Goal: Communication & Community: Answer question/provide support

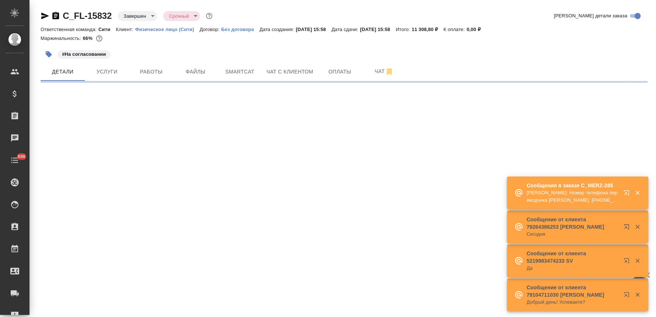
select select "RU"
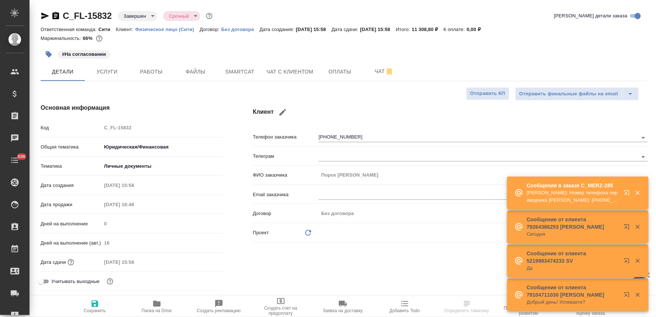
click at [207, 260] on div "29.08.2025 15:58" at bounding box center [162, 261] width 122 height 11
type textarea "x"
click at [294, 71] on span "Чат с клиентом" at bounding box center [289, 71] width 47 height 9
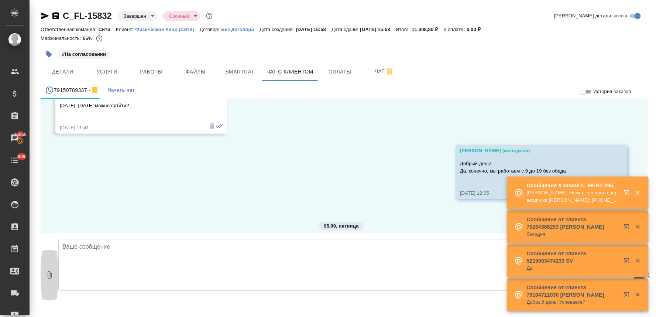
click at [50, 276] on icon "button" at bounding box center [50, 275] width 4 height 8
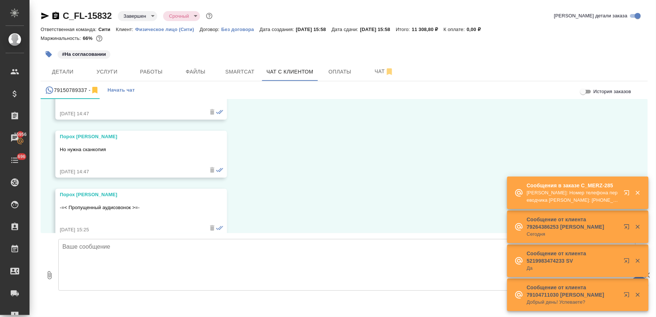
scroll to position [2304, 0]
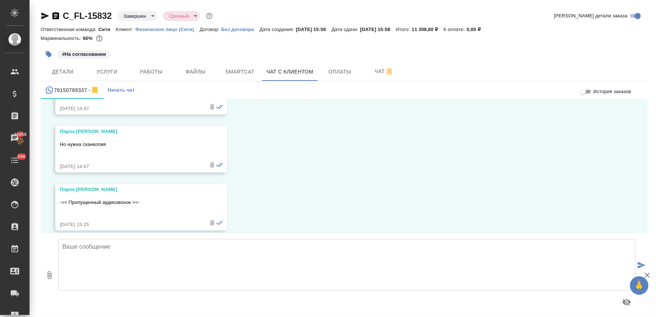
type input "C:\fakepath\doc01606620250905130052.pdf"
click at [642, 267] on icon "submit" at bounding box center [642, 265] width 8 height 7
click at [646, 274] on icon "button" at bounding box center [647, 274] width 5 height 5
click at [640, 262] on icon "submit" at bounding box center [642, 265] width 8 height 7
click at [355, 266] on textarea at bounding box center [346, 265] width 577 height 52
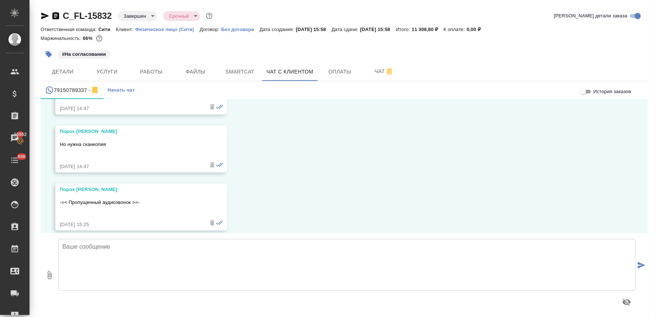
click at [50, 277] on icon "button" at bounding box center [50, 275] width 4 height 8
type input "C:\fakepath\doc01606620250905130052.pdf"
click at [338, 252] on textarea at bounding box center [346, 265] width 577 height 52
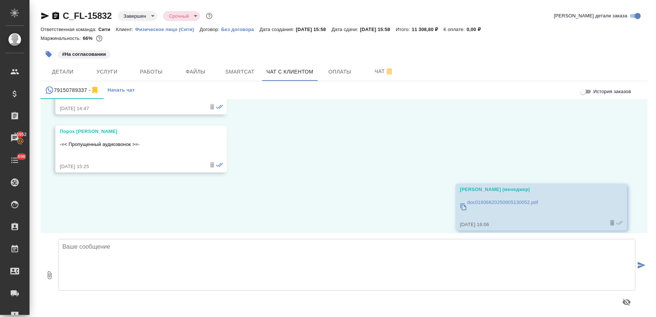
scroll to position [2420, 0]
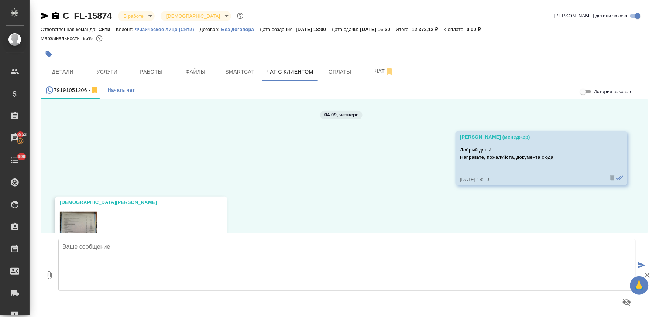
scroll to position [717, 0]
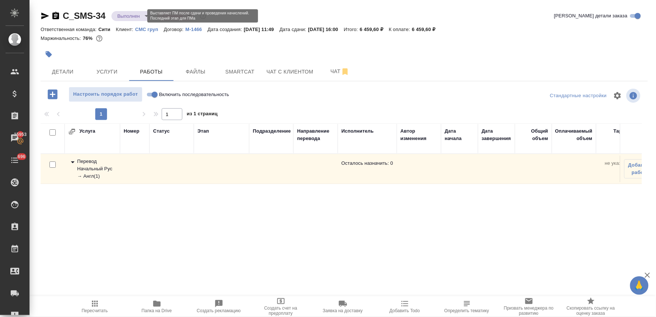
click at [128, 17] on body "🙏 .cls-1 fill:#fff; AWATERA Lyamina Nadezhda Клиенты Спецификации Заказы 15953 …" at bounding box center [328, 158] width 656 height 317
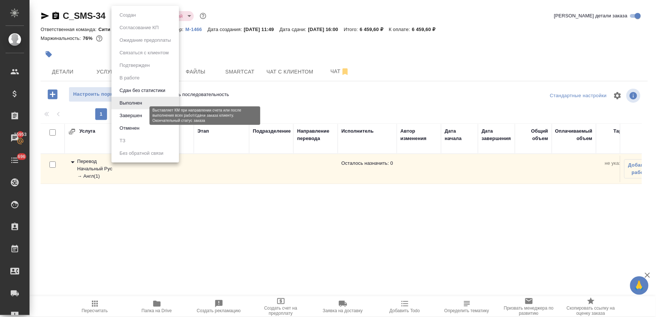
click at [127, 113] on button "Завершен" at bounding box center [130, 115] width 27 height 8
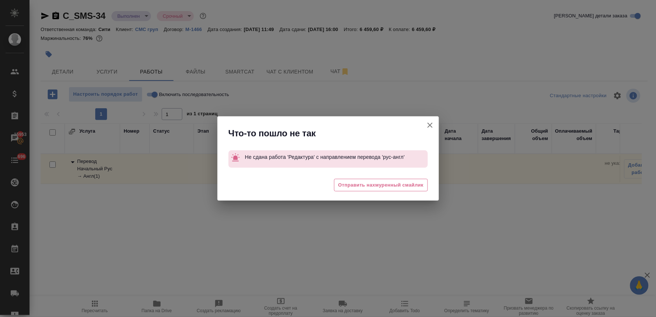
click at [431, 127] on icon "button" at bounding box center [429, 125] width 9 height 9
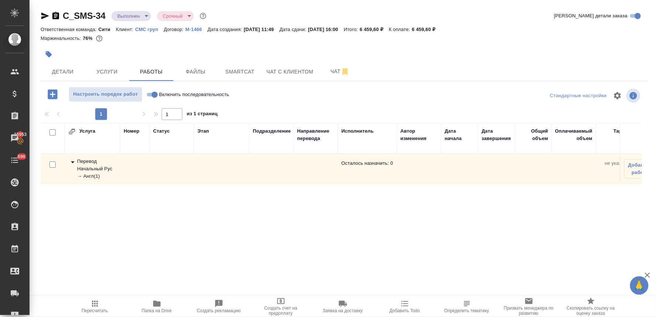
click at [45, 51] on icon "button" at bounding box center [48, 54] width 7 height 7
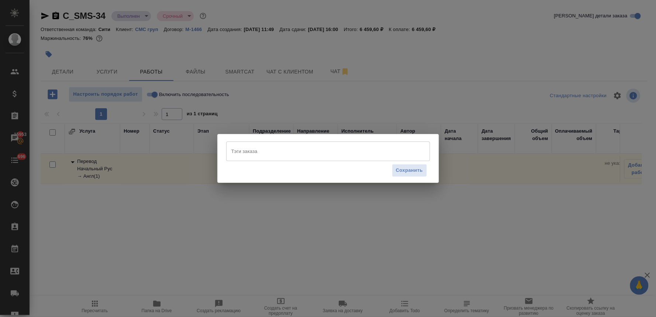
click at [246, 150] on input "Тэги заказа" at bounding box center [320, 151] width 183 height 13
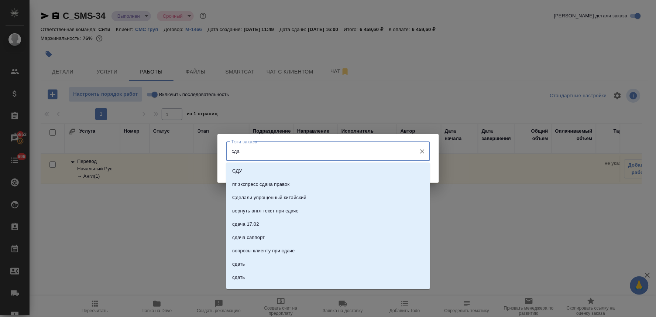
type input "сдан"
click at [251, 211] on li "сдан" at bounding box center [328, 210] width 204 height 13
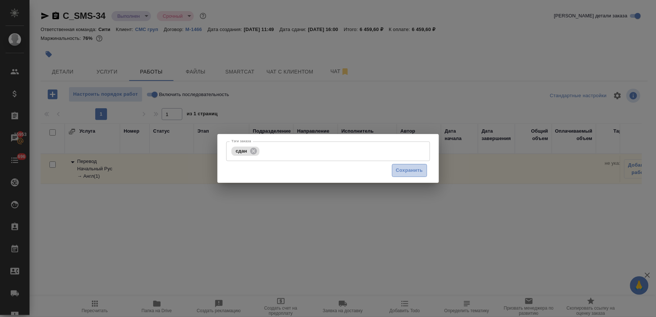
click at [408, 171] on span "Сохранить" at bounding box center [409, 170] width 27 height 8
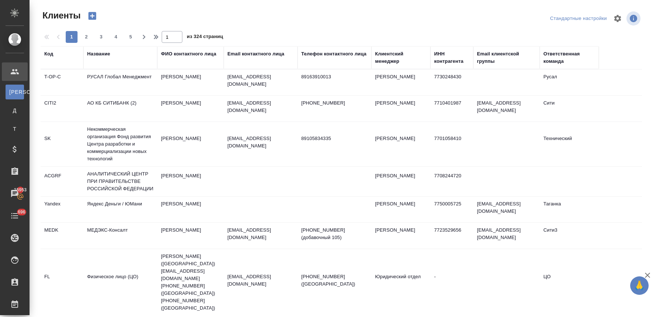
select select "RU"
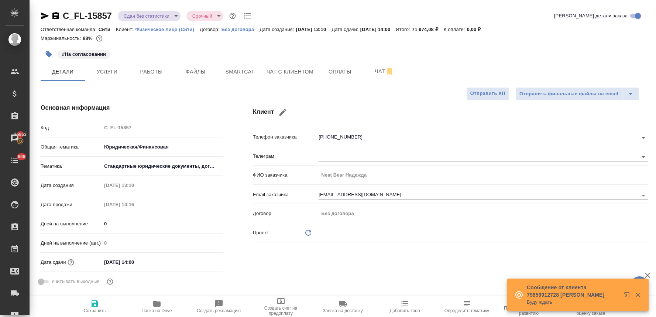
select select "RU"
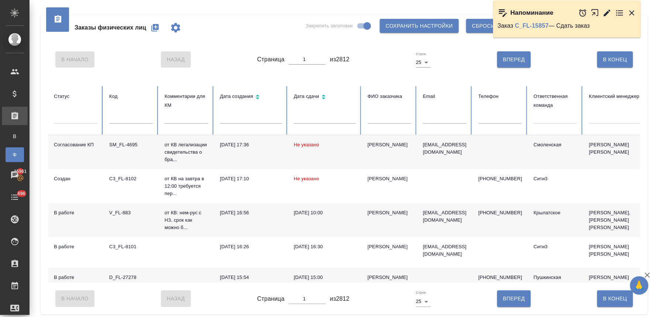
click at [154, 29] on icon "button" at bounding box center [154, 27] width 7 height 7
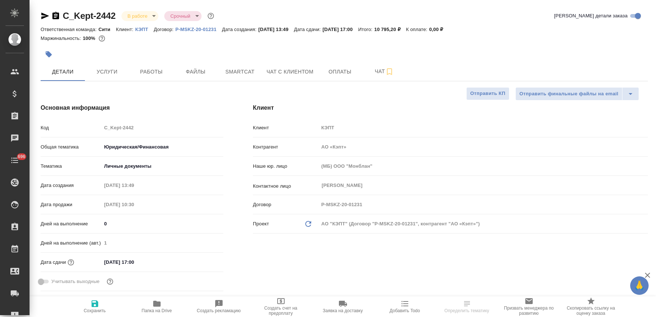
select select "RU"
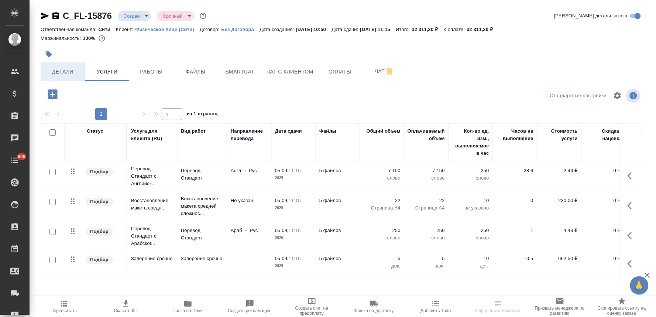
click at [63, 74] on span "Детали" at bounding box center [62, 71] width 35 height 9
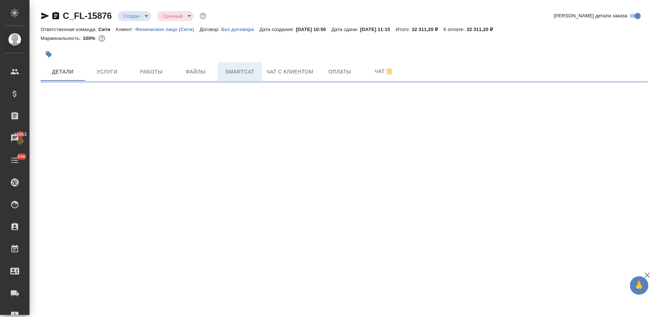
select select "RU"
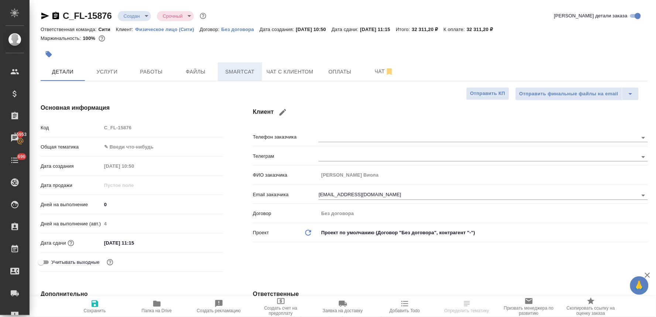
type textarea "x"
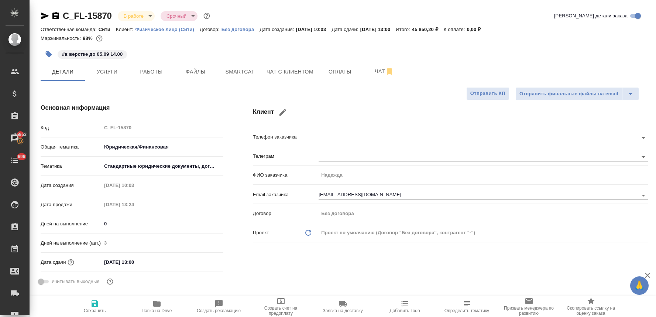
select select "RU"
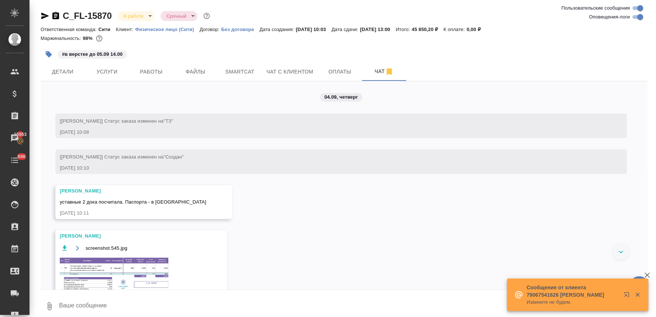
scroll to position [3554, 0]
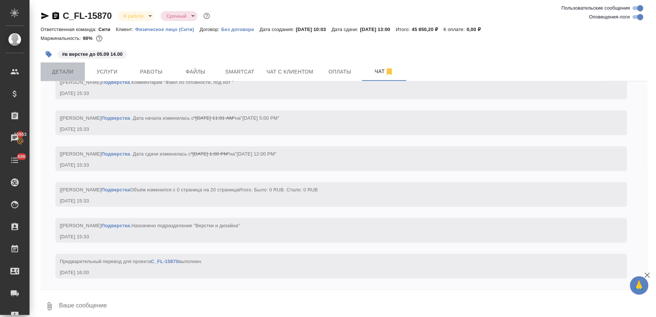
click at [66, 75] on span "Детали" at bounding box center [62, 71] width 35 height 9
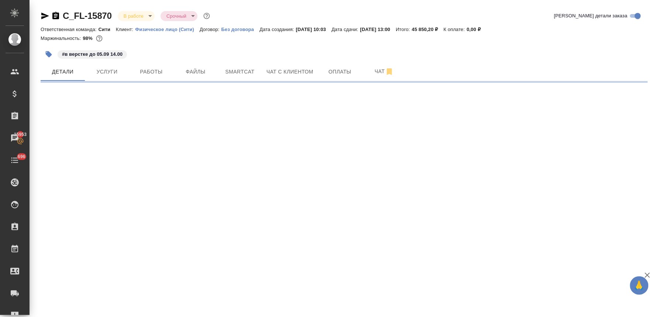
select select "RU"
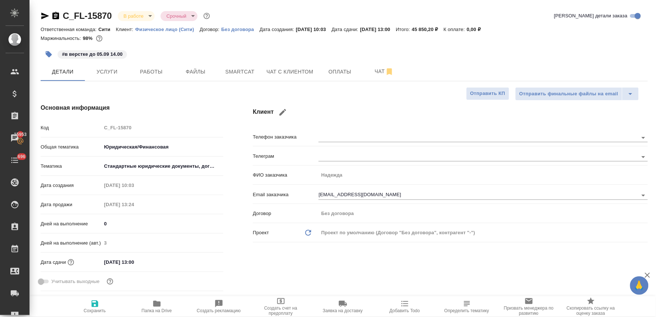
type textarea "x"
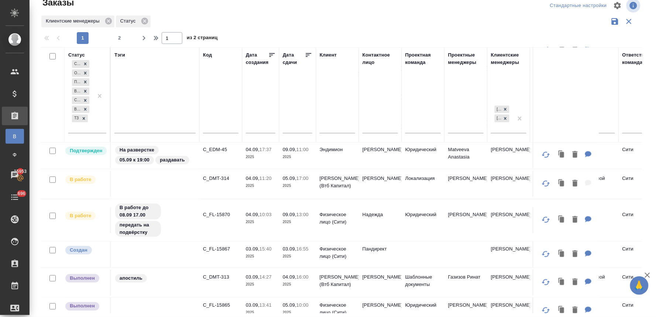
scroll to position [164, 0]
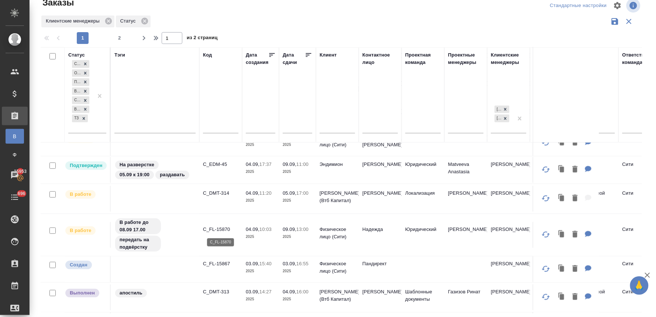
click at [221, 229] on p "C_FL-15870" at bounding box center [220, 228] width 35 height 7
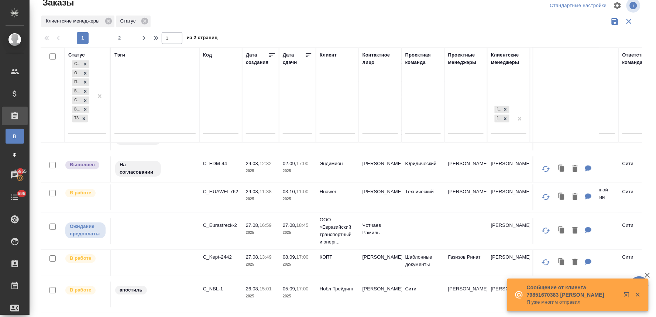
scroll to position [614, 0]
click at [211, 285] on p "C_NBL-1" at bounding box center [220, 288] width 35 height 7
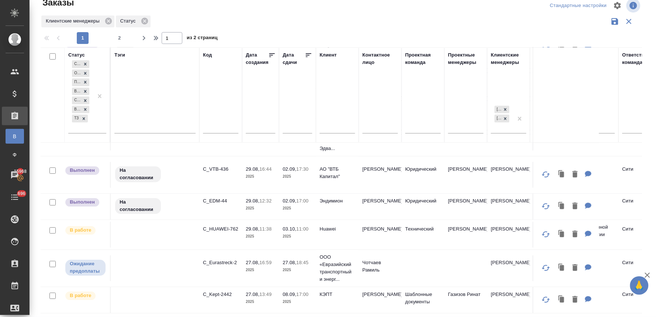
scroll to position [603, 0]
click at [229, 259] on p "C_Eurastreck-2" at bounding box center [220, 262] width 35 height 7
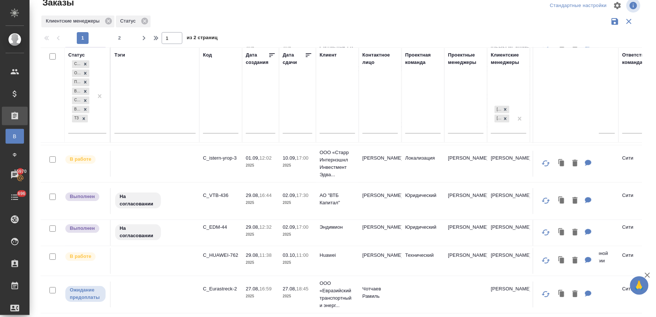
scroll to position [0, 0]
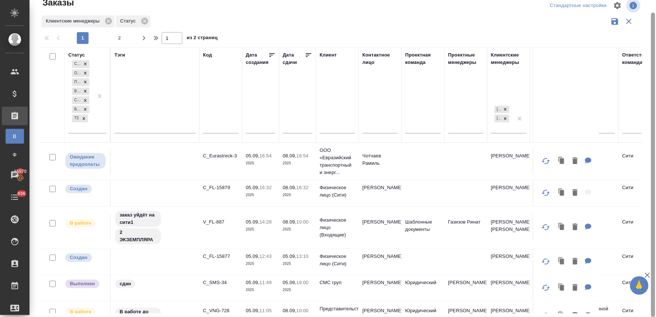
click at [650, 118] on div at bounding box center [653, 158] width 6 height 317
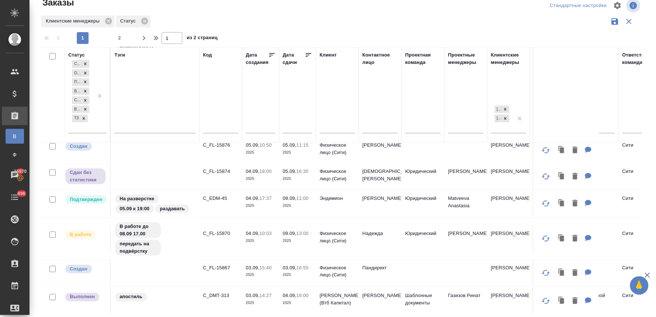
scroll to position [205, 0]
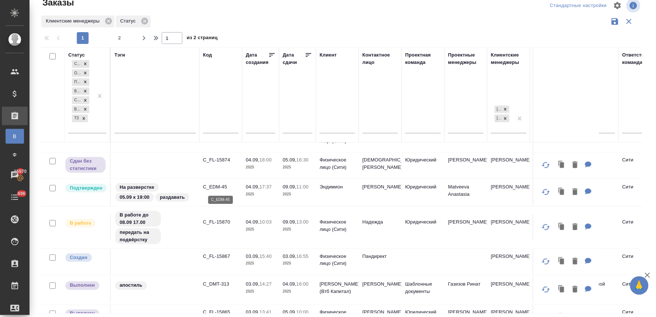
click at [223, 186] on p "C_EDM-45" at bounding box center [220, 186] width 35 height 7
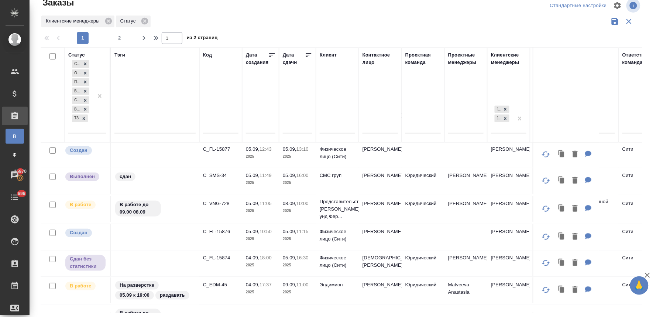
scroll to position [0, 0]
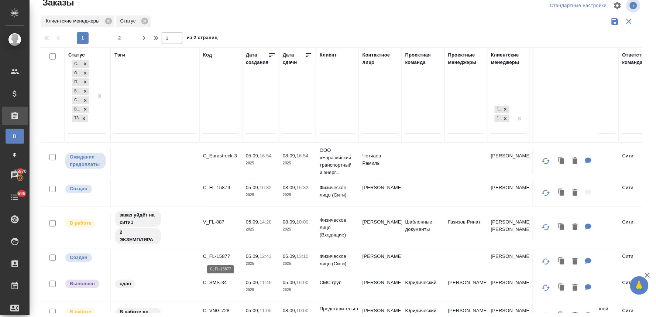
click at [218, 258] on p "C_FL-15877" at bounding box center [220, 255] width 35 height 7
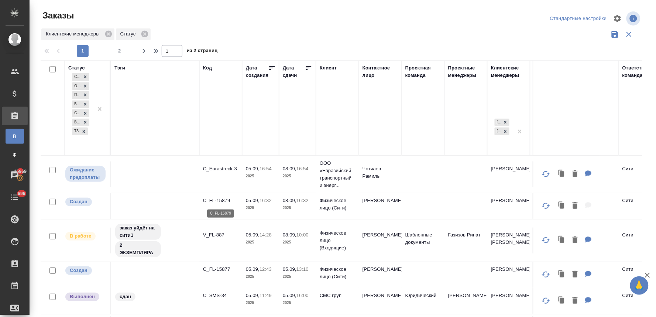
click at [224, 200] on p "C_FL-15879" at bounding box center [220, 200] width 35 height 7
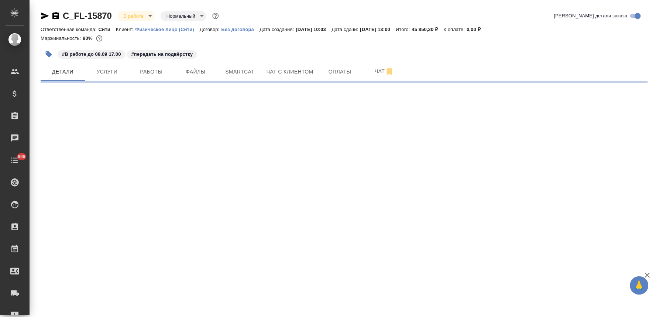
select select "RU"
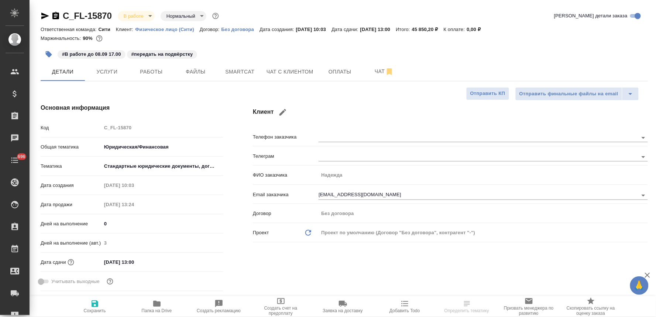
type textarea "x"
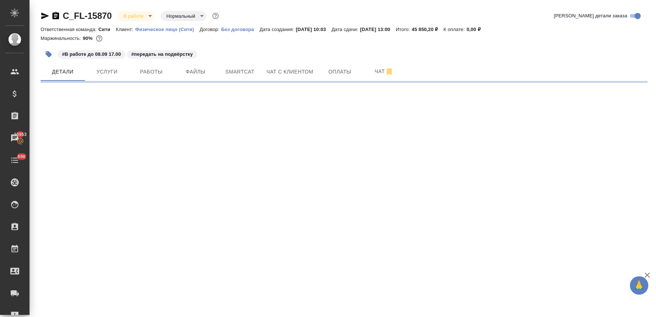
select select "RU"
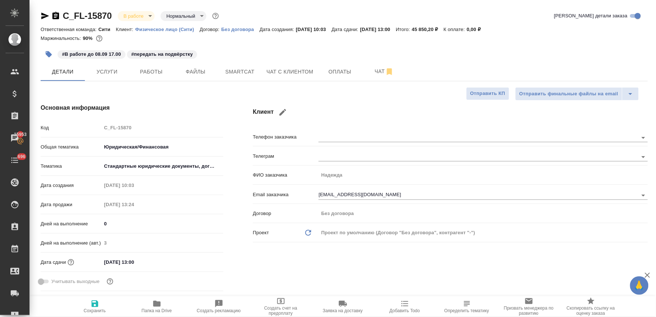
type textarea "x"
click at [202, 45] on div at bounding box center [344, 45] width 607 height 1
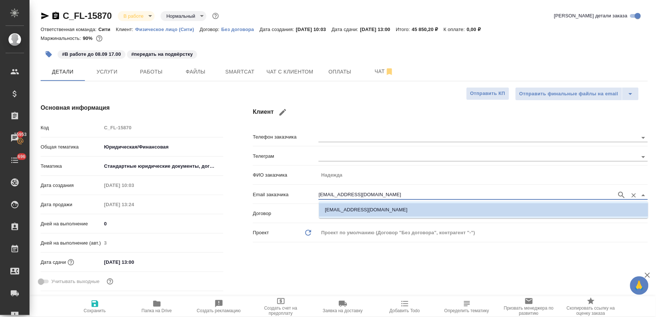
drag, startPoint x: 372, startPoint y: 191, endPoint x: 279, endPoint y: 190, distance: 92.6
click at [279, 190] on div "Email заказчика neat.bear@gmail.com" at bounding box center [450, 193] width 395 height 13
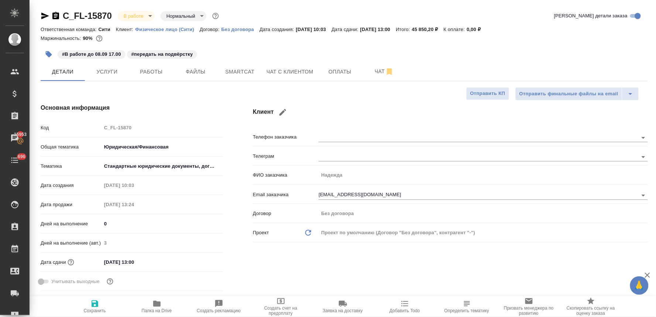
type textarea "x"
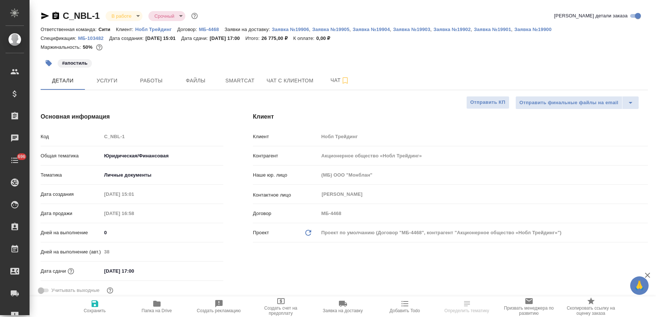
select select "RU"
click at [41, 15] on icon "button" at bounding box center [45, 15] width 9 height 9
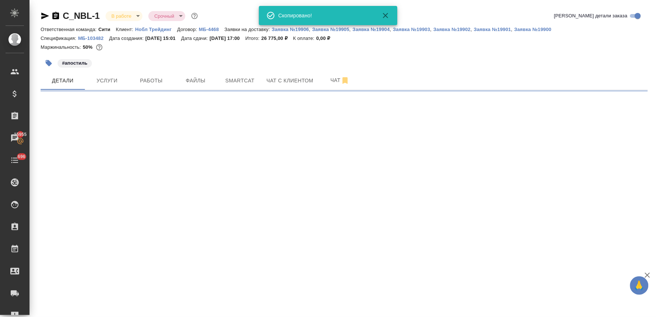
select select "RU"
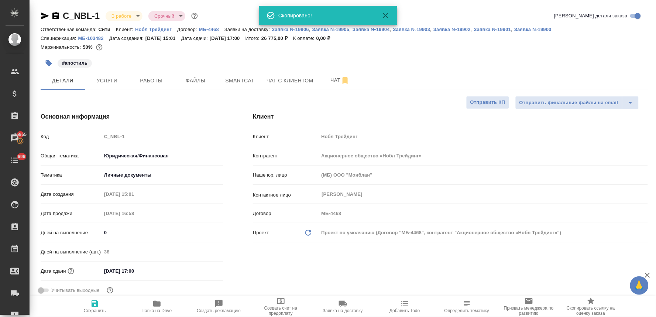
type textarea "x"
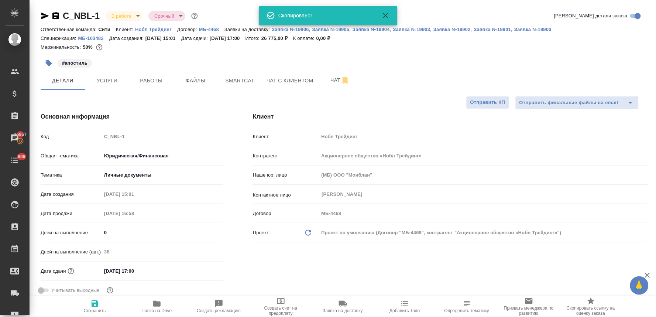
type textarea "x"
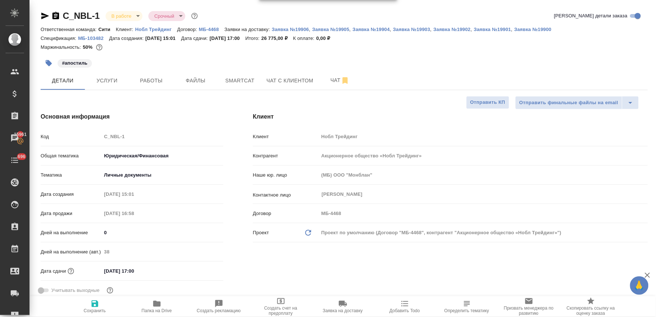
scroll to position [164, 0]
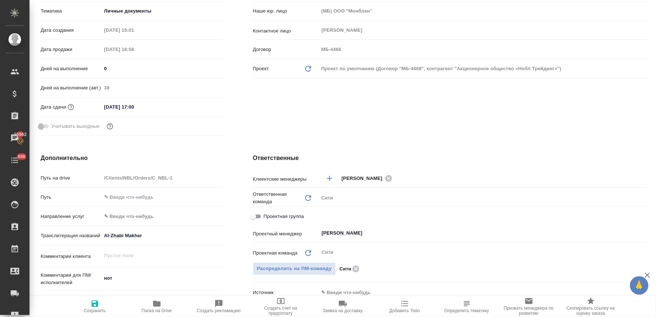
type textarea "x"
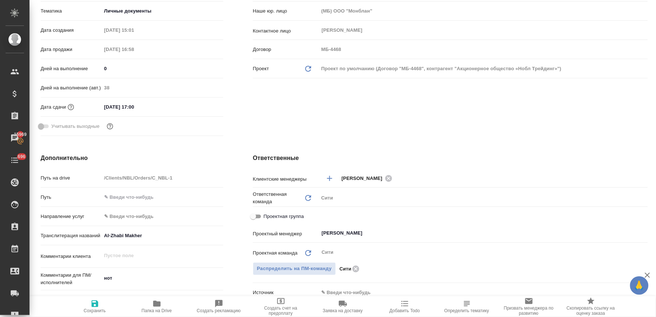
type textarea "x"
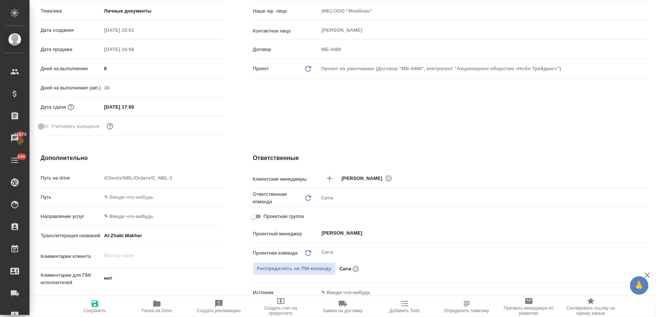
type textarea "x"
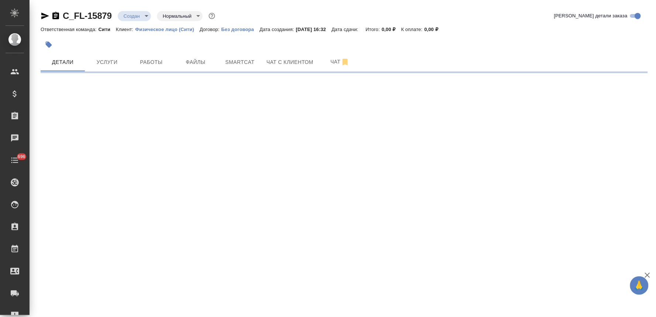
select select "RU"
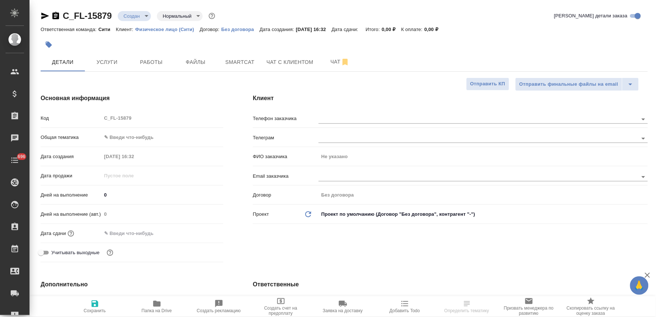
type textarea "x"
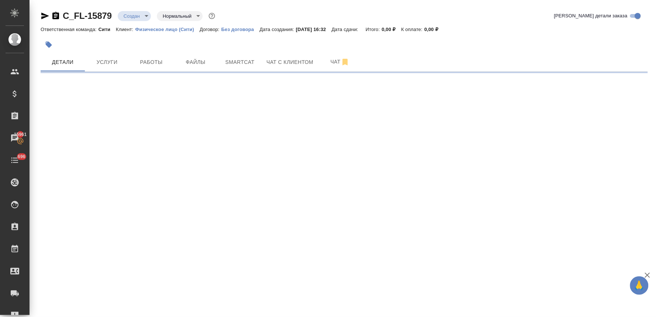
select select "RU"
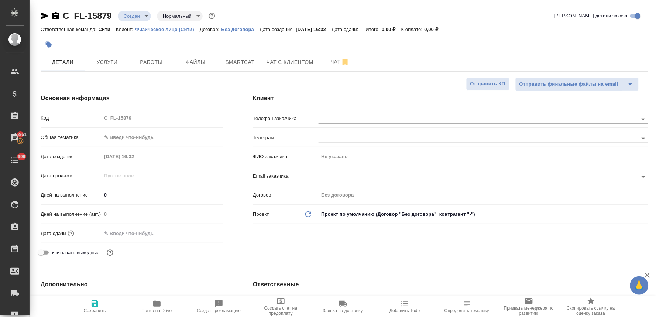
type textarea "x"
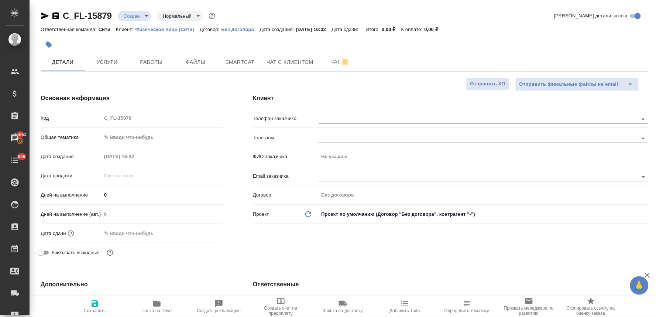
type textarea "x"
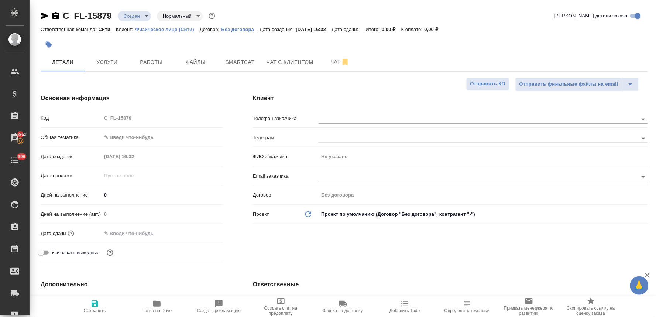
type textarea "x"
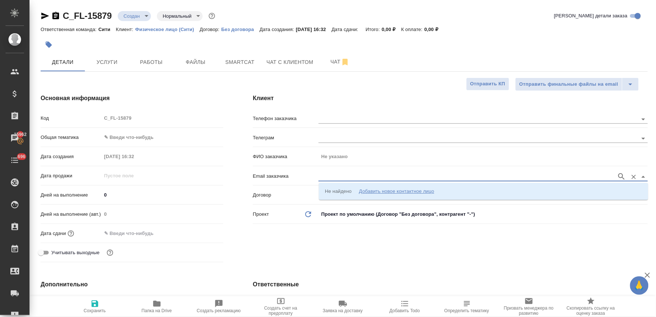
click at [348, 178] on input "text" at bounding box center [465, 176] width 294 height 9
paste input "Olga.Shelgunova@mncap.ru"
type input "Olga.Shelgunova@mncap.ru"
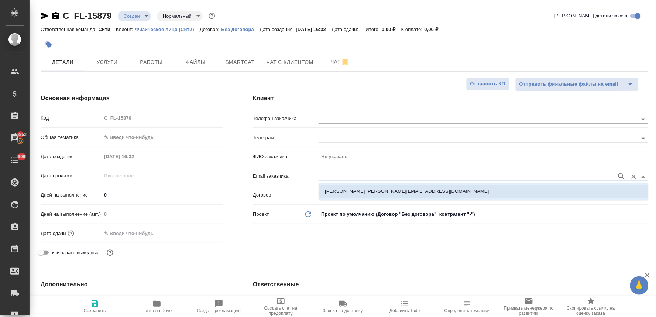
click at [358, 193] on p "Шелгунова Ольга olga.shelgunova@mncap.ru" at bounding box center [407, 190] width 164 height 7
type input "Шелгунова Ольга"
type input "Шелгунова Ольга olga.shelgunova@mncap.ru"
type textarea "x"
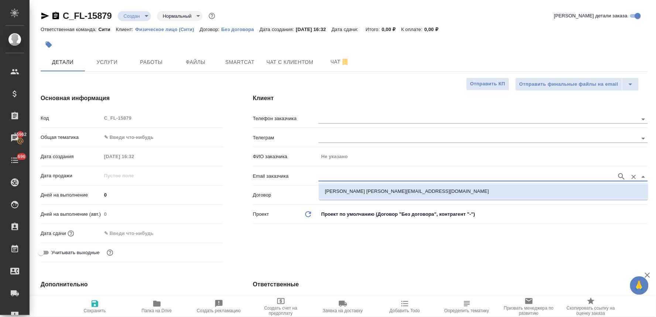
type textarea "x"
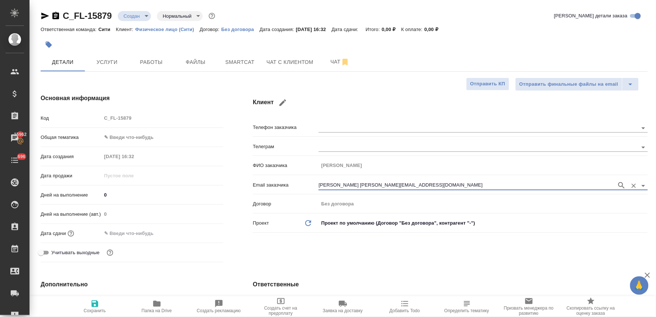
click at [128, 233] on input "text" at bounding box center [133, 233] width 65 height 11
click at [200, 231] on icon "button" at bounding box center [201, 232] width 9 height 9
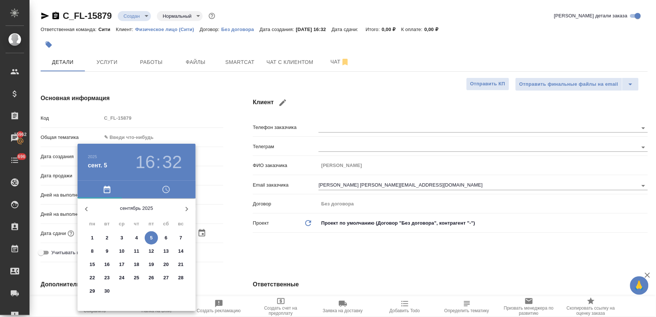
click at [95, 248] on span "8" at bounding box center [92, 250] width 13 height 7
type input "08.09.2025 16:32"
type textarea "x"
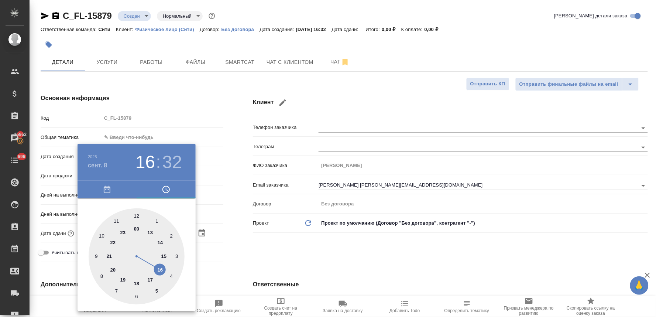
click at [246, 246] on div at bounding box center [328, 158] width 656 height 317
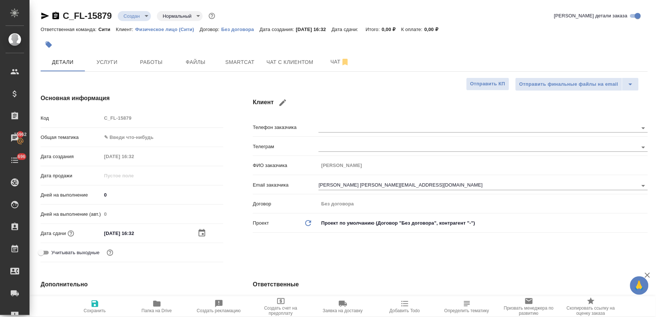
drag, startPoint x: 92, startPoint y: 301, endPoint x: 233, endPoint y: 226, distance: 160.4
click at [93, 301] on icon "button" at bounding box center [94, 303] width 9 height 9
type textarea "x"
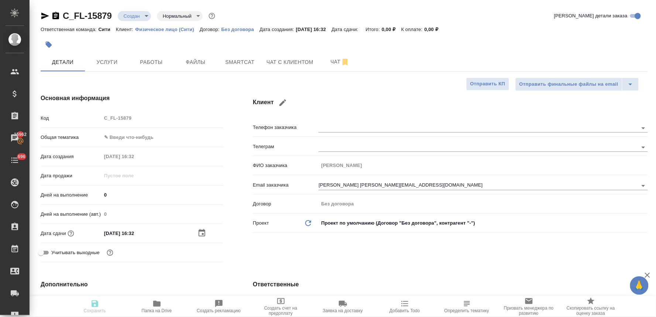
type textarea "x"
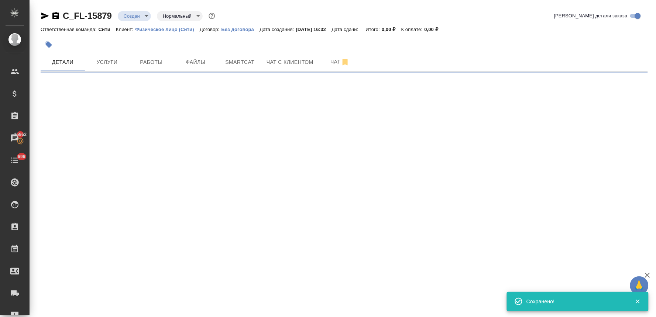
type input "holyTrinity"
select select "RU"
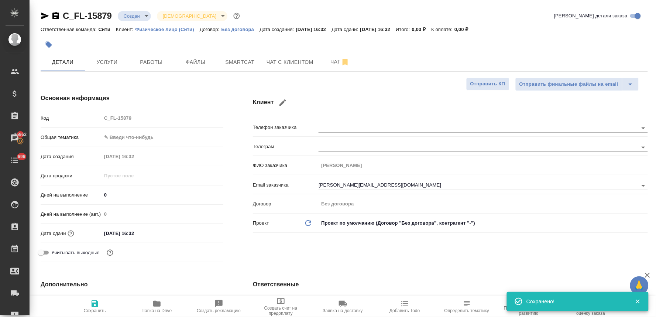
type textarea "x"
click at [90, 118] on div "Код C_FL-15879" at bounding box center [132, 117] width 183 height 13
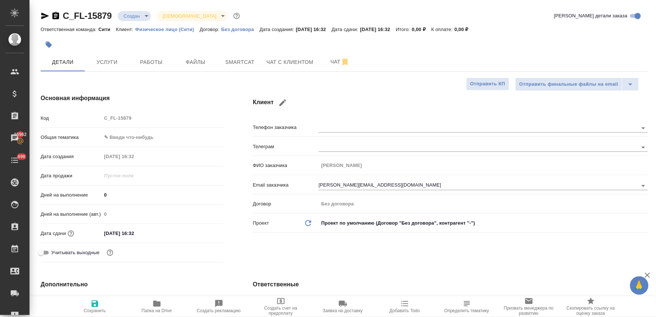
drag, startPoint x: 258, startPoint y: 259, endPoint x: 252, endPoint y: 235, distance: 25.1
click at [258, 259] on div "Клиент Телефон заказчика Телеграм ФИО заказчика Шелгунова Ольга Email заказчика…" at bounding box center [450, 179] width 424 height 201
click at [200, 57] on button "Файлы" at bounding box center [195, 62] width 44 height 18
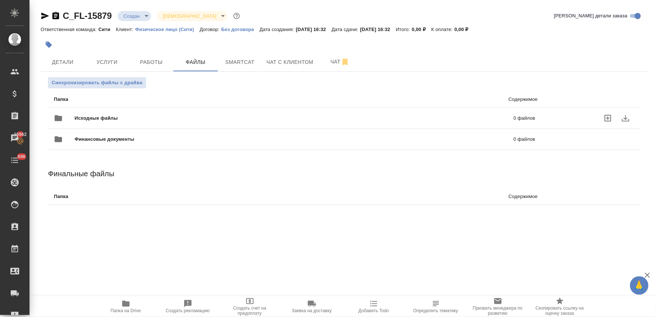
click at [604, 115] on icon "uploadFiles" at bounding box center [607, 118] width 7 height 7
click at [0, 0] on input "uploadFiles" at bounding box center [0, 0] width 0 height 0
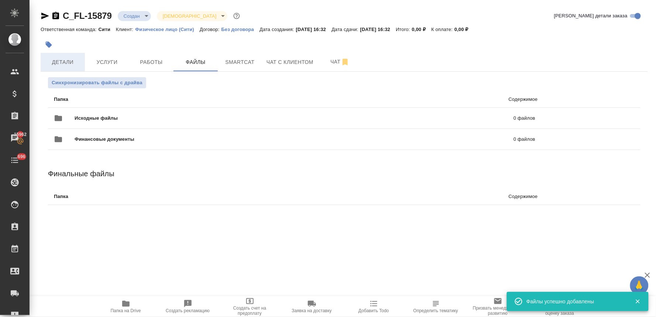
click at [59, 58] on span "Детали" at bounding box center [62, 62] width 35 height 9
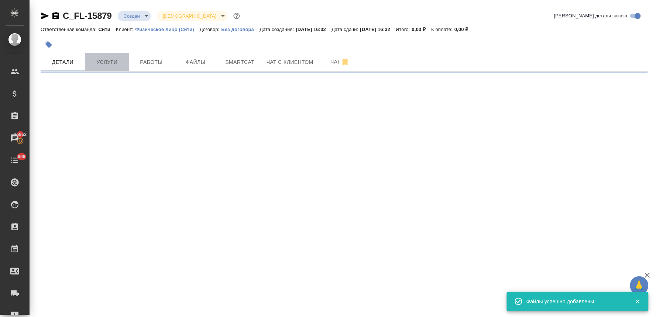
click at [106, 59] on span "Услуги" at bounding box center [106, 62] width 35 height 9
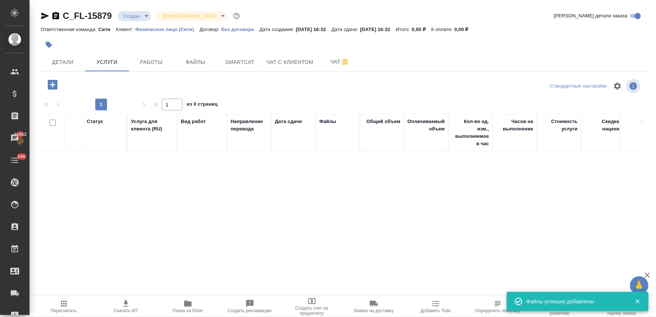
click at [168, 245] on div "Статус Услуга для клиента (RU) Вид работ Направление перевода Дата сдачи Файлы …" at bounding box center [341, 193] width 601 height 159
click at [51, 84] on icon "button" at bounding box center [53, 85] width 10 height 10
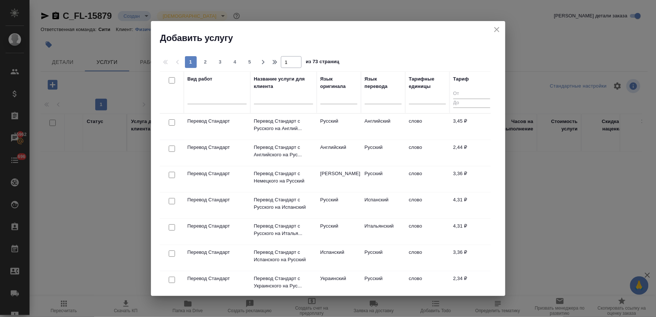
click at [171, 123] on input "checkbox" at bounding box center [172, 122] width 6 height 6
checkbox input "true"
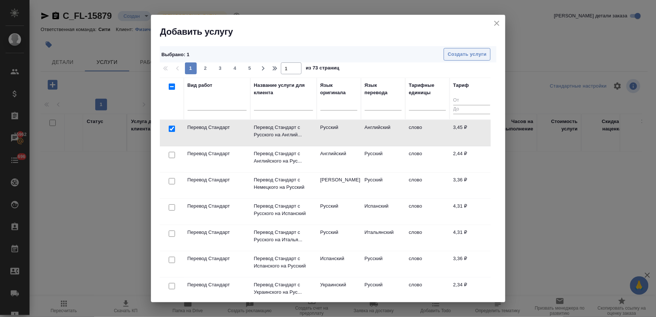
click at [474, 52] on span "Создать услуги" at bounding box center [467, 54] width 39 height 8
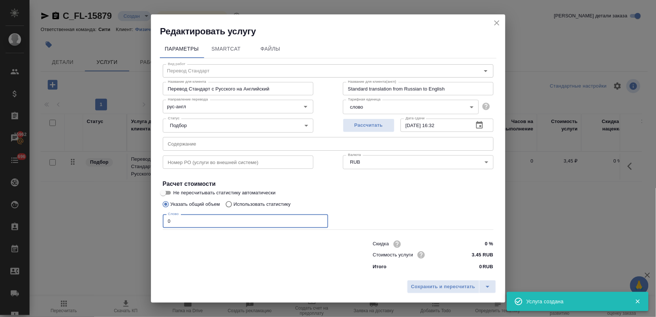
drag, startPoint x: 186, startPoint y: 220, endPoint x: 146, endPoint y: 220, distance: 39.1
click at [147, 223] on div "Редактировать услугу Параметры SmartCat Файлы Вид работ Перевод Стандарт Вид ра…" at bounding box center [328, 158] width 656 height 317
type input "450"
click at [442, 285] on span "Сохранить и пересчитать" at bounding box center [443, 286] width 64 height 8
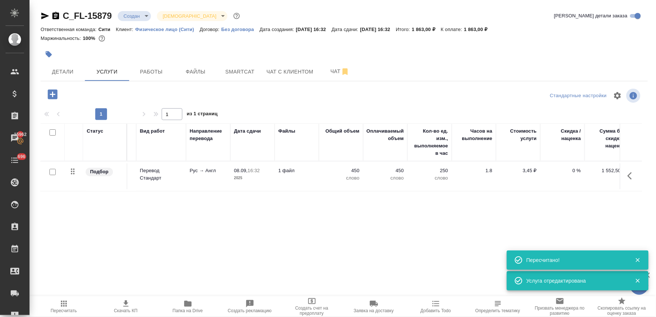
scroll to position [0, 94]
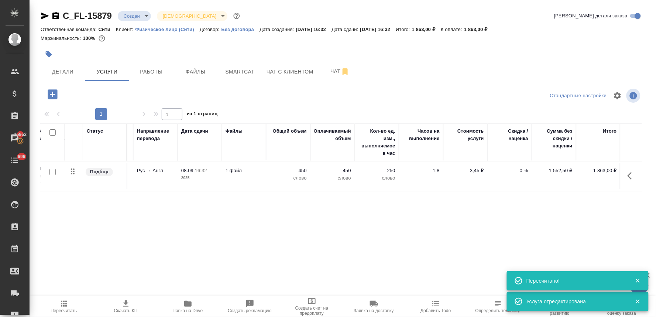
click at [522, 170] on p "0 %" at bounding box center [509, 170] width 37 height 7
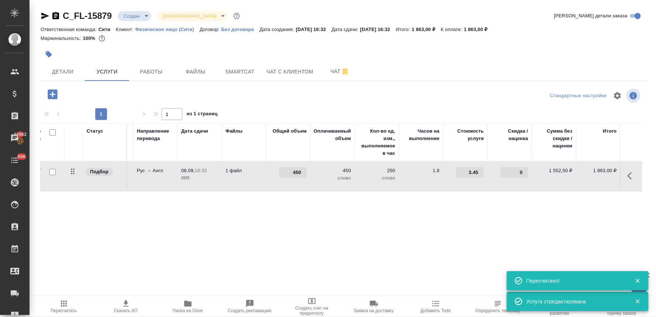
click at [514, 172] on input "0" at bounding box center [514, 172] width 28 height 11
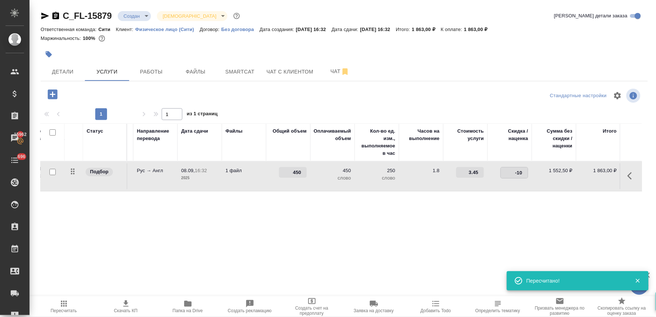
type input "-100"
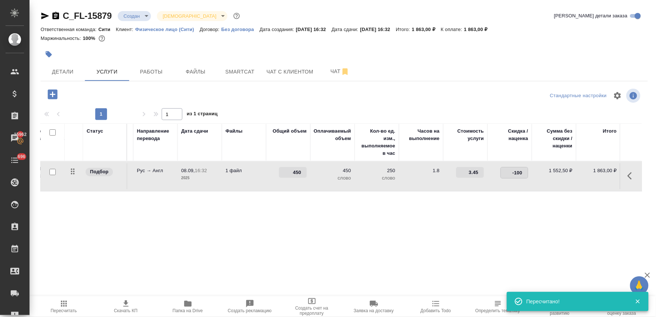
click at [497, 227] on div "Статус Услуга для клиента (RU) Вид работ Направление перевода Дата сдачи Файлы …" at bounding box center [341, 202] width 601 height 159
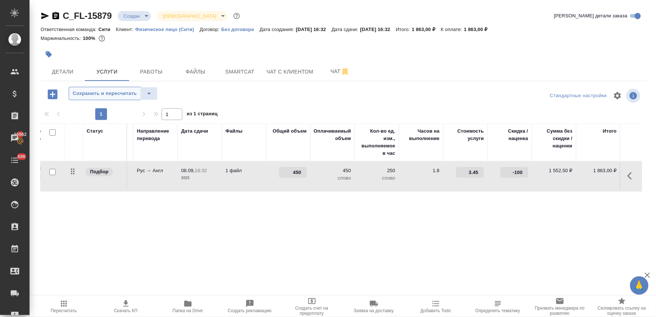
click at [94, 91] on span "Сохранить и пересчитать" at bounding box center [105, 93] width 64 height 8
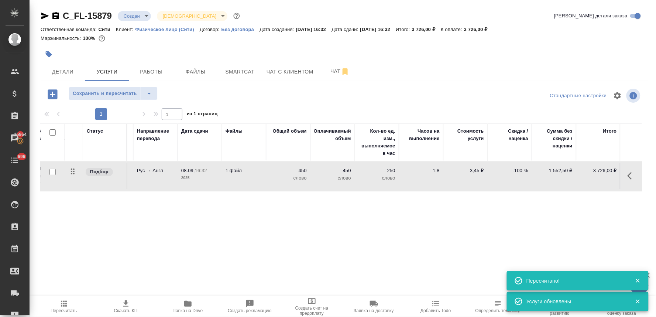
click at [202, 237] on div "Статус Услуга для клиента (RU) Вид работ Направление перевода Дата сдачи Файлы …" at bounding box center [341, 202] width 601 height 159
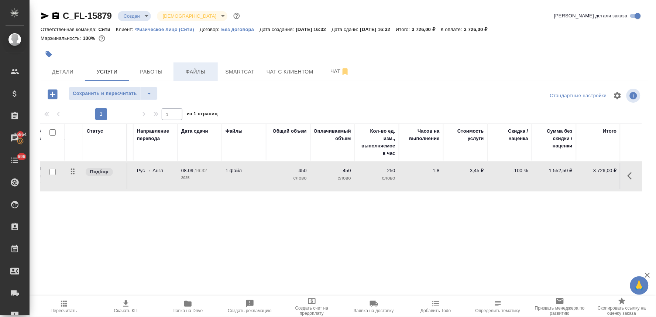
click at [200, 70] on span "Файлы" at bounding box center [195, 71] width 35 height 9
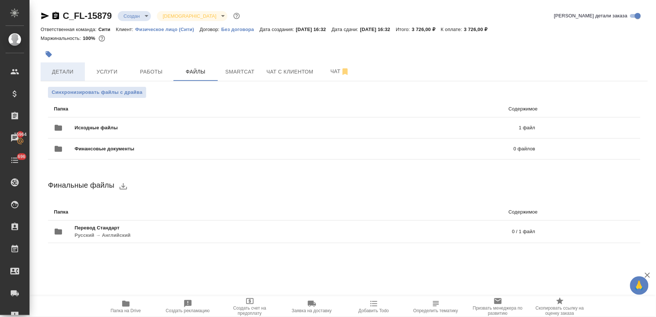
click at [68, 72] on span "Детали" at bounding box center [62, 71] width 35 height 9
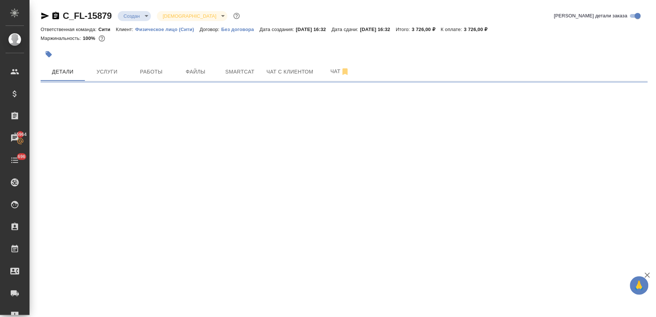
select select "RU"
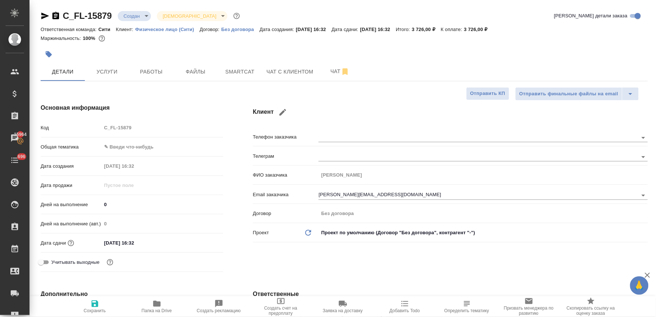
type textarea "x"
click at [96, 130] on div "Код C_FL-15879" at bounding box center [132, 127] width 183 height 13
type textarea "x"
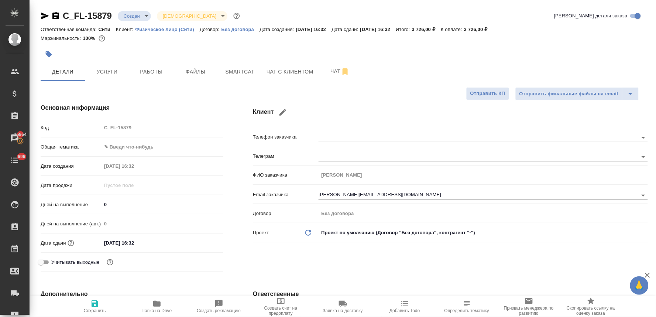
type textarea "x"
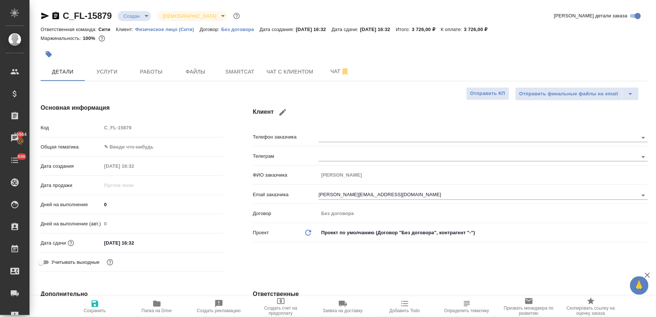
click at [200, 108] on h4 "Основная информация" at bounding box center [132, 107] width 183 height 9
click at [44, 11] on icon "button" at bounding box center [45, 15] width 9 height 9
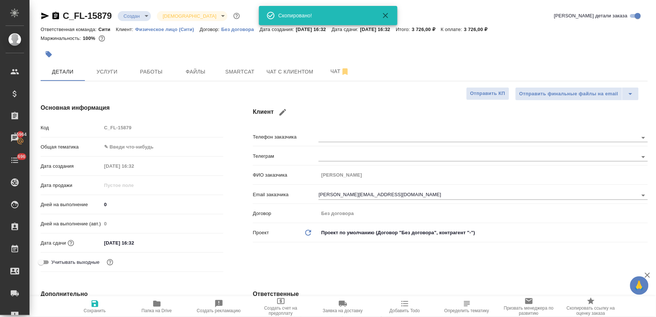
click at [580, 263] on div "Клиент Телефон заказчика Телеграм ФИО заказчика Шелгунова Ольга Email заказчика…" at bounding box center [450, 189] width 424 height 201
type textarea "x"
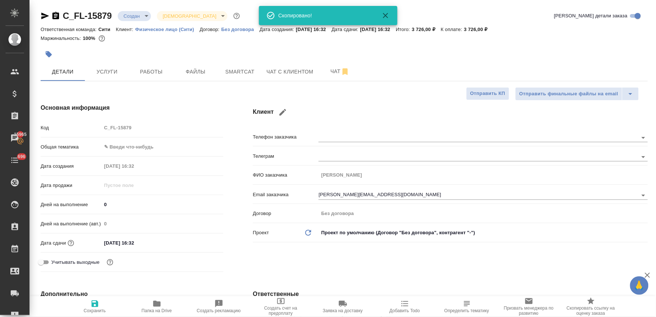
type textarea "x"
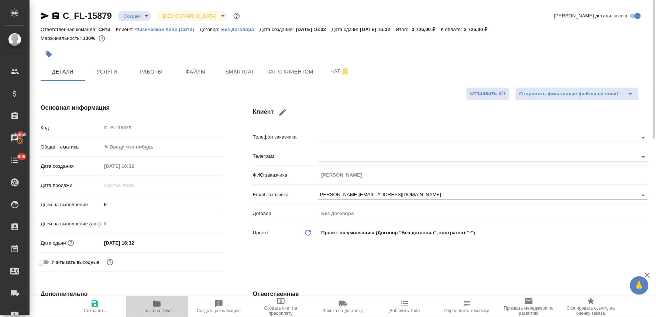
click at [159, 312] on span "Папка на Drive" at bounding box center [157, 310] width 30 height 5
type textarea "x"
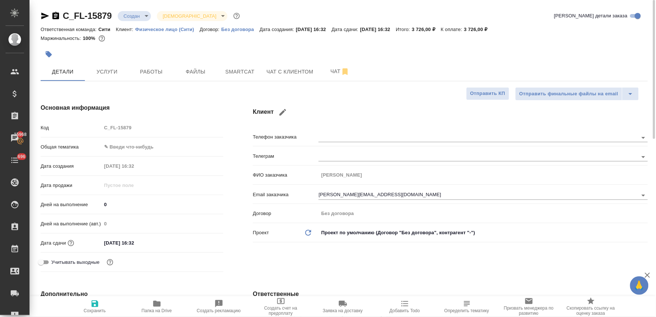
type textarea "x"
click at [124, 147] on body "🙏 .cls-1 fill:#fff; AWATERA Lyamina Nadezhda Клиенты Спецификации Заказы 15968 …" at bounding box center [328, 158] width 656 height 317
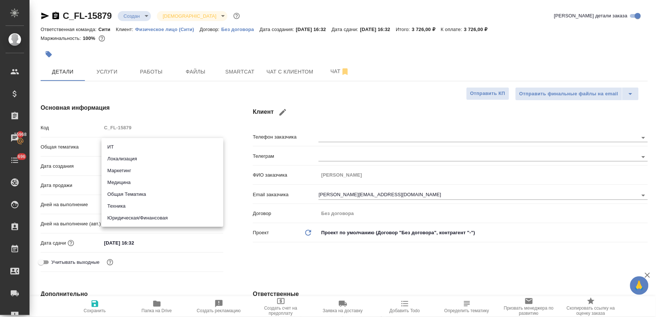
click at [129, 183] on li "Медицина" at bounding box center [162, 182] width 122 height 12
type input "med"
type textarea "x"
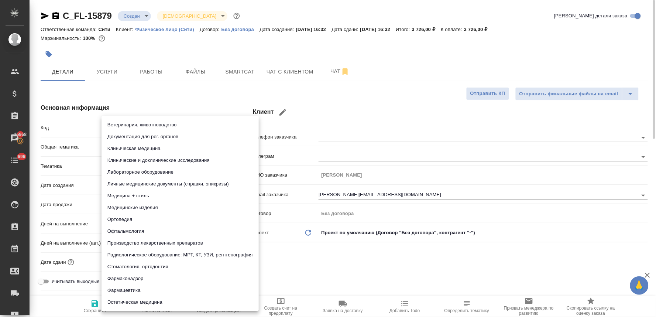
click at [128, 170] on body "🙏 .cls-1 fill:#fff; AWATERA Lyamina Nadezhda Клиенты Спецификации Заказы 15968 …" at bounding box center [328, 158] width 656 height 317
click at [164, 182] on li "Личные медицинские документы (справки, эпикризы)" at bounding box center [179, 184] width 157 height 12
type textarea "x"
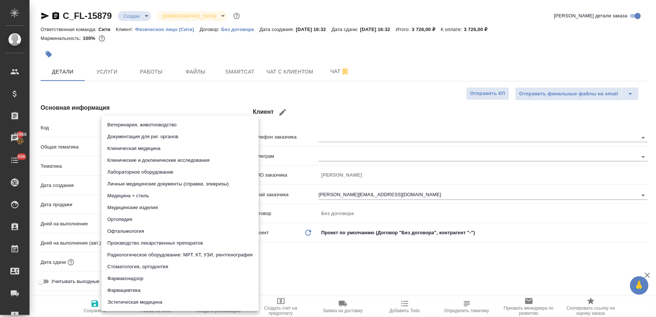
type input "5a8b8b956a9677013d343e74"
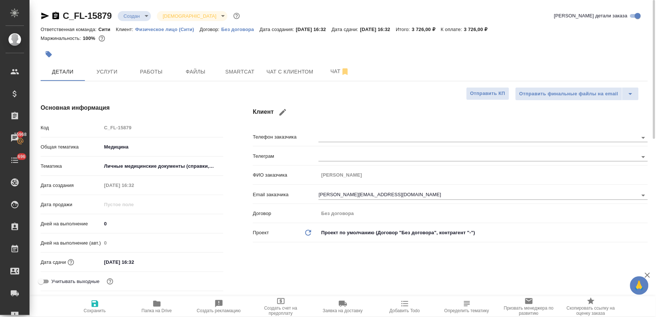
click at [264, 259] on div "Клиент Телефон заказчика Телеграм ФИО заказчика Шелгунова Ольга Email заказчика…" at bounding box center [450, 199] width 424 height 220
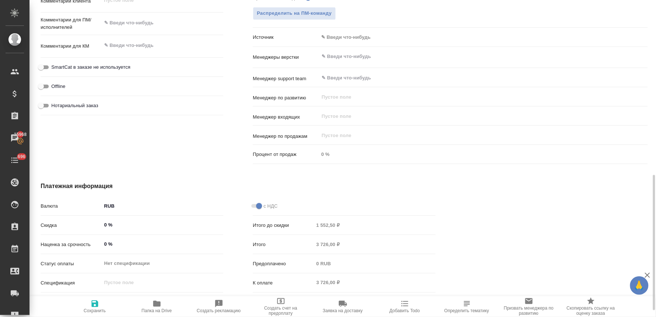
scroll to position [426, 0]
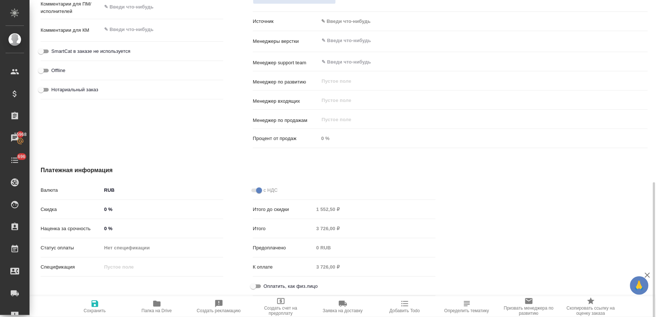
click at [296, 286] on span "Оплатить, как физ.лицо" at bounding box center [290, 285] width 54 height 7
click at [266, 286] on input "Оплатить, как физ.лицо" at bounding box center [253, 286] width 27 height 9
checkbox input "true"
type textarea "x"
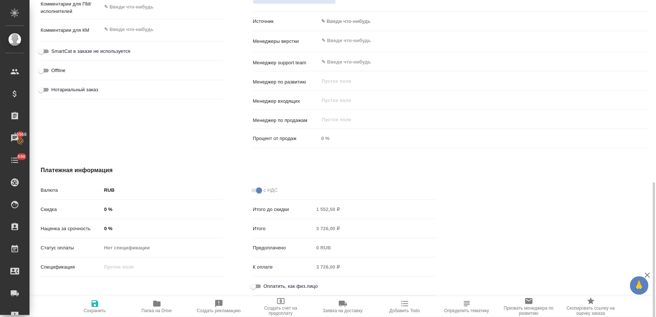
type textarea "x"
click at [103, 311] on span "Сохранить" at bounding box center [95, 310] width 22 height 5
type textarea "x"
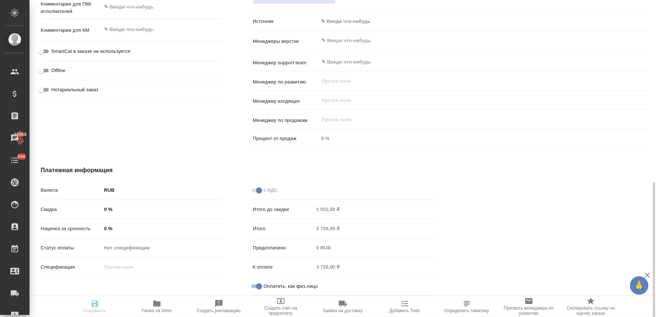
type textarea "x"
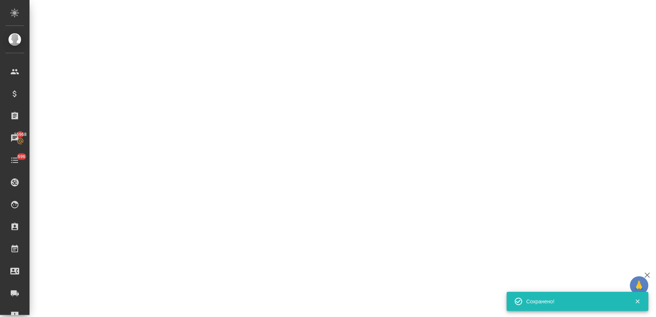
select select "RU"
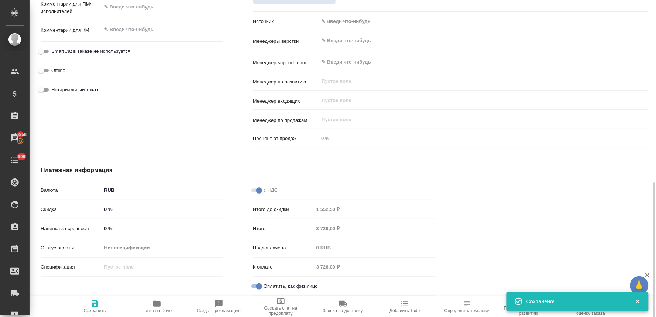
type textarea "x"
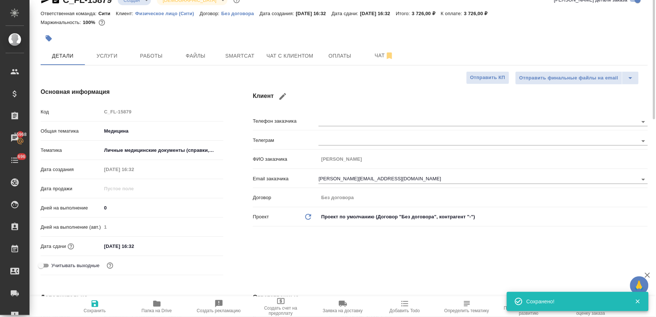
scroll to position [0, 0]
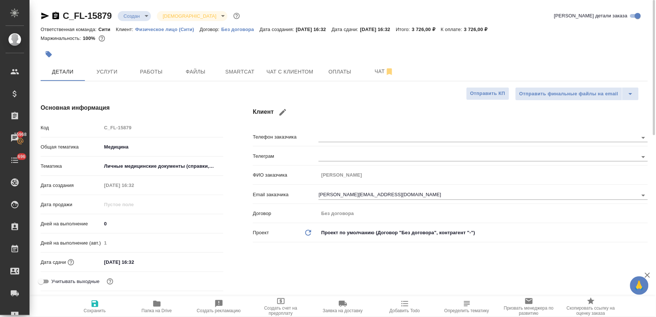
click at [358, 99] on div "Клиент Телефон заказчика Телеграм ФИО заказчика Шелгунова Ольга Email заказчика…" at bounding box center [450, 199] width 424 height 220
type textarea "x"
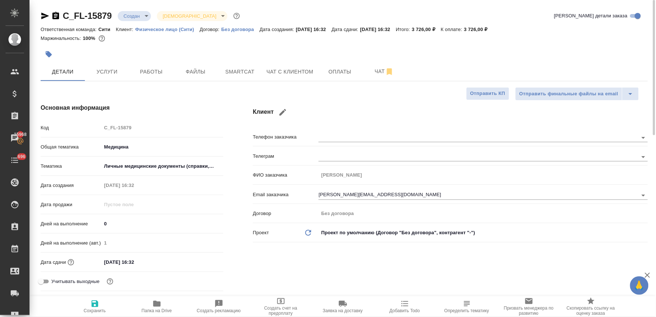
type textarea "x"
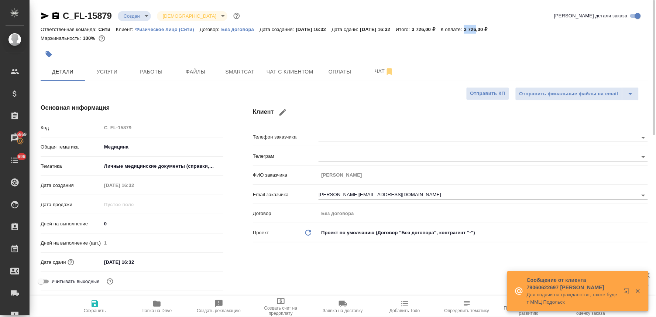
drag, startPoint x: 483, startPoint y: 27, endPoint x: 496, endPoint y: 27, distance: 12.2
click at [493, 27] on p "3 726,00 ₽" at bounding box center [478, 30] width 29 height 6
copy p "3 726"
type textarea "x"
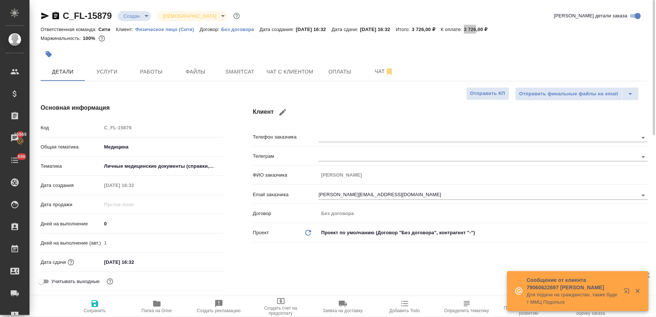
type textarea "x"
click at [95, 128] on div "Код C_FL-15879" at bounding box center [132, 127] width 183 height 13
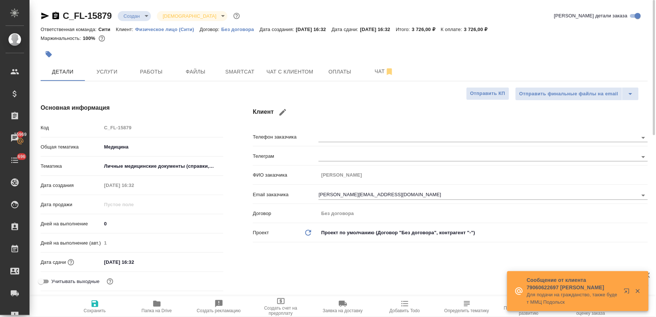
type textarea "x"
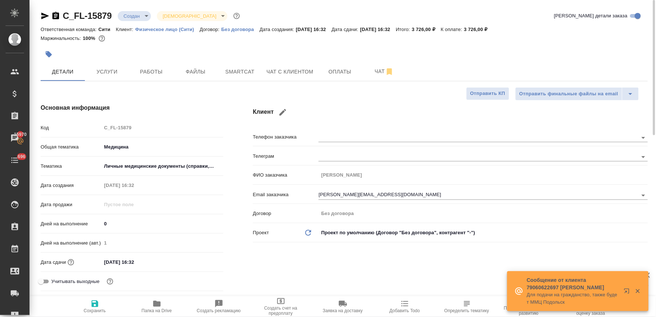
type textarea "x"
click at [107, 69] on span "Услуги" at bounding box center [106, 71] width 35 height 9
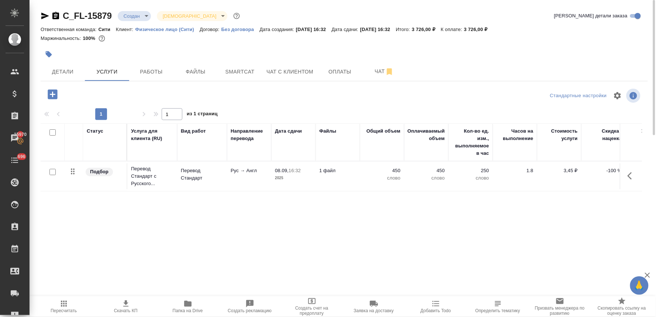
scroll to position [0, 94]
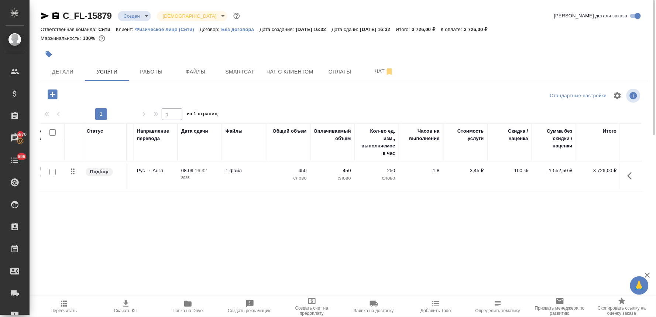
click at [516, 170] on p "-100 %" at bounding box center [509, 170] width 37 height 7
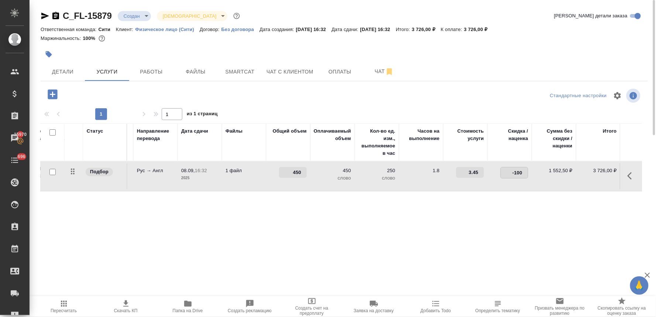
drag, startPoint x: 509, startPoint y: 172, endPoint x: 541, endPoint y: 172, distance: 31.4
click at [540, 172] on tr "Подбор Перевод Стандарт с Русского... Перевод Стандарт Рус → Англ 08.09, 16:32 …" at bounding box center [294, 176] width 695 height 30
type input "-30"
drag, startPoint x: 515, startPoint y: 244, endPoint x: 238, endPoint y: 159, distance: 289.1
click at [508, 241] on div "Статус Услуга для клиента (RU) Вид работ Направление перевода Дата сдачи Файлы …" at bounding box center [341, 202] width 601 height 159
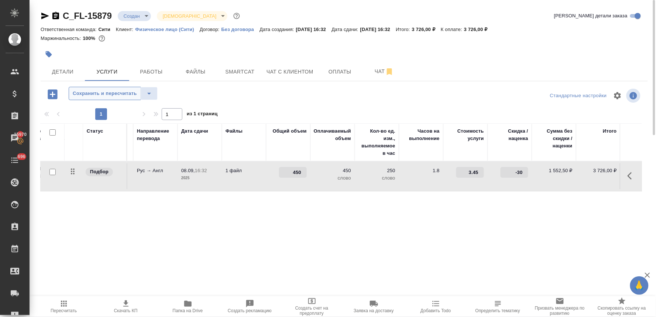
click at [117, 93] on span "Сохранить и пересчитать" at bounding box center [105, 93] width 64 height 8
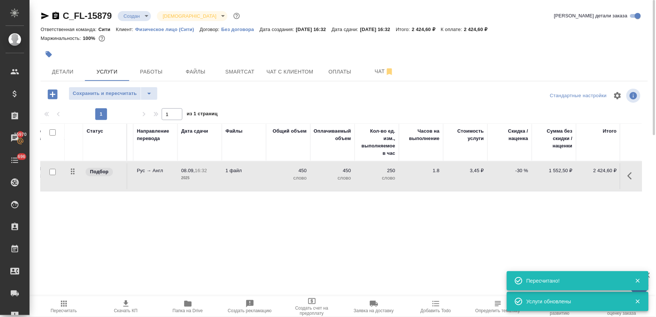
click at [51, 91] on icon "button" at bounding box center [53, 94] width 10 height 10
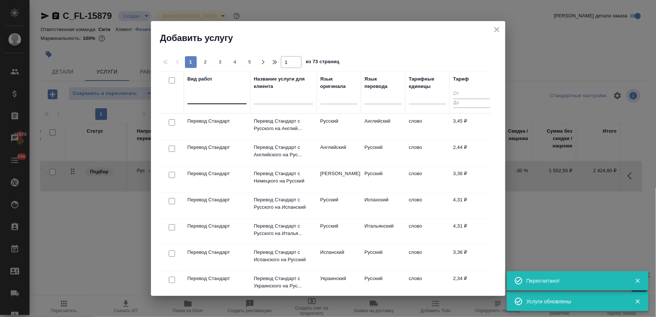
click at [212, 103] on div at bounding box center [216, 97] width 59 height 14
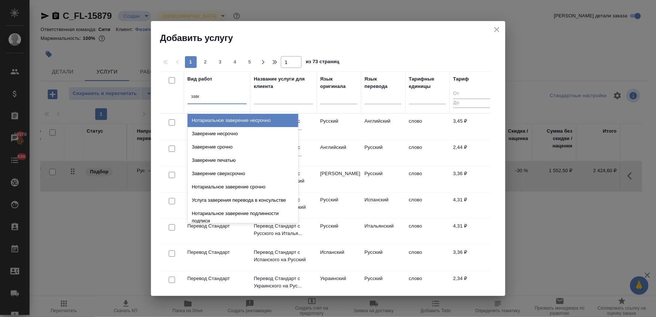
type input "завер"
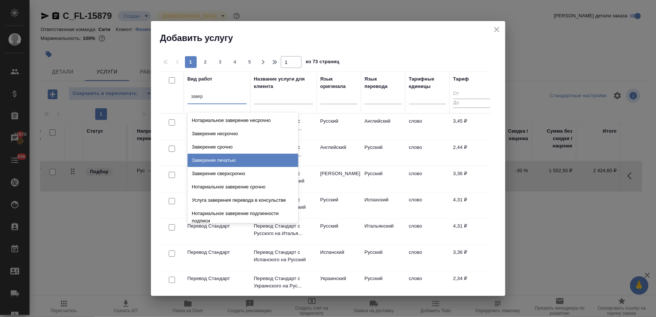
click at [216, 165] on div "Заверение печатью" at bounding box center [242, 159] width 111 height 13
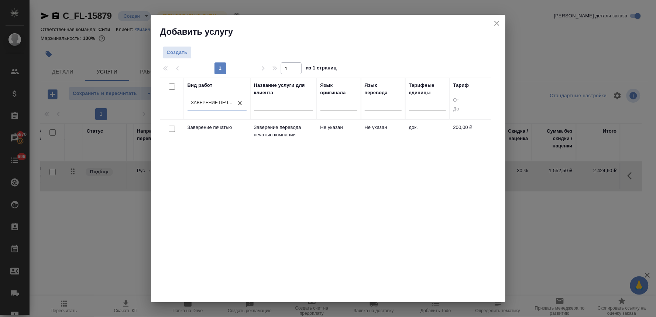
click at [170, 130] on input "checkbox" at bounding box center [172, 128] width 6 height 6
checkbox input "true"
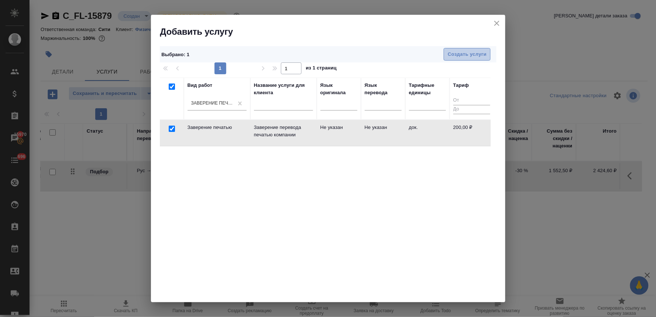
click at [448, 55] on span "Создать услуги" at bounding box center [467, 54] width 39 height 8
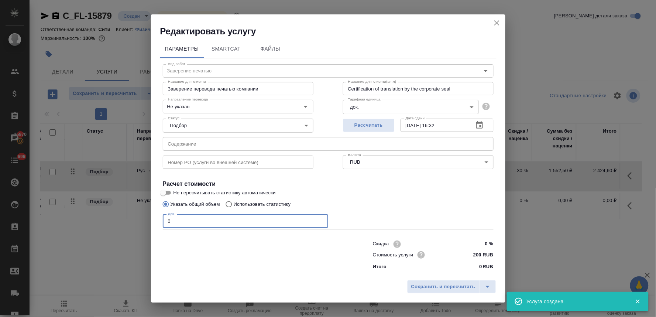
drag, startPoint x: 177, startPoint y: 218, endPoint x: 159, endPoint y: 216, distance: 18.6
click at [159, 216] on div "Параметры SmartCat Файлы Вид работ Заверение печатью Вид работ Название для кли…" at bounding box center [328, 156] width 354 height 239
type input "1"
click at [437, 285] on span "Сохранить и пересчитать" at bounding box center [443, 286] width 64 height 8
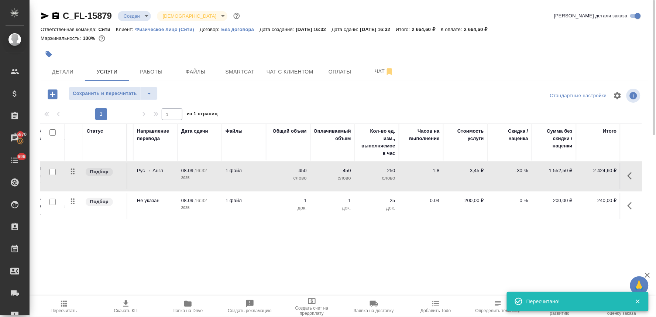
click at [303, 171] on p "450" at bounding box center [288, 170] width 37 height 7
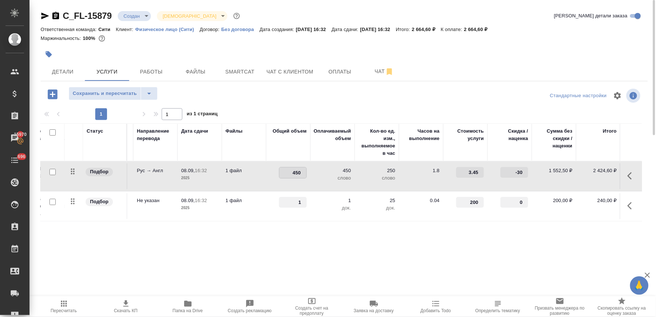
drag, startPoint x: 294, startPoint y: 173, endPoint x: 300, endPoint y: 172, distance: 6.0
click at [300, 172] on input "450" at bounding box center [292, 172] width 27 height 11
type input "470"
click at [308, 245] on div "Статус Услуга для клиента (RU) Вид работ Направление перевода Дата сдачи Файлы …" at bounding box center [341, 202] width 601 height 159
click at [108, 89] on button "Сохранить и пересчитать" at bounding box center [105, 93] width 72 height 13
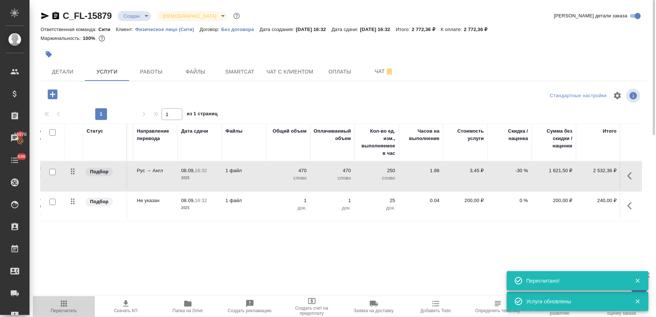
click at [58, 306] on span "Пересчитать" at bounding box center [63, 306] width 53 height 14
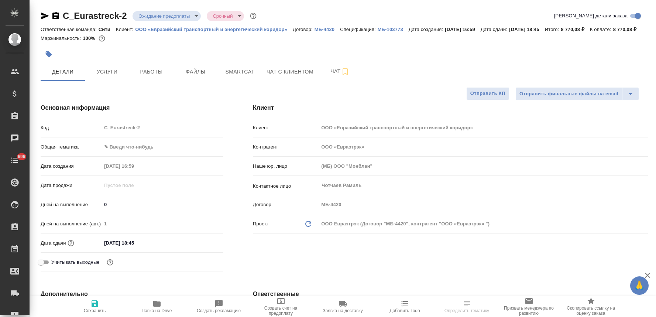
select select "RU"
click at [155, 308] on span "Папка на Drive" at bounding box center [157, 310] width 30 height 5
select select "RU"
type textarea "x"
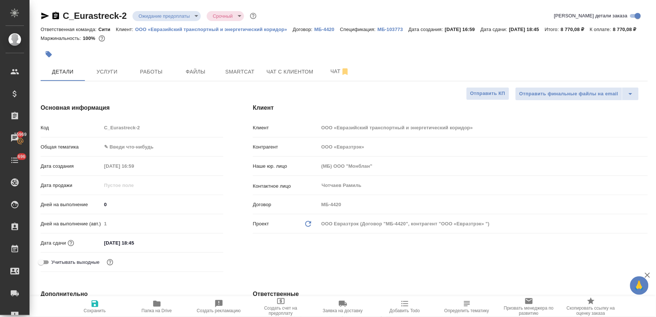
type textarea "x"
click at [197, 112] on h4 "Основная информация" at bounding box center [132, 107] width 183 height 9
click at [194, 29] on p "ООО «Евразийский транспортный и энергетический коридор»" at bounding box center [214, 30] width 158 height 6
type textarea "x"
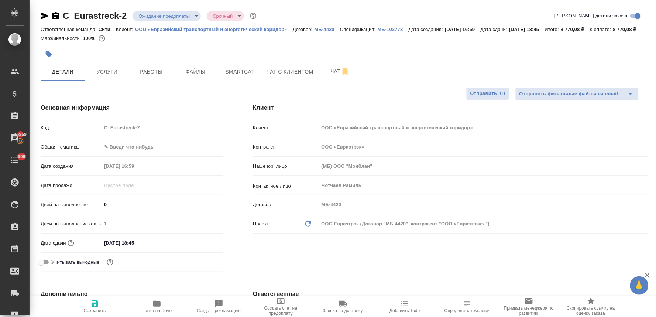
type textarea "x"
click at [86, 134] on div "Код C_Eurastreck-2" at bounding box center [132, 127] width 183 height 13
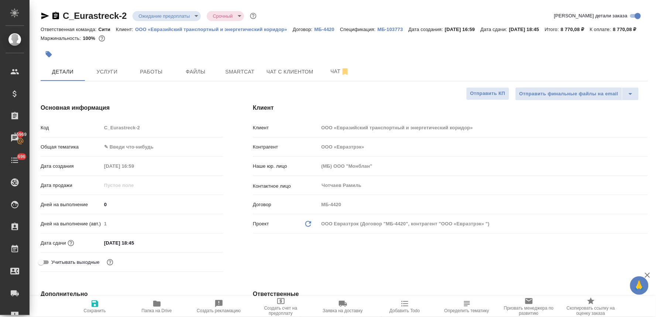
type textarea "x"
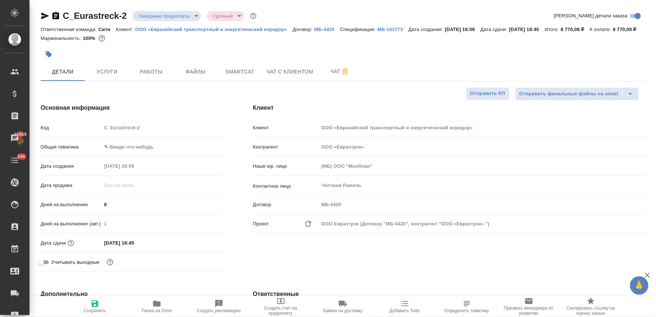
type textarea "x"
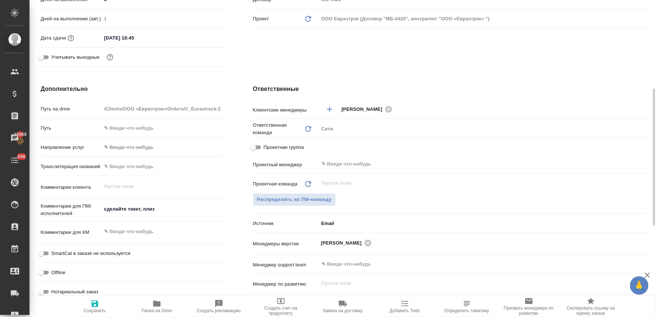
type textarea "x"
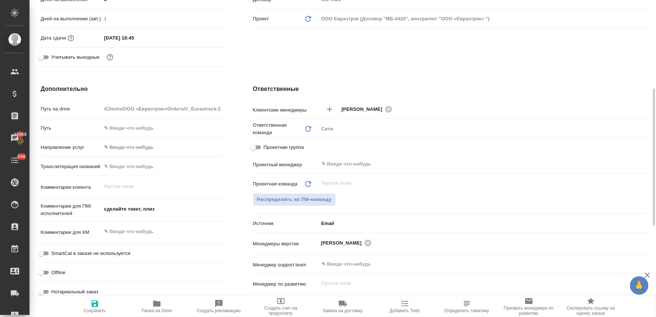
type textarea "x"
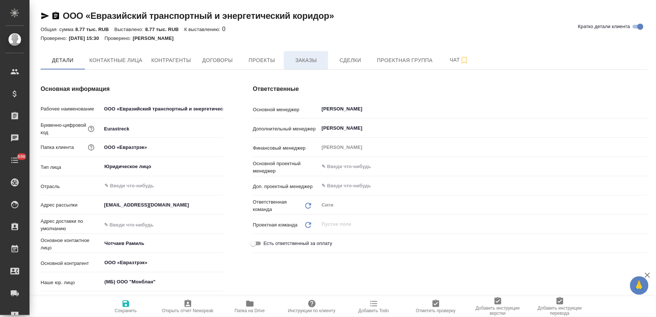
click at [296, 57] on span "Заказы" at bounding box center [305, 60] width 35 height 9
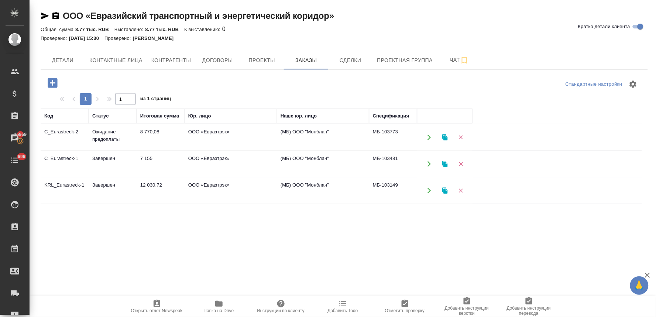
click at [53, 82] on icon "button" at bounding box center [52, 82] width 13 height 13
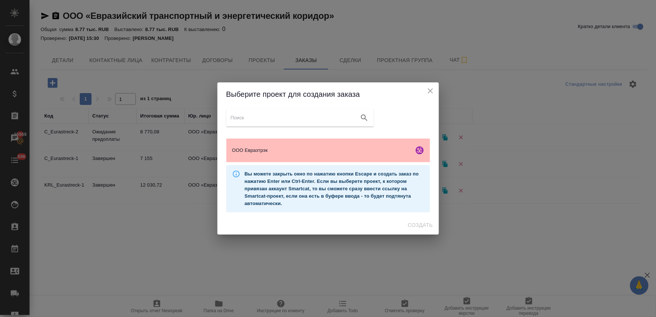
click at [283, 152] on span "ООО Евразтрэк" at bounding box center [321, 149] width 179 height 7
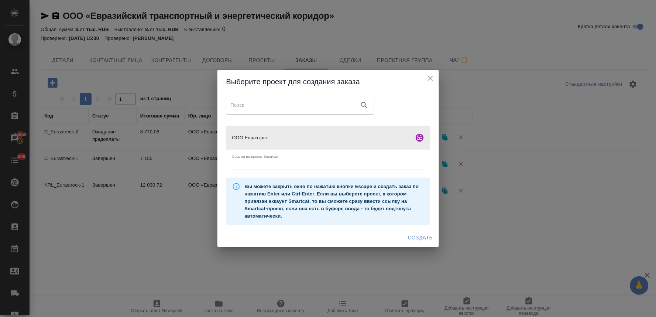
click at [422, 235] on span "Создать" at bounding box center [420, 237] width 25 height 9
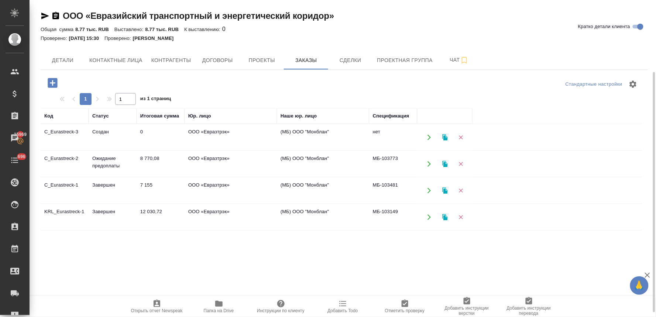
scroll to position [101, 0]
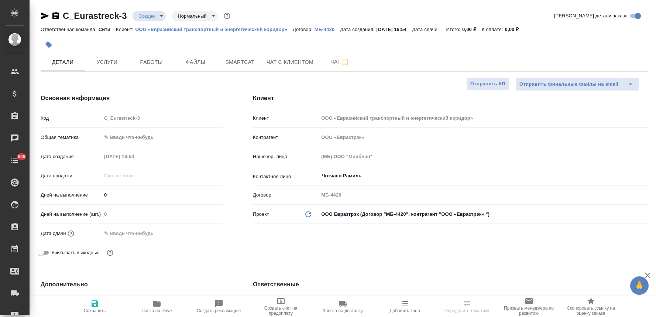
select select "RU"
click at [142, 230] on input "text" at bounding box center [133, 233] width 65 height 11
click at [205, 228] on icon "button" at bounding box center [201, 232] width 9 height 9
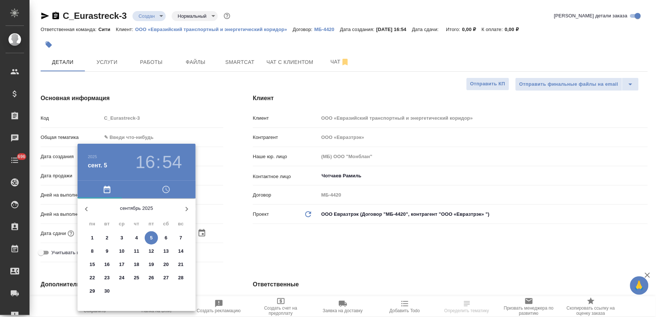
click at [91, 251] on p "8" at bounding box center [92, 250] width 3 height 7
type input "08.09.2025 16:54"
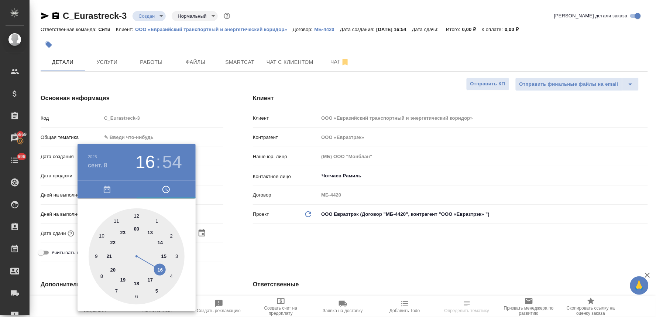
click at [294, 246] on div at bounding box center [328, 158] width 656 height 317
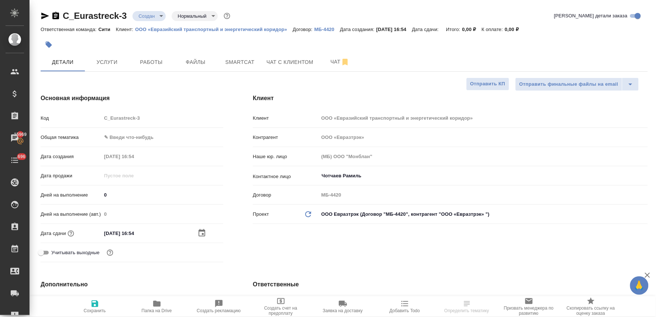
drag, startPoint x: 102, startPoint y: 311, endPoint x: 247, endPoint y: 202, distance: 181.3
click at [102, 311] on span "Сохранить" at bounding box center [95, 310] width 22 height 5
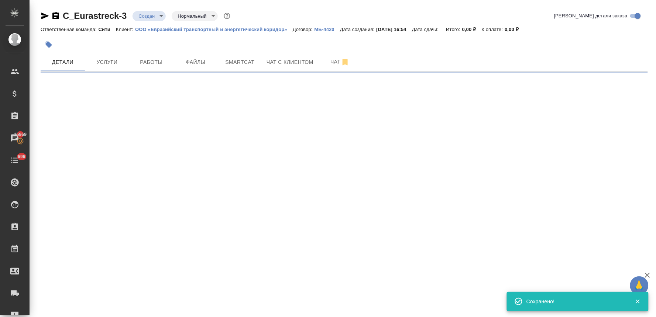
select select "RU"
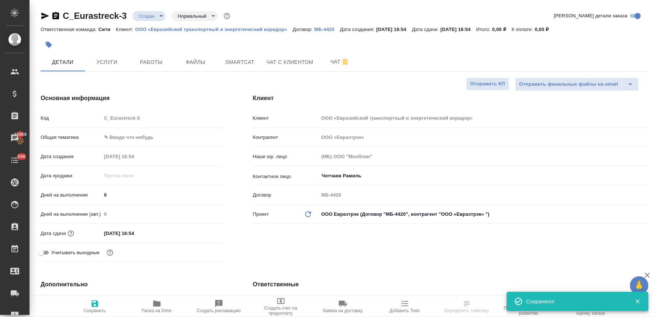
type textarea "x"
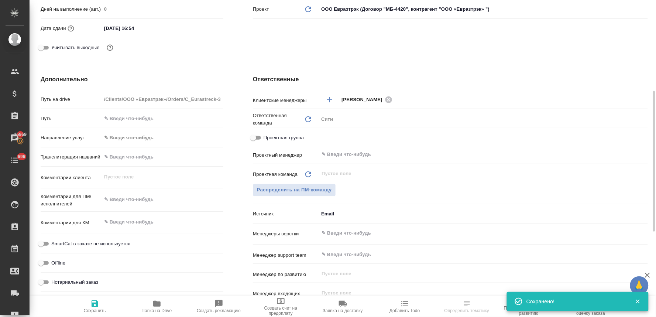
scroll to position [369, 0]
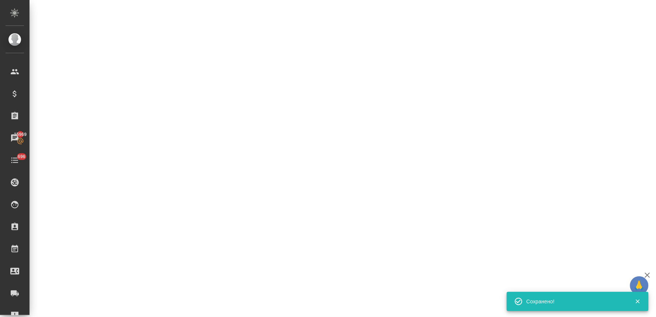
select select "RU"
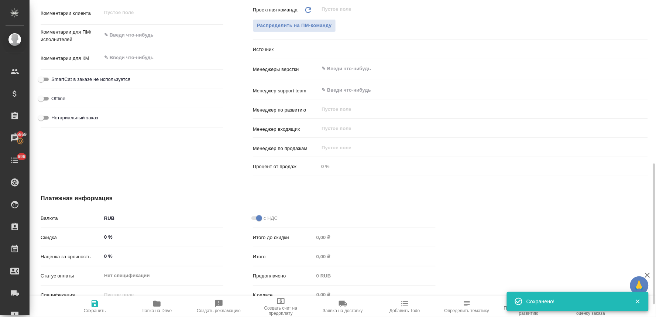
type textarea "x"
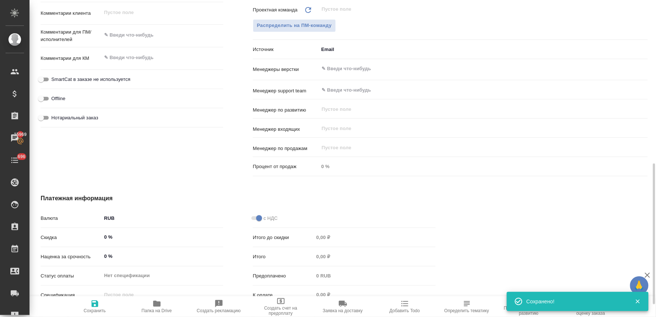
type textarea "x"
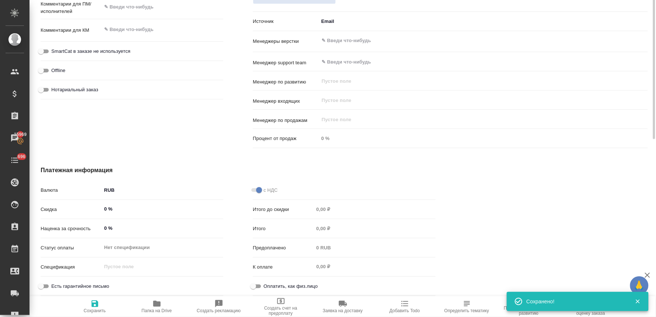
scroll to position [274, 0]
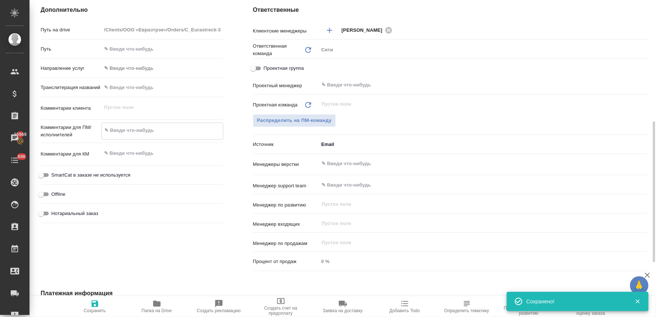
type textarea "x"
click at [134, 127] on textarea at bounding box center [162, 130] width 121 height 13
type textarea "з"
type textarea "x"
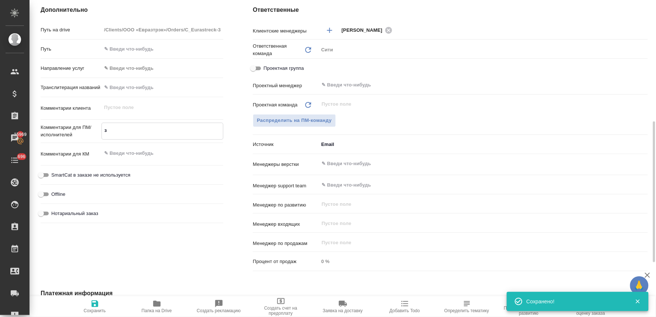
type textarea "x"
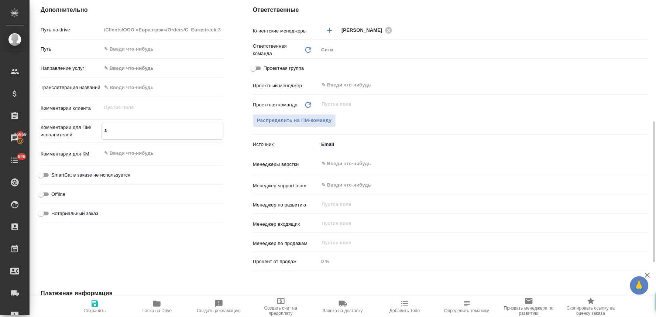
type textarea "x"
type textarea "за"
type textarea "x"
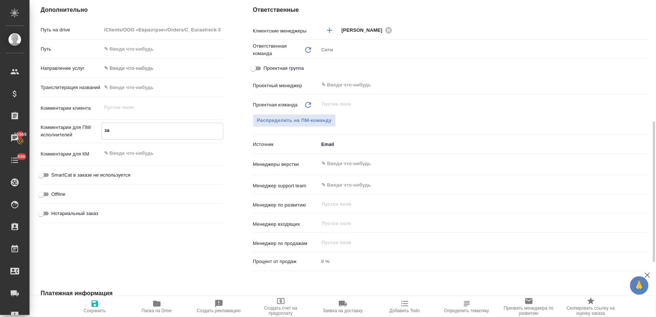
type textarea "зав"
type textarea "x"
type textarea "заве"
type textarea "x"
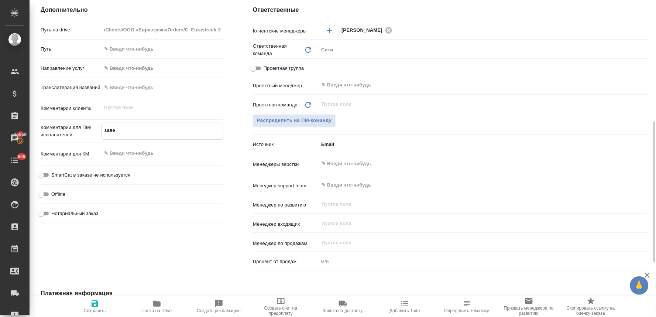
type textarea "x"
type textarea "завер"
type textarea "x"
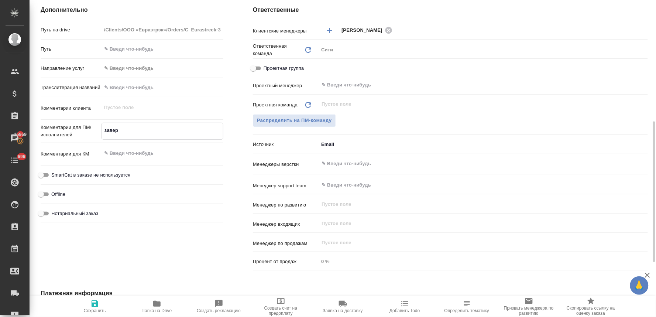
type textarea "x"
type textarea "завере"
type textarea "x"
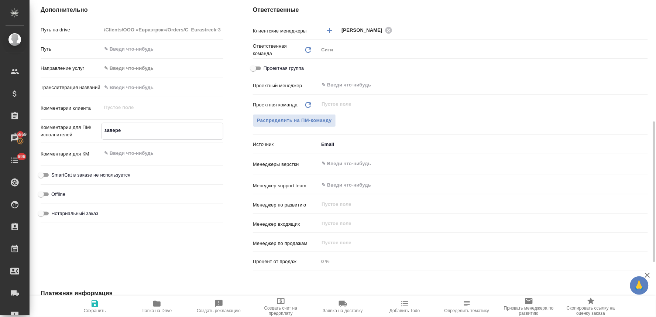
type textarea "заверен"
type textarea "x"
type textarea "заверени"
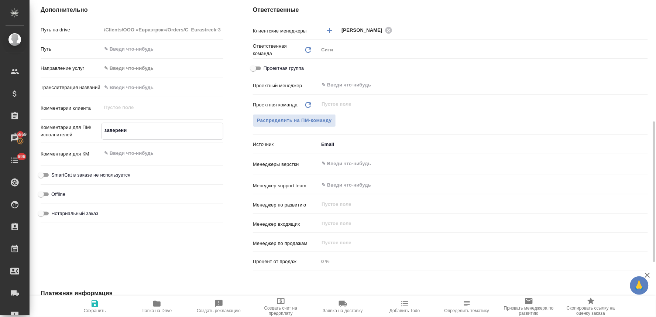
type textarea "x"
type textarea "заверение"
type textarea "x"
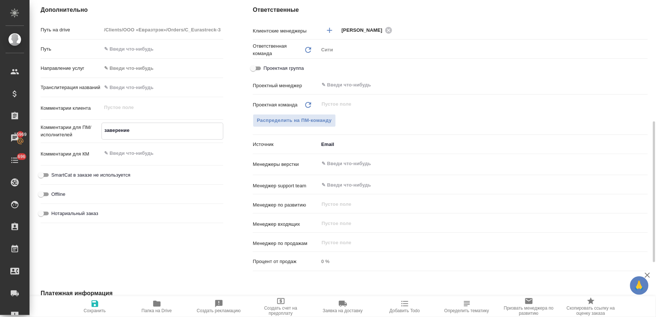
type textarea "x"
type textarea "заверение"
type textarea "x"
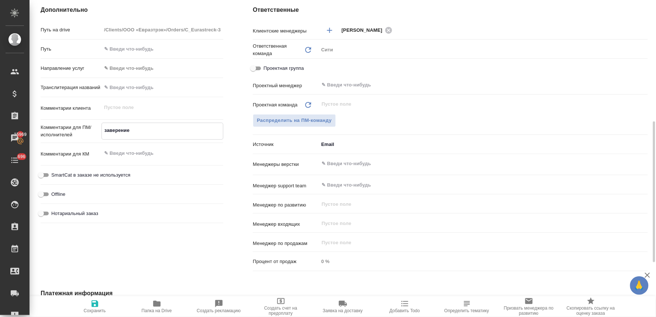
type textarea "x"
type textarea "заверение д"
type textarea "x"
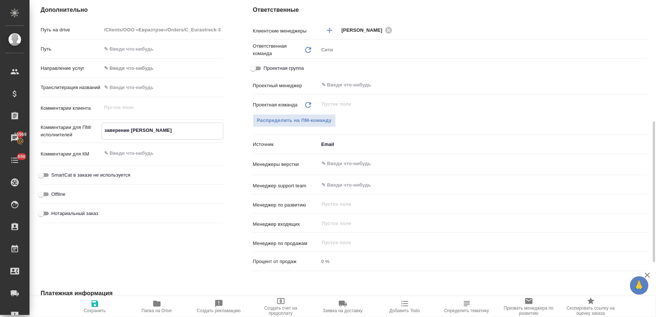
type textarea "x"
type textarea "заверение до"
type textarea "x"
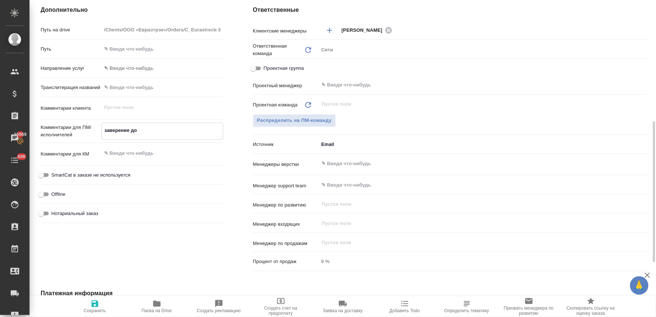
type textarea "заверение док"
type textarea "x"
type textarea "заверение доку"
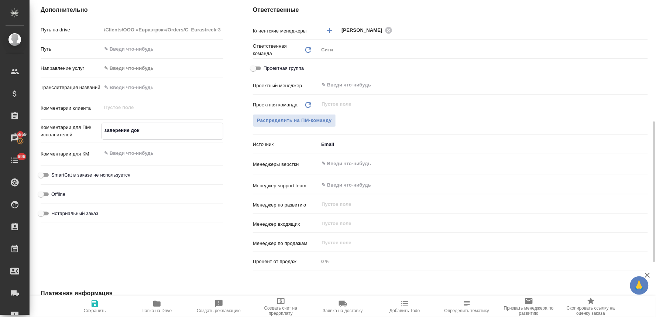
type textarea "x"
type textarea "заверение докум"
type textarea "x"
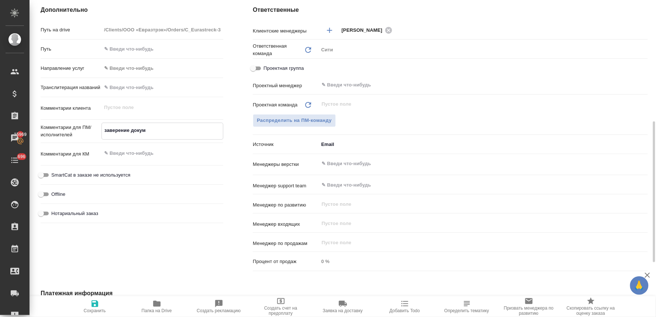
type textarea "x"
type textarea "заверение докуме"
type textarea "x"
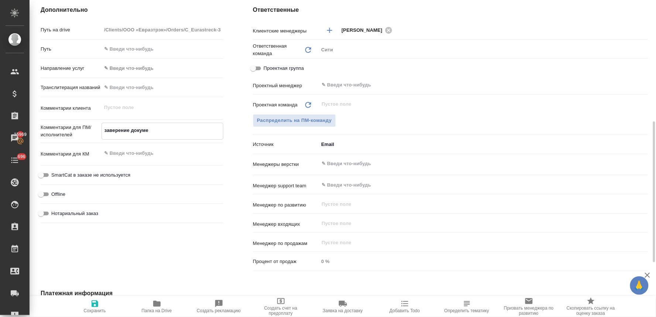
type textarea "x"
type textarea "заверение докумен"
type textarea "x"
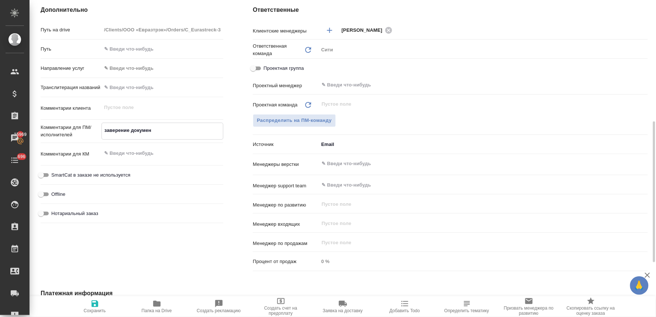
type textarea "заверение документ"
type textarea "x"
type textarea "заверение документа"
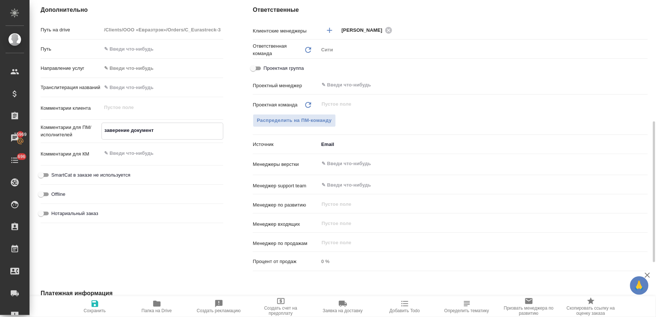
type textarea "x"
type textarea "заверение документа"
type textarea "x"
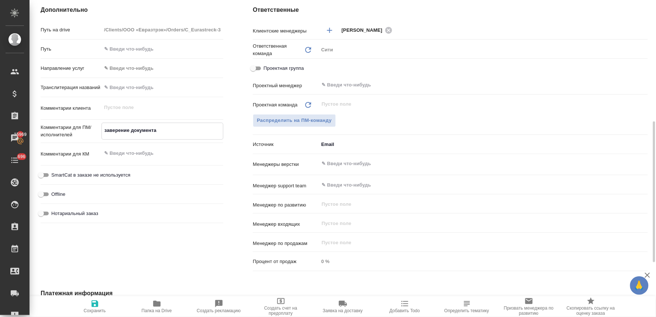
type textarea "x"
type textarea "заверение документа и"
type textarea "x"
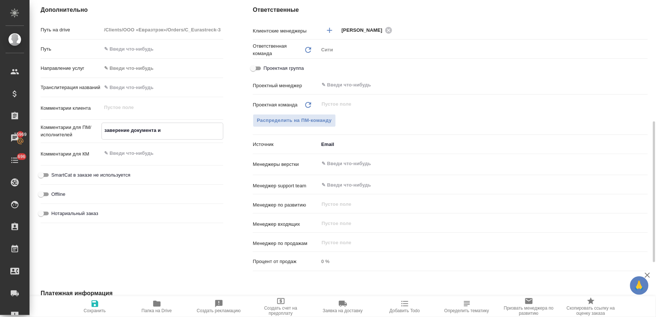
type textarea "x"
type textarea "заверение документа из"
type textarea "x"
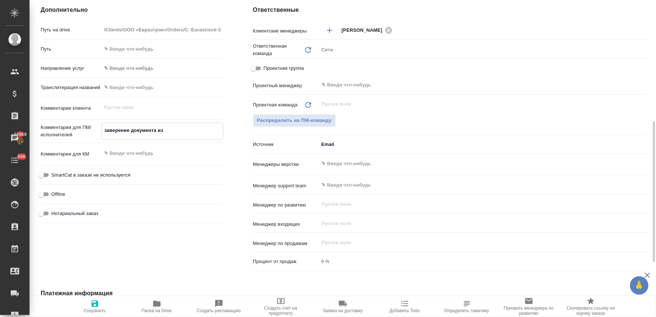
type textarea "заверение документа из"
type textarea "x"
paste textarea "C_Eurastreck-2"
type textarea "заверение документа из C_Eurastreck-2"
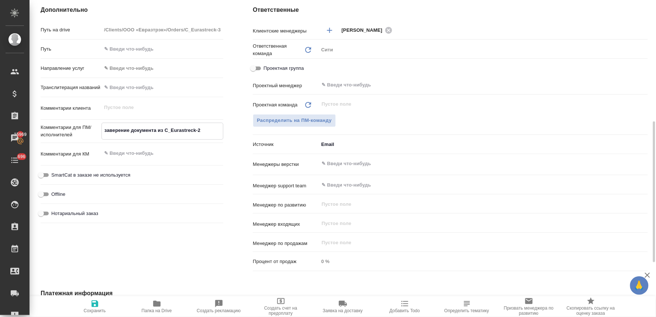
type textarea "x"
type textarea "заверение документа из C_Eurastreck-2"
type textarea "x"
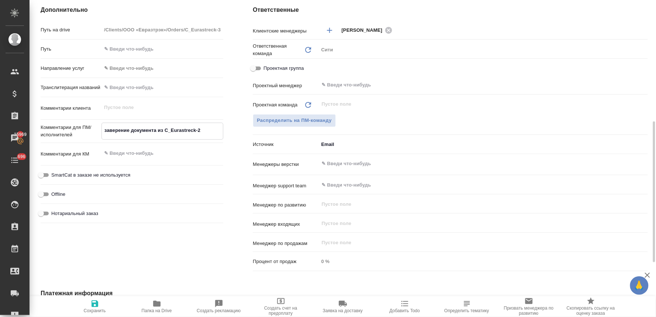
click at [98, 310] on span "Сохранить" at bounding box center [95, 310] width 22 height 5
type textarea "x"
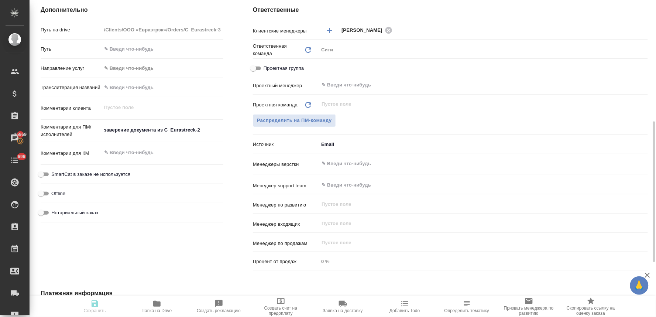
type textarea "x"
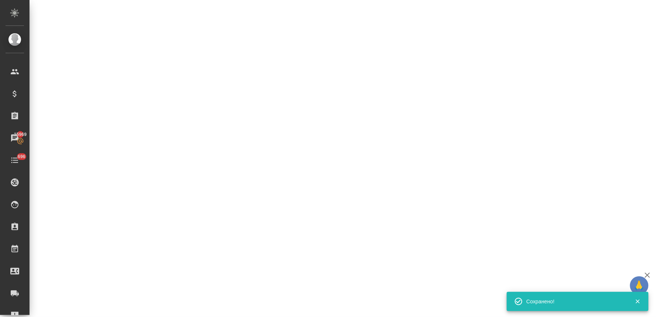
select select "RU"
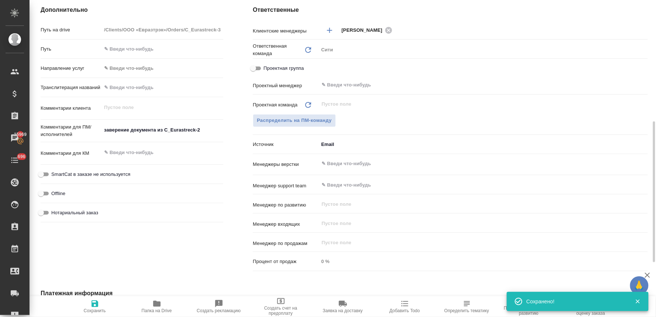
type textarea "x"
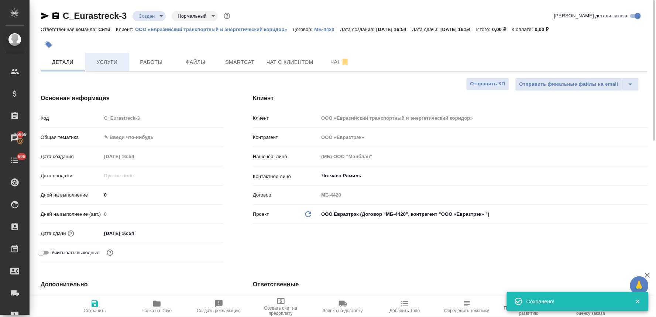
click at [110, 65] on span "Услуги" at bounding box center [106, 62] width 35 height 9
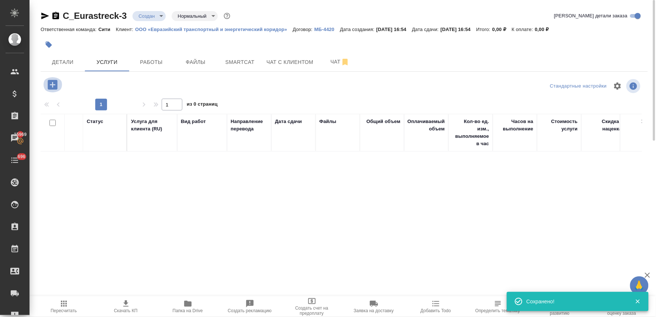
click at [56, 82] on icon "button" at bounding box center [53, 85] width 10 height 10
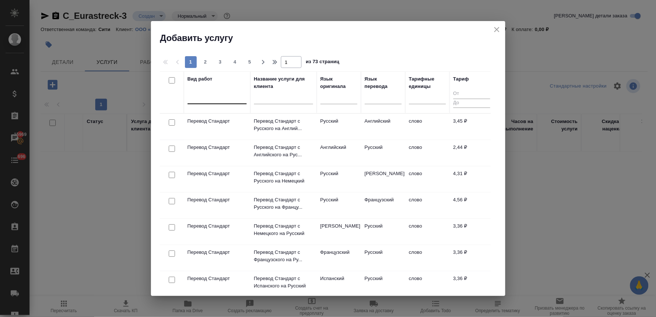
click at [214, 98] on div at bounding box center [216, 96] width 59 height 11
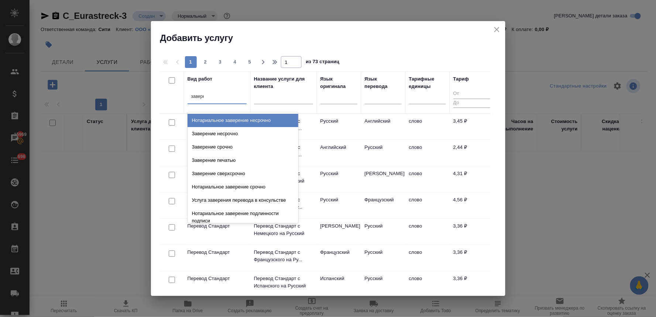
type input "заверен"
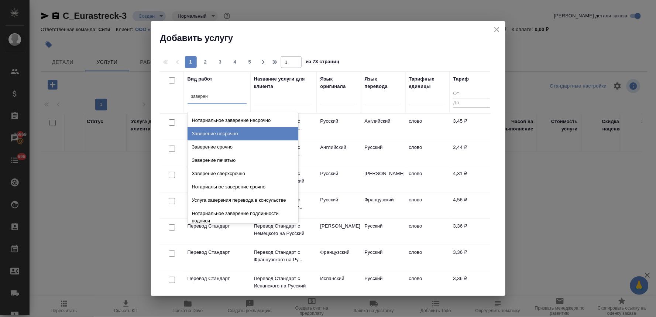
click at [239, 134] on div "Заверение несрочно" at bounding box center [242, 133] width 111 height 13
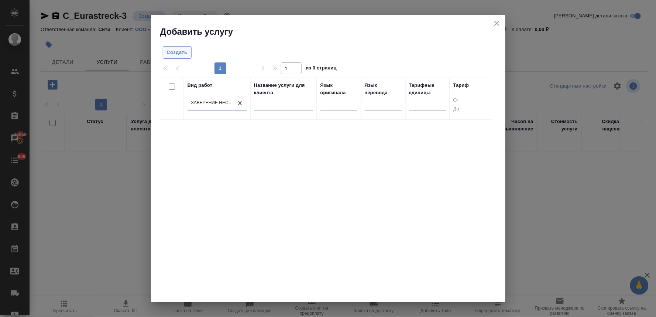
click at [171, 51] on span "Создать" at bounding box center [177, 52] width 21 height 8
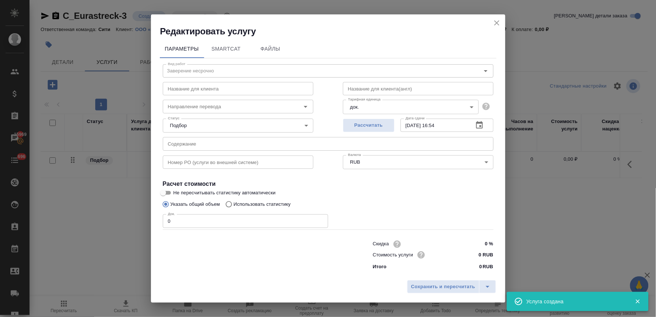
drag, startPoint x: 289, startPoint y: 27, endPoint x: 264, endPoint y: 70, distance: 50.1
click at [289, 27] on h2 "Редактировать услугу" at bounding box center [332, 31] width 345 height 12
click at [222, 144] on input "text" at bounding box center [328, 143] width 331 height 13
paste input "Положение О представителе за рубежом (1)"
type input "Положение О представителе за рубежом (1)"
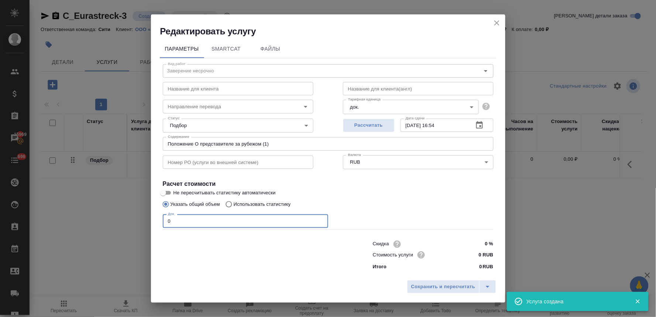
drag, startPoint x: 172, startPoint y: 217, endPoint x: 143, endPoint y: 217, distance: 28.8
click at [143, 217] on div "Редактировать услугу Параметры SmartCat Файлы Вид работ Заверение несрочно Вид …" at bounding box center [328, 158] width 656 height 317
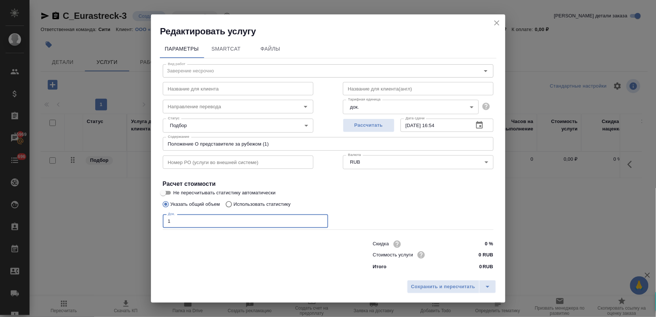
type input "1"
click at [473, 254] on input "0 RUB" at bounding box center [479, 254] width 27 height 11
type input "662.5 RUB"
click at [462, 291] on button "Сохранить и пересчитать" at bounding box center [443, 286] width 72 height 13
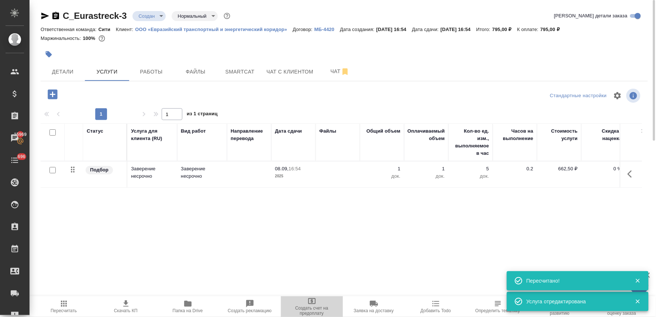
click at [315, 307] on span "Создать счет на предоплату" at bounding box center [311, 310] width 53 height 10
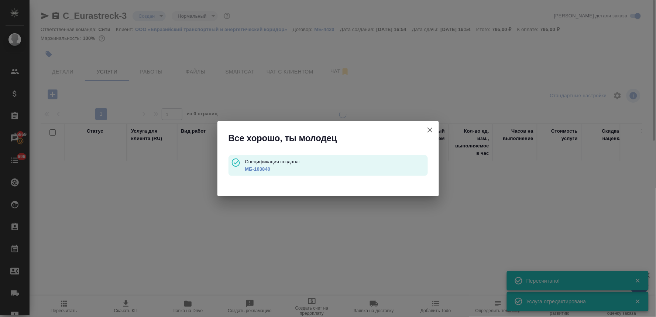
type input "waitingForPrepayment"
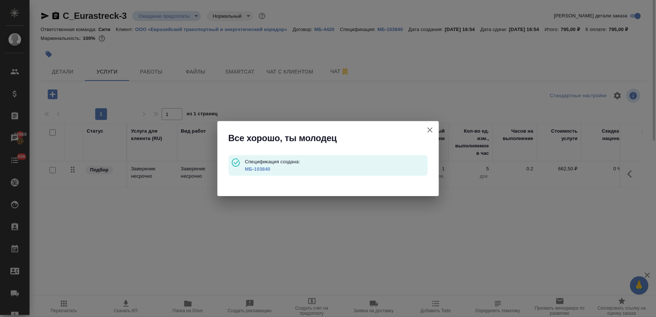
click at [250, 168] on link "МБ-103840" at bounding box center [257, 169] width 25 height 6
drag, startPoint x: 431, startPoint y: 128, endPoint x: 363, endPoint y: 80, distance: 82.8
click at [429, 127] on icon "button" at bounding box center [429, 129] width 9 height 9
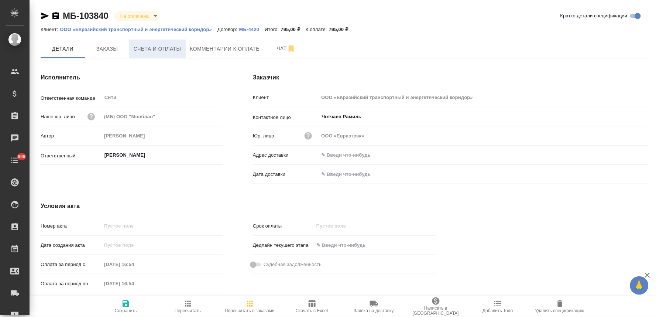
click at [165, 43] on button "Счета и оплаты" at bounding box center [157, 48] width 56 height 18
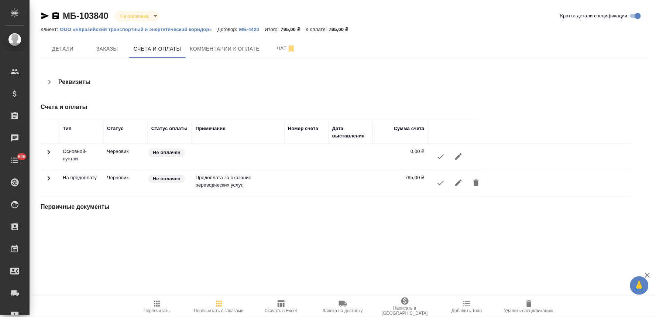
click at [441, 184] on icon "button" at bounding box center [440, 182] width 9 height 9
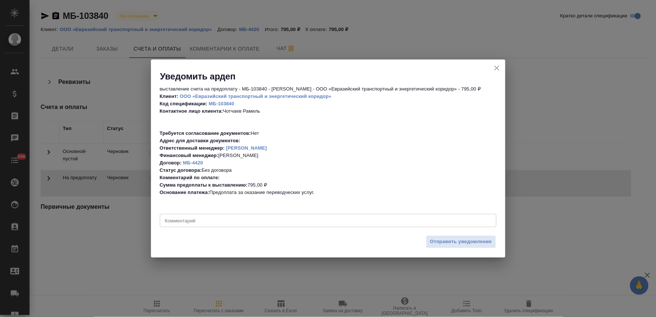
drag, startPoint x: 458, startPoint y: 246, endPoint x: 415, endPoint y: 210, distance: 56.3
click at [459, 246] on button "Отправить уведомление" at bounding box center [461, 241] width 70 height 13
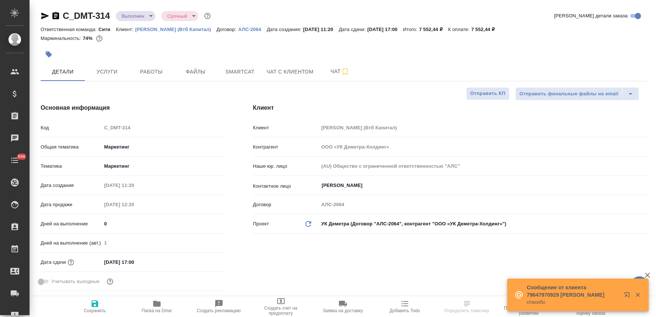
select select "RU"
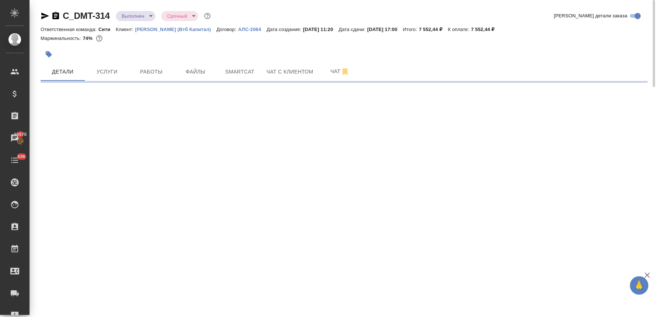
select select "RU"
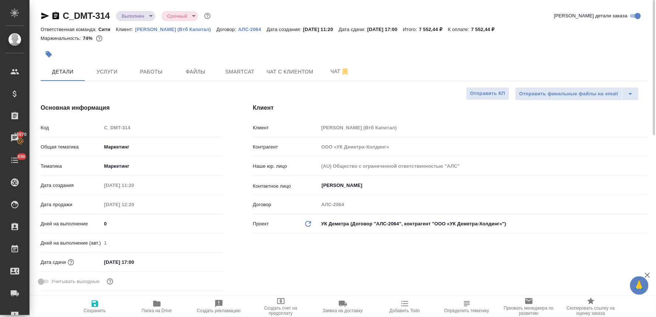
type textarea "x"
click at [319, 268] on div "Клиент Клиент Деметра Холдинг (Втб Капитал) Контрагент ООО «УК Деметра-Холдинг»…" at bounding box center [450, 199] width 424 height 220
type textarea "x"
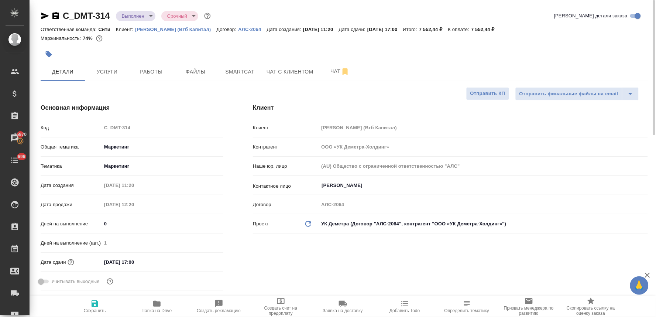
type textarea "x"
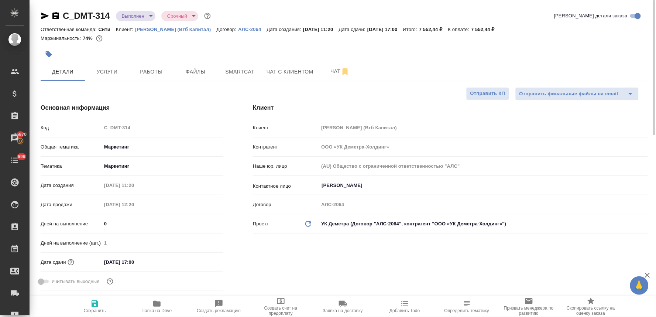
click at [161, 301] on span "Папка на Drive" at bounding box center [156, 306] width 53 height 14
type textarea "x"
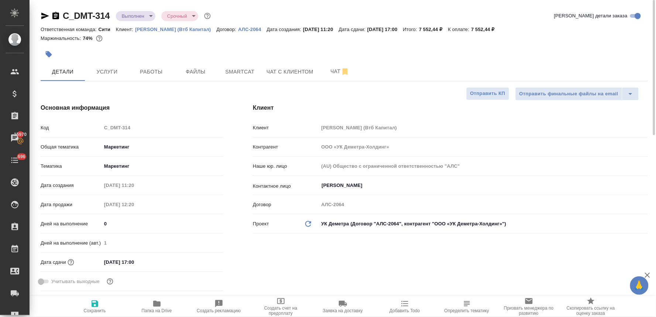
type textarea "x"
click at [111, 75] on span "Услуги" at bounding box center [106, 71] width 35 height 9
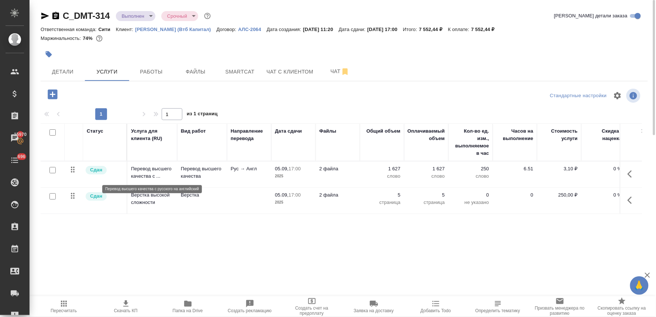
click at [168, 175] on p "Перевод высшего качества с ..." at bounding box center [152, 172] width 42 height 15
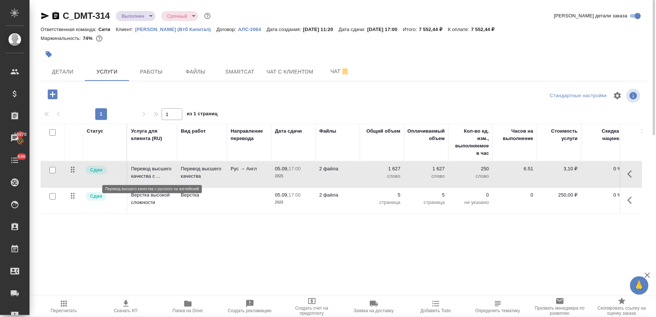
click at [168, 175] on p "Перевод высшего качества с ..." at bounding box center [152, 172] width 42 height 15
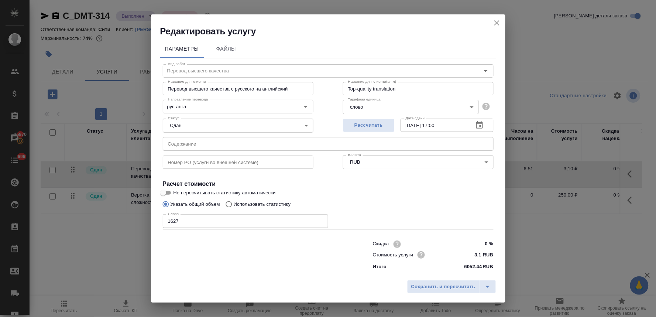
drag, startPoint x: 255, startPoint y: 283, endPoint x: 244, endPoint y: 228, distance: 55.6
click at [256, 283] on div "Сохранить и пересчитать" at bounding box center [328, 289] width 354 height 26
click at [220, 142] on input "text" at bounding box center [328, 143] width 331 height 13
paste input "Яминский Евгений(en)"
type input "Яминский Евгений(en)"
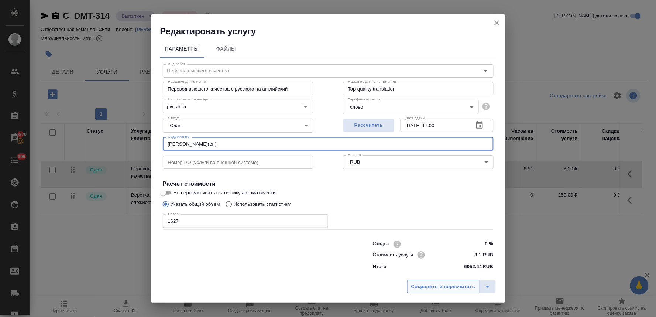
click at [423, 286] on span "Сохранить и пересчитать" at bounding box center [443, 286] width 64 height 8
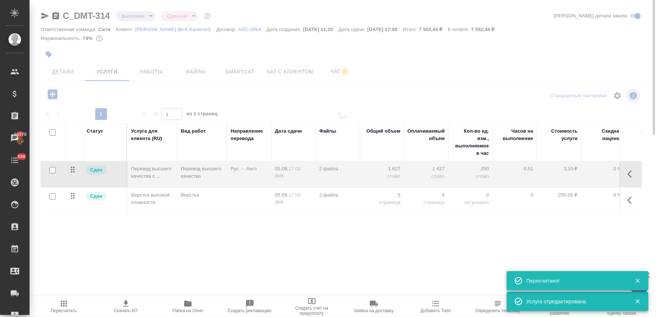
type input "normal"
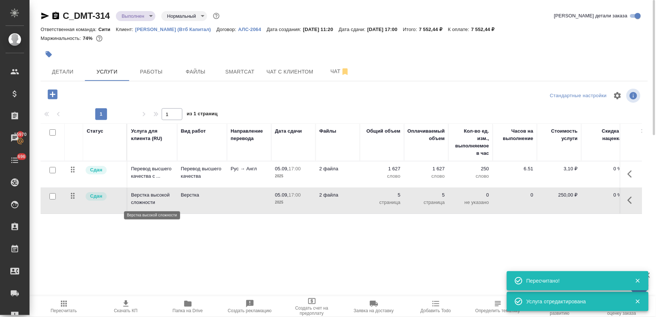
click at [145, 200] on p "Верстка высокой сложности" at bounding box center [152, 198] width 42 height 15
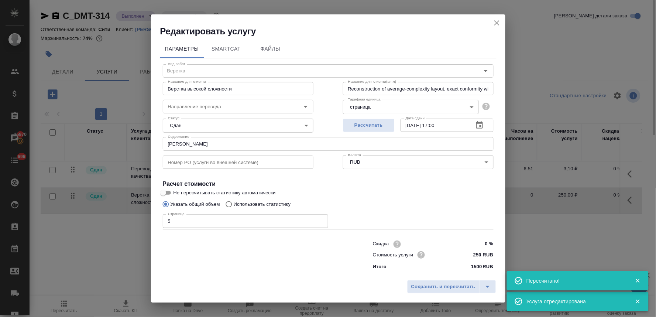
click at [496, 23] on icon "close" at bounding box center [496, 22] width 5 height 5
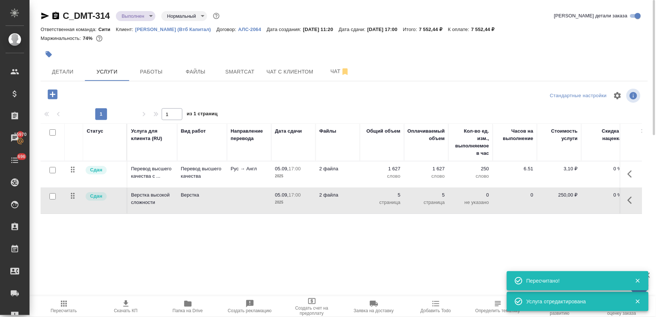
click at [142, 14] on body "🙏 .cls-1 fill:#fff; AWATERA Lyamina Nadezhda Клиенты Спецификации Заказы 15970 …" at bounding box center [328, 158] width 656 height 317
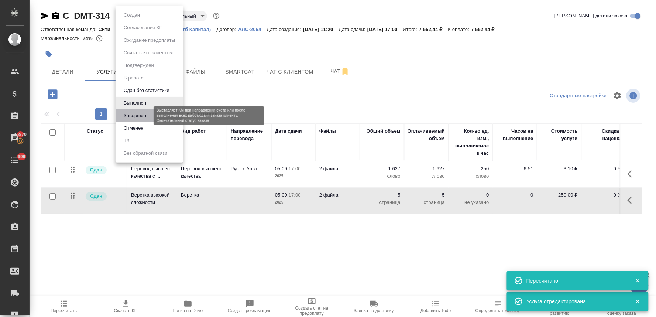
click at [138, 113] on button "Завершен" at bounding box center [134, 115] width 27 height 8
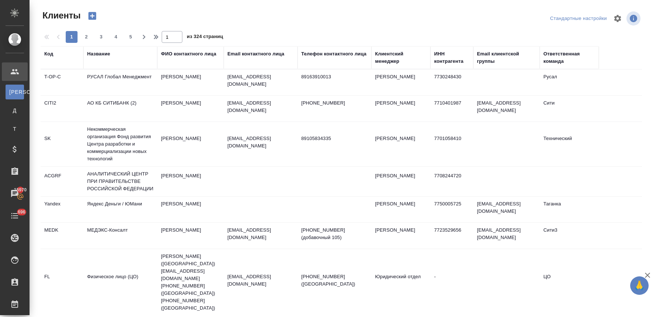
select select "RU"
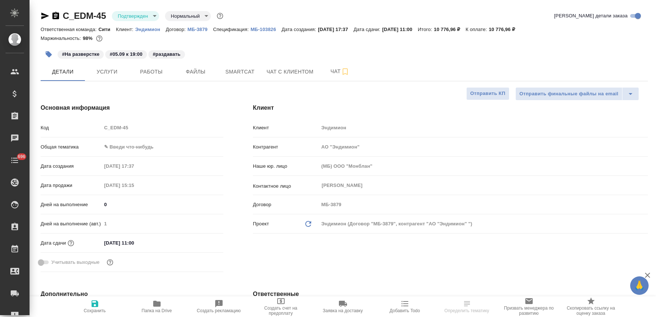
select select "RU"
click at [252, 72] on span "Smartcat" at bounding box center [239, 71] width 35 height 9
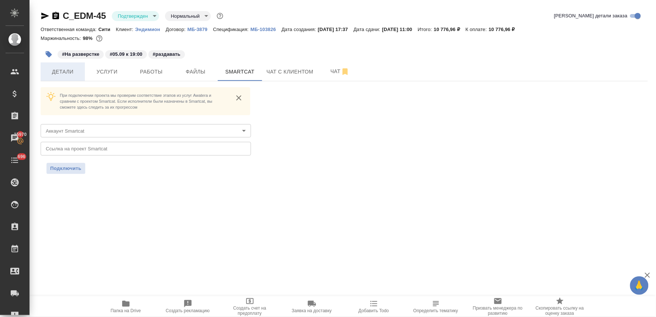
click at [56, 71] on span "Детали" at bounding box center [62, 71] width 35 height 9
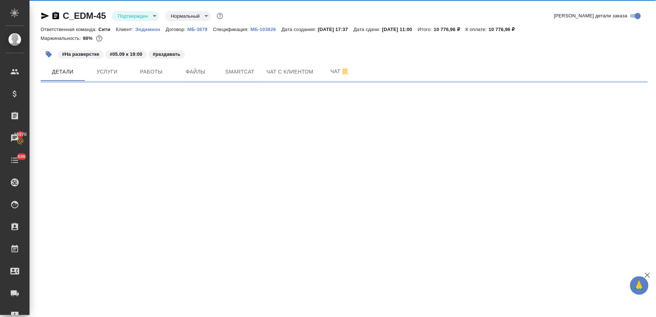
select select "RU"
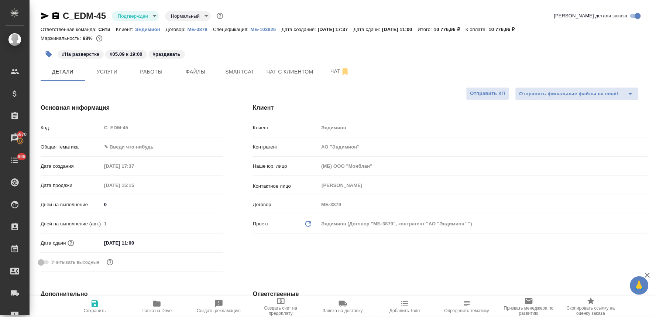
type textarea "x"
click at [94, 126] on div "Код C_EDM-45" at bounding box center [132, 127] width 183 height 13
type textarea "x"
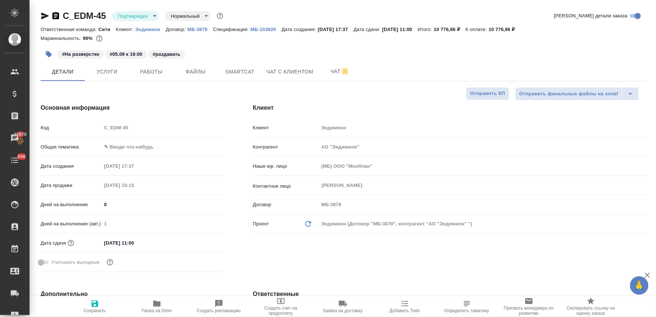
type textarea "x"
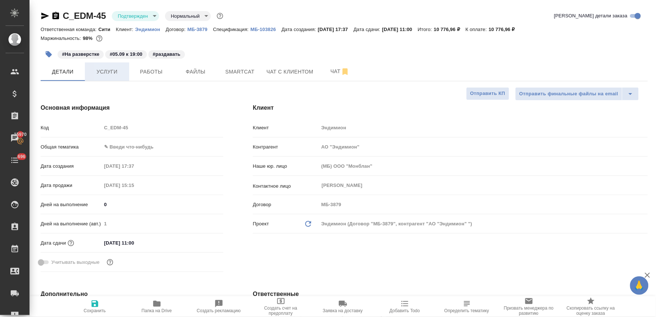
click at [107, 69] on span "Услуги" at bounding box center [106, 71] width 35 height 9
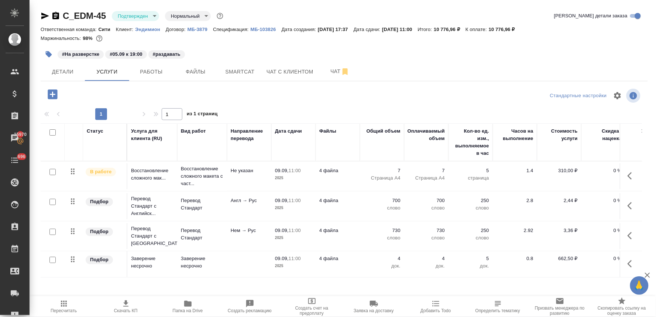
click at [627, 233] on icon "button" at bounding box center [631, 235] width 9 height 9
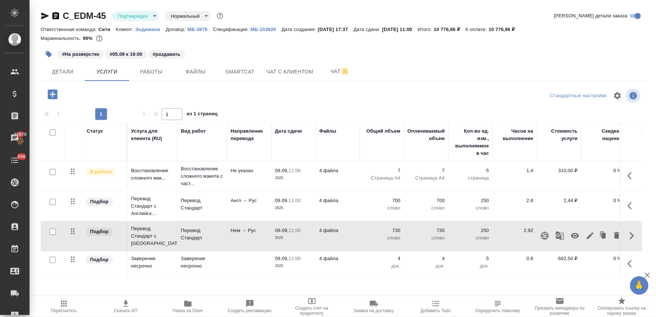
click at [570, 237] on icon "button" at bounding box center [574, 235] width 9 height 9
click at [540, 236] on icon "button" at bounding box center [544, 235] width 9 height 9
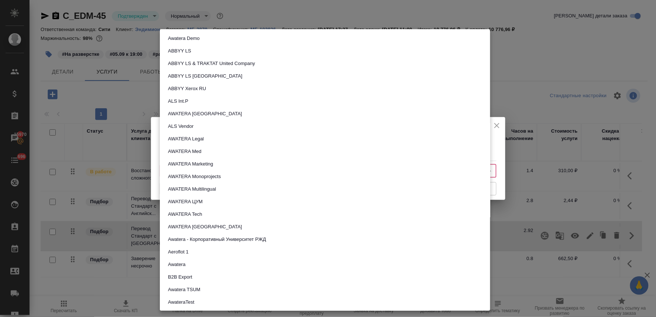
click at [260, 169] on body "🙏 .cls-1 fill:#fff; AWATERA [PERSON_NAME] Спецификации Заказы 15970 Чаты 696 To…" at bounding box center [328, 158] width 656 height 317
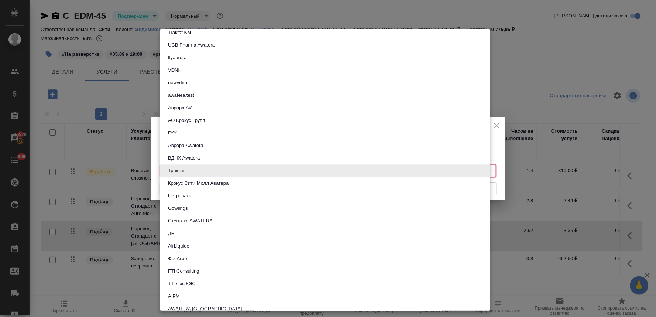
click at [260, 169] on li "Трактат" at bounding box center [325, 171] width 330 height 13
type input "5ee7379ee86966421fbf459a"
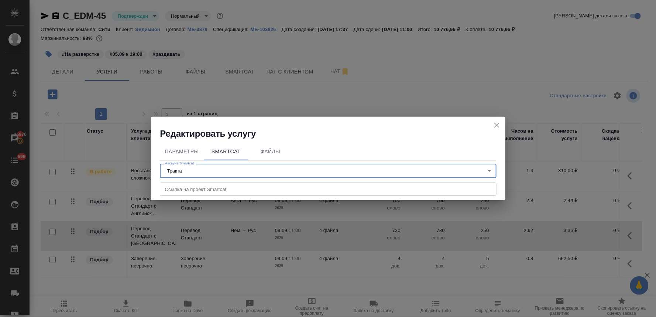
click at [249, 187] on input "text" at bounding box center [328, 188] width 336 height 13
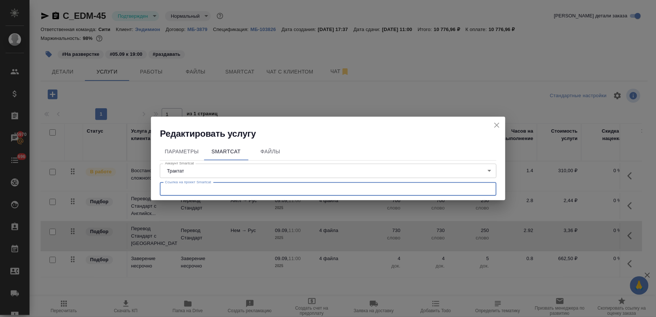
paste input "[URL][DOMAIN_NAME]"
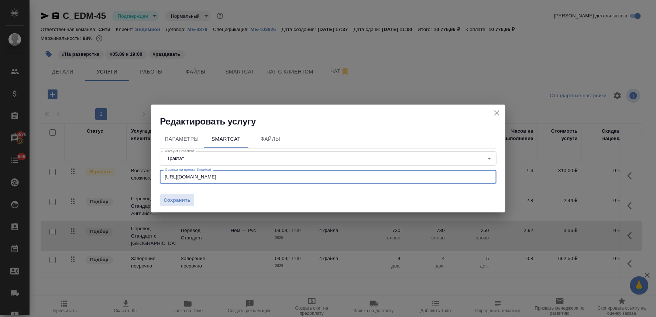
type input "[URL][DOMAIN_NAME]"
click at [185, 199] on span "Сохранить" at bounding box center [177, 200] width 27 height 8
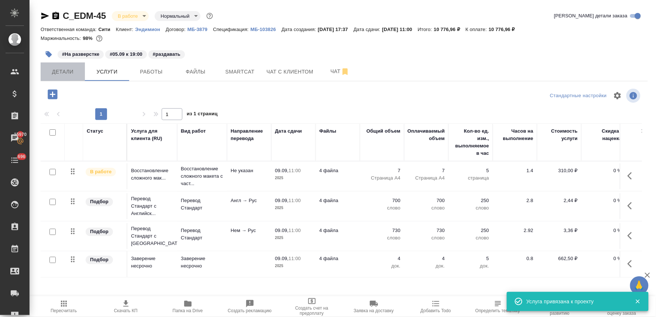
click at [73, 74] on span "Детали" at bounding box center [62, 71] width 35 height 9
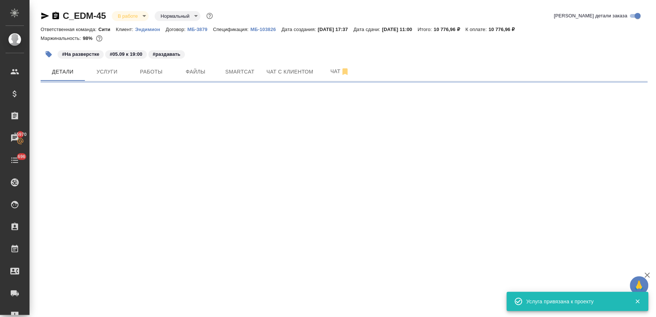
select select "RU"
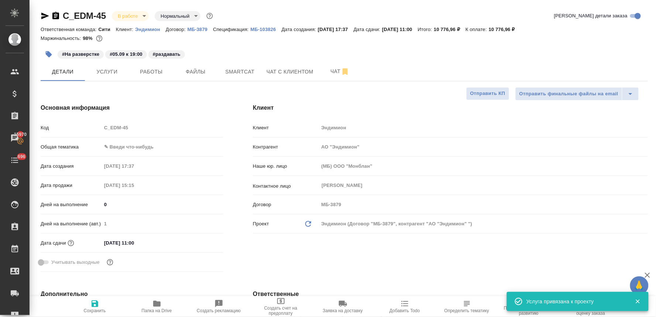
type textarea "x"
click at [99, 128] on div "Код C_EDM-45" at bounding box center [132, 127] width 183 height 13
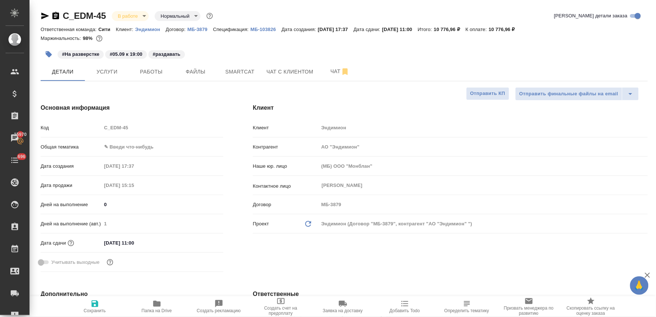
type textarea "x"
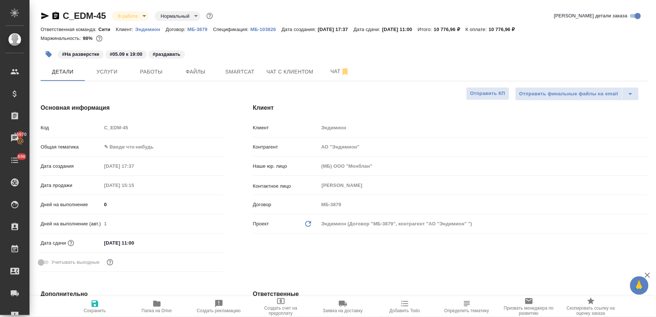
type textarea "x"
click at [109, 69] on span "Услуги" at bounding box center [106, 71] width 35 height 9
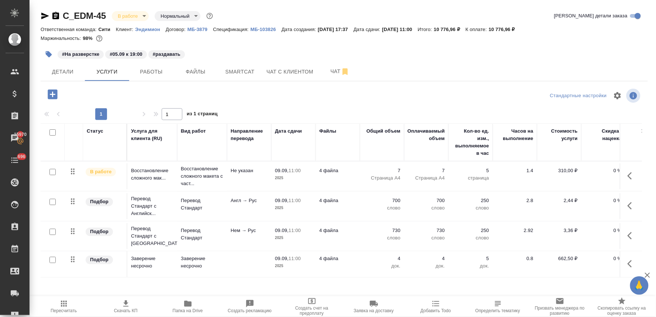
click at [627, 204] on icon "button" at bounding box center [631, 205] width 9 height 9
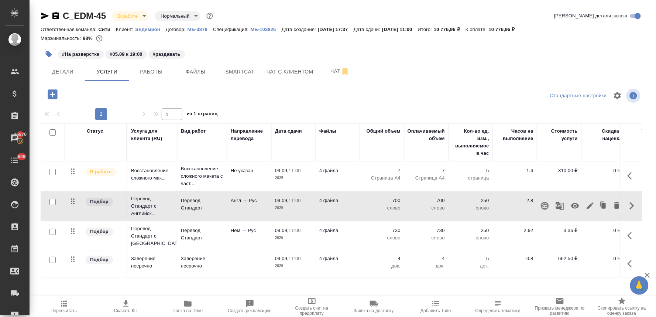
click at [571, 204] on icon "button" at bounding box center [575, 206] width 8 height 6
click at [571, 204] on icon "button" at bounding box center [575, 205] width 8 height 7
click at [540, 207] on icon "button" at bounding box center [544, 205] width 9 height 9
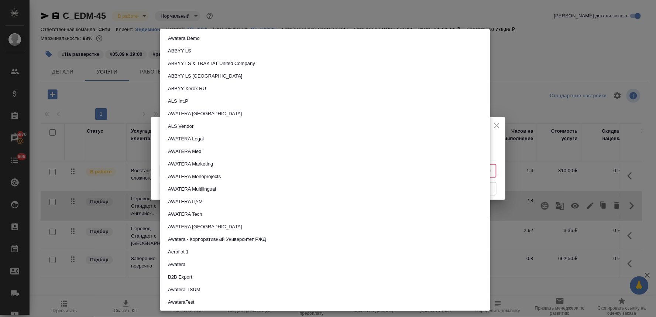
click at [276, 170] on body "🙏 .cls-1 fill:#fff; AWATERA Lyamina Nadezhda Клиенты Спецификации Заказы 15970 …" at bounding box center [328, 158] width 656 height 317
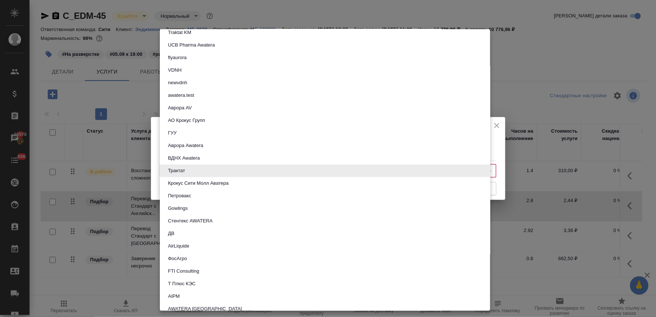
click at [276, 170] on li "Трактат" at bounding box center [325, 171] width 330 height 13
type input "5ee7379ee86966421fbf459a"
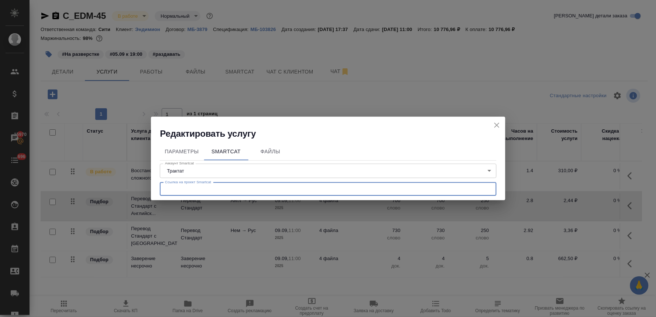
click at [255, 189] on input "text" at bounding box center [328, 188] width 336 height 13
paste input "https://smartcat.com/projects/8f4a06d8-5ba8-408b-9f83-66e4cc36ee2a/statistics"
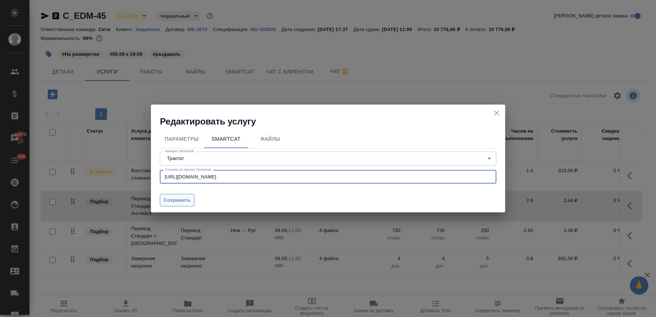
type input "https://smartcat.com/projects/8f4a06d8-5ba8-408b-9f83-66e4cc36ee2a/statistics"
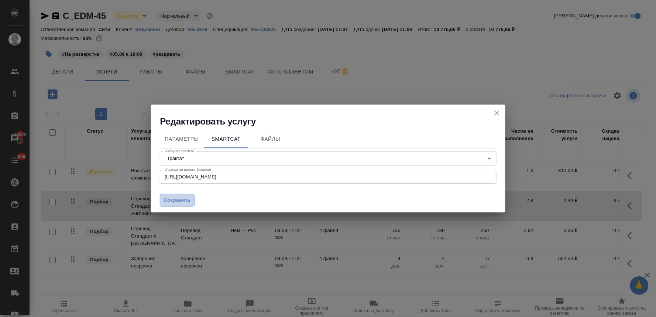
click at [186, 200] on span "Сохранить" at bounding box center [177, 200] width 27 height 8
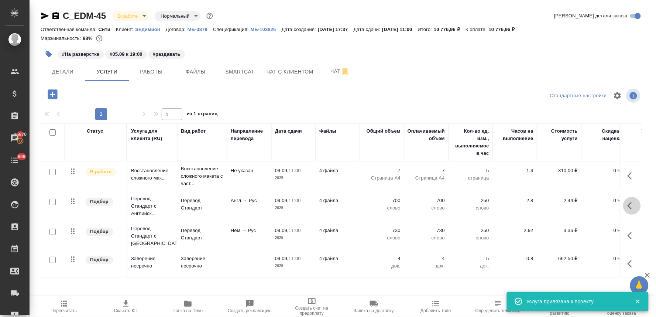
click at [627, 206] on icon "button" at bounding box center [631, 205] width 9 height 9
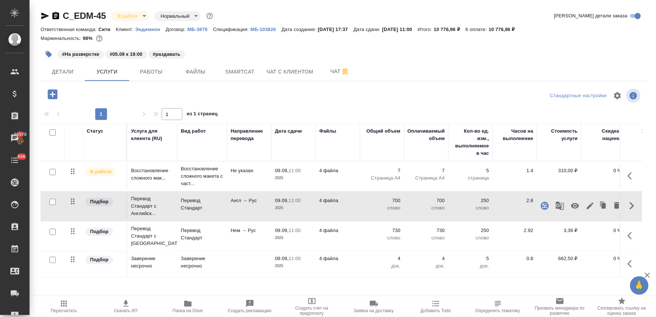
click at [623, 229] on button "button" at bounding box center [632, 236] width 18 height 18
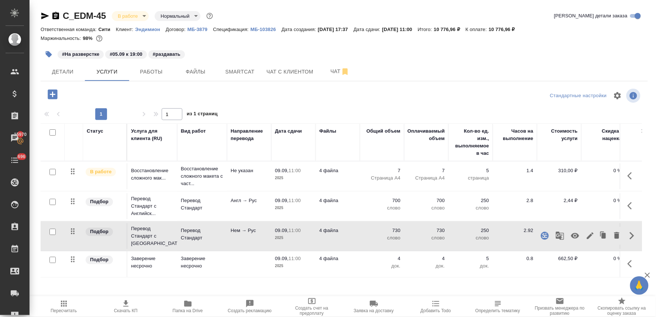
click at [583, 63] on div "Детали Услуги Работы Файлы Smartcat Чат с клиентом Чат" at bounding box center [344, 71] width 607 height 18
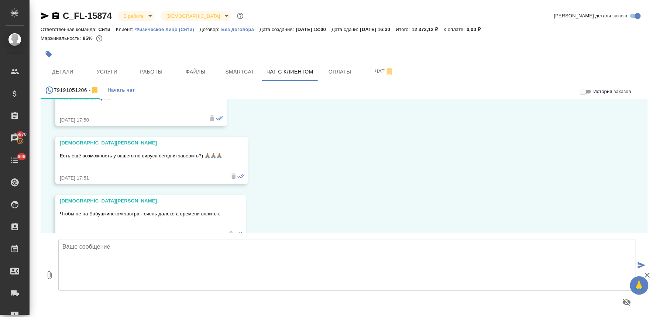
scroll to position [1630, 0]
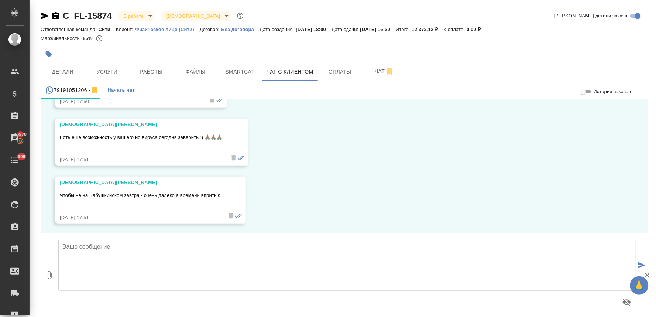
click at [461, 53] on div at bounding box center [344, 54] width 607 height 16
click at [599, 42] on div "Маржинальность: 85%" at bounding box center [344, 39] width 607 height 10
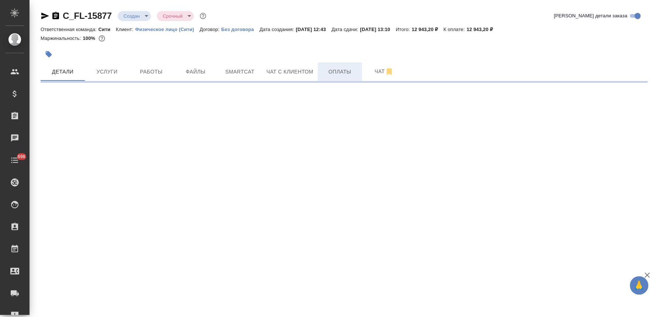
click at [344, 69] on span "Оплаты" at bounding box center [339, 71] width 35 height 9
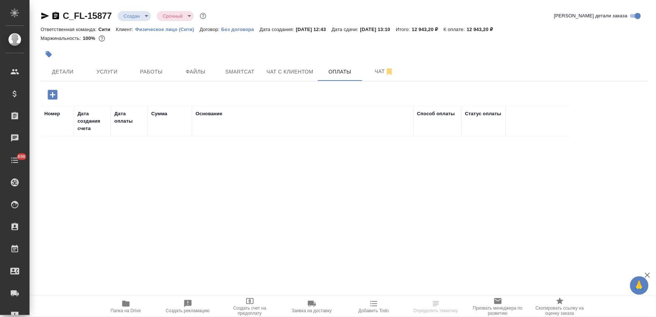
click at [49, 97] on icon "button" at bounding box center [53, 95] width 10 height 10
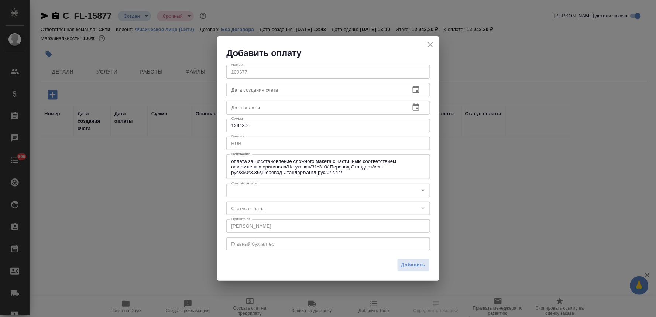
click at [281, 186] on body "🙏 .cls-1 fill:#fff; AWATERA [PERSON_NAME] Спецификации Заказы Чаты 696 Todo Про…" at bounding box center [328, 158] width 656 height 317
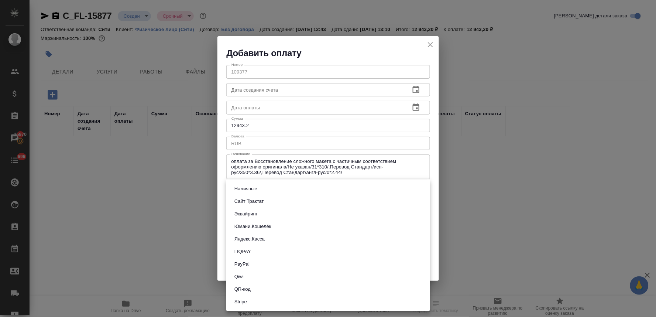
click at [256, 237] on button "Яндекс.Касса" at bounding box center [249, 239] width 35 height 8
type input "yandex-kassa"
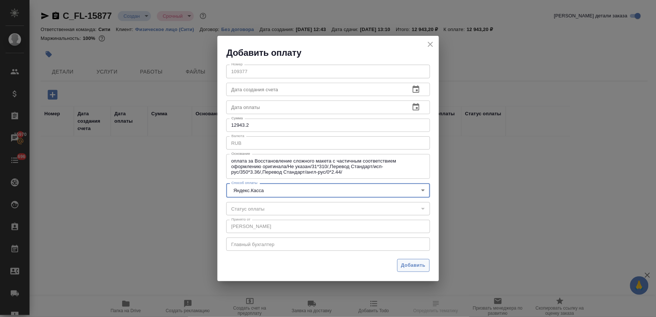
click at [410, 259] on button "Добавить" at bounding box center [413, 265] width 32 height 13
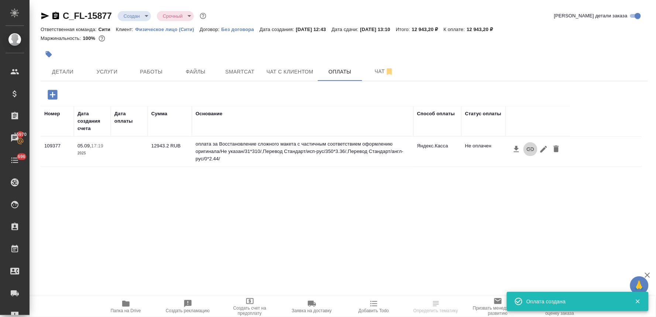
click at [531, 149] on icon "button" at bounding box center [530, 149] width 9 height 9
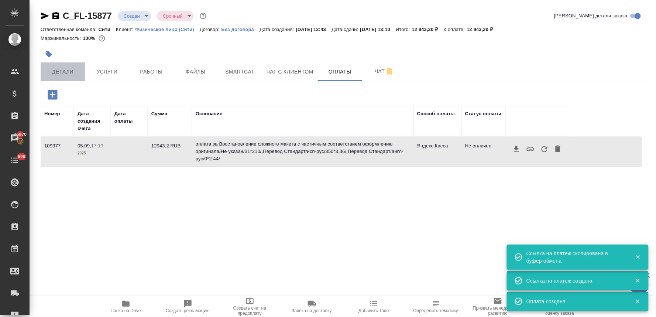
click at [63, 71] on span "Детали" at bounding box center [62, 71] width 35 height 9
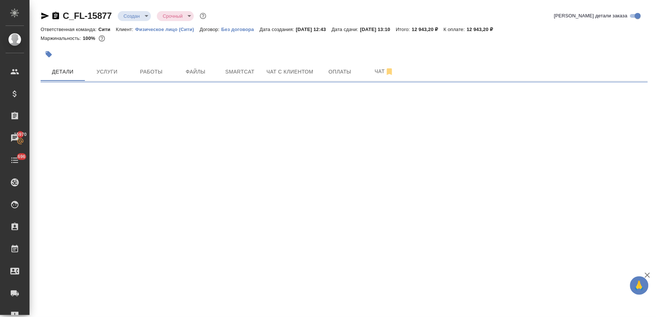
select select "RU"
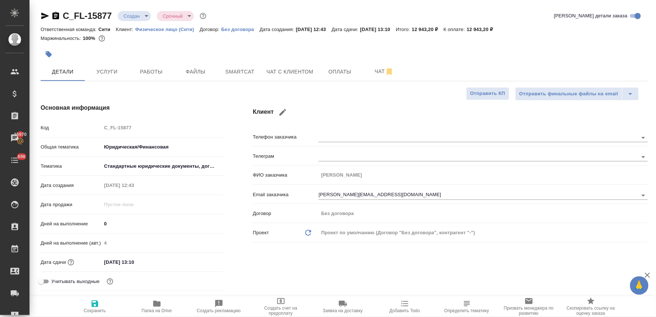
type textarea "x"
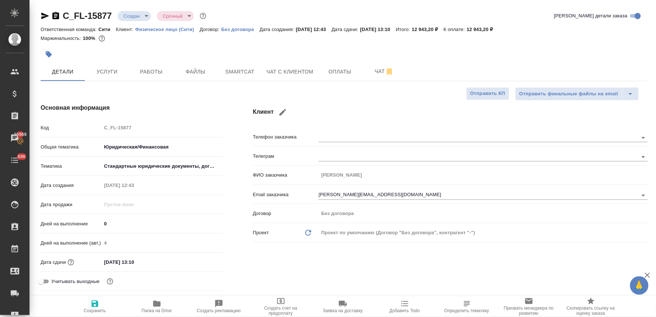
type textarea "x"
click at [347, 71] on span "Оплаты" at bounding box center [339, 71] width 35 height 9
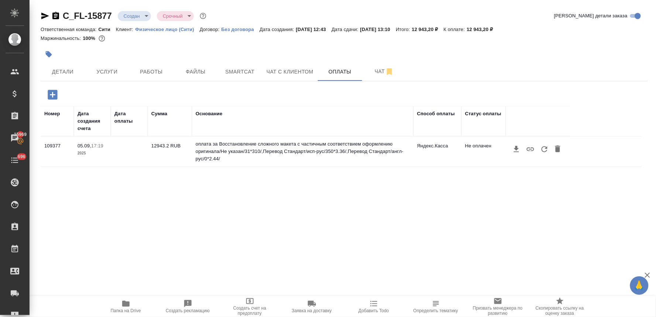
click at [547, 149] on icon "button" at bounding box center [544, 149] width 9 height 9
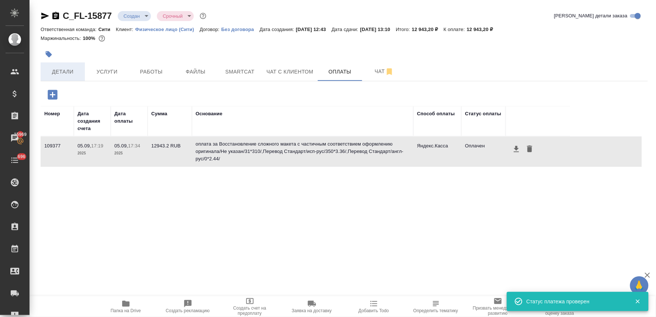
click at [59, 74] on span "Детали" at bounding box center [62, 71] width 35 height 9
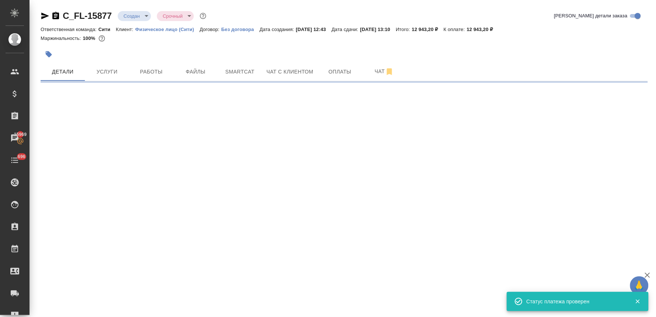
select select "RU"
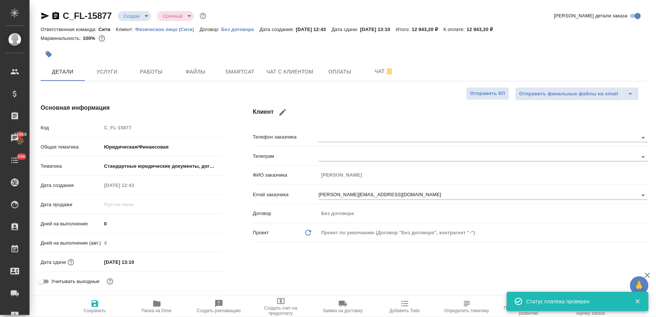
type textarea "x"
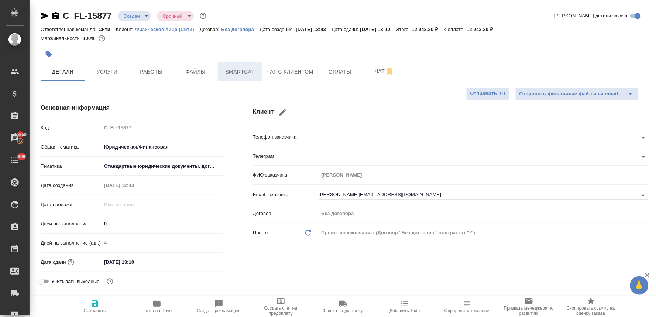
click at [244, 71] on span "Smartcat" at bounding box center [239, 71] width 35 height 9
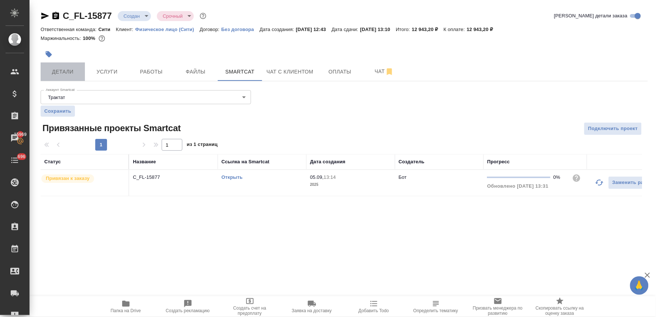
click at [70, 72] on span "Детали" at bounding box center [62, 71] width 35 height 9
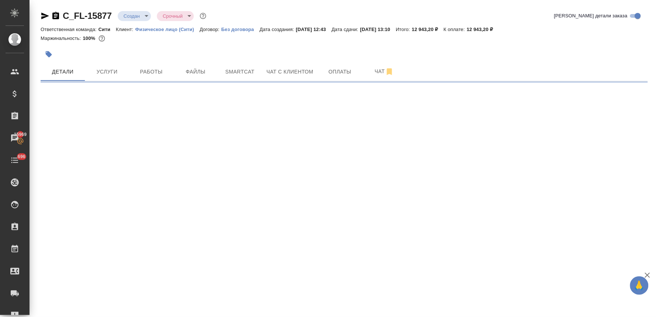
select select "RU"
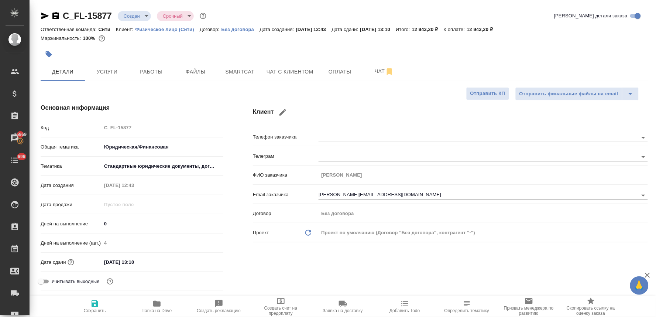
type textarea "x"
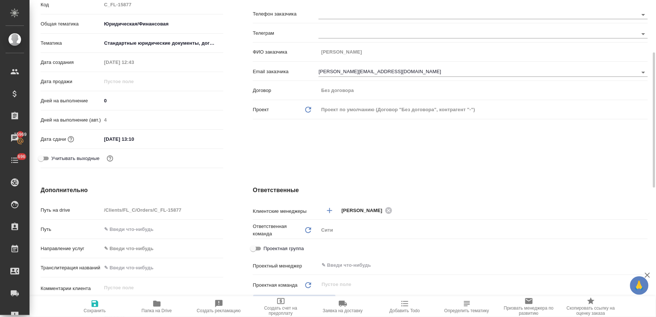
scroll to position [41, 0]
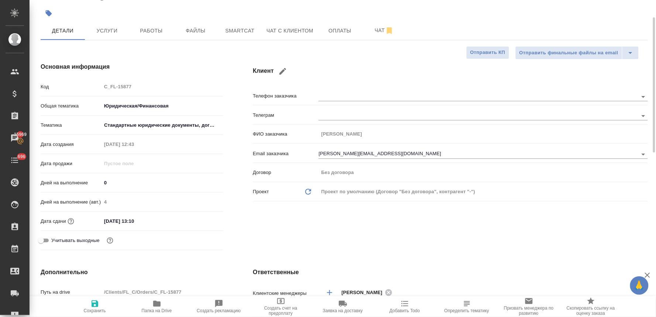
click at [158, 223] on input "[DATE] 13:10" at bounding box center [133, 220] width 65 height 11
click at [202, 219] on icon "button" at bounding box center [201, 220] width 9 height 9
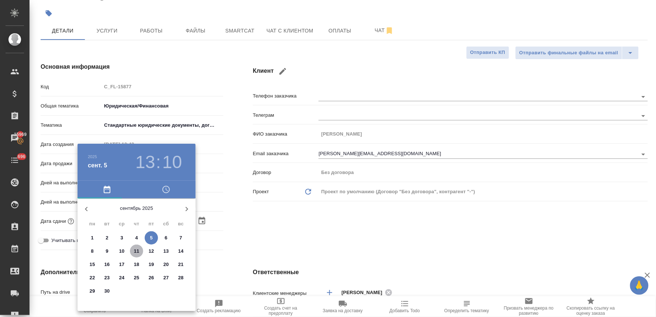
click at [136, 250] on p "11" at bounding box center [137, 250] width 6 height 7
type input "[DATE] 13:10"
type textarea "x"
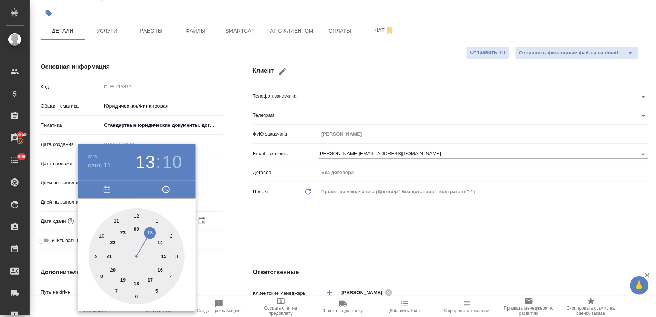
click at [117, 220] on div at bounding box center [137, 256] width 96 height 96
type input "[DATE] 11:10"
type textarea "x"
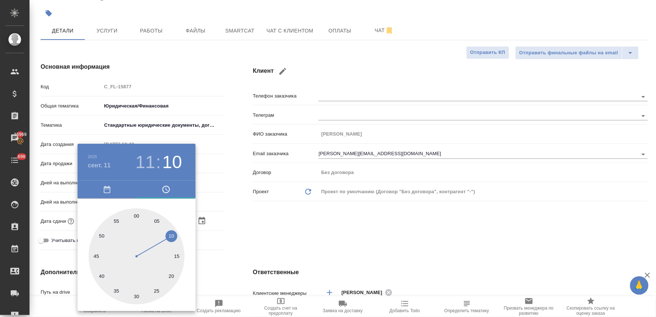
click at [137, 216] on div at bounding box center [137, 256] width 96 height 96
type input "[DATE] 11:00"
type textarea "x"
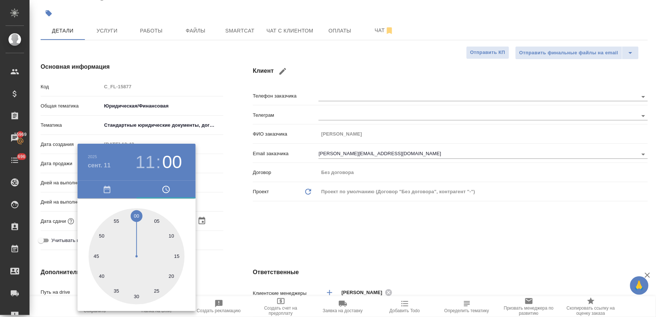
click at [266, 233] on div at bounding box center [328, 158] width 656 height 317
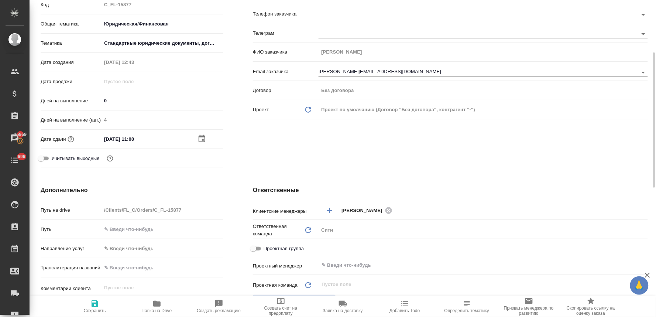
scroll to position [246, 0]
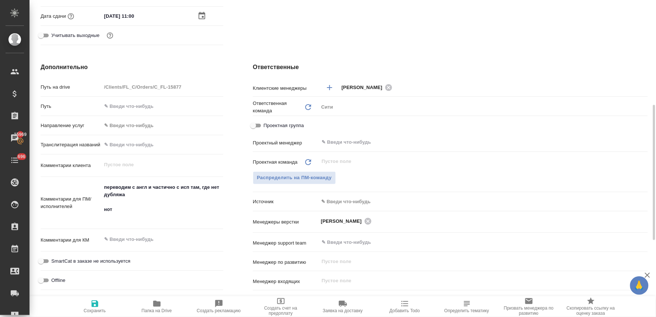
click at [93, 303] on icon "button" at bounding box center [95, 303] width 7 height 7
type textarea "x"
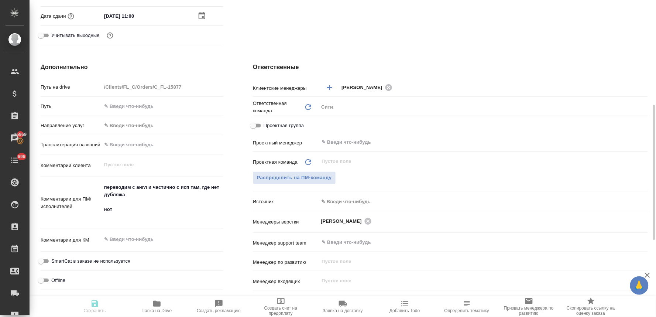
type textarea "x"
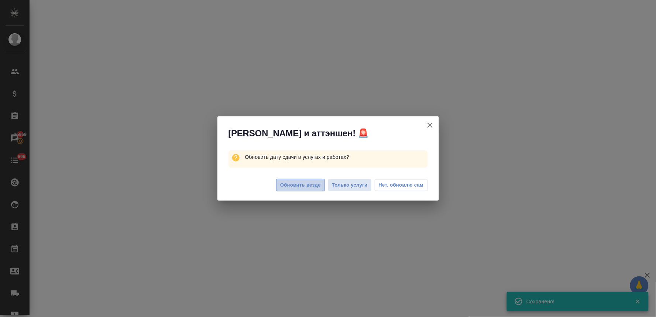
click at [305, 183] on span "Обновить везде" at bounding box center [300, 185] width 41 height 8
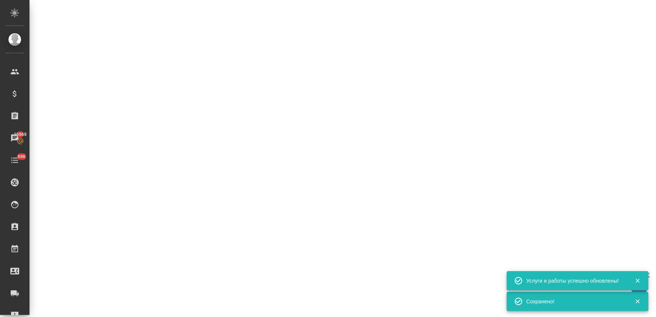
select select "RU"
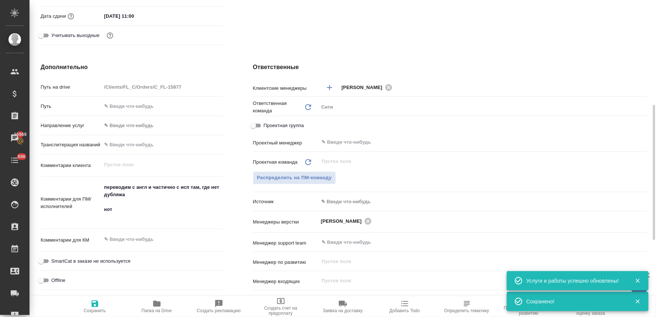
type textarea "x"
click at [289, 173] on span "Распределить на ПМ-команду" at bounding box center [294, 177] width 75 height 8
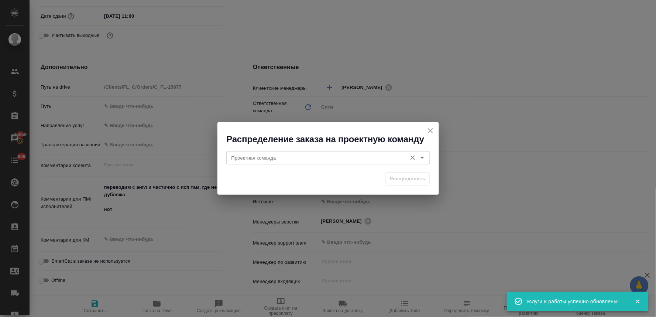
click at [279, 157] on input "Проектная команда" at bounding box center [315, 157] width 175 height 9
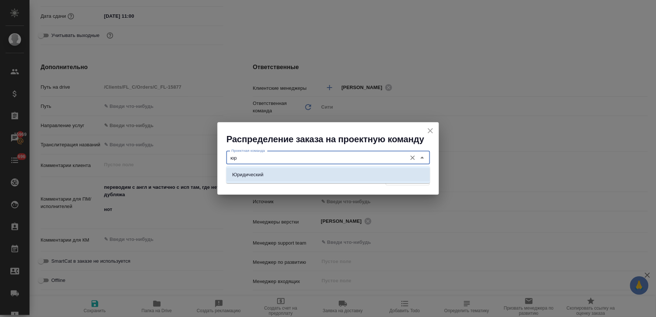
click at [286, 175] on li "Юридический" at bounding box center [328, 174] width 204 height 13
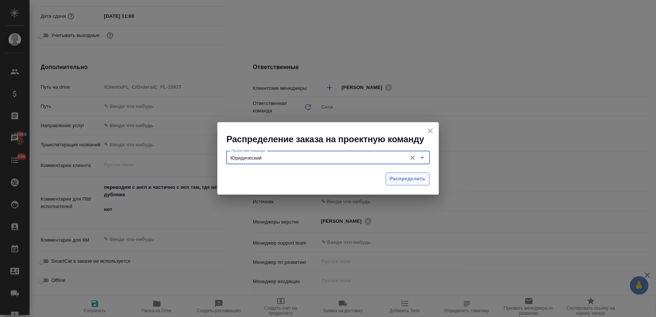
type input "Юридический"
drag, startPoint x: 395, startPoint y: 178, endPoint x: 381, endPoint y: 185, distance: 15.8
click at [396, 178] on span "Распределить" at bounding box center [408, 179] width 36 height 8
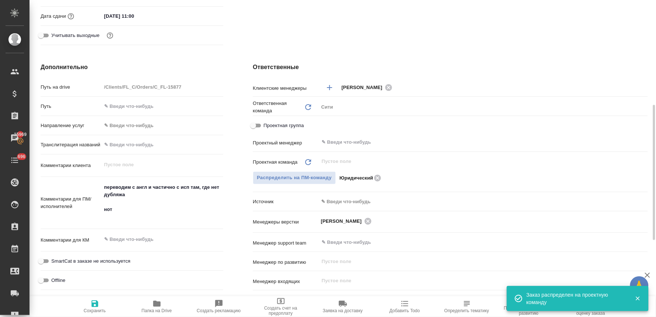
type textarea "x"
click at [94, 307] on icon "button" at bounding box center [95, 303] width 7 height 7
type textarea "x"
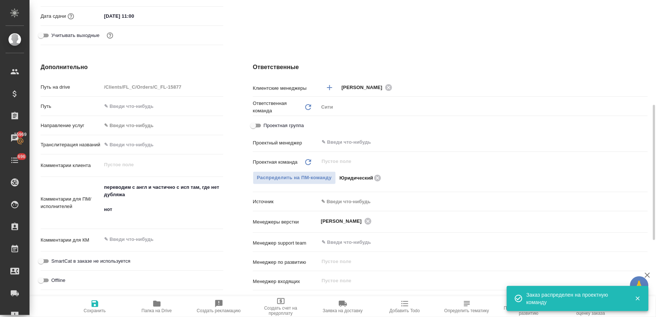
type textarea "x"
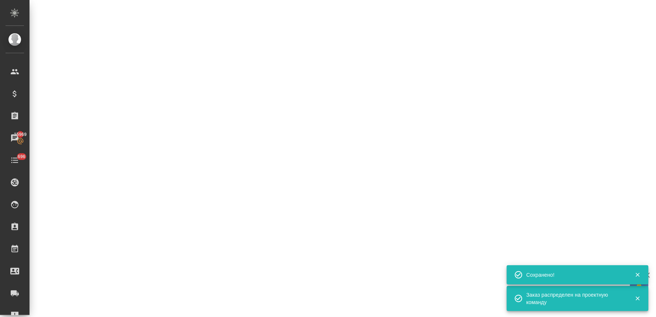
select select "RU"
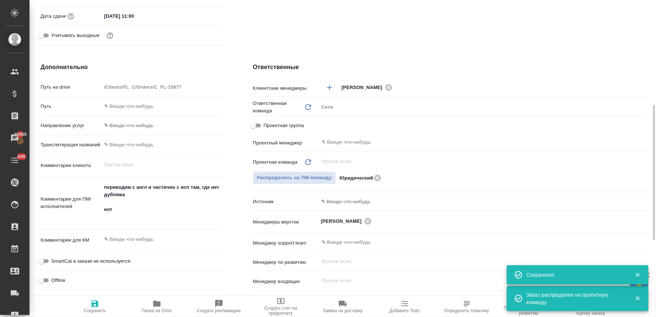
type textarea "x"
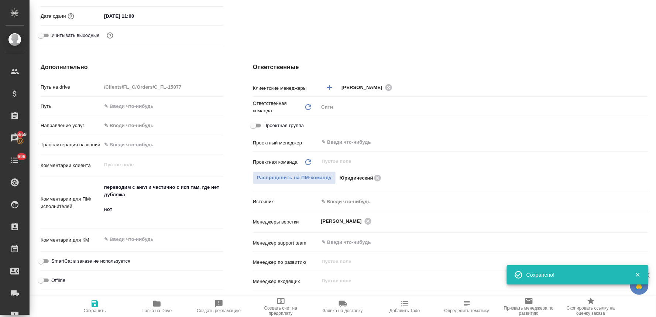
scroll to position [0, 0]
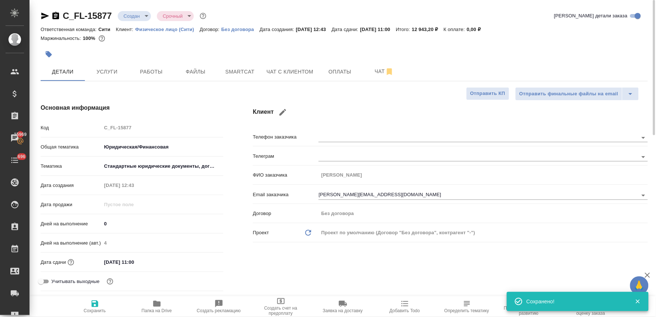
click at [122, 13] on body "🙏 .cls-1 fill:#fff; AWATERA [PERSON_NAME] Спецификации Заказы 15969 Чаты 696 To…" at bounding box center [328, 158] width 656 height 317
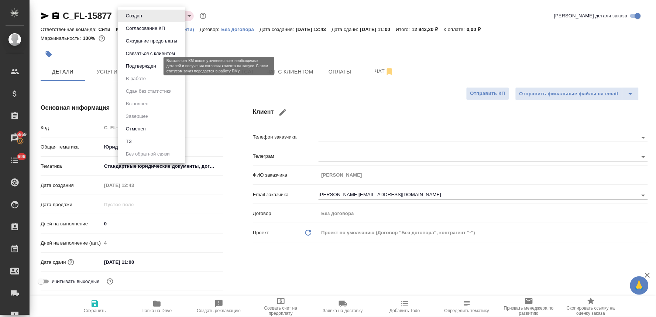
click at [150, 65] on button "Подтвержден" at bounding box center [141, 66] width 35 height 8
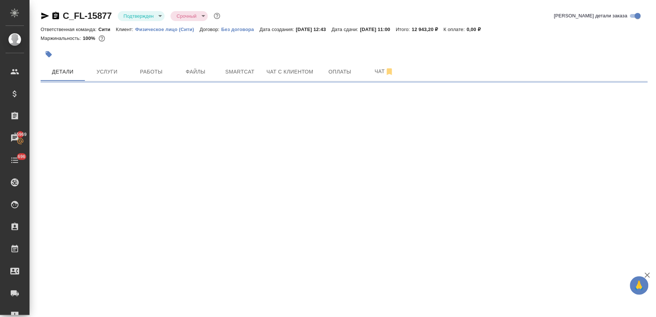
select select "RU"
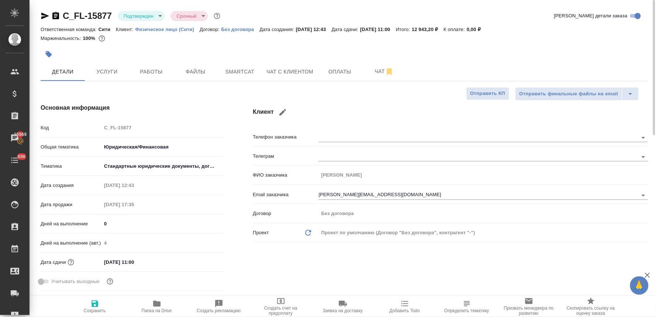
type textarea "x"
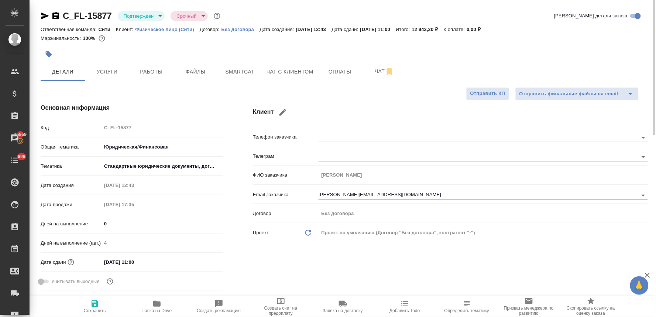
type textarea "x"
click at [145, 264] on input "[DATE] 11:00" at bounding box center [134, 261] width 65 height 11
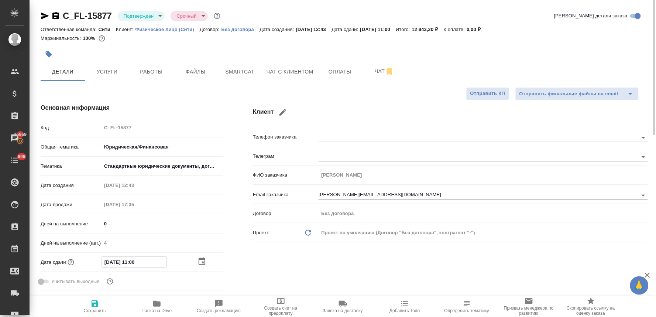
click at [201, 260] on icon "button" at bounding box center [201, 261] width 9 height 9
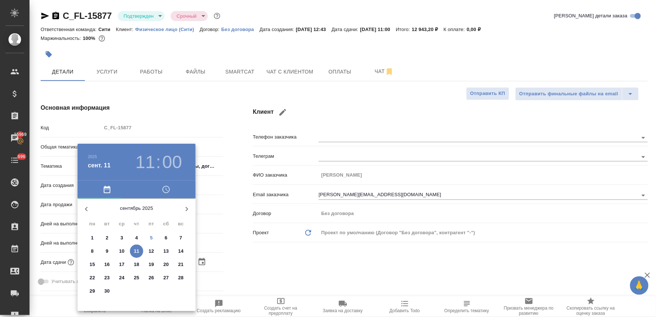
click at [275, 255] on div at bounding box center [328, 158] width 656 height 317
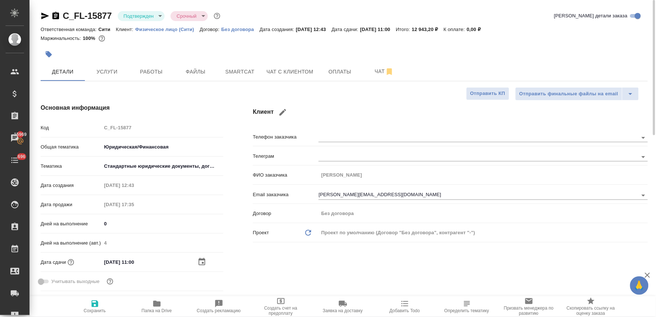
type textarea "x"
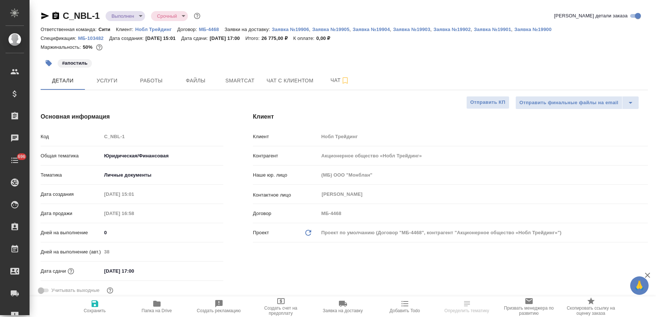
select select "RU"
click at [277, 80] on span "Чат с клиентом" at bounding box center [289, 80] width 47 height 9
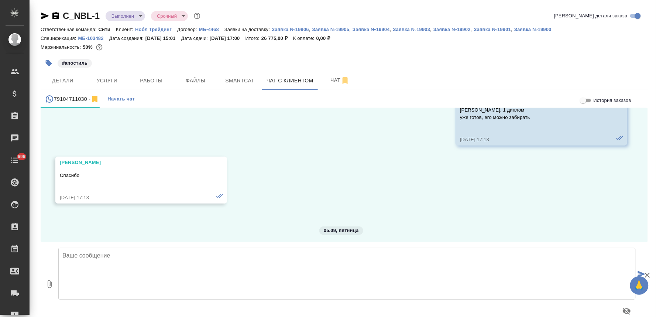
scroll to position [6837, 0]
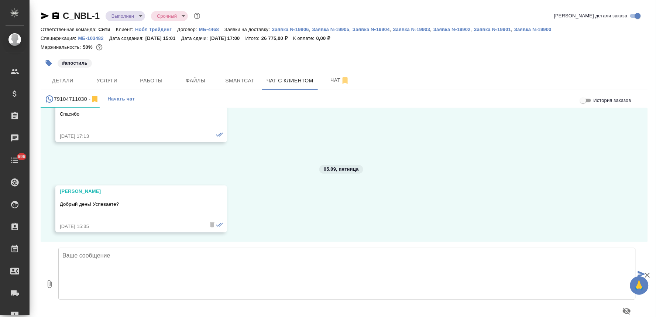
click at [159, 266] on textarea at bounding box center [346, 274] width 577 height 52
click at [73, 264] on textarea "[PERSON_NAME], добрый день! Да, сейчас ожидаем курьера с документами" at bounding box center [346, 274] width 577 height 52
type textarea "[PERSON_NAME], добрый день! Да, все в порядке, сейчас ожидаем курьера с докумен…"
click at [229, 267] on textarea at bounding box center [346, 274] width 577 height 52
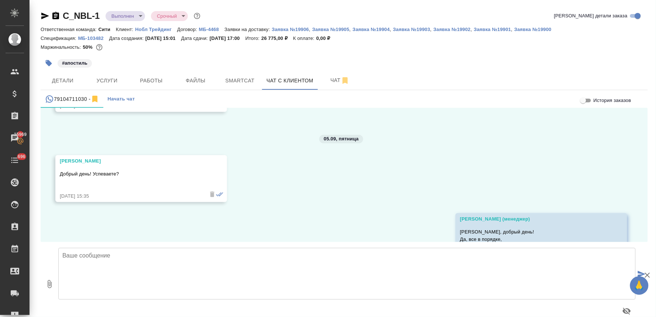
scroll to position [6909, 0]
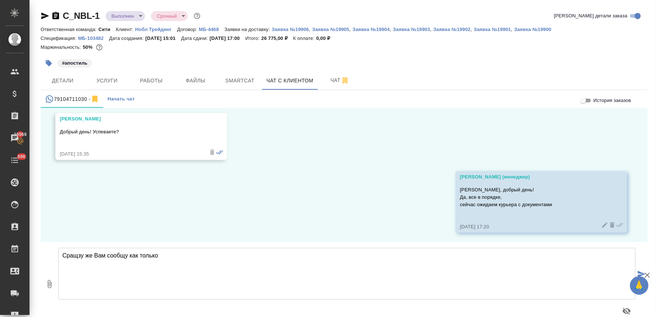
click at [77, 257] on textarea "Сращзу же Вам сообщу как только" at bounding box center [346, 274] width 577 height 52
click at [196, 260] on textarea "Сразу же Вам сообщу как только" at bounding box center [346, 274] width 577 height 52
type textarea "Сразу же Вам сообщу как только они будут у нас"
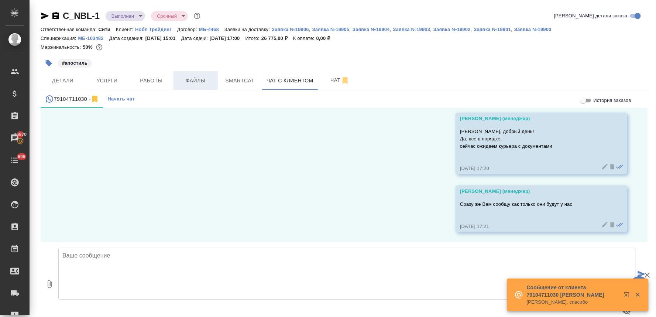
scroll to position [7025, 0]
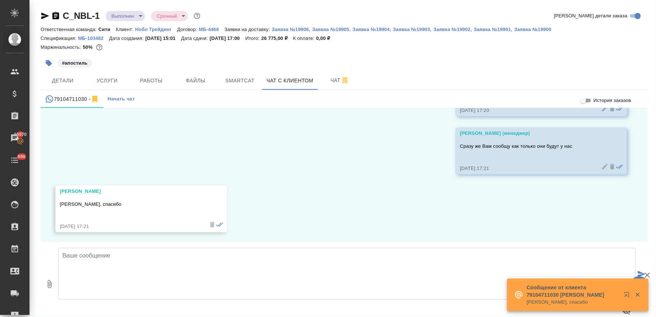
click at [124, 263] on textarea at bounding box center [346, 274] width 577 height 52
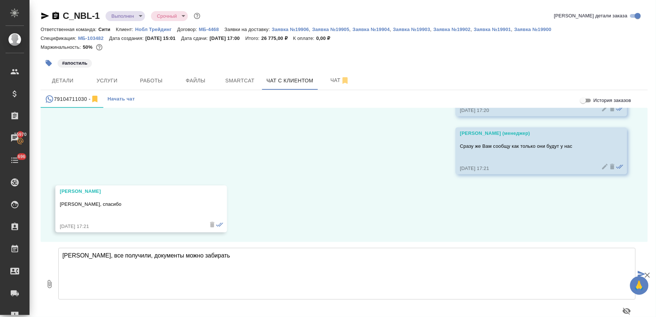
type textarea "[PERSON_NAME], все получили, документы можно забирать"
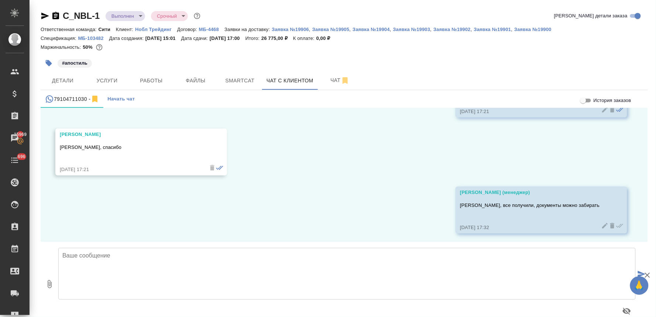
scroll to position [7083, 0]
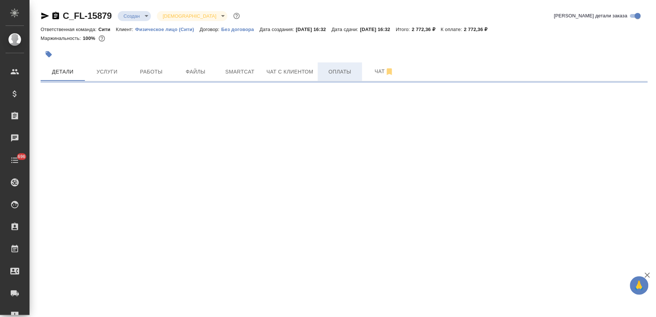
select select "RU"
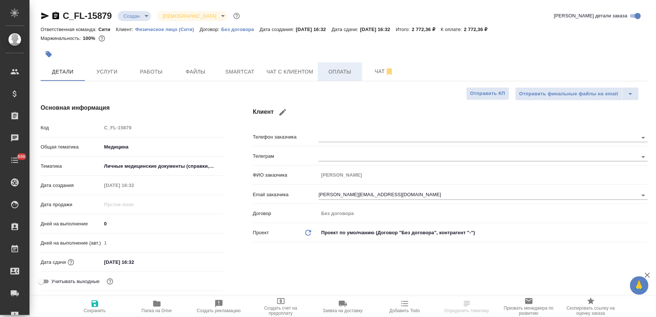
type textarea "x"
click at [349, 69] on span "Оплаты" at bounding box center [339, 71] width 35 height 9
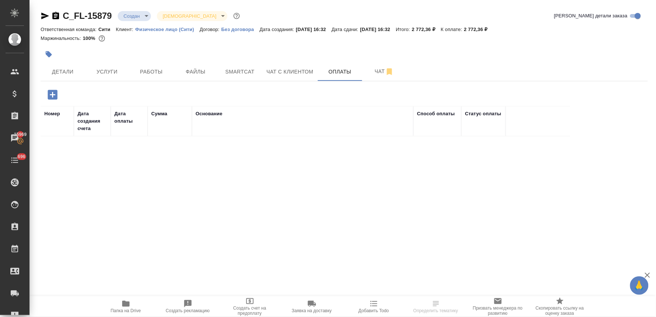
click at [54, 92] on icon "button" at bounding box center [53, 95] width 10 height 10
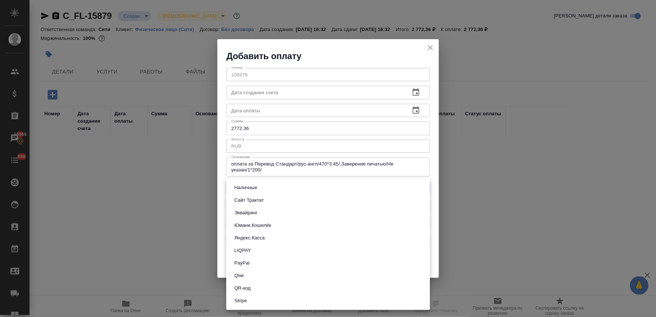
click at [283, 186] on body "🙏 .cls-1 fill:#fff; AWATERA Lyamina Nadezhda Клиенты Спецификации Заказы 15969 …" at bounding box center [328, 158] width 656 height 317
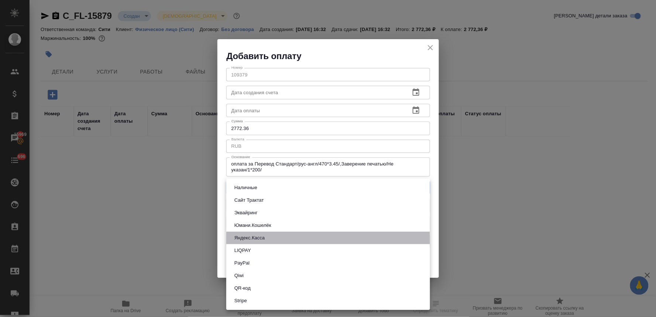
click at [264, 239] on button "Яндекс.Касса" at bounding box center [249, 238] width 35 height 8
type input "yandex-kassa"
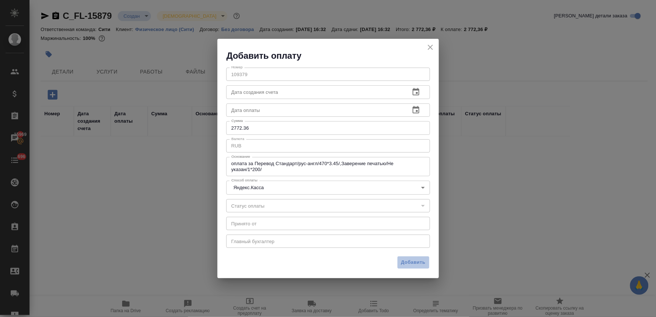
click at [411, 261] on span "Добавить" at bounding box center [413, 262] width 24 height 8
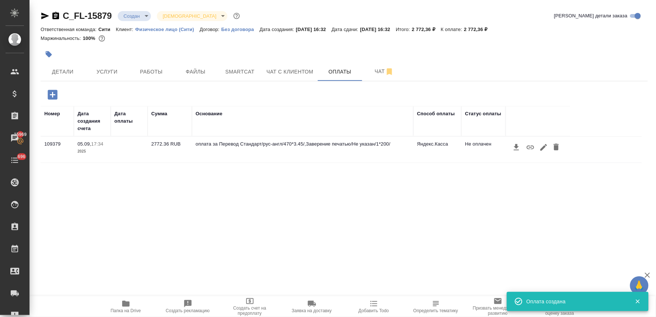
click at [531, 146] on icon "button" at bounding box center [530, 147] width 9 height 9
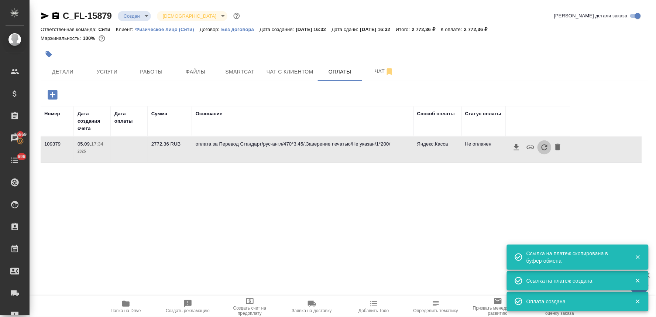
click at [544, 147] on icon "button" at bounding box center [544, 147] width 9 height 9
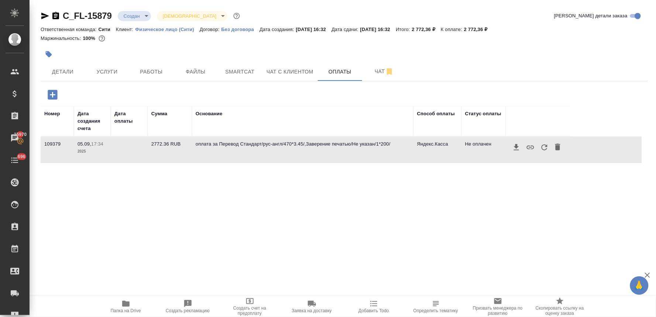
click at [542, 146] on icon "button" at bounding box center [544, 147] width 6 height 6
click at [66, 69] on span "Детали" at bounding box center [62, 71] width 35 height 9
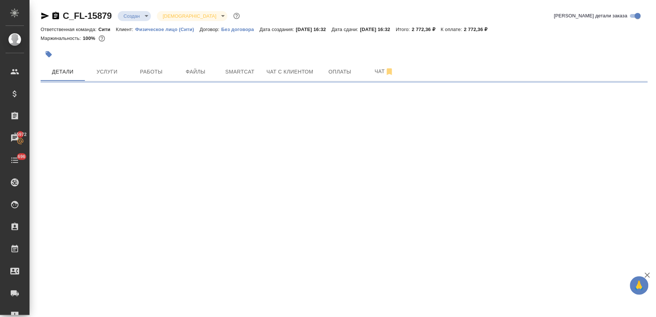
select select "RU"
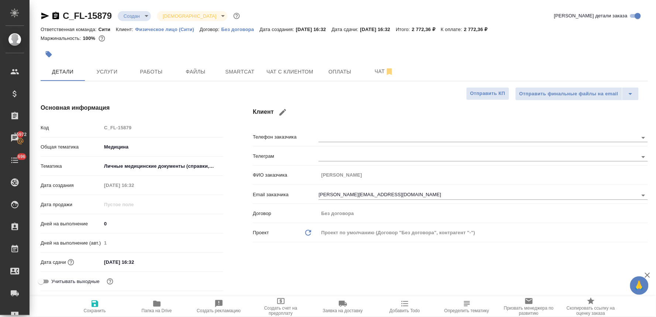
type textarea "x"
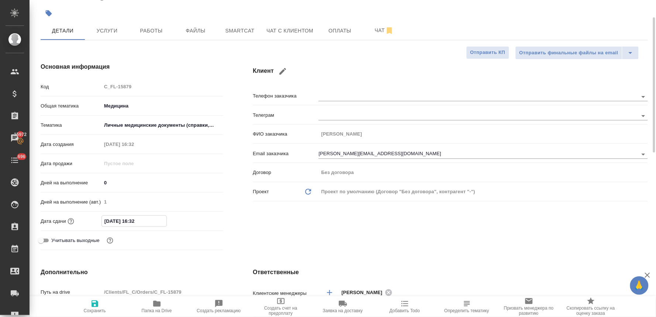
click at [155, 222] on input "08.09.2025 16:32" at bounding box center [134, 220] width 65 height 11
click at [206, 221] on icon "button" at bounding box center [201, 220] width 9 height 9
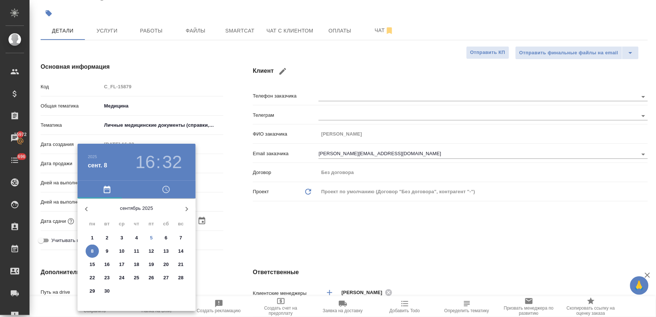
click at [95, 252] on span "8" at bounding box center [92, 250] width 13 height 7
type textarea "x"
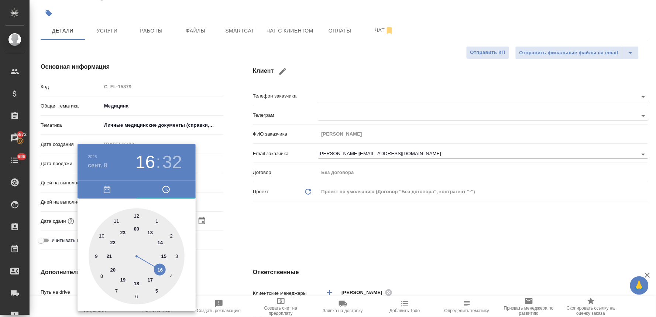
click at [103, 234] on div at bounding box center [137, 256] width 96 height 96
type input "08.09.2025 10:32"
type textarea "x"
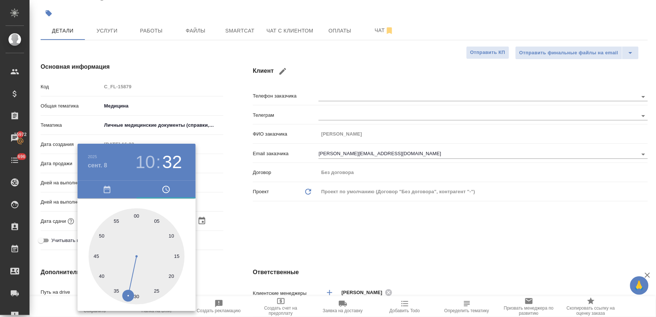
click at [137, 297] on div at bounding box center [137, 256] width 96 height 96
type input "08.09.2025 10:30"
type textarea "x"
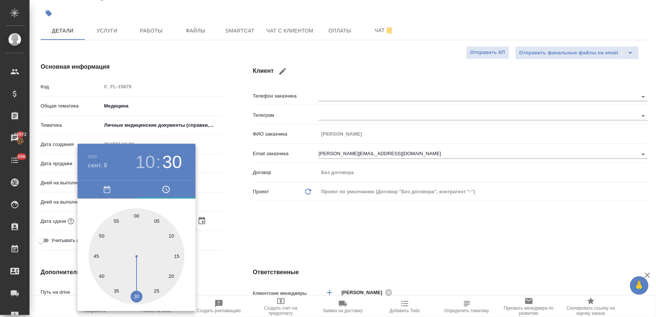
click at [296, 229] on div at bounding box center [328, 158] width 656 height 317
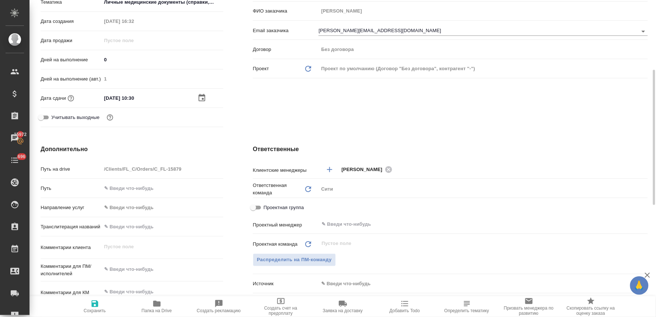
scroll to position [205, 0]
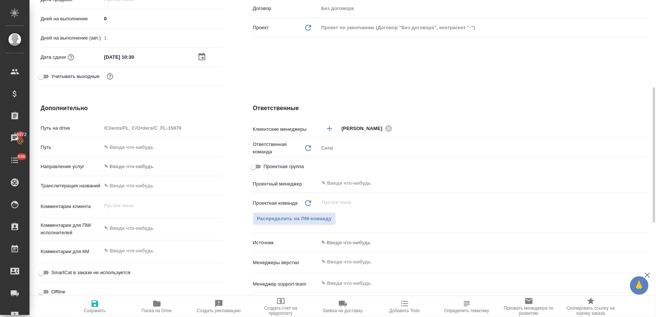
type textarea "x"
click at [110, 231] on textarea at bounding box center [162, 228] width 121 height 13
type textarea "нот"
type textarea "x"
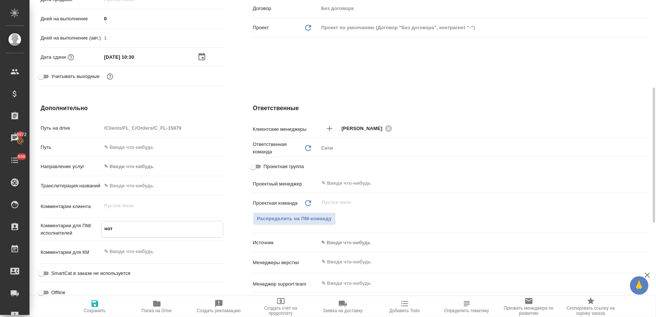
type textarea "x"
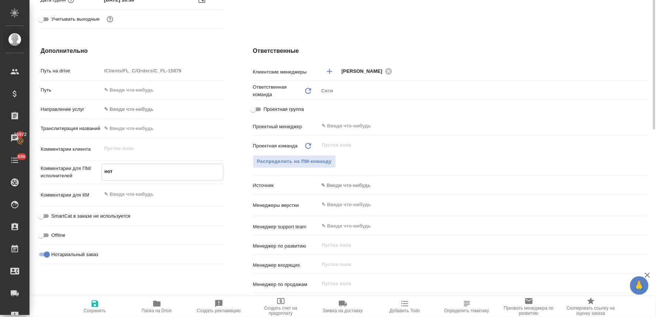
scroll to position [98, 0]
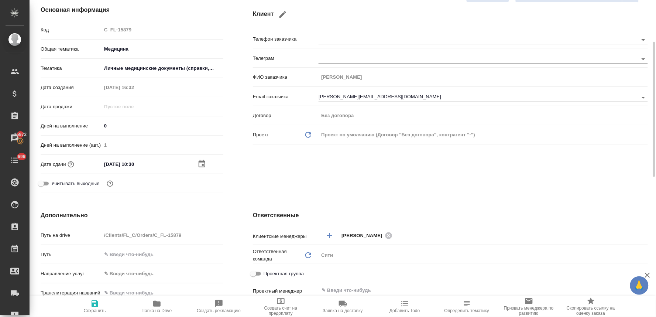
type textarea "нот"
type textarea "x"
click at [96, 303] on icon "button" at bounding box center [95, 303] width 7 height 7
type textarea "x"
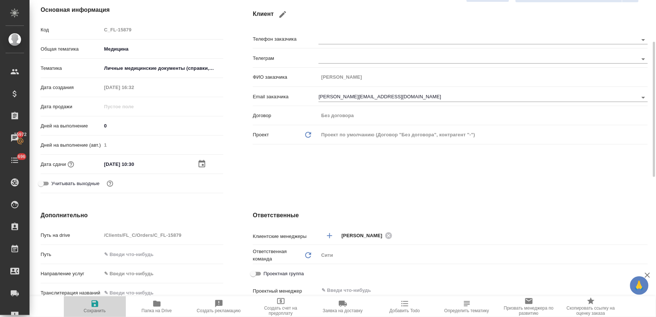
type textarea "x"
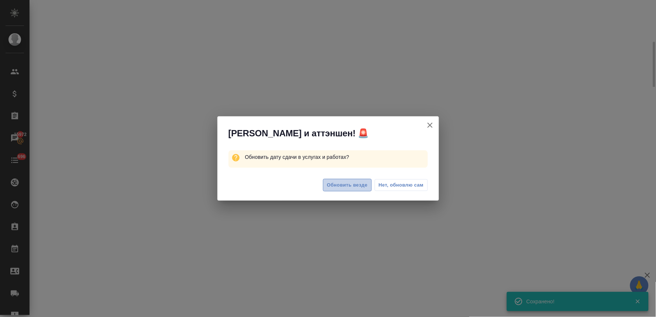
click at [353, 184] on span "Обновить везде" at bounding box center [347, 185] width 41 height 8
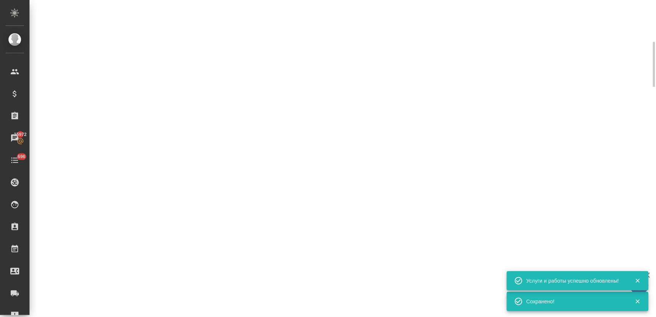
select select "RU"
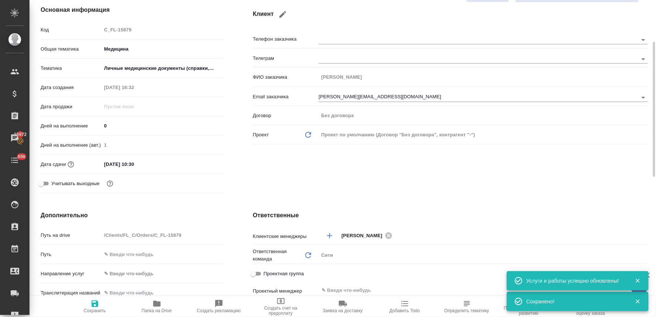
type textarea "x"
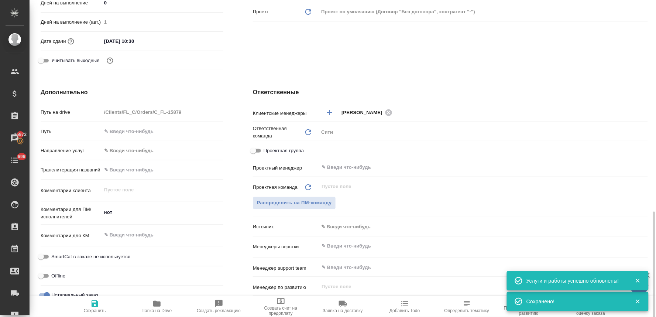
scroll to position [303, 0]
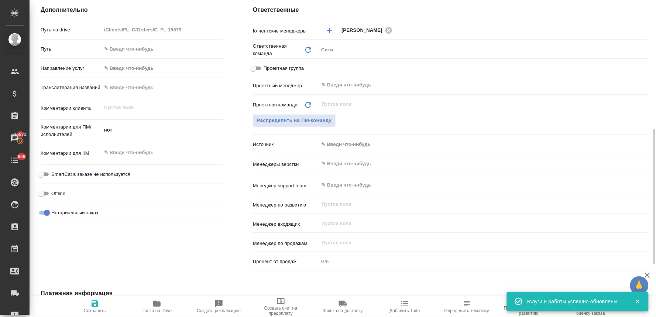
type textarea "x"
click at [127, 125] on textarea "нот" at bounding box center [162, 130] width 121 height 13
type textarea "нот"
type textarea "x"
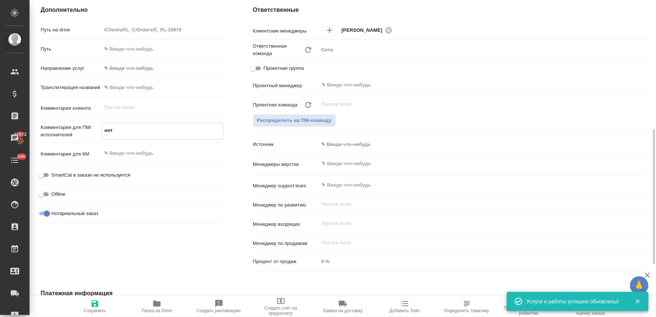
type textarea "x"
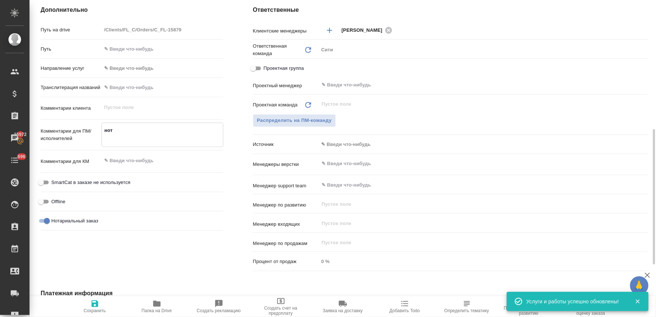
type textarea "x"
type textarea "нот"
type textarea "x"
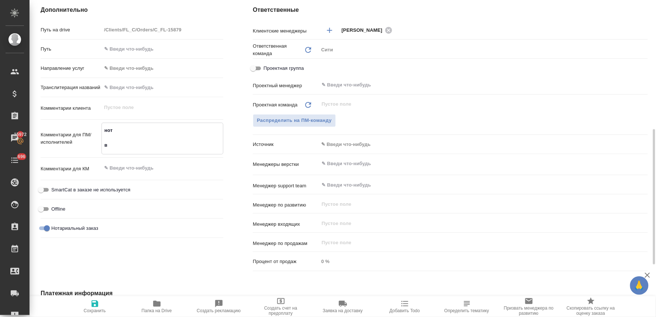
type textarea "нот в"
type textarea "x"
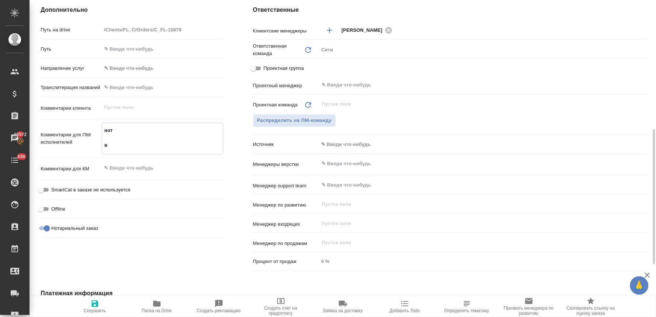
type textarea "нот в п"
type textarea "x"
type textarea "нот в па"
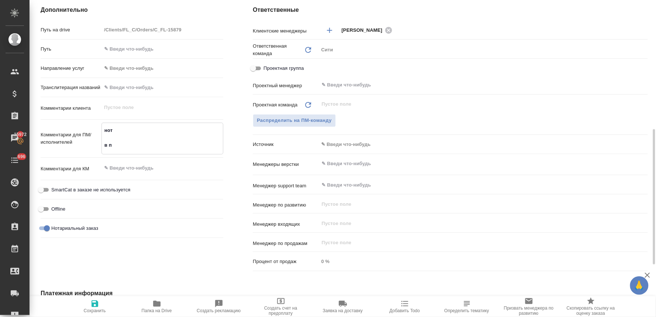
type textarea "x"
type textarea "нот в пап"
type textarea "x"
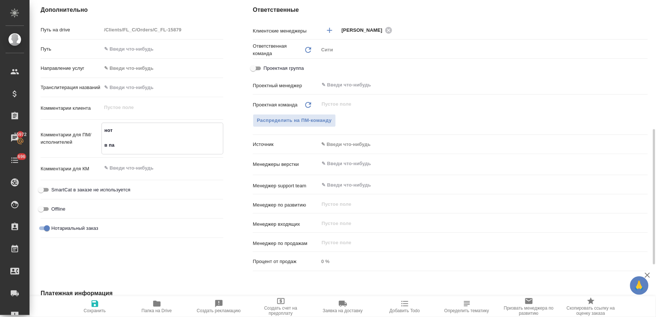
type textarea "x"
type textarea "нот в папк"
type textarea "x"
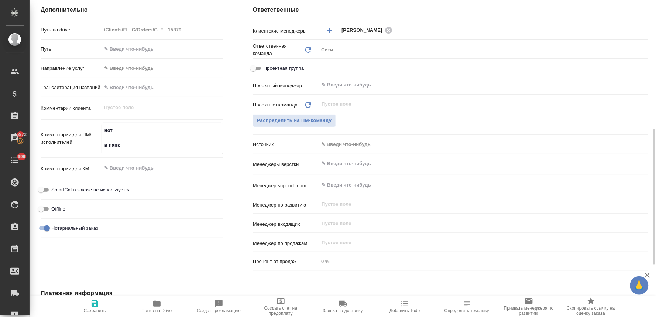
type textarea "x"
type textarea "нот в папке"
type textarea "x"
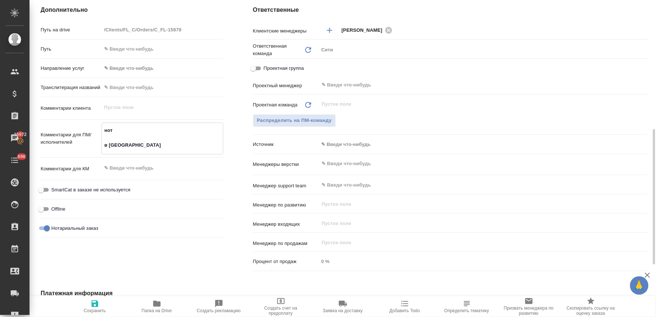
type textarea "нот в папке"
type textarea "x"
type textarea "нот в папке"
type textarea "x"
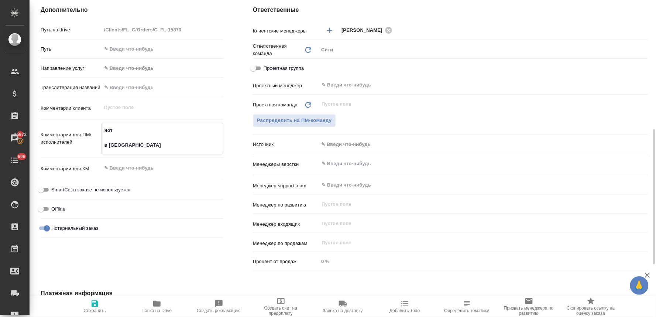
drag, startPoint x: 154, startPoint y: 299, endPoint x: 164, endPoint y: 263, distance: 37.9
click at [155, 299] on icon "button" at bounding box center [156, 303] width 9 height 9
type textarea "x"
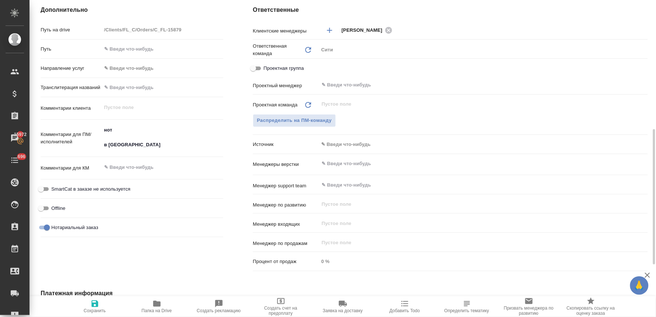
type textarea "x"
click at [152, 138] on textarea "нот в папке" at bounding box center [162, 137] width 121 height 27
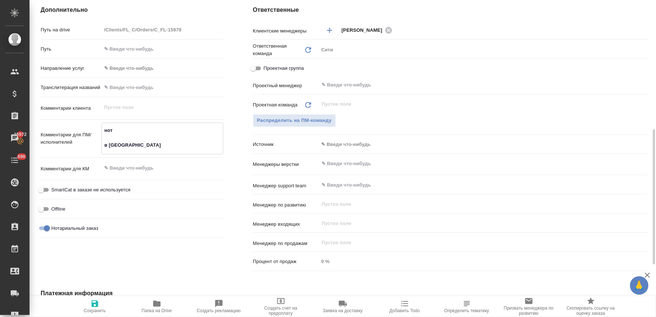
click at [161, 146] on textarea "нот в папке" at bounding box center [162, 137] width 121 height 27
type textarea "x"
type textarea "нот в папке ""
type textarea "x"
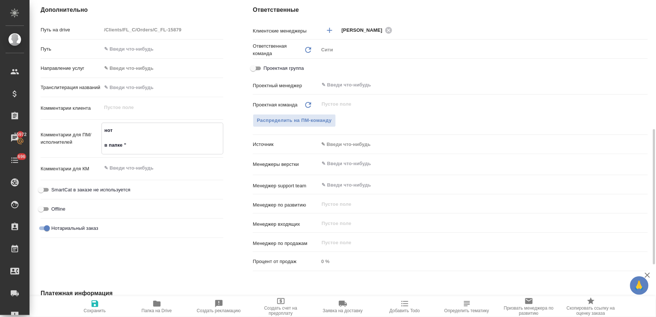
type textarea "x"
type textarea "нот в папке "с"
type textarea "x"
type textarea "нот в папке "ск"
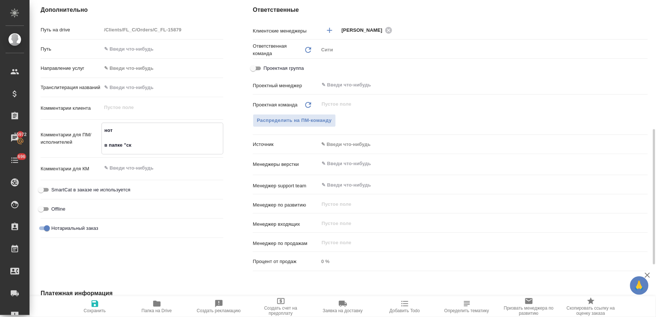
type textarea "x"
type textarea "нот в папке "ска"
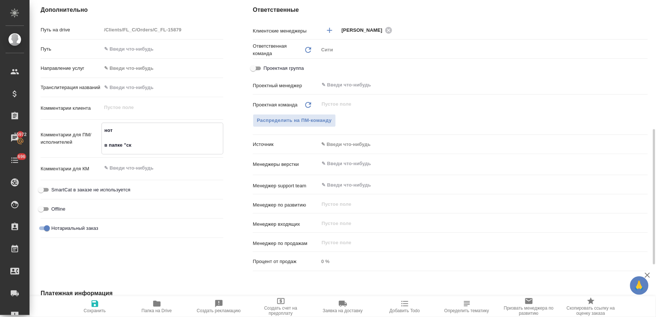
type textarea "x"
type textarea "нот в папке "скан"
type textarea "x"
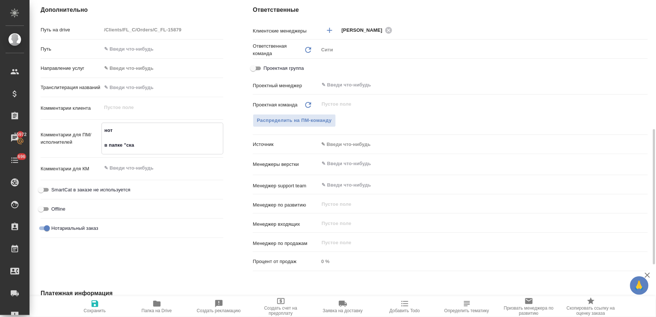
type textarea "x"
type textarea "нот в папке "скан"
type textarea "x"
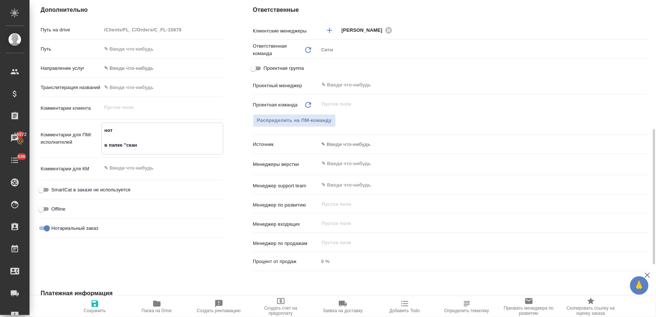
type textarea "x"
type textarea "нот в папке "скан с"
type textarea "x"
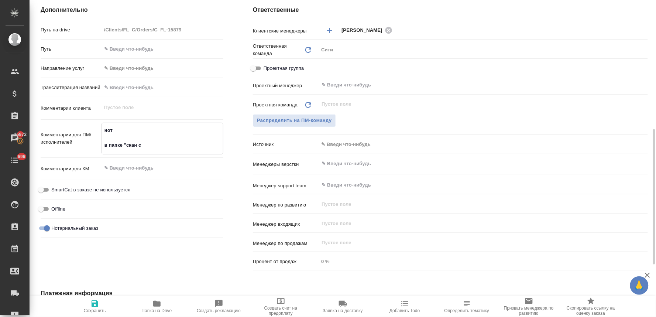
type textarea "нот в папке "скан с"
type textarea "x"
type textarea "нот в папке "скан с п"
type textarea "x"
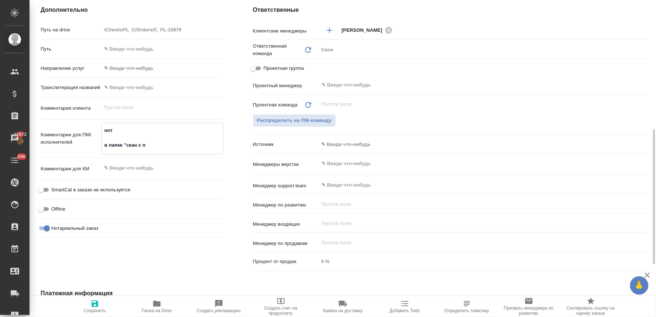
type textarea "x"
type textarea "нот в папке "скан с пе"
type textarea "x"
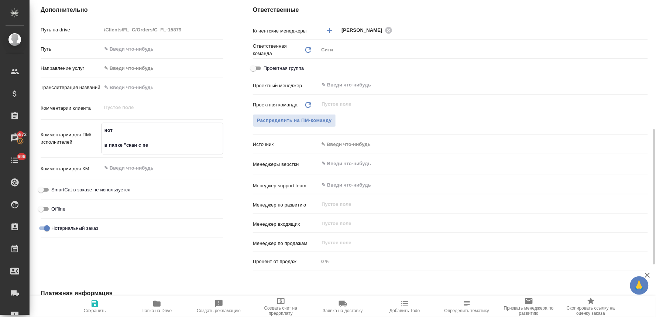
type textarea "x"
type textarea "нот в папке "скан с печ"
type textarea "x"
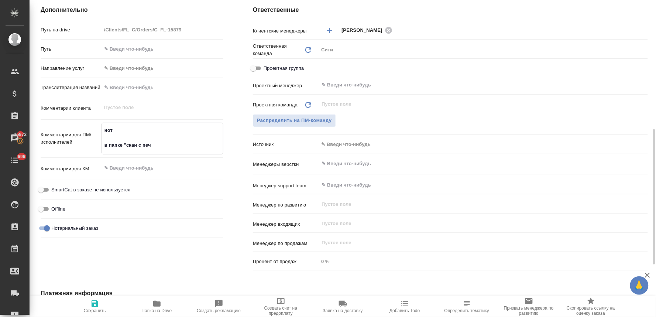
type textarea "x"
type textarea "нот в папке "скан с печа"
type textarea "x"
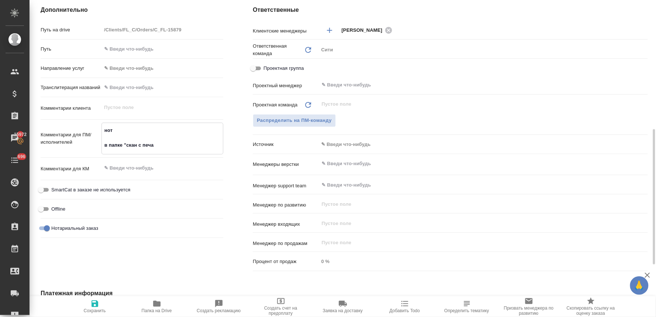
type textarea "нот в папке "скан с печат"
type textarea "x"
type textarea "нот в папке "скан с печать"
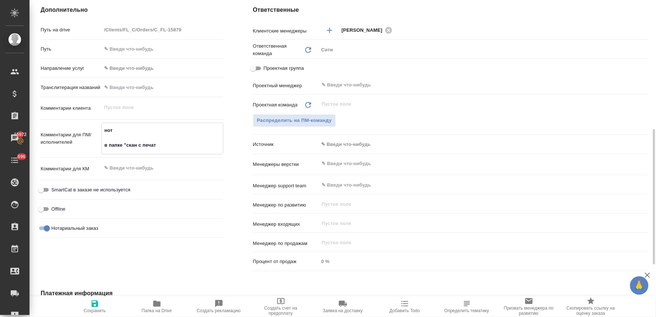
type textarea "x"
type textarea "нот в папке "скан с печатью"
type textarea "x"
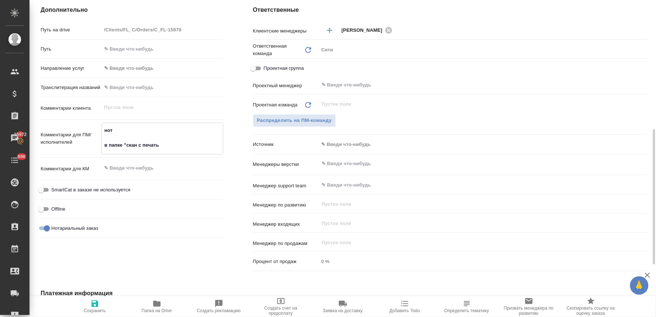
type textarea "x"
type textarea "нот в папке "скан с печатью""
type textarea "x"
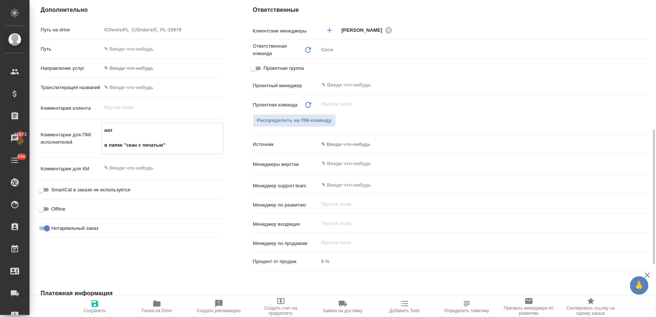
type textarea "x"
type textarea "нот в папке "скан с печатью""
type textarea "x"
type textarea "нот в папке "скан с печатью" л"
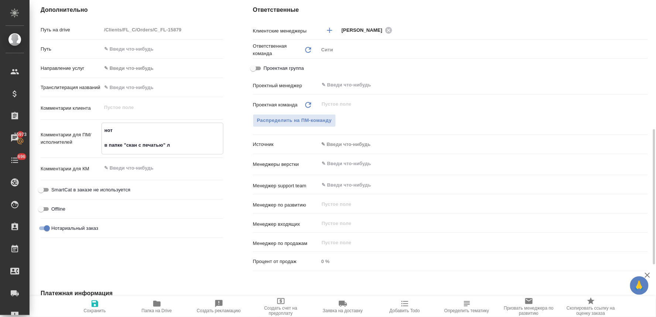
type textarea "x"
type textarea "нот в папке "скан с печатью" ле"
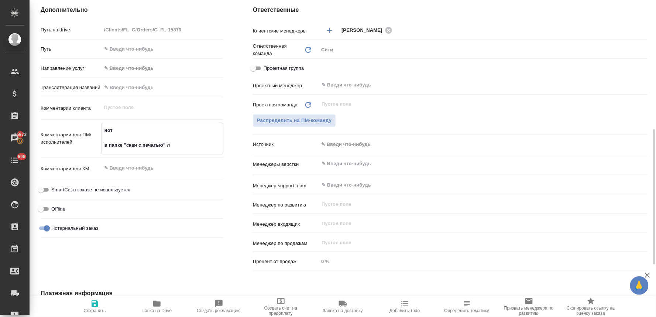
type textarea "x"
type textarea "нот в папке "скан с печатью" леж"
type textarea "x"
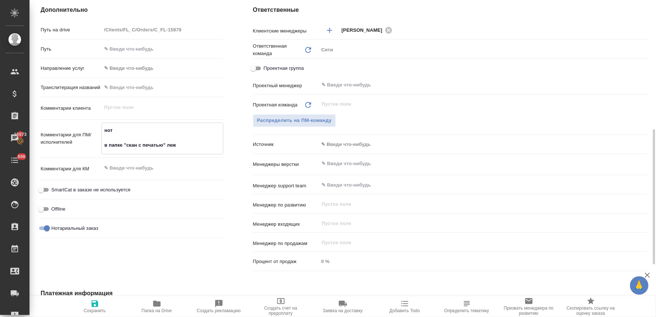
type textarea "x"
type textarea "нот в папке "скан с печатью" лежи"
type textarea "x"
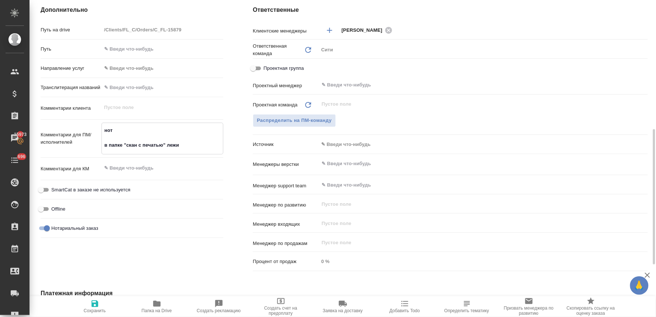
type textarea "x"
type textarea "нот в папке "скан с печатью" лежит"
type textarea "x"
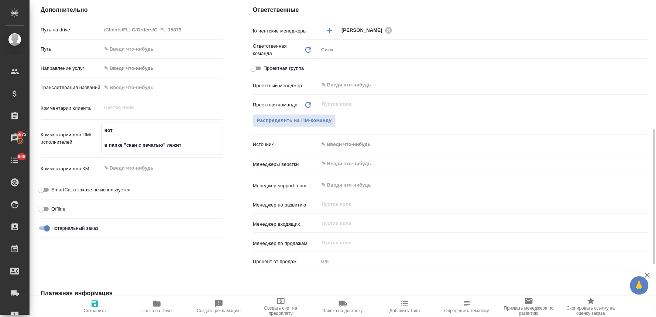
type textarea "нот в папке "скан с печатью" лежит"
type textarea "x"
type textarea "нот в папке "скан с печатью" лежит п"
type textarea "x"
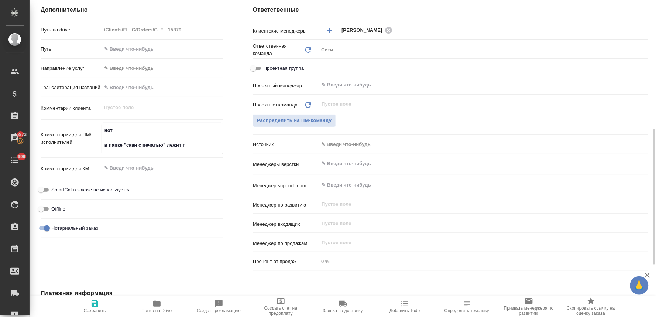
type textarea "x"
type textarea "нот в папке "скан с печатью" лежит пд"
type textarea "x"
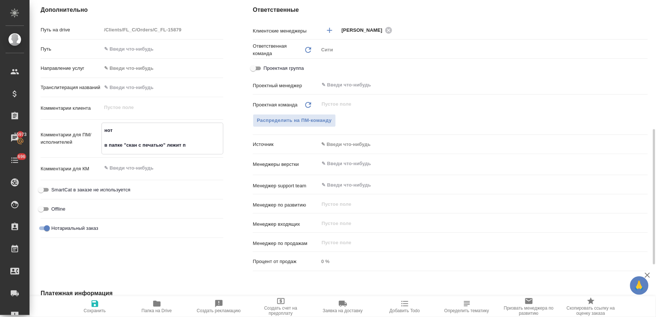
type textarea "x"
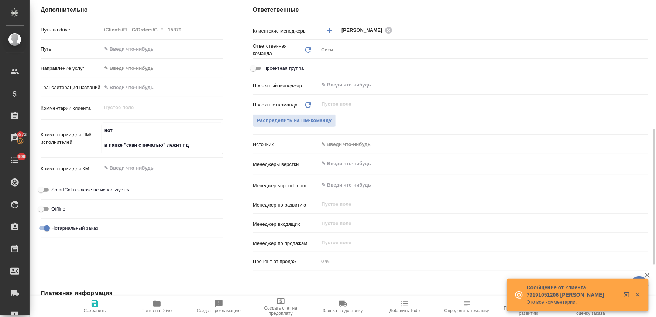
type textarea "x"
type textarea "нот в папке "скан с печатью" лежит пдф"
type textarea "x"
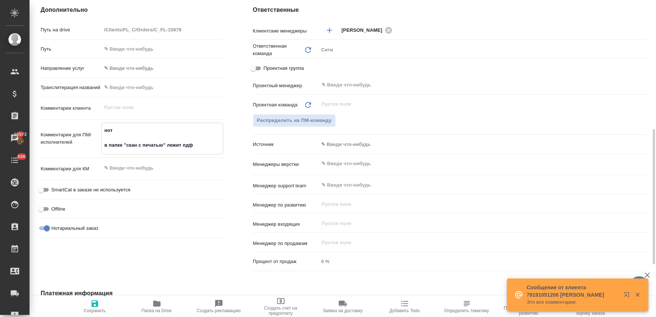
type textarea "нот в папке "скан с печатью" лежит пдф"
type textarea "x"
type textarea "нот в папке "скан с печатью" лежит пдф с"
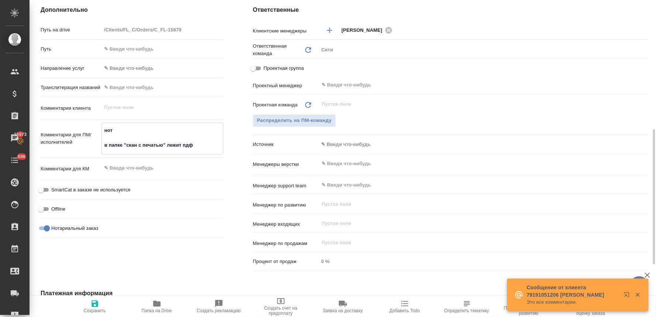
type textarea "x"
type textarea "нот в папке "скан с печатью" лежит пдф со"
type textarea "x"
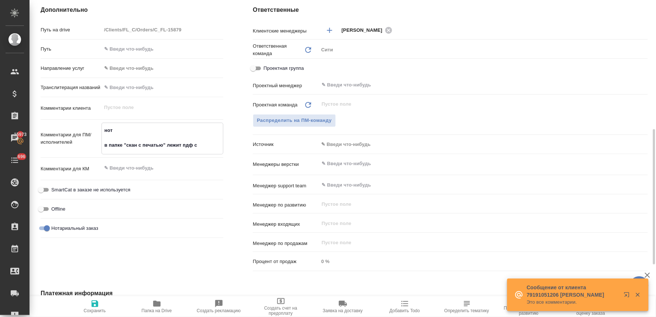
type textarea "x"
type textarea "нот в папке "скан с печатью" лежит пдф со"
type textarea "x"
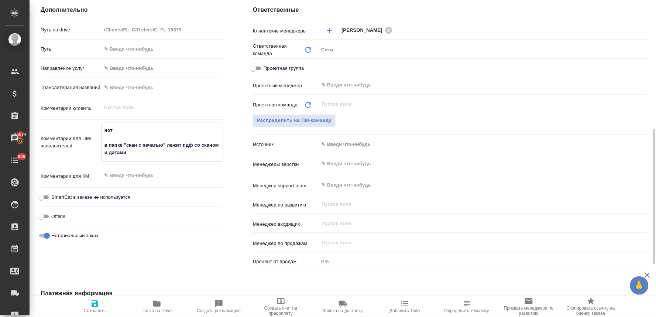
drag, startPoint x: 202, startPoint y: 144, endPoint x: 219, endPoint y: 142, distance: 16.7
click at [219, 142] on textarea "нот в папке "скан с печатью" лежит пдф со сканом и датами" at bounding box center [162, 141] width 121 height 35
click at [93, 302] on icon "button" at bounding box center [94, 303] width 9 height 9
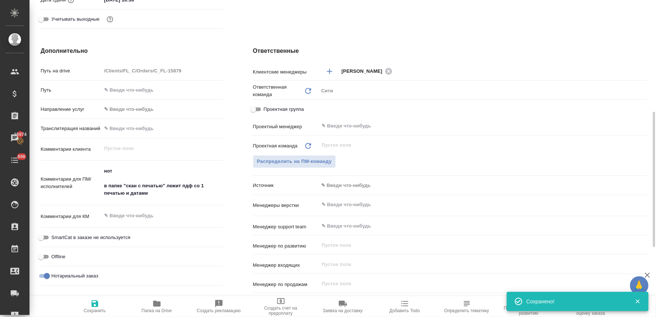
scroll to position [221, 0]
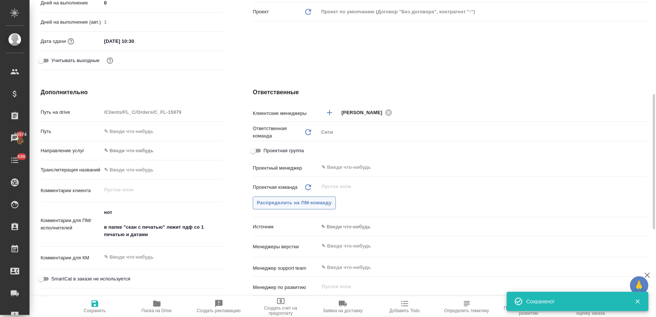
click at [288, 201] on span "Распределить на ПМ-команду" at bounding box center [294, 202] width 75 height 8
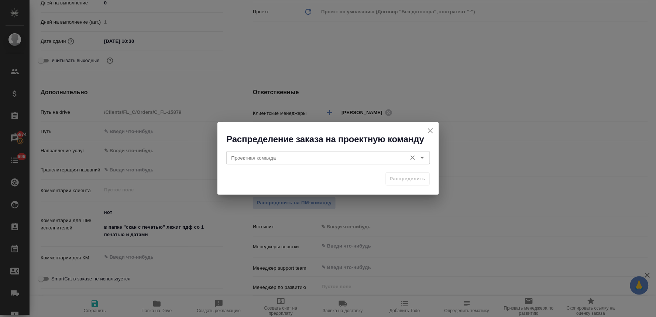
click at [276, 158] on input "Проектная команда" at bounding box center [315, 157] width 175 height 9
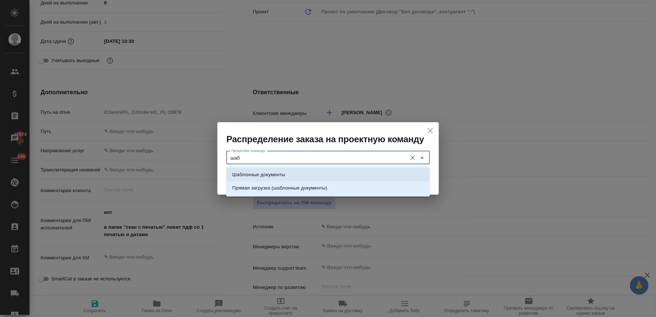
click at [279, 170] on li "Шаблонные документы" at bounding box center [328, 174] width 204 height 13
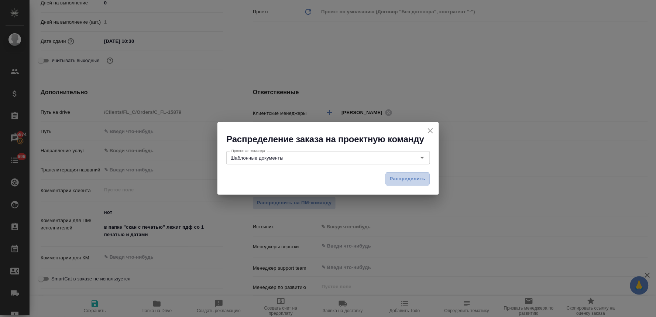
click at [417, 173] on button "Распределить" at bounding box center [408, 178] width 44 height 13
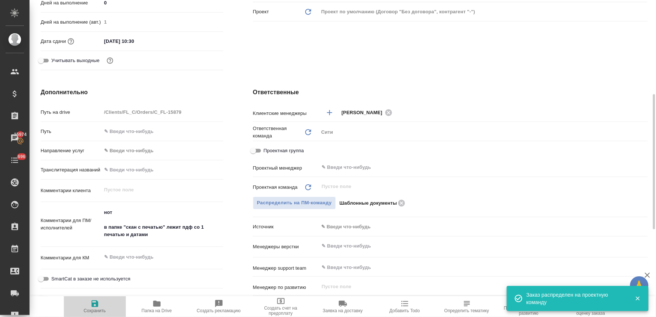
click at [100, 307] on span "Сохранить" at bounding box center [94, 306] width 53 height 14
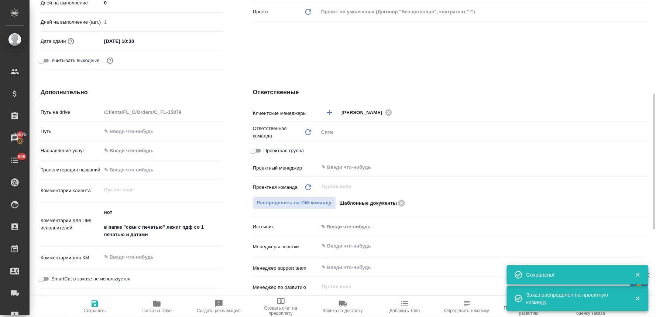
scroll to position [0, 0]
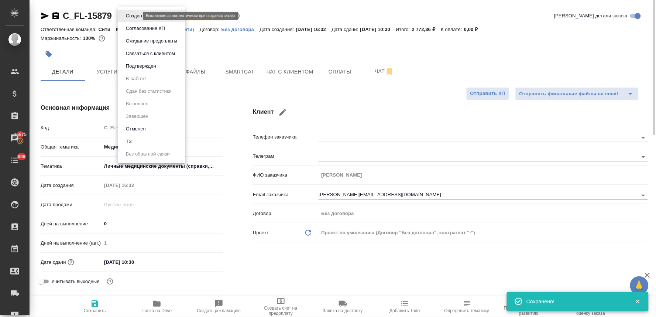
click at [134, 15] on body "🙏 .cls-1 fill:#fff; AWATERA Lyamina Nadezhda Клиенты Спецификации Заказы 15975 …" at bounding box center [328, 158] width 656 height 317
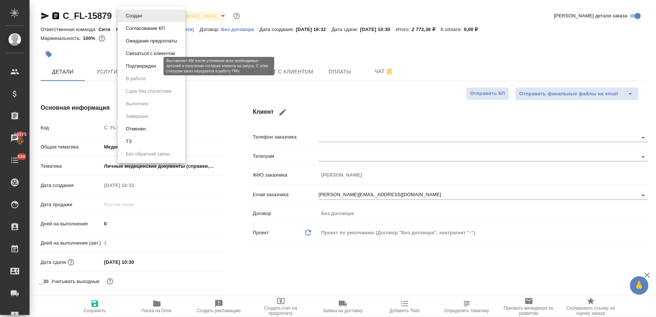
click at [142, 66] on button "Подтвержден" at bounding box center [141, 66] width 35 height 8
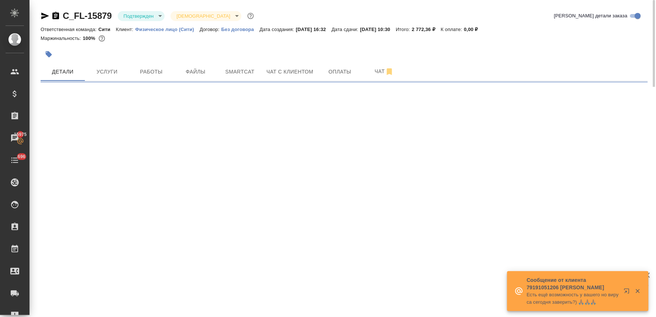
click at [44, 16] on icon "button" at bounding box center [45, 16] width 8 height 7
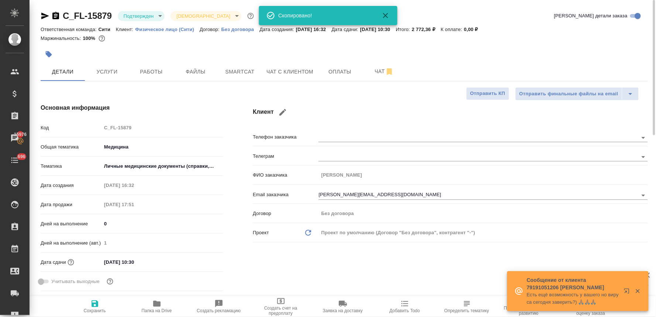
click at [574, 56] on div at bounding box center [344, 54] width 607 height 16
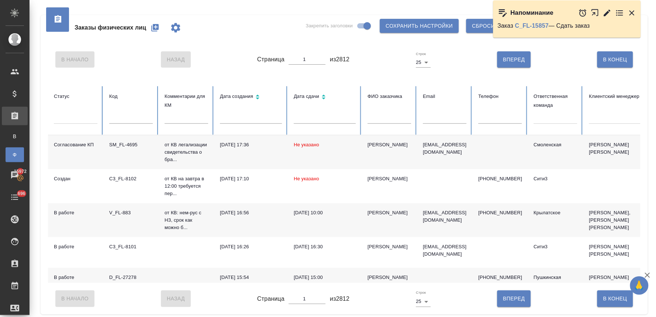
click at [155, 30] on icon "button" at bounding box center [155, 27] width 9 height 9
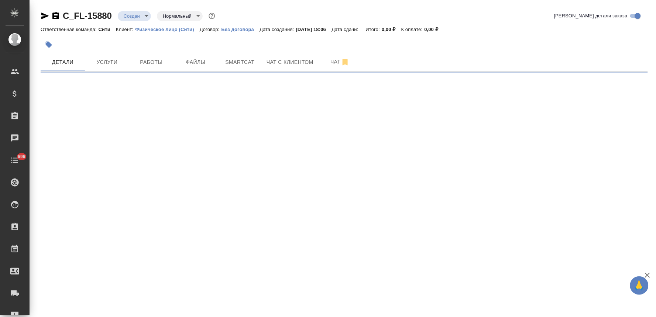
select select "RU"
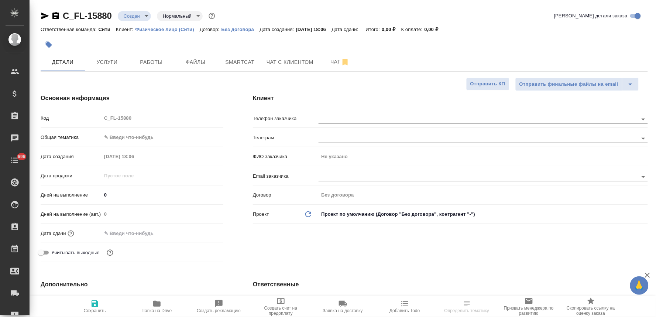
type textarea "x"
click at [143, 235] on input "text" at bounding box center [133, 233] width 65 height 11
click at [203, 231] on icon "button" at bounding box center [201, 232] width 9 height 9
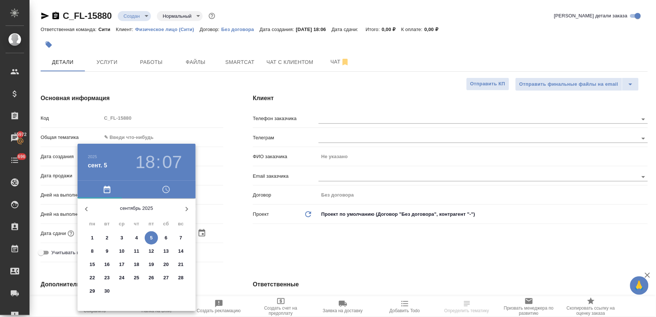
click at [164, 192] on icon "button" at bounding box center [165, 189] width 7 height 7
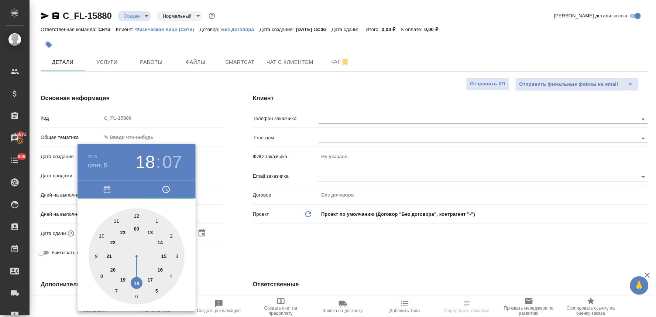
click at [122, 279] on div at bounding box center [137, 256] width 96 height 96
type input "05.09.2025 19:07"
type textarea "x"
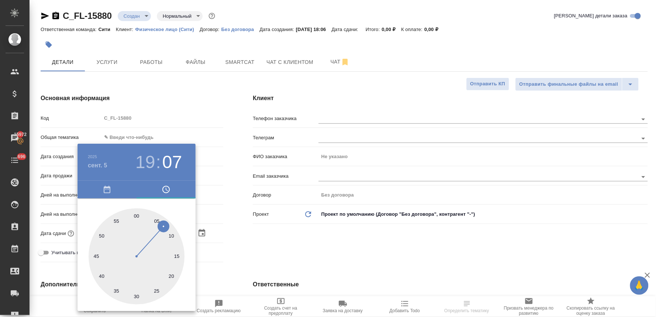
click at [247, 246] on div at bounding box center [328, 158] width 656 height 317
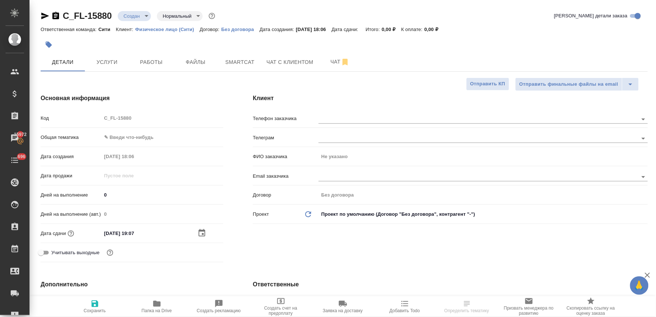
click at [266, 251] on div "Клиент Телефон заказчика Телеграм ФИО заказчика Не указано Email заказчика Дого…" at bounding box center [450, 179] width 424 height 201
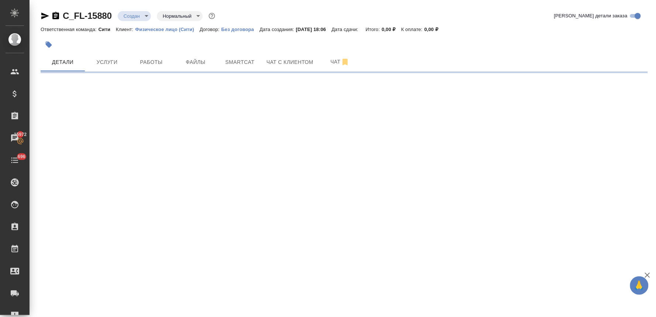
select select "RU"
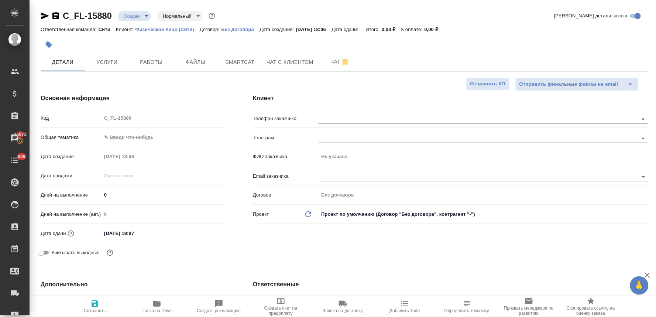
type textarea "x"
click at [89, 118] on div "Код C_FL-15880" at bounding box center [132, 117] width 183 height 13
drag, startPoint x: 447, startPoint y: 249, endPoint x: 410, endPoint y: 207, distance: 55.4
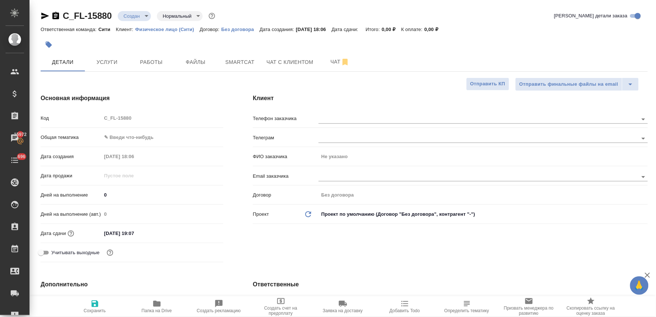
click at [447, 249] on div "Клиент Телефон заказчика Телеграм ФИО заказчика Не указано Email заказчика Дого…" at bounding box center [450, 179] width 424 height 201
click at [108, 69] on button "Услуги" at bounding box center [107, 62] width 44 height 18
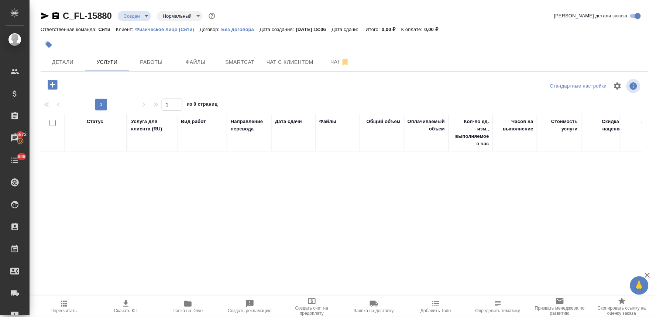
click at [50, 88] on icon "button" at bounding box center [53, 85] width 10 height 10
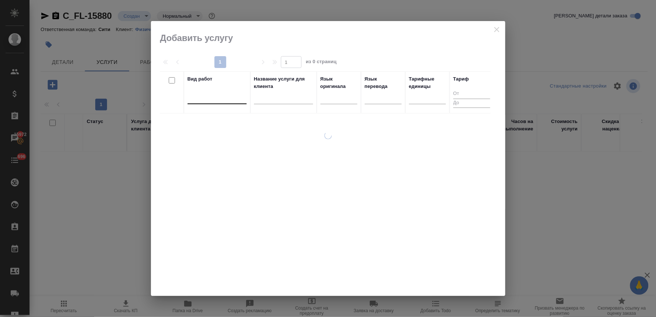
click at [204, 98] on div at bounding box center [216, 96] width 59 height 11
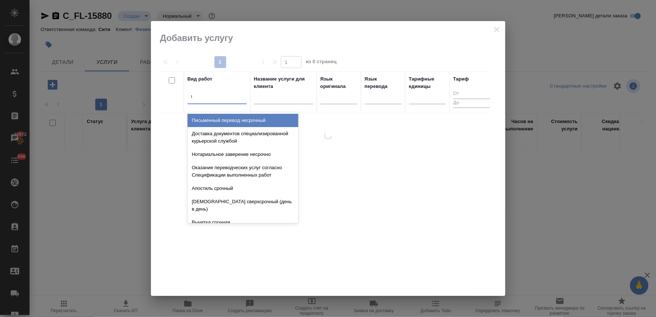
type input "восста"
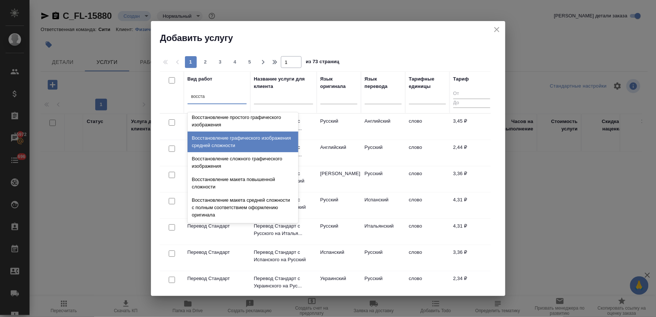
scroll to position [135, 0]
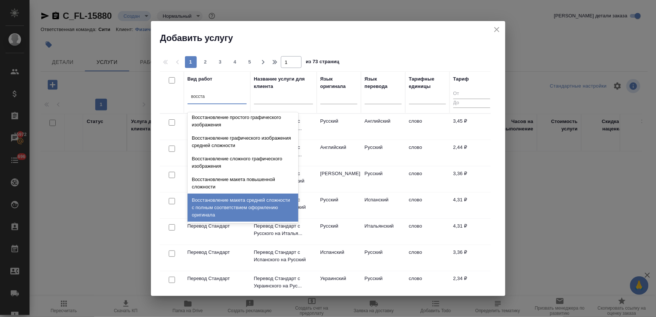
click at [231, 208] on div "Восстановление макета средней сложности с полным соответствием оформлению ориги…" at bounding box center [242, 207] width 111 height 28
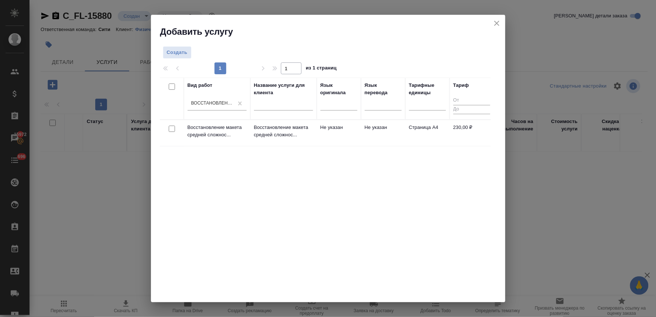
click at [172, 128] on input "checkbox" at bounding box center [172, 128] width 6 height 6
checkbox input "true"
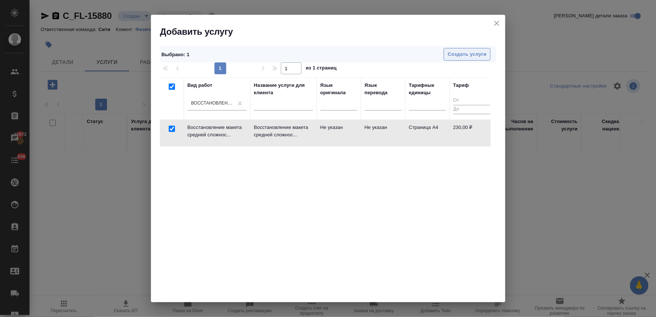
click at [479, 52] on span "Создать услуги" at bounding box center [467, 54] width 39 height 8
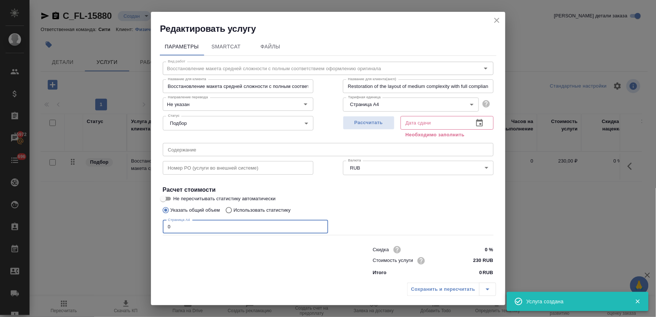
drag, startPoint x: 177, startPoint y: 224, endPoint x: 153, endPoint y: 224, distance: 24.0
click at [153, 224] on div "Параметры SmartCat Файлы Вид работ Восстановление макета средней сложности с по…" at bounding box center [328, 157] width 354 height 244
click at [424, 32] on h2 "Редактировать услугу" at bounding box center [332, 29] width 345 height 12
click at [476, 123] on icon "button" at bounding box center [479, 122] width 7 height 7
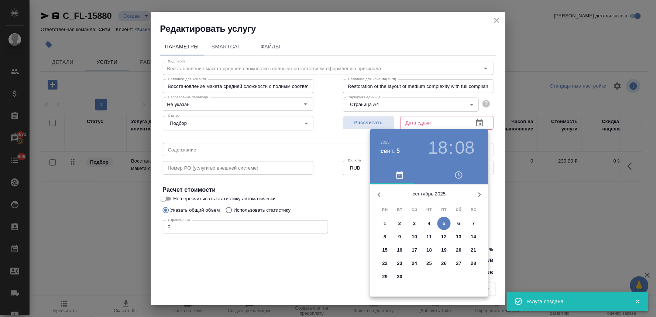
click at [456, 176] on icon "button" at bounding box center [458, 174] width 9 height 9
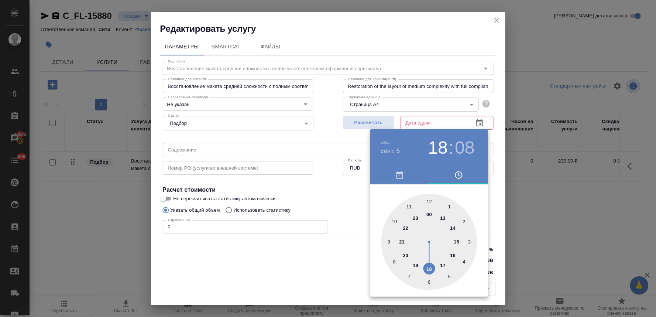
click at [415, 266] on div at bounding box center [429, 242] width 96 height 96
type input "05.09.2025 19:08"
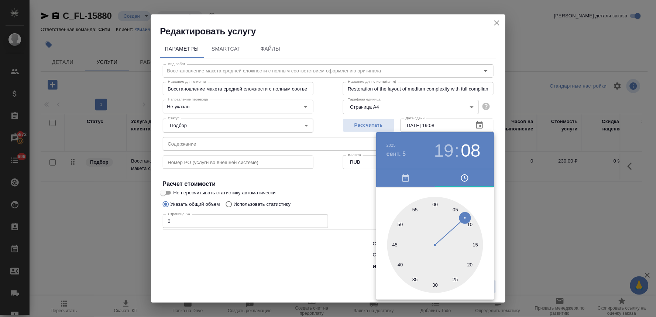
click at [360, 211] on div at bounding box center [328, 158] width 656 height 317
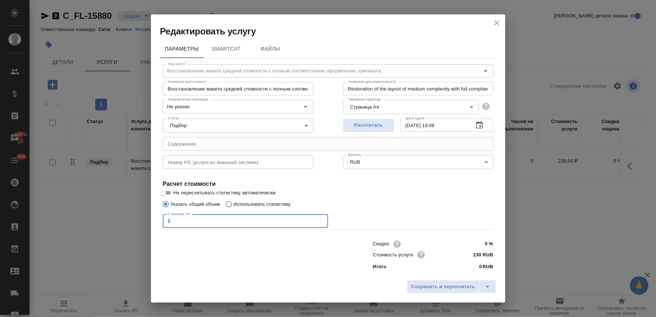
drag, startPoint x: 175, startPoint y: 222, endPoint x: 145, endPoint y: 221, distance: 29.9
click at [148, 222] on div "Редактировать услугу Параметры SmartCat Файлы Вид работ Восстановление макета с…" at bounding box center [328, 158] width 656 height 317
type input "8"
click at [451, 286] on span "Сохранить и пересчитать" at bounding box center [443, 286] width 64 height 8
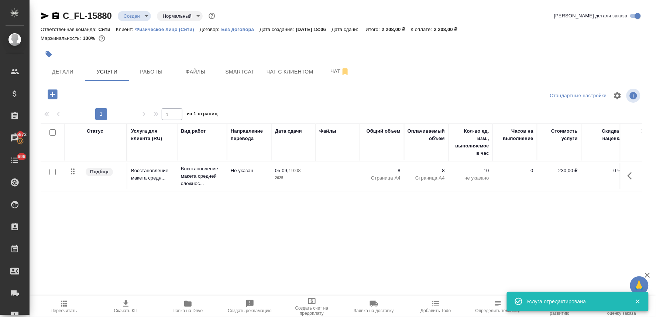
drag, startPoint x: 334, startPoint y: 232, endPoint x: 122, endPoint y: 132, distance: 233.7
click at [323, 233] on div "Статус Услуга для клиента (RU) Вид работ Направление перевода Дата сдачи Файлы …" at bounding box center [341, 202] width 601 height 159
click at [53, 88] on icon "button" at bounding box center [52, 94] width 13 height 13
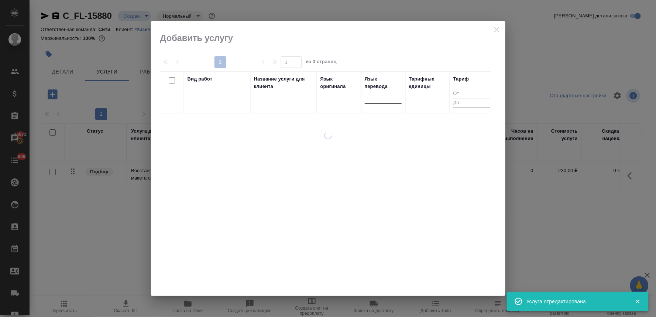
click at [380, 99] on div at bounding box center [383, 96] width 37 height 11
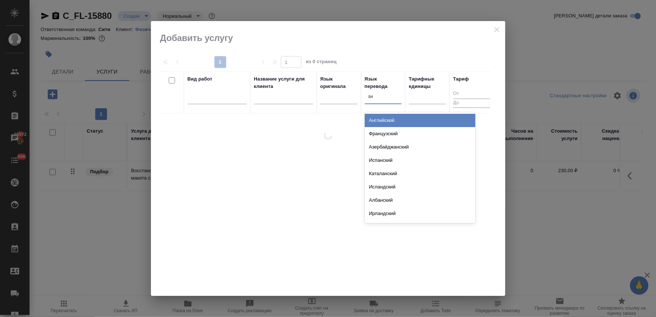
type input "анг"
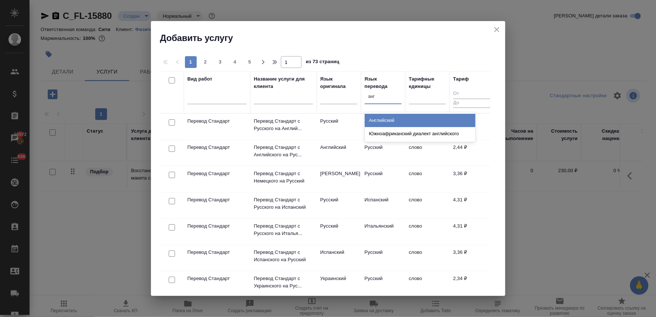
click at [382, 122] on div "Английский" at bounding box center [420, 120] width 111 height 13
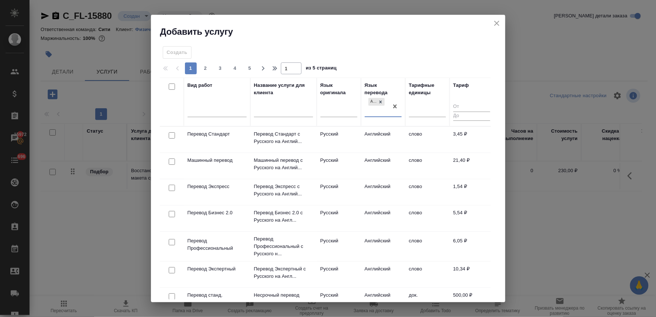
click at [170, 134] on input "checkbox" at bounding box center [172, 135] width 6 height 6
checkbox input "true"
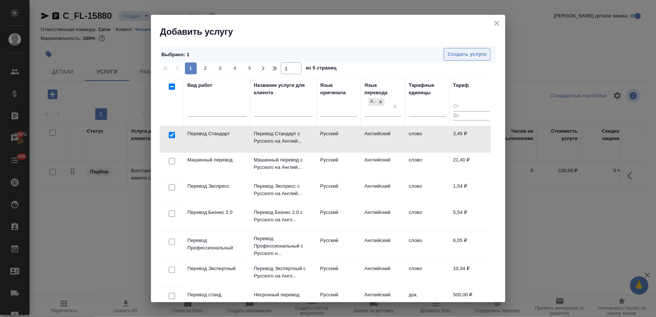
click at [450, 53] on span "Создать услуги" at bounding box center [467, 54] width 39 height 8
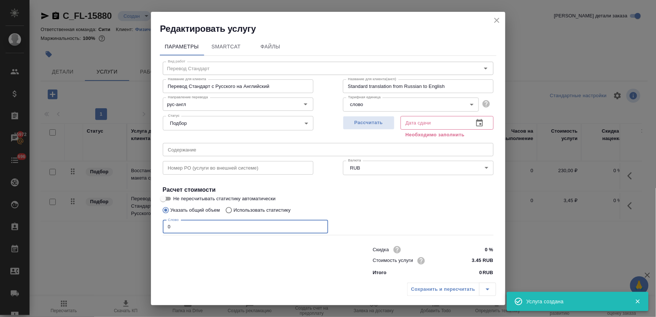
drag, startPoint x: 182, startPoint y: 225, endPoint x: 131, endPoint y: 226, distance: 51.7
click at [133, 226] on div "Редактировать услугу Параметры SmartCat Файлы Вид работ Перевод Стандарт Вид ра…" at bounding box center [328, 158] width 656 height 317
type input "900"
click at [475, 119] on icon "button" at bounding box center [479, 122] width 9 height 9
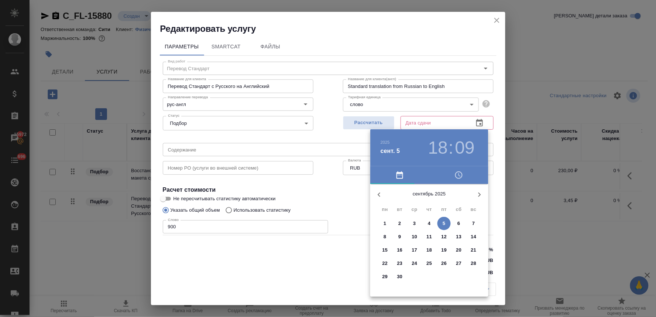
click at [310, 267] on div at bounding box center [328, 158] width 656 height 317
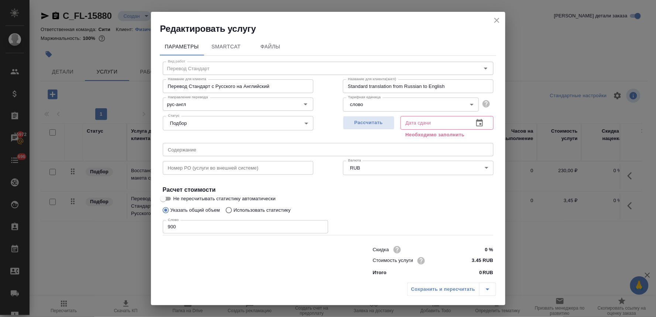
click at [475, 122] on icon "button" at bounding box center [479, 122] width 9 height 9
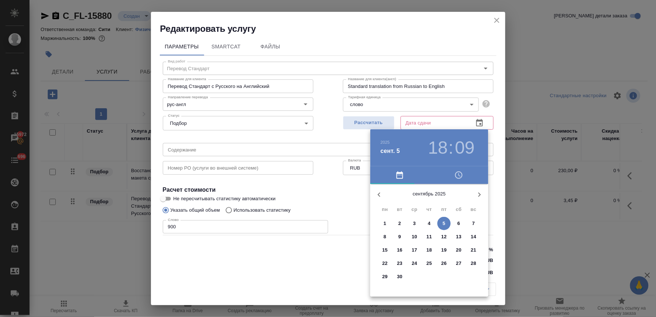
click at [456, 175] on icon "button" at bounding box center [458, 174] width 9 height 9
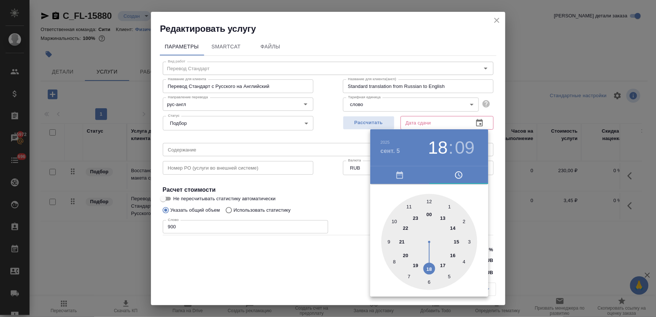
click at [429, 269] on div at bounding box center [429, 242] width 96 height 96
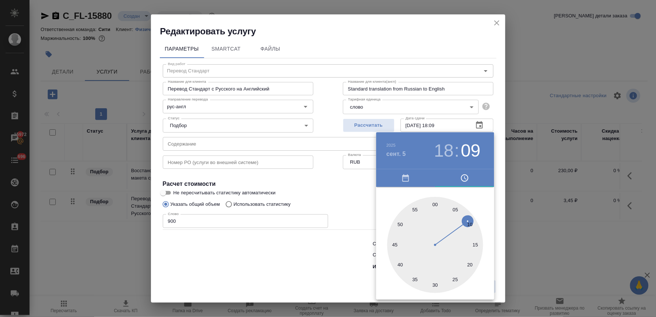
click at [452, 277] on div at bounding box center [435, 245] width 96 height 96
type input "05.09.2025 18:25"
click at [299, 239] on div at bounding box center [328, 158] width 656 height 317
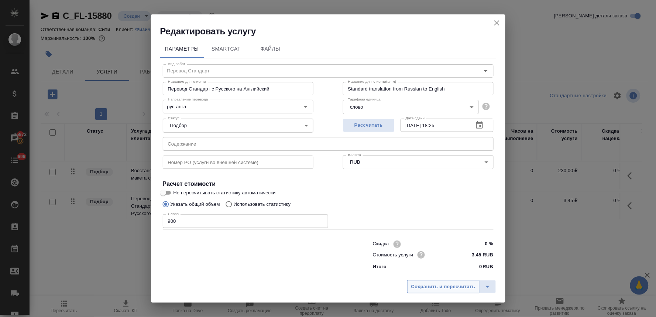
click at [432, 282] on span "Сохранить и пересчитать" at bounding box center [443, 286] width 64 height 8
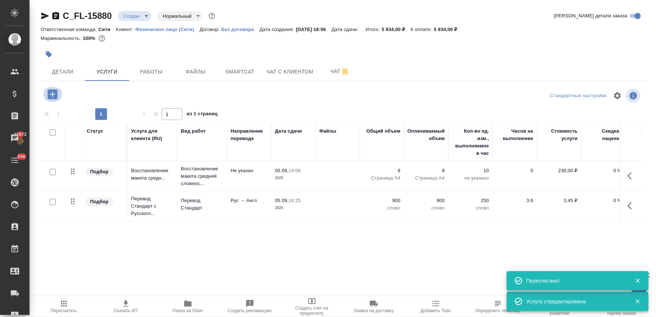
click at [56, 90] on icon "button" at bounding box center [53, 94] width 10 height 10
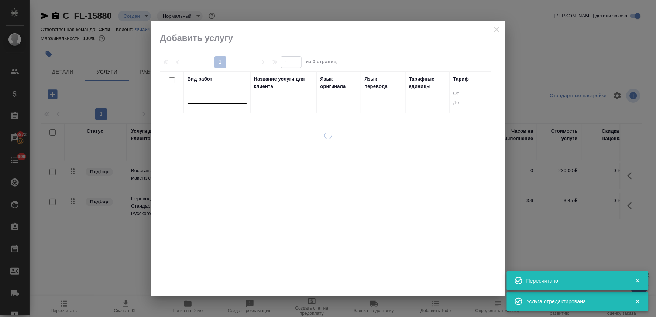
click at [210, 98] on div at bounding box center [216, 96] width 59 height 11
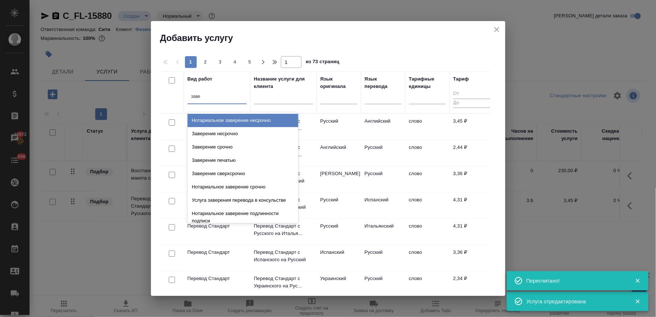
type input "завер"
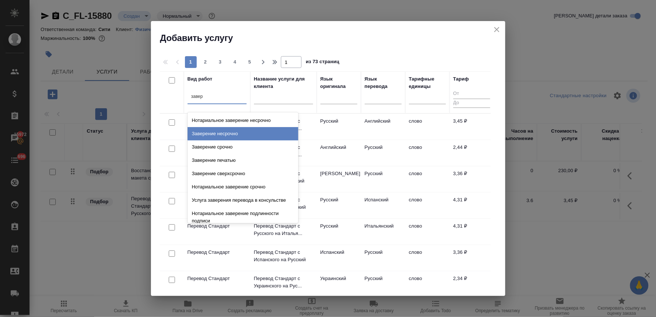
click at [224, 139] on div "Заверение несрочно" at bounding box center [242, 133] width 111 height 13
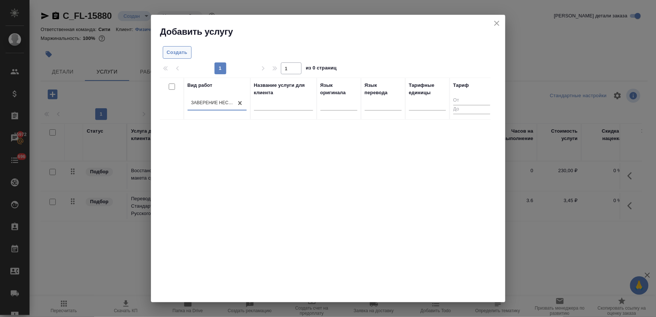
click at [182, 52] on span "Создать" at bounding box center [177, 52] width 21 height 8
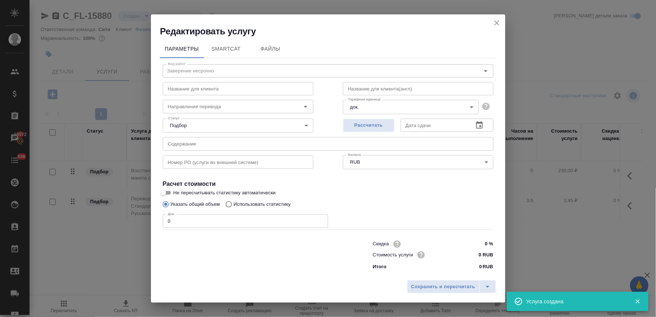
click at [146, 225] on div "Редактировать услугу Параметры SmartCat Файлы Вид работ Заверение несрочно Вид …" at bounding box center [328, 158] width 656 height 317
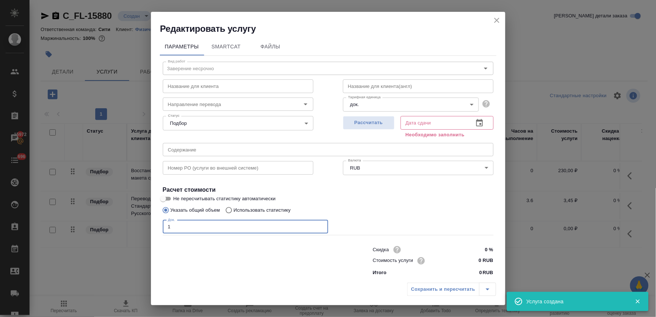
type input "1"
click at [475, 122] on icon "button" at bounding box center [479, 122] width 9 height 9
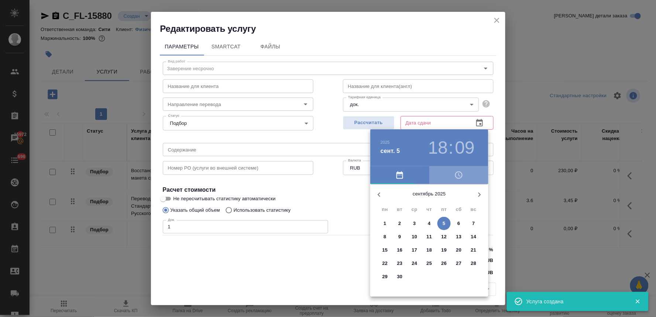
click at [456, 179] on icon "button" at bounding box center [458, 174] width 9 height 9
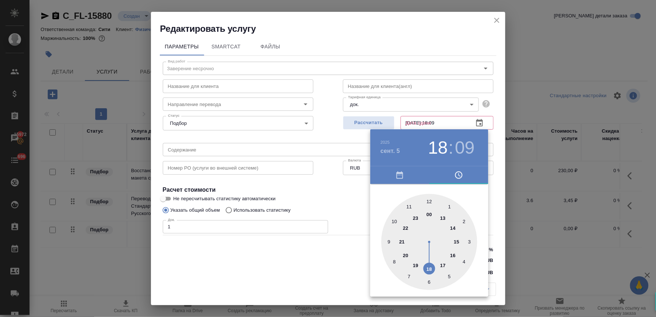
click at [430, 268] on div at bounding box center [429, 242] width 96 height 96
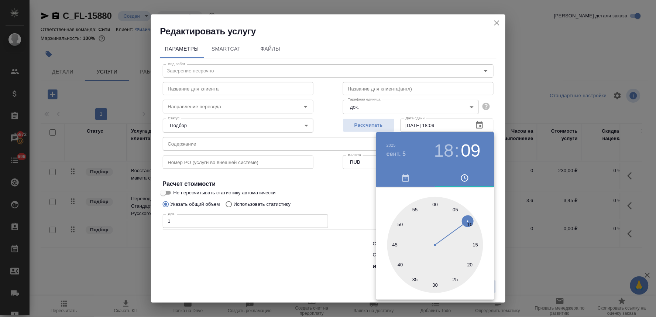
click at [434, 281] on div at bounding box center [435, 245] width 96 height 96
type input "05.09.2025 18:30"
click at [352, 246] on div at bounding box center [328, 158] width 656 height 317
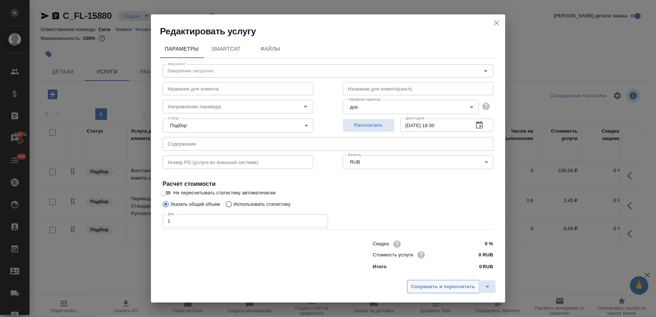
click at [458, 283] on span "Сохранить и пересчитать" at bounding box center [443, 286] width 64 height 8
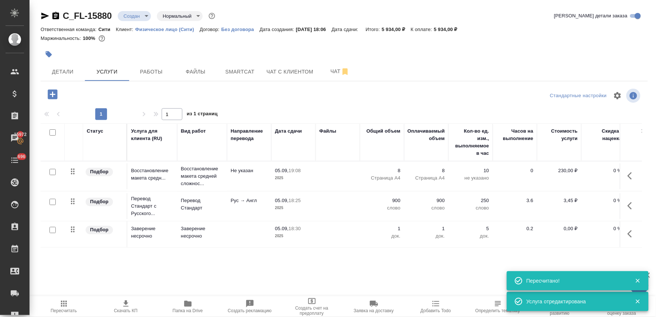
click at [566, 226] on p "0,00 ₽" at bounding box center [559, 228] width 37 height 7
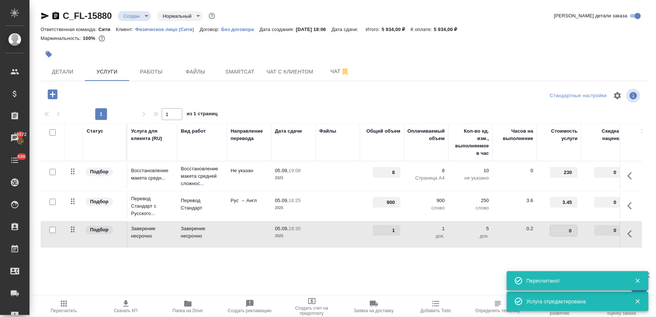
drag, startPoint x: 565, startPoint y: 227, endPoint x: 580, endPoint y: 228, distance: 15.1
click at [580, 228] on td "0" at bounding box center [559, 234] width 44 height 26
type input "662"
type input "662.5"
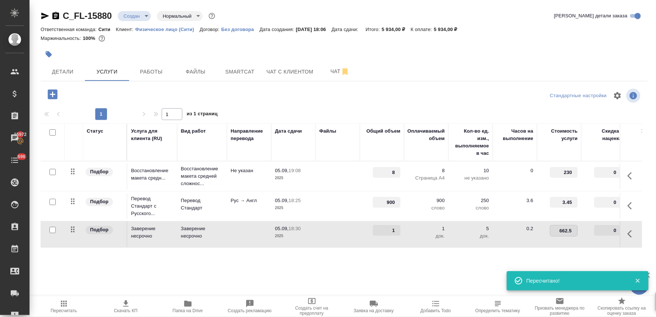
click at [517, 101] on div "Стандартные настройки" at bounding box center [543, 96] width 196 height 18
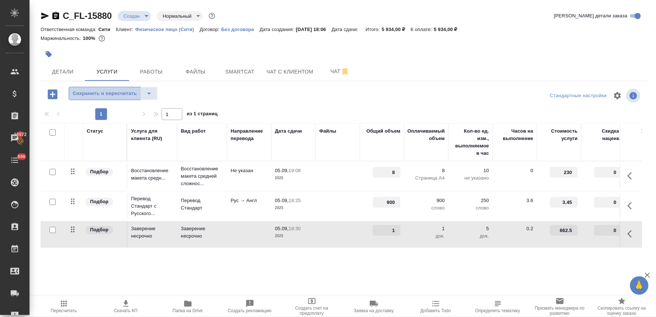
click at [110, 89] on button "Сохранить и пересчитать" at bounding box center [105, 93] width 72 height 13
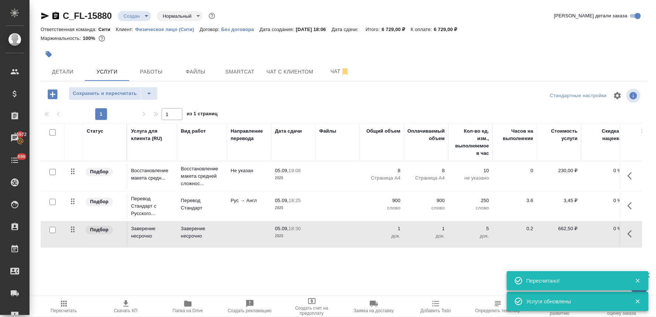
click at [494, 45] on div at bounding box center [344, 45] width 607 height 1
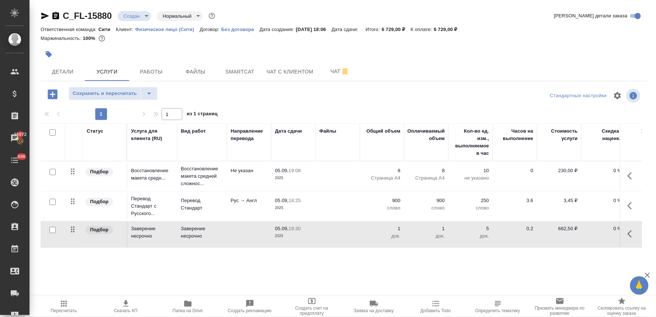
scroll to position [0, 94]
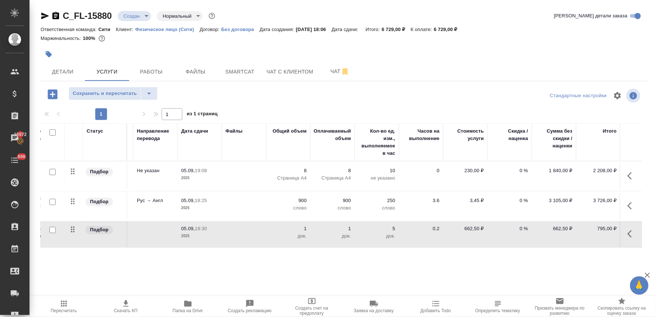
click at [473, 231] on p "662,50 ₽" at bounding box center [465, 228] width 37 height 7
drag, startPoint x: 463, startPoint y: 229, endPoint x: 514, endPoint y: 223, distance: 51.7
click at [514, 223] on tr "Подбор Заверение несрочно Заверение несрочно 05.09, 18:30 2025 1 1 док. 5 док. …" at bounding box center [294, 234] width 695 height 26
type input "900"
click at [507, 202] on input "0" at bounding box center [514, 202] width 28 height 11
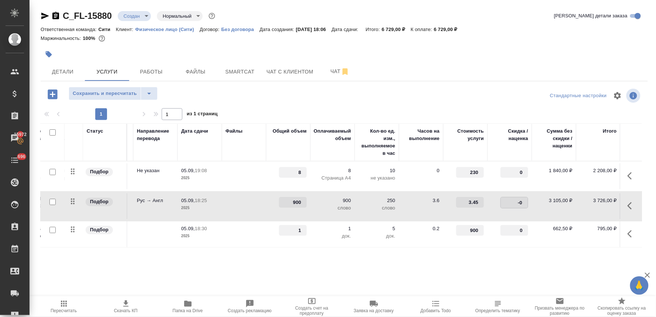
type input "-30"
click at [470, 97] on div "Стандартные настройки" at bounding box center [543, 96] width 196 height 18
click at [105, 95] on span "Сохранить и пересчитать" at bounding box center [105, 93] width 64 height 8
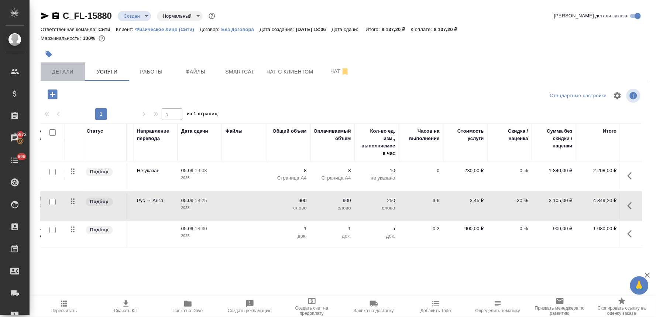
click at [60, 71] on span "Детали" at bounding box center [62, 71] width 35 height 9
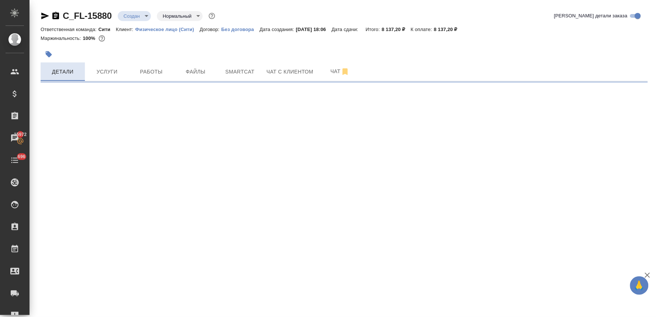
select select "RU"
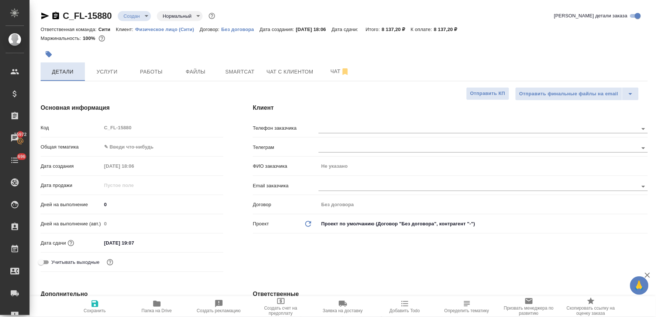
type textarea "x"
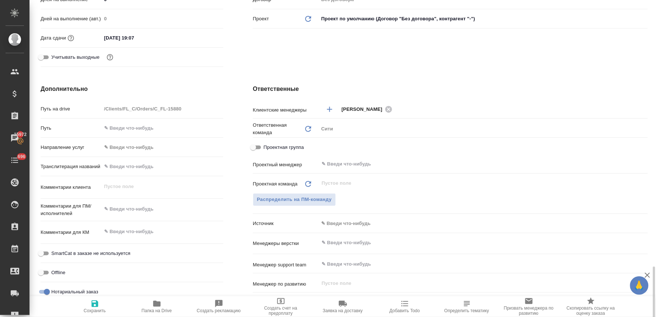
scroll to position [407, 0]
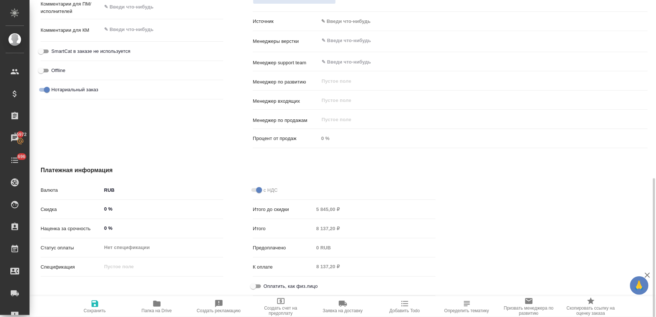
click at [252, 288] on input "Оплатить, как физ.лицо" at bounding box center [253, 286] width 27 height 9
checkbox input "true"
type textarea "x"
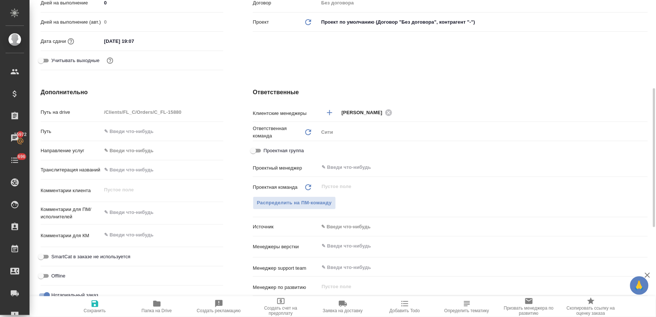
scroll to position [366, 0]
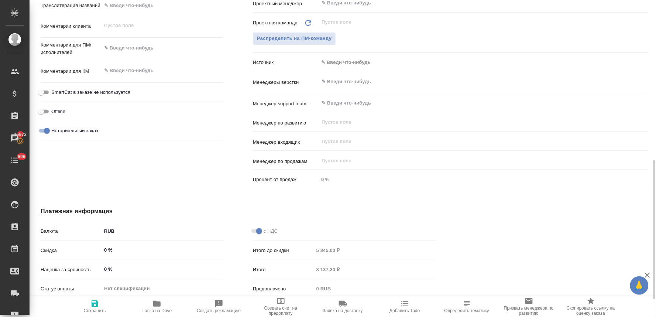
type textarea "x"
click at [141, 47] on textarea at bounding box center [162, 48] width 122 height 13
type textarea "x"
type textarea "н"
type textarea "x"
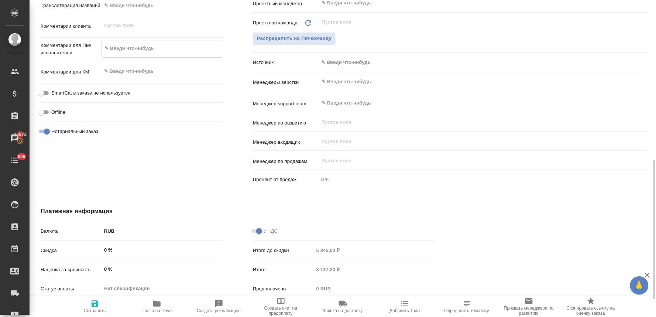
type textarea "x"
type textarea "но"
type textarea "x"
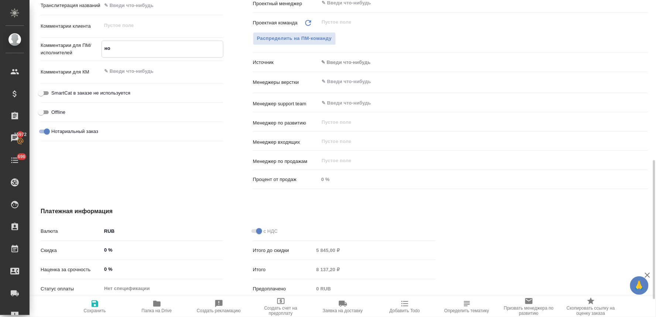
type textarea "нот"
type textarea "x"
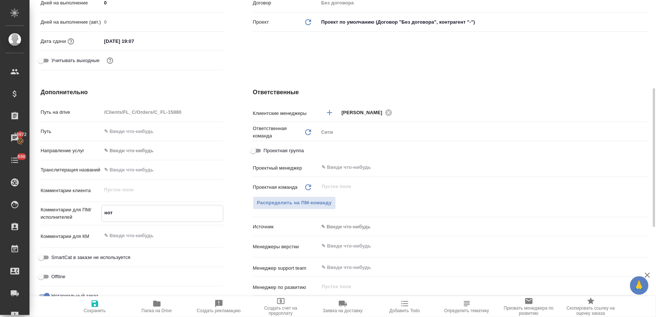
type textarea "нот"
type textarea "x"
click at [91, 303] on icon "button" at bounding box center [94, 303] width 9 height 9
type textarea "x"
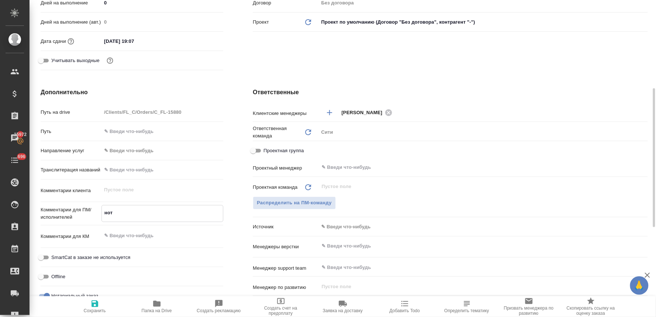
type textarea "x"
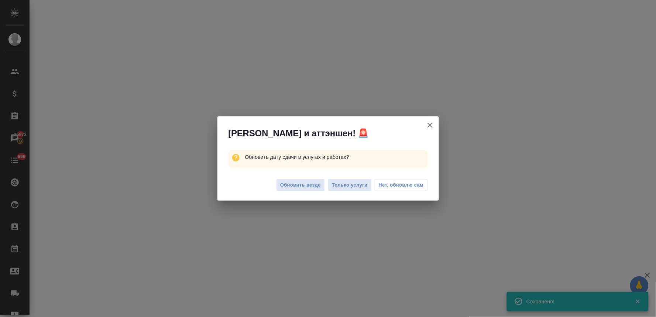
select select "RU"
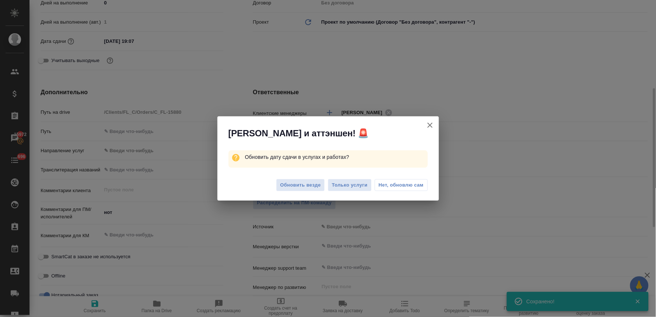
type textarea "x"
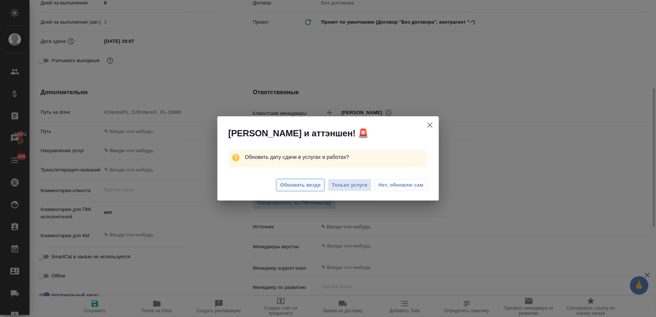
click at [314, 188] on span "Обновить везде" at bounding box center [300, 185] width 41 height 8
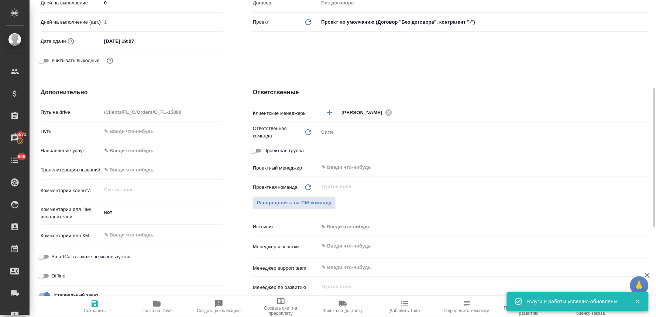
type textarea "x"
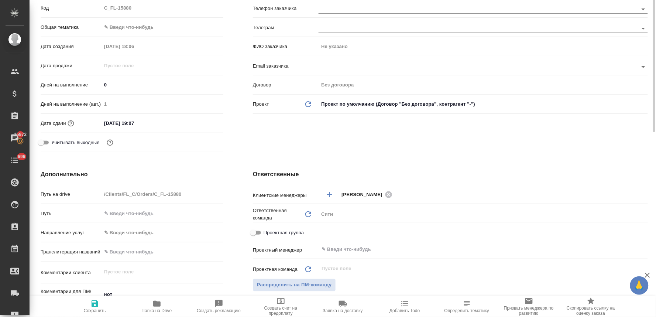
scroll to position [0, 0]
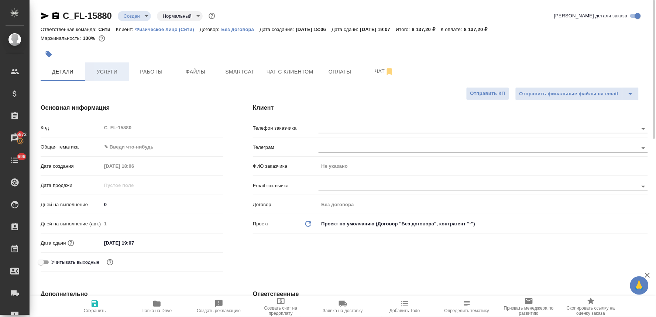
drag, startPoint x: 100, startPoint y: 65, endPoint x: 103, endPoint y: 65, distance: 3.7
click at [100, 65] on button "Услуги" at bounding box center [107, 71] width 44 height 18
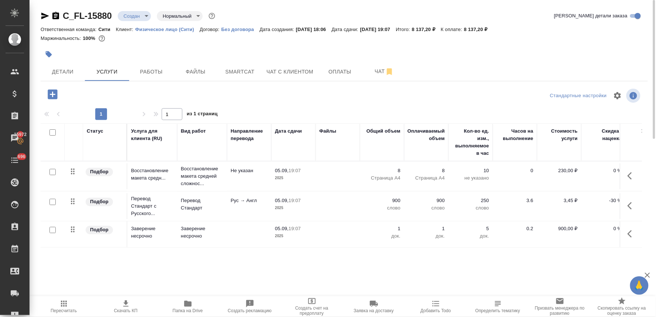
scroll to position [0, 94]
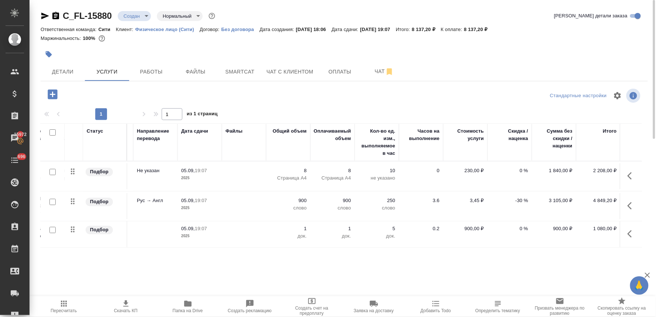
click at [474, 229] on p "900,00 ₽" at bounding box center [465, 228] width 37 height 7
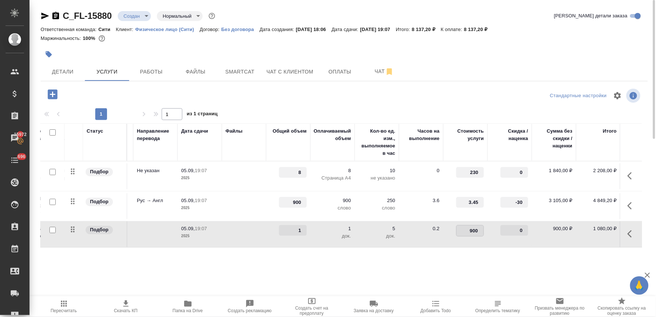
drag, startPoint x: 462, startPoint y: 228, endPoint x: 513, endPoint y: 227, distance: 51.3
click at [513, 228] on tr "Подбор Заверение несрочно Заверение несрочно 05.09, 19:07 2025 1 1 док. 5 док. …" at bounding box center [294, 234] width 695 height 26
type input "662"
type input "662.5"
drag, startPoint x: 525, startPoint y: 204, endPoint x: 541, endPoint y: 200, distance: 16.4
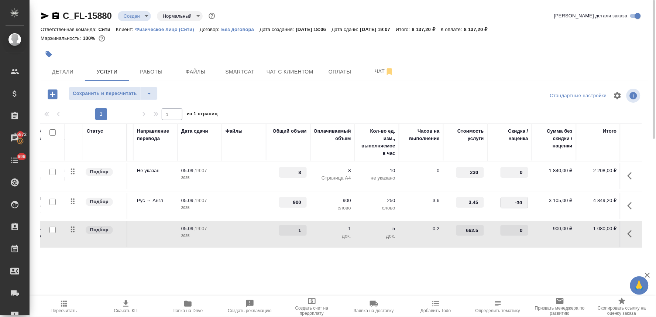
click at [542, 201] on tr "Подбор Перевод Стандарт с Русского... Перевод Стандарт Рус → Англ 05.09, 19:07 …" at bounding box center [294, 206] width 695 height 30
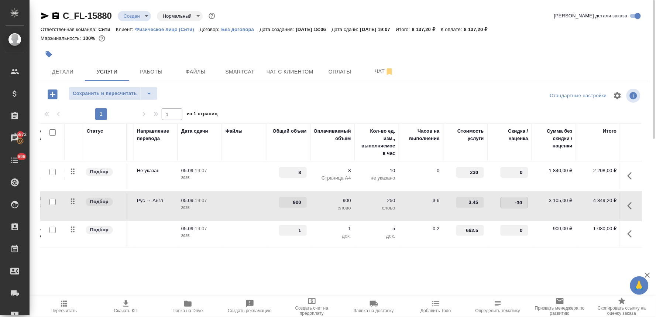
type input "0"
click at [469, 82] on div "C_FL-15880 Создан new Нормальный normal Кратко детали заказа Ответственная кома…" at bounding box center [344, 150] width 615 height 301
click at [130, 94] on span "Сохранить и пересчитать" at bounding box center [105, 93] width 64 height 8
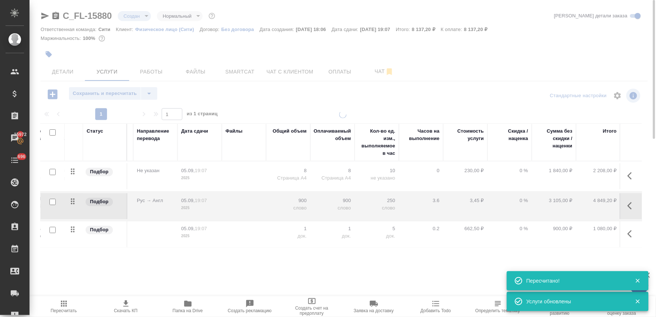
type input "urgent"
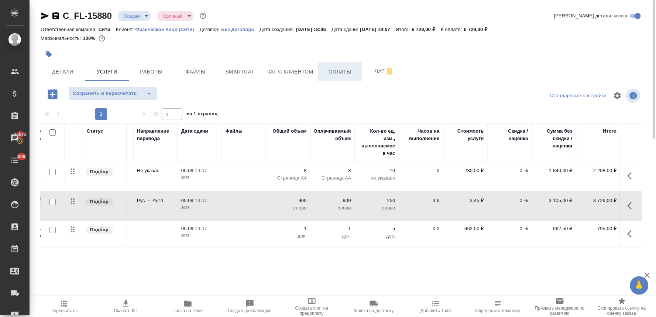
click at [330, 66] on button "Оплаты" at bounding box center [340, 71] width 44 height 18
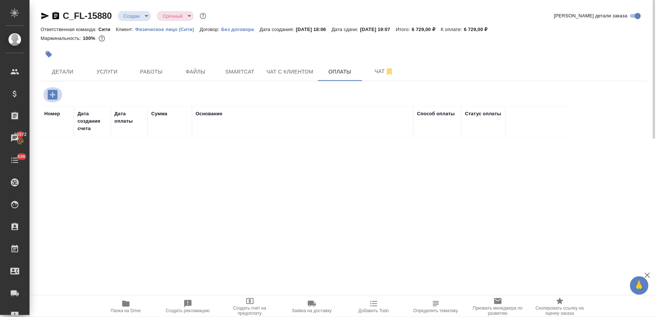
click at [52, 93] on icon "button" at bounding box center [53, 95] width 10 height 10
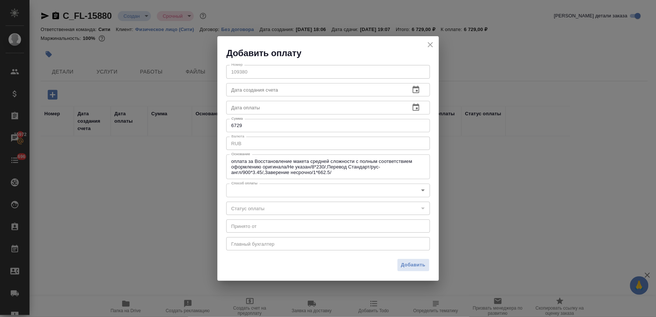
click at [267, 193] on body "🙏 .cls-1 fill:#fff; AWATERA Lyamina Nadezhda Клиенты Спецификации Заказы 15972 …" at bounding box center [328, 158] width 656 height 317
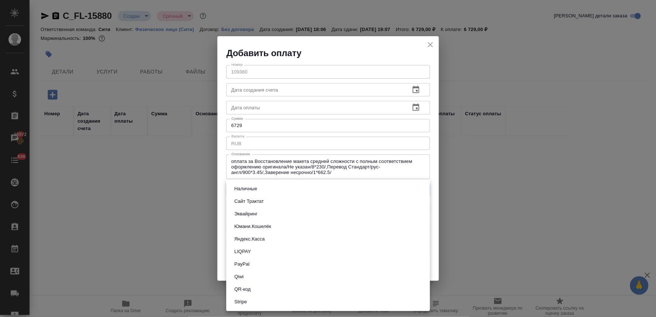
click at [249, 291] on button "QR-код" at bounding box center [242, 289] width 21 height 8
type input "60e5684acae83f185c96e013"
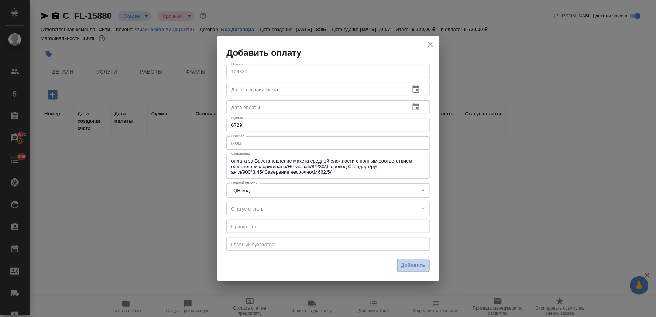
click at [427, 261] on button "Добавить" at bounding box center [413, 265] width 32 height 13
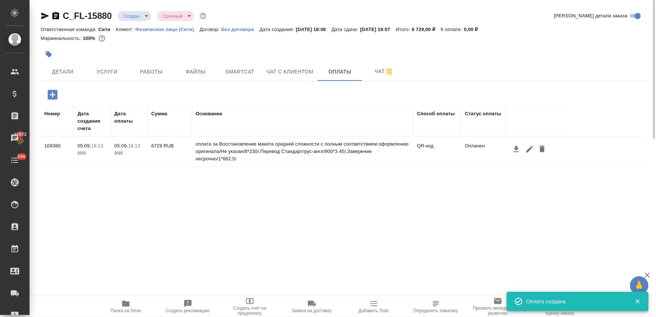
click at [292, 261] on div "Номер Дата создания счета Дата оплаты Сумма Основание Способ оплаты Статус опла…" at bounding box center [341, 216] width 601 height 221
click at [78, 73] on span "Детали" at bounding box center [62, 71] width 35 height 9
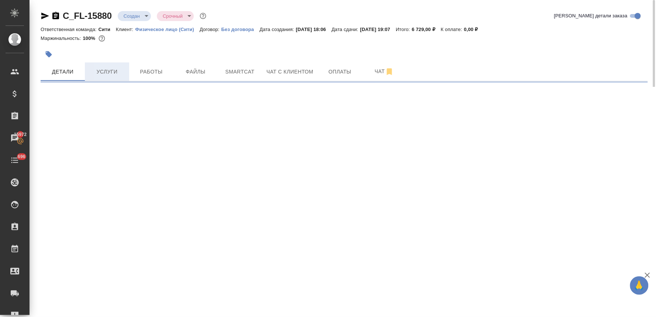
select select "RU"
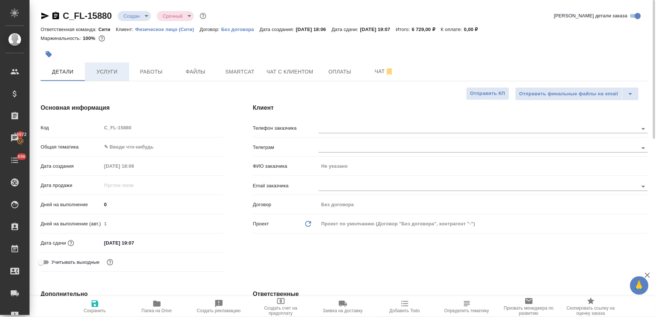
type textarea "x"
click at [144, 145] on body "🙏 .cls-1 fill:#fff; AWATERA Lyamina Nadezhda Клиенты Спецификации Заказы 15972 …" at bounding box center [328, 158] width 656 height 317
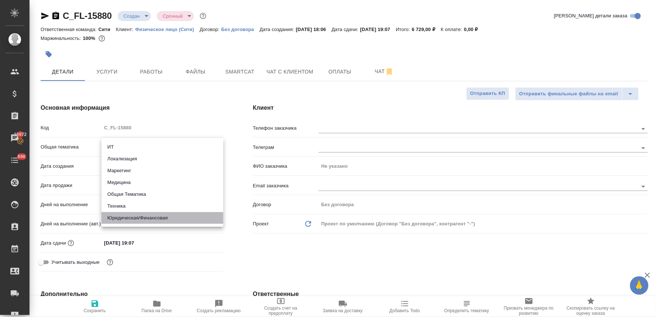
click at [143, 215] on li "Юридическая/Финансовая" at bounding box center [162, 218] width 122 height 12
type input "yr-fn"
type textarea "x"
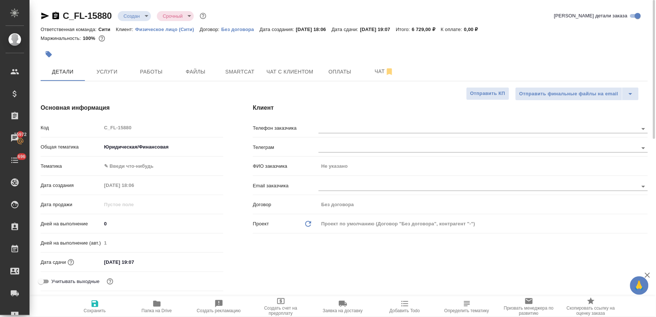
click at [139, 163] on body "🙏 .cls-1 fill:#fff; AWATERA Lyamina Nadezhda Клиенты Спецификации Заказы 15972 …" at bounding box center [328, 158] width 656 height 317
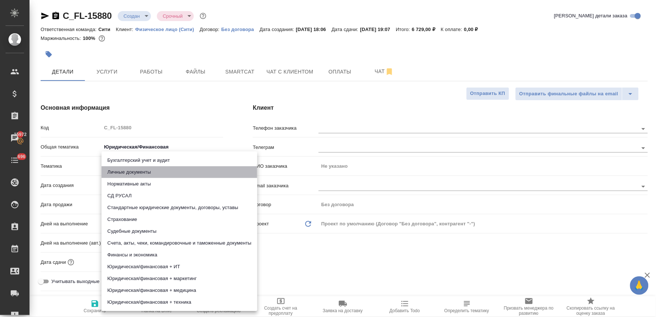
click at [144, 170] on li "Личные документы" at bounding box center [179, 172] width 156 height 12
type textarea "x"
type input "5a8b8b956a9677013d343cfe"
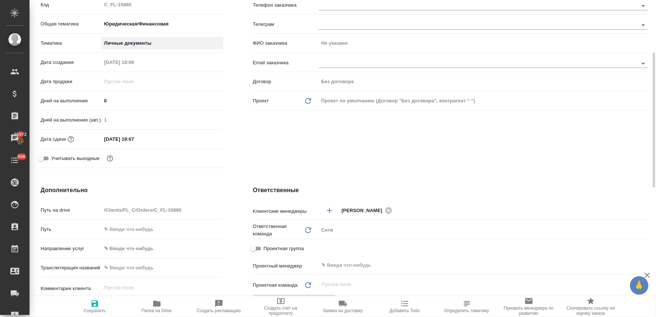
scroll to position [205, 0]
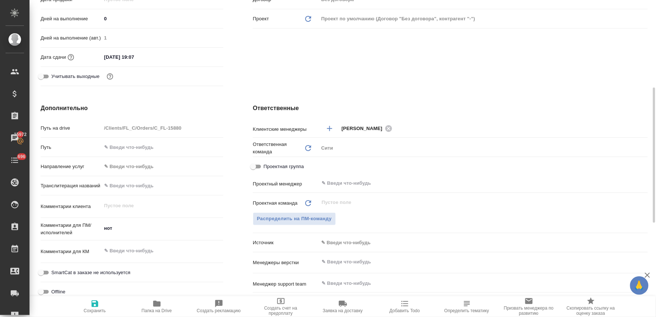
click at [138, 183] on input "text" at bounding box center [162, 185] width 122 height 11
type input "V"
type textarea "x"
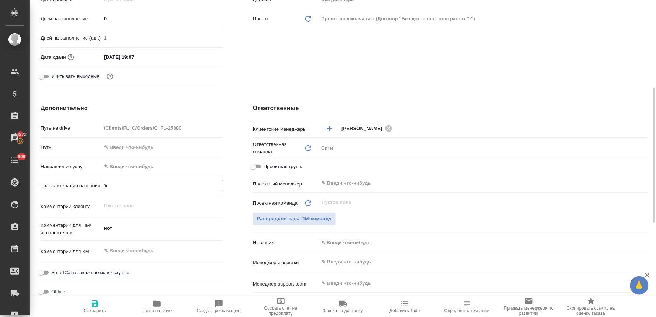
type input "Va"
type textarea "x"
type input "Val"
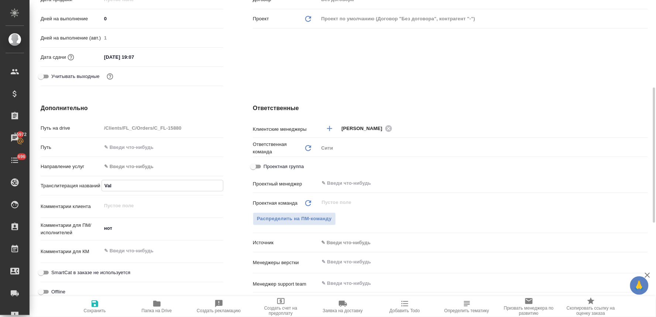
type textarea "x"
type input "Vale"
type textarea "x"
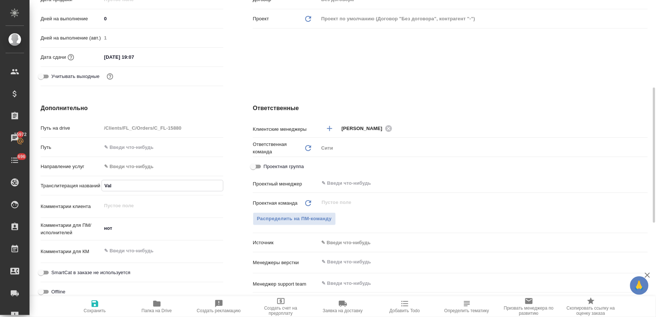
type textarea "x"
type input "Valer"
type textarea "x"
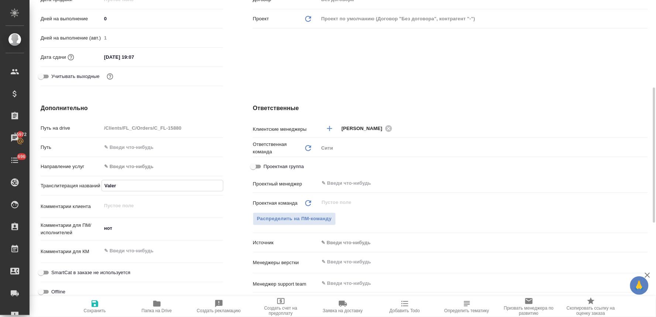
type textarea "x"
type input "Valeri"
type textarea "x"
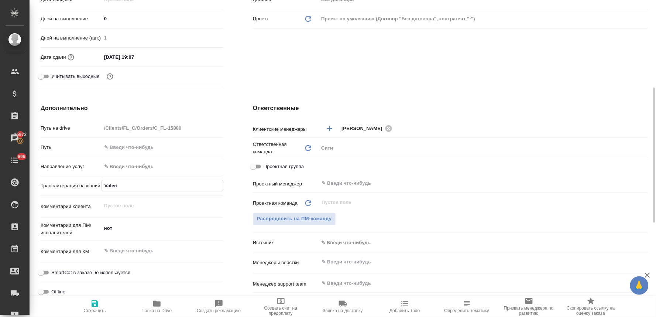
type input "Valeria"
type textarea "x"
type input "Valeria"
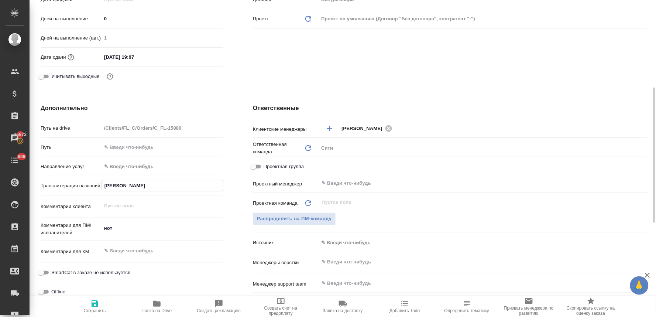
type textarea "x"
type input "Valeria A"
type textarea "x"
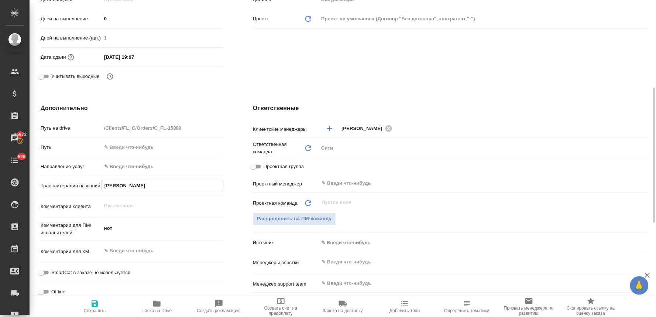
type textarea "x"
type input "Valeria Ab"
type textarea "x"
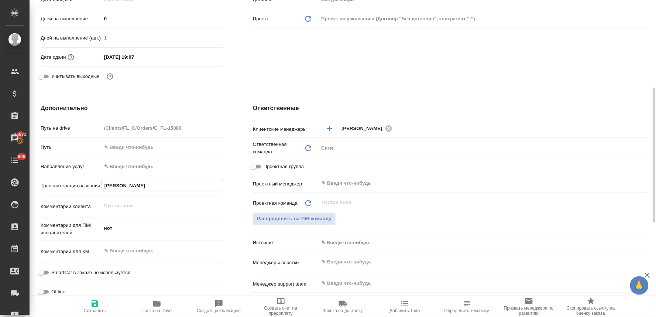
type textarea "x"
type input "Valeria Abr"
type textarea "x"
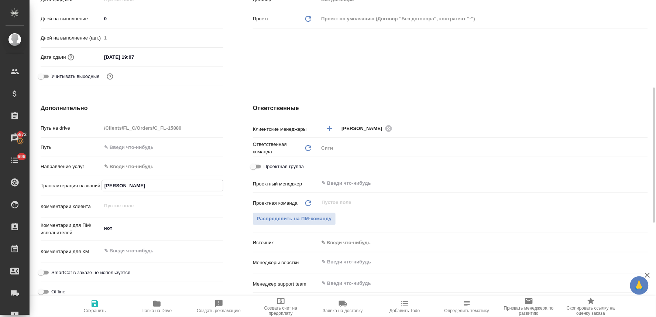
type input "Valeria Abra"
type textarea "x"
type input "Valeria Abram"
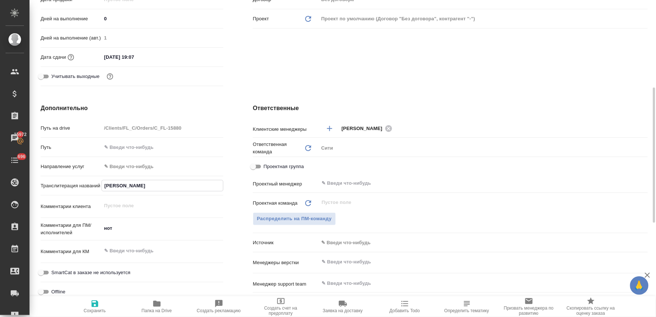
type textarea "x"
type input "Valeria Abramo"
type textarea "x"
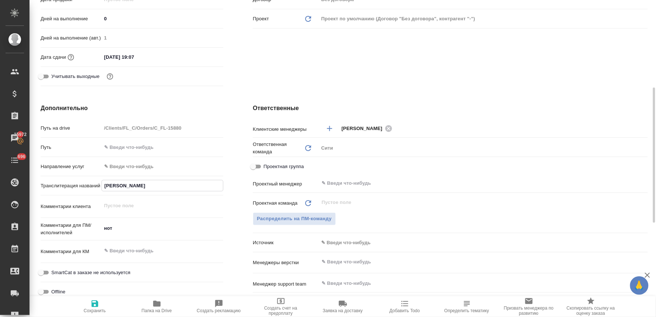
type textarea "x"
type input "Valeria Abramov"
type textarea "x"
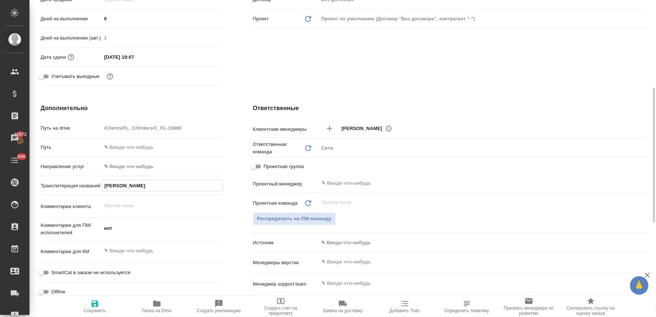
type textarea "x"
type input "Valeria Abramova"
type textarea "x"
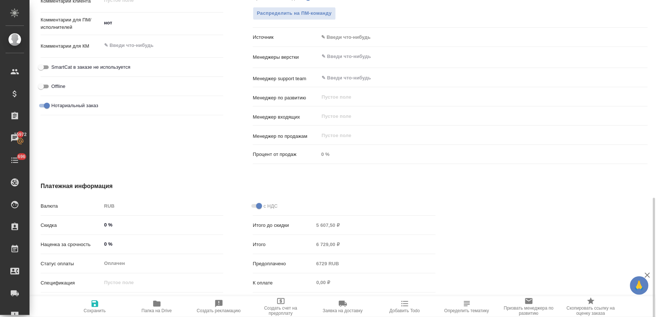
scroll to position [426, 0]
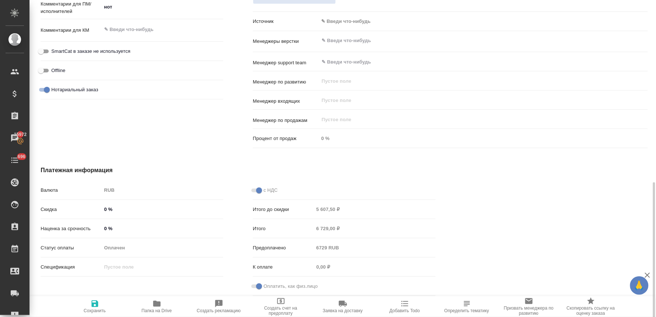
type input "Valeria Abramova"
click at [97, 308] on span "Сохранить" at bounding box center [95, 310] width 22 height 5
type textarea "x"
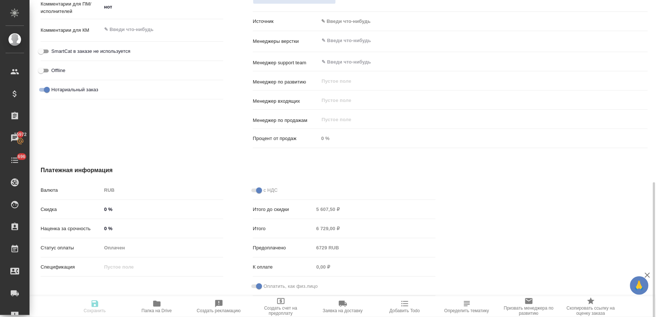
type textarea "x"
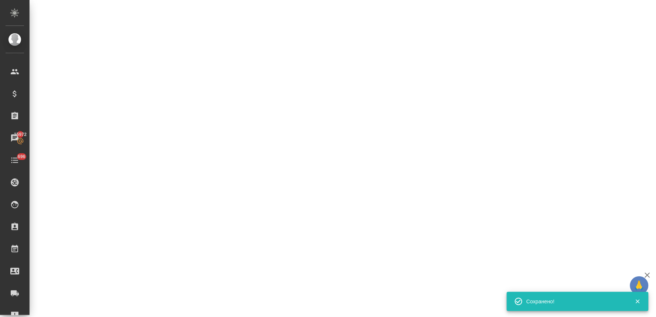
select select "RU"
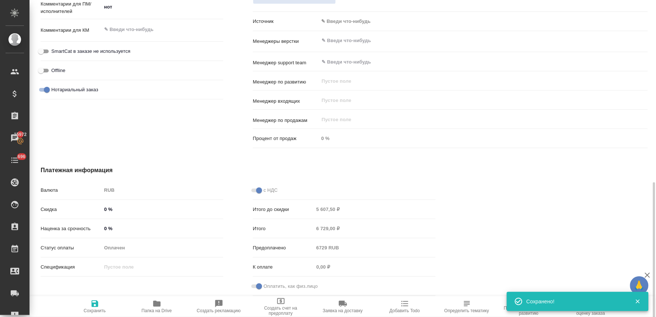
type textarea "x"
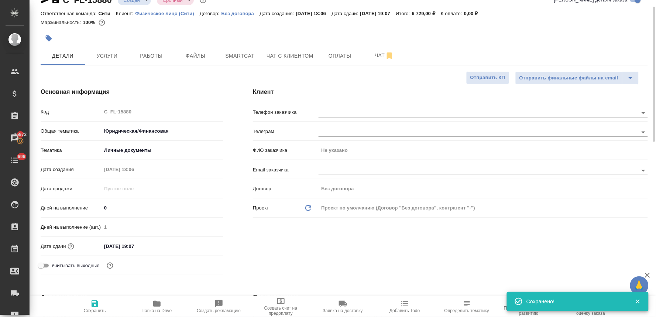
scroll to position [0, 0]
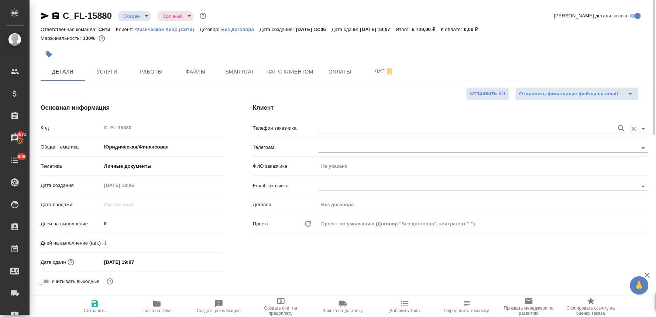
click at [344, 129] on input "text" at bounding box center [465, 128] width 294 height 9
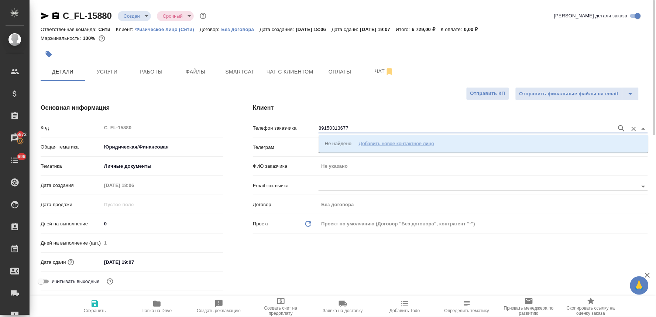
drag, startPoint x: 353, startPoint y: 127, endPoint x: 265, endPoint y: 137, distance: 88.4
click at [268, 137] on div "Телефон заказчика 89150313677" at bounding box center [450, 130] width 395 height 19
type input "89150313677"
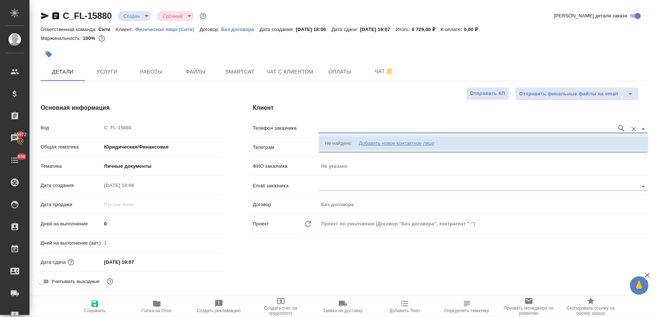
click at [417, 144] on div "Добавить новое контактное лицо" at bounding box center [396, 142] width 75 height 7
select select "ZZ"
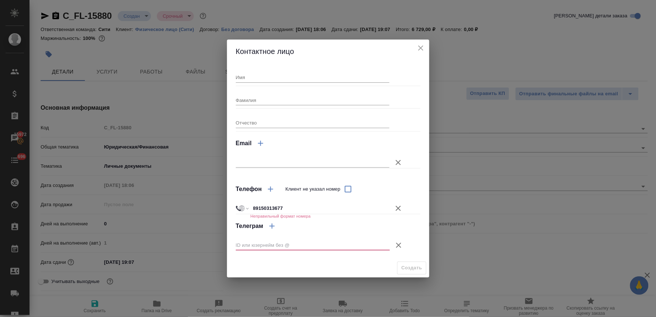
click at [255, 209] on input "89150313677" at bounding box center [319, 208] width 139 height 11
type input "+91 50313677"
select select "IN"
type input "+91 5031 367 77"
click at [255, 209] on input "+91 5031 367 77" at bounding box center [320, 208] width 138 height 11
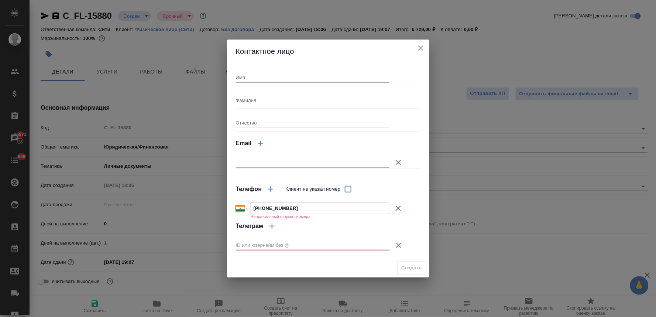
select select "RU"
type input "+7 91503136777"
click at [275, 76] on input "Имя" at bounding box center [313, 77] width 154 height 10
type input "D"
type input "Валерия"
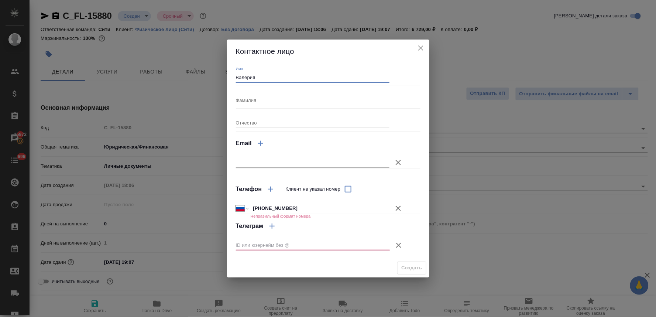
click at [371, 228] on div "Телеграм" at bounding box center [322, 226] width 172 height 18
click at [398, 229] on div "Телеграм" at bounding box center [322, 226] width 172 height 18
click at [349, 205] on input "+7 91503136777" at bounding box center [320, 208] width 138 height 11
click at [267, 208] on input "+7 91503136777" at bounding box center [320, 208] width 138 height 11
click at [286, 207] on input "+7 91503136777" at bounding box center [320, 208] width 138 height 11
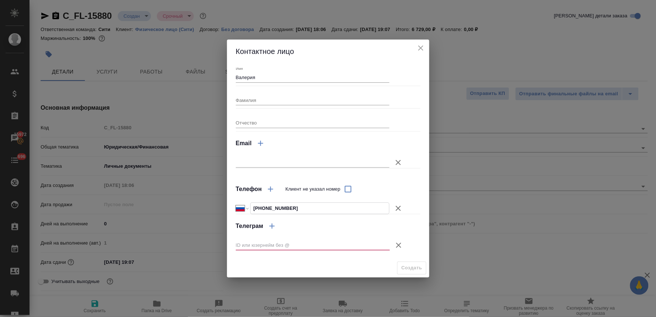
type input "+7 915 031 36 77"
click at [396, 244] on icon "button" at bounding box center [398, 245] width 9 height 9
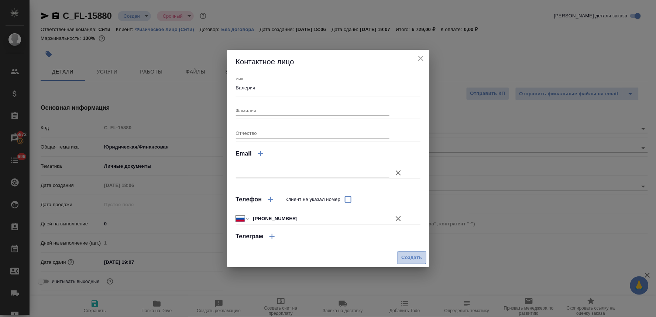
click at [411, 256] on span "Создать" at bounding box center [411, 257] width 21 height 8
type input "Валерия"
type textarea "x"
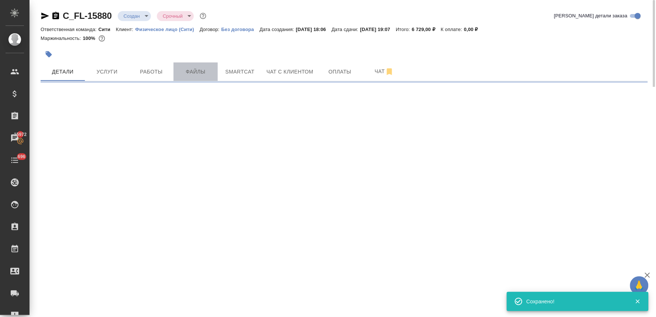
click at [193, 68] on span "Файлы" at bounding box center [195, 71] width 35 height 9
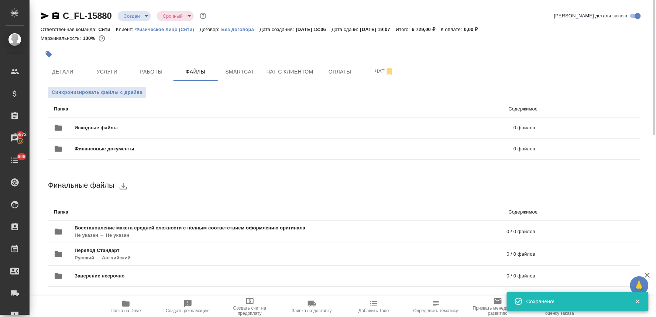
click at [626, 197] on div "Финальные файлы Папка Содержимое Восстановление макета средней сложности с полн…" at bounding box center [344, 233] width 592 height 112
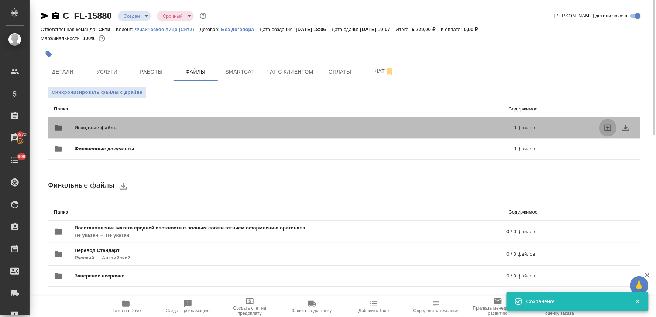
click at [607, 128] on icon "uploadFiles" at bounding box center [607, 127] width 7 height 7
click at [0, 0] on input "uploadFiles" at bounding box center [0, 0] width 0 height 0
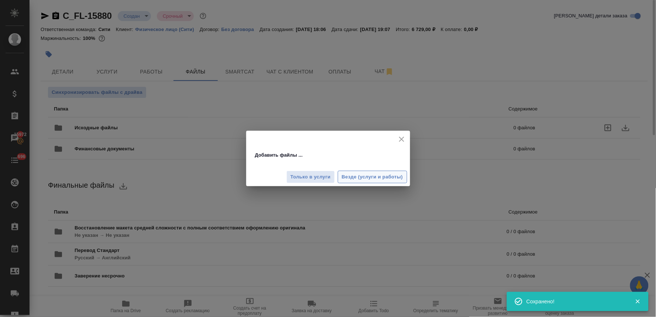
click at [380, 180] on span "Везде (услуги и работы)" at bounding box center [372, 177] width 61 height 8
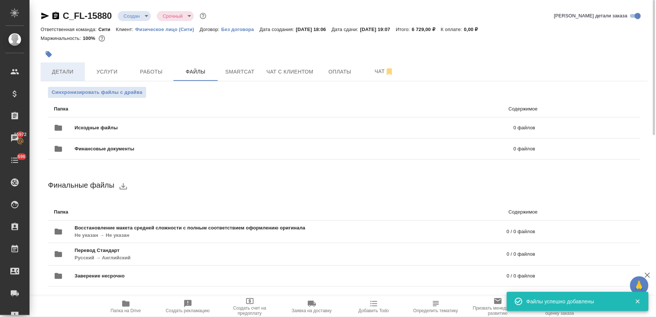
click at [70, 75] on span "Детали" at bounding box center [62, 71] width 35 height 9
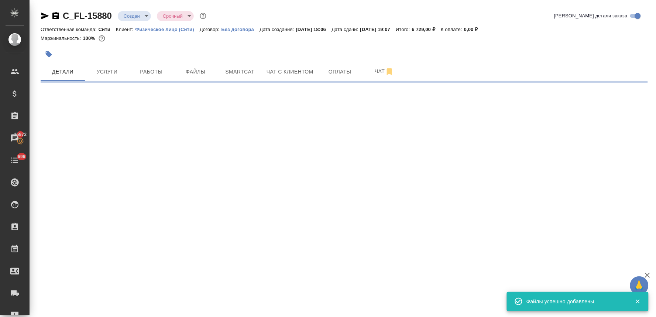
select select "RU"
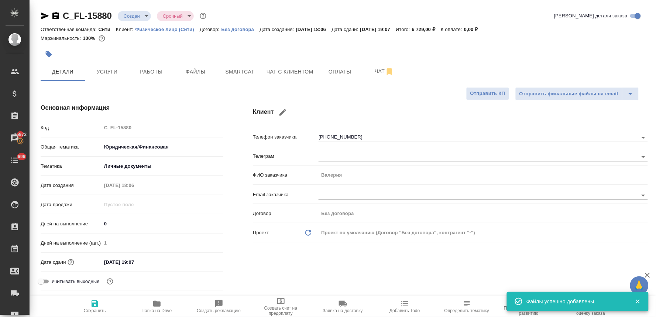
type textarea "x"
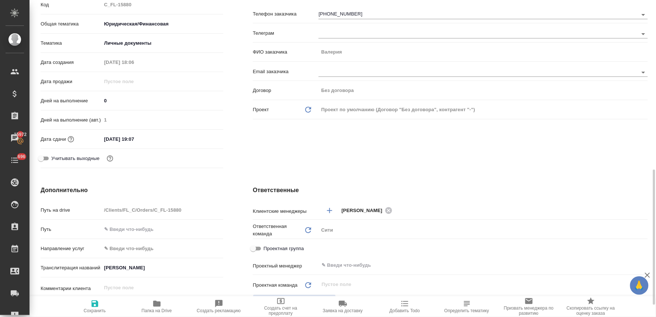
scroll to position [246, 0]
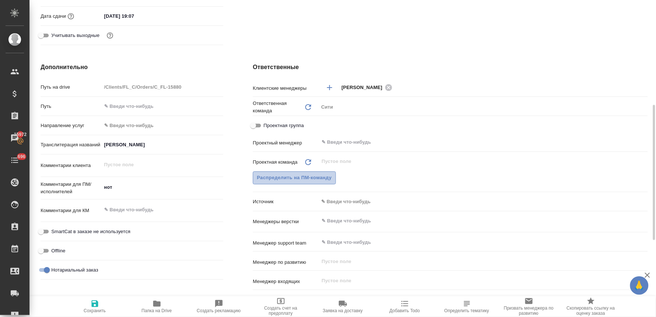
click at [329, 178] on span "Распределить на ПМ-команду" at bounding box center [294, 177] width 75 height 8
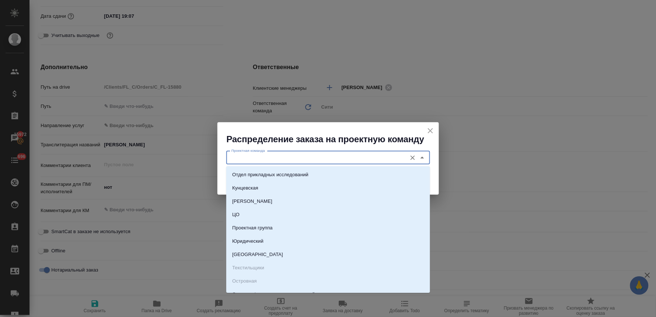
click at [335, 156] on input "Проектная команда" at bounding box center [315, 157] width 175 height 9
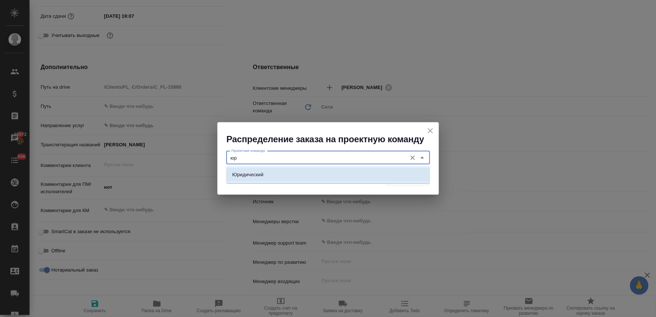
click at [355, 173] on li "Юридический" at bounding box center [328, 174] width 204 height 13
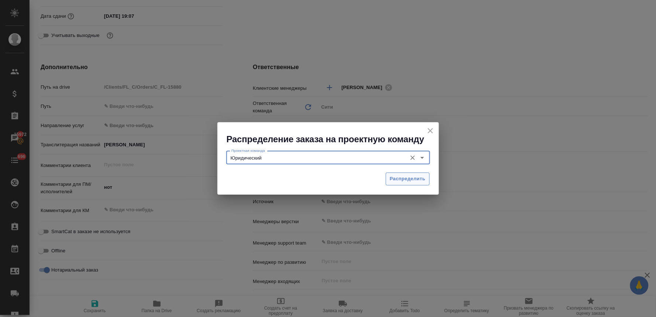
type input "Юридический"
click at [411, 178] on span "Распределить" at bounding box center [408, 179] width 36 height 8
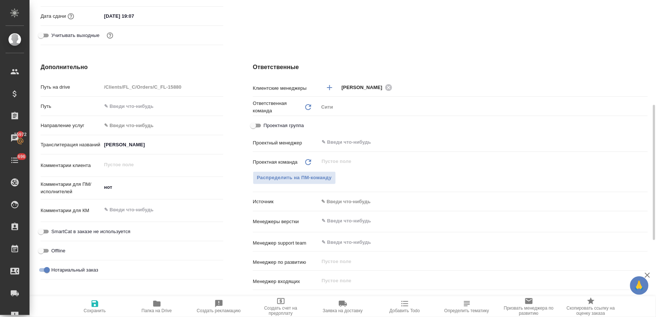
type textarea "x"
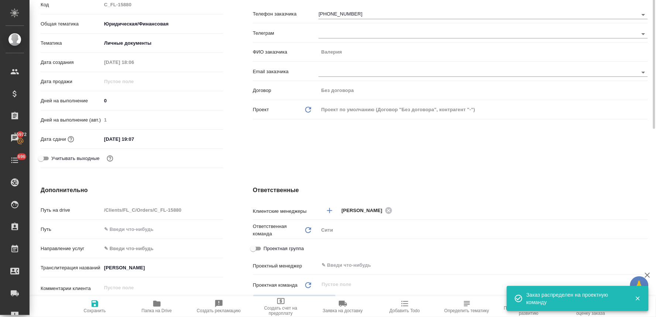
scroll to position [82, 0]
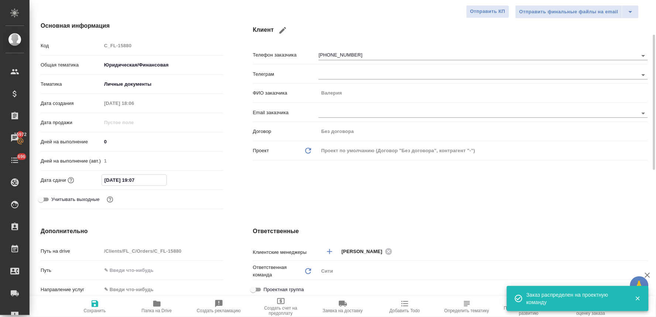
click at [156, 182] on input "05.09.2025 19:07" at bounding box center [134, 180] width 65 height 11
click at [198, 181] on icon "button" at bounding box center [201, 178] width 7 height 7
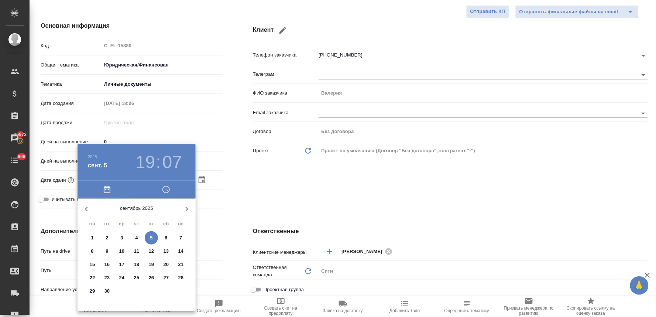
click at [94, 249] on span "8" at bounding box center [92, 250] width 13 height 7
type input "08.09.2025 19:07"
type textarea "x"
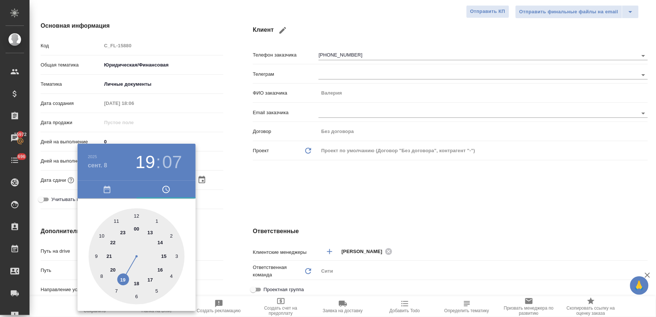
click at [151, 280] on div at bounding box center [137, 256] width 96 height 96
type input "08.09.2025 17:07"
type textarea "x"
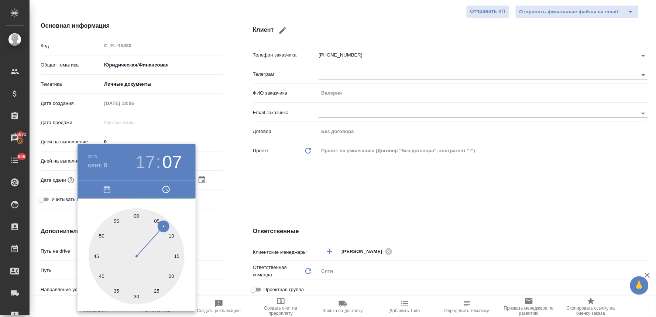
click at [136, 211] on div at bounding box center [137, 256] width 96 height 96
type input "08.09.2025 17:00"
type textarea "x"
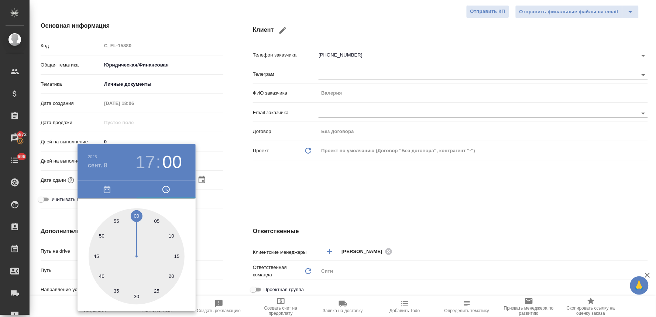
click at [318, 194] on div at bounding box center [328, 158] width 656 height 317
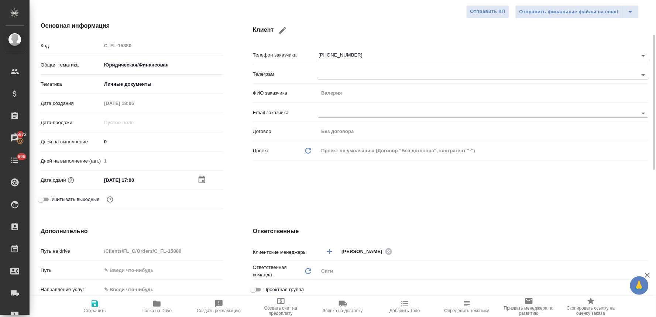
click at [97, 300] on icon "button" at bounding box center [94, 303] width 9 height 9
type textarea "x"
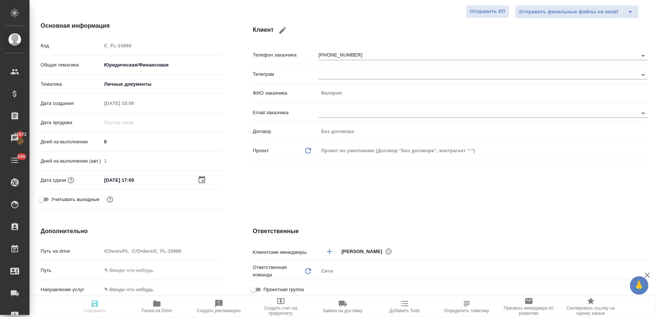
type textarea "x"
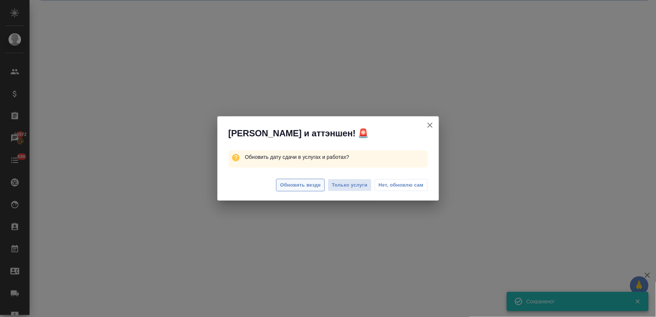
click at [307, 184] on span "Обновить везде" at bounding box center [300, 185] width 41 height 8
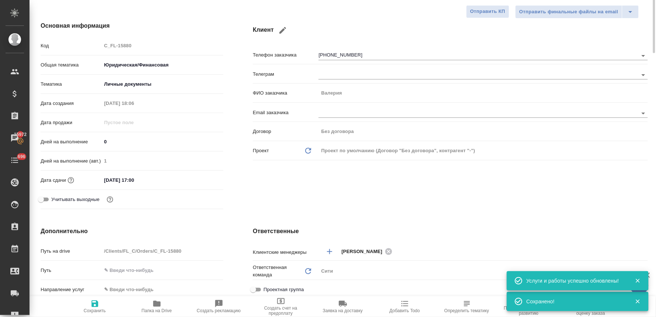
scroll to position [0, 0]
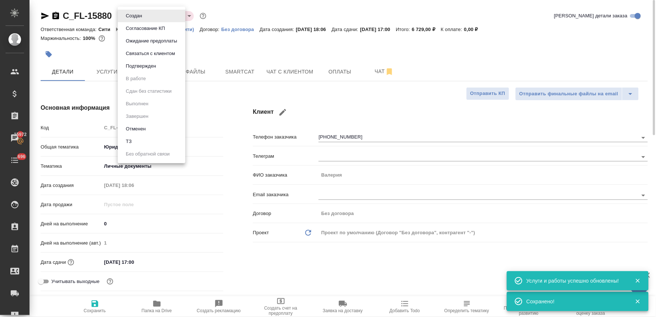
click at [136, 19] on body "🙏 .cls-1 fill:#fff; AWATERA Lyamina Nadezhda Клиенты Спецификации Заказы 15972 …" at bounding box center [328, 158] width 656 height 317
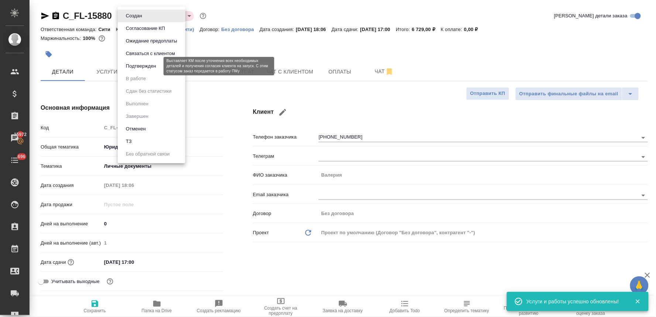
click at [145, 67] on button "Подтвержден" at bounding box center [141, 66] width 35 height 8
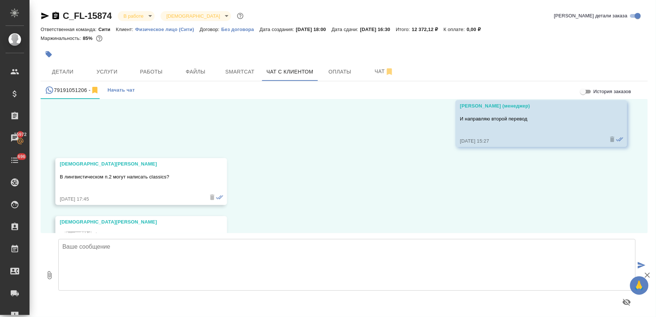
scroll to position [769, 0]
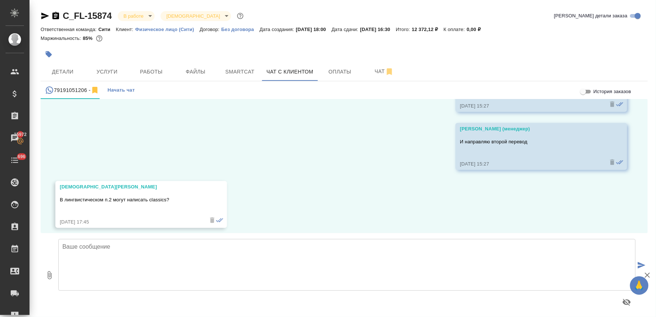
click at [250, 14] on div "C_FL-15874 В работе inProgress Святая троица holyTrinity Кратко детали заказа" at bounding box center [344, 16] width 607 height 12
click at [151, 256] on textarea at bounding box center [346, 265] width 577 height 52
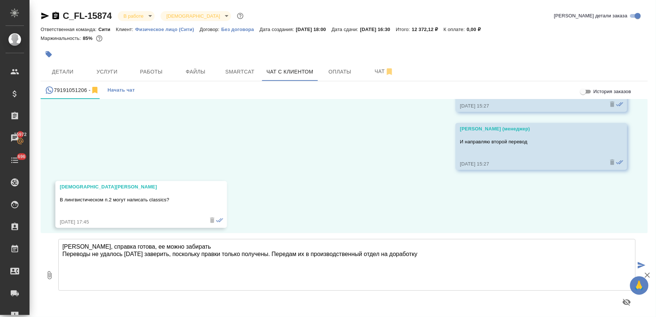
type textarea "Владимир, справка готова, ее можно забирать Переводы не удалось сегодня заверит…"
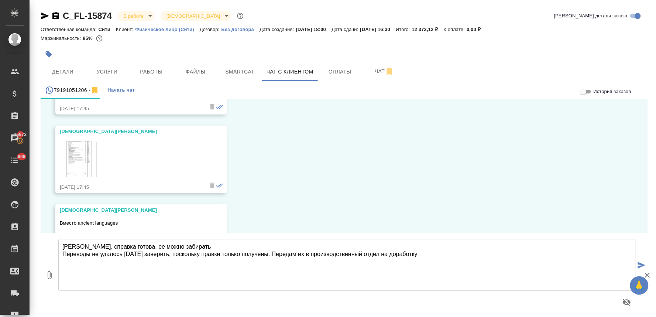
scroll to position [893, 0]
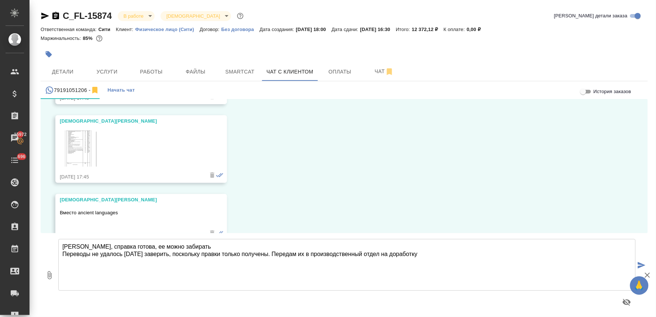
click at [89, 150] on img at bounding box center [78, 148] width 37 height 36
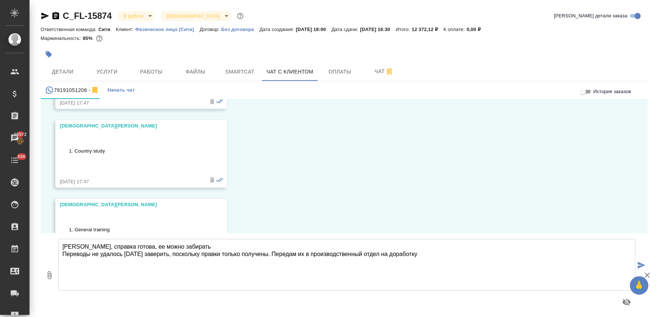
scroll to position [1336, 0]
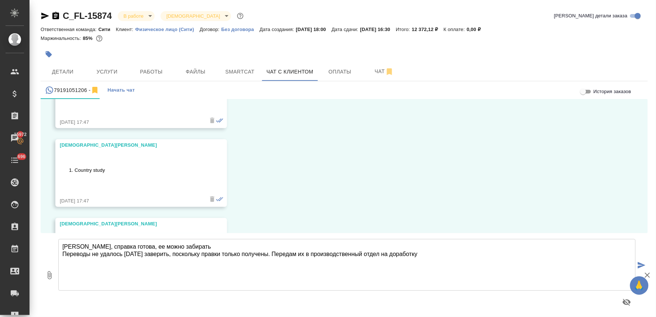
click at [110, 173] on ol "Country study" at bounding box center [130, 170] width 141 height 22
click at [100, 169] on li "Country study" at bounding box center [138, 169] width 127 height 7
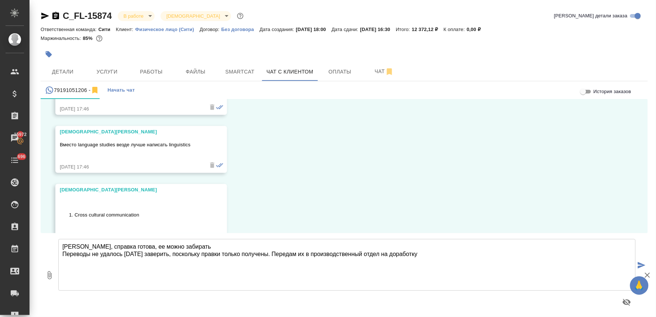
scroll to position [1254, 0]
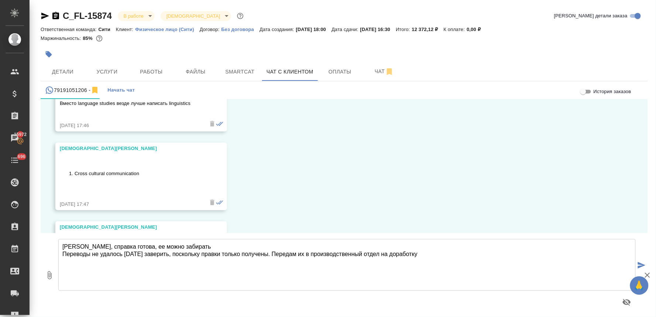
click at [129, 251] on textarea "Владимир, справка готова, ее можно забирать Переводы не удалось сегодня заверит…" at bounding box center [346, 265] width 577 height 52
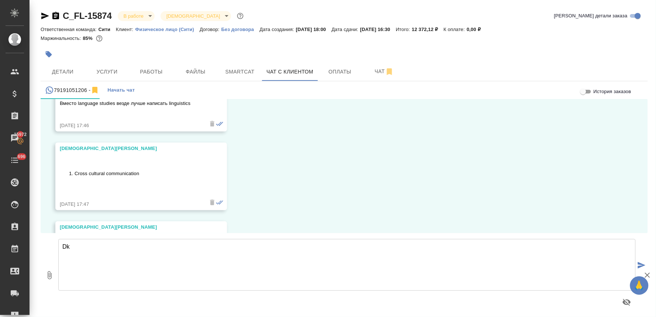
type textarea "D"
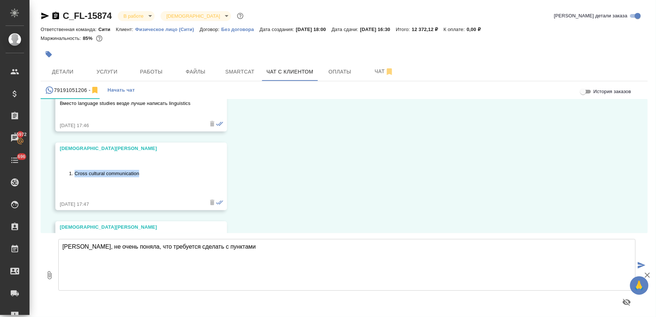
drag, startPoint x: 145, startPoint y: 172, endPoint x: 68, endPoint y: 172, distance: 76.7
click at [68, 172] on ol "Cross cultural communication" at bounding box center [130, 173] width 141 height 22
copy li "Cross cultural communication"
click at [275, 249] on textarea "Владимир, не очень поняла, что требуется сделать с пунктами" at bounding box center [346, 265] width 577 height 52
paste textarea "Cross cultural communication"
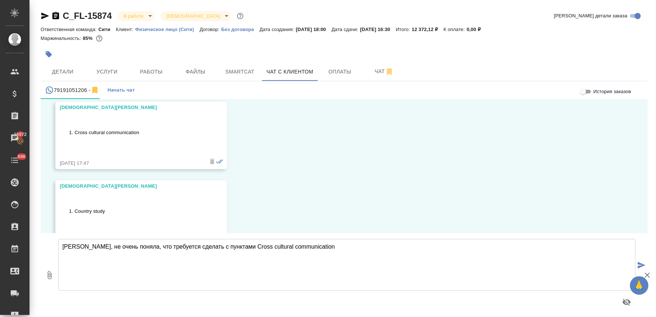
scroll to position [1336, 0]
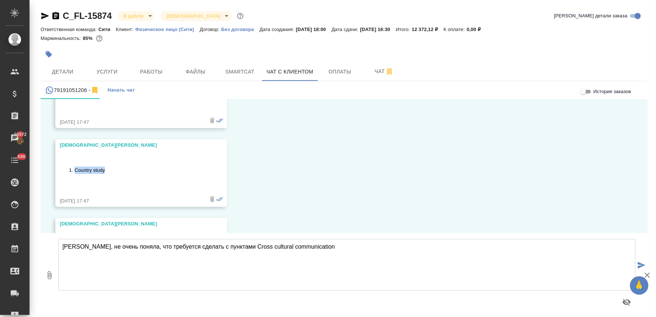
drag, startPoint x: 111, startPoint y: 170, endPoint x: 73, endPoint y: 173, distance: 37.7
click at [75, 173] on li "Country study" at bounding box center [138, 169] width 127 height 7
copy li "Country study"
click at [356, 248] on textarea "Владимир, не очень поняла, что требуется сделать с пунктами Cross cultural comm…" at bounding box center [346, 265] width 577 height 52
paste textarea "Country study"
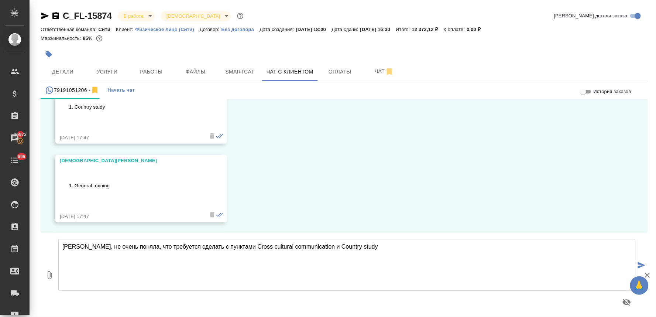
scroll to position [1418, 0]
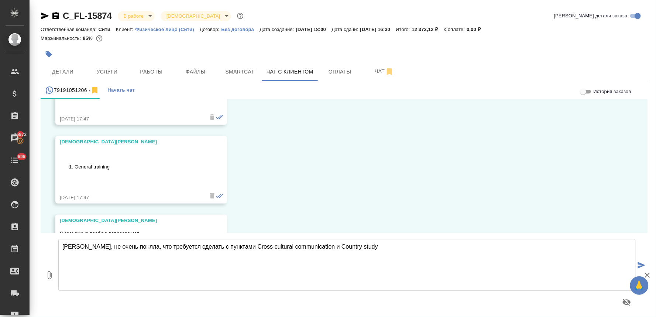
click at [320, 248] on textarea "Владимир, не очень поняла, что требуется сделать с пунктами Cross cultural comm…" at bounding box center [346, 265] width 577 height 52
drag, startPoint x: 89, startPoint y: 168, endPoint x: 73, endPoint y: 169, distance: 16.2
click at [75, 169] on li "General training" at bounding box center [138, 166] width 127 height 7
copy li "General training"
click at [375, 246] on textarea "Владимир, не очень поняла, что требуется сделать с пунктами Cross cultural comm…" at bounding box center [346, 265] width 577 height 52
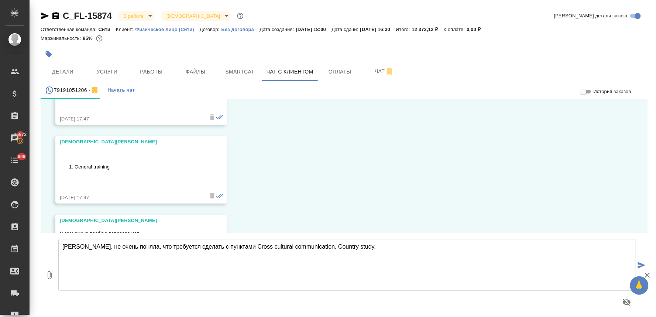
paste textarea "General training"
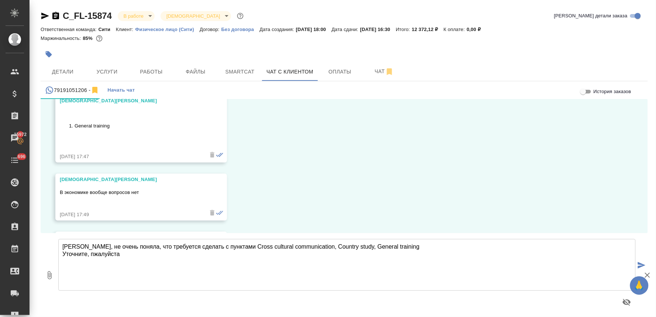
click at [94, 253] on textarea "Владимир, не очень поняла, что требуется сделать с пунктами Cross cultural comm…" at bounding box center [346, 265] width 577 height 52
type textarea "Владимир, не очень поняла, что требуется сделать с пунктами Cross cultural comm…"
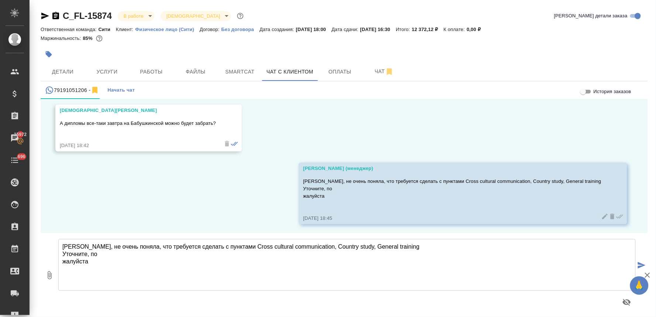
scroll to position [1942, 0]
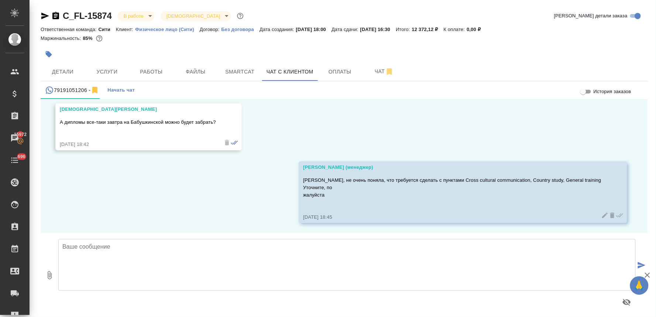
click at [601, 217] on icon at bounding box center [604, 214] width 7 height 7
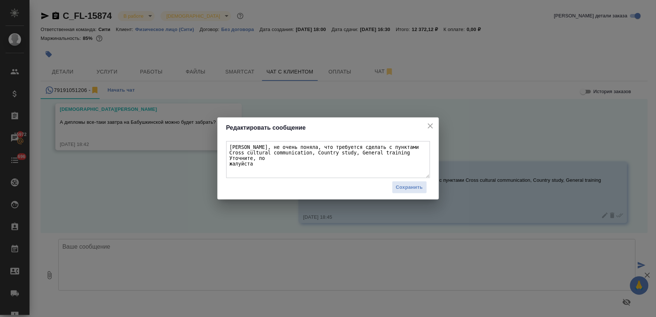
click at [265, 159] on textarea "Владимир, не очень поняла, что требуется сделать с пунктами Cross cultural comm…" at bounding box center [328, 159] width 204 height 37
type textarea "Владимир, не очень поняла, что требуется сделать с пунктами Cross cultural comm…"
click at [407, 186] on span "Сохранить" at bounding box center [409, 187] width 27 height 8
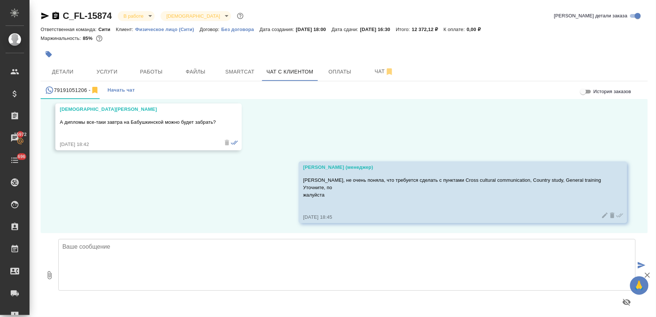
scroll to position [1935, 0]
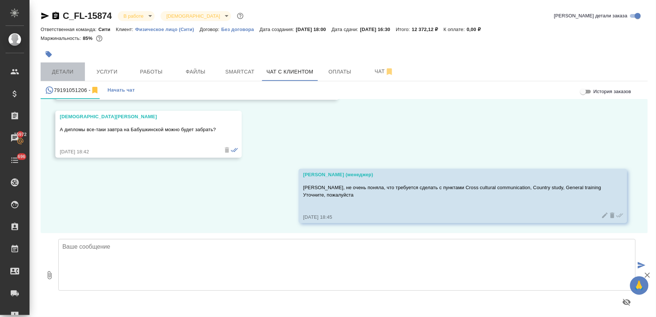
click at [63, 71] on span "Детали" at bounding box center [62, 71] width 35 height 9
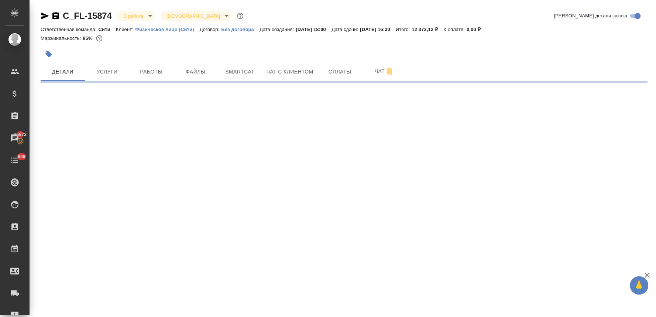
click at [42, 14] on icon "button" at bounding box center [45, 16] width 8 height 7
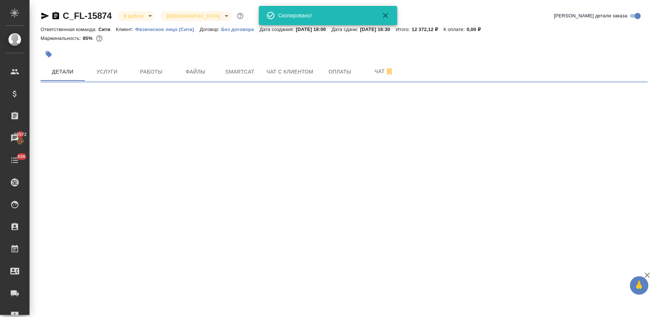
select select "RU"
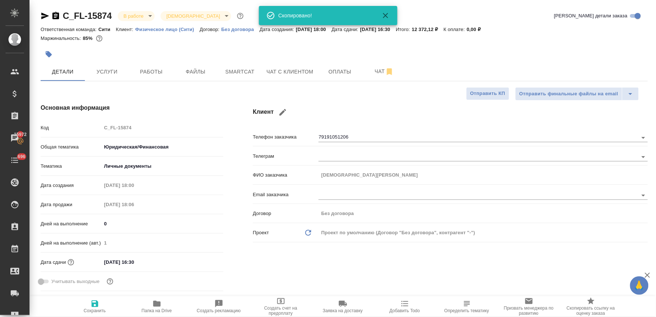
type textarea "x"
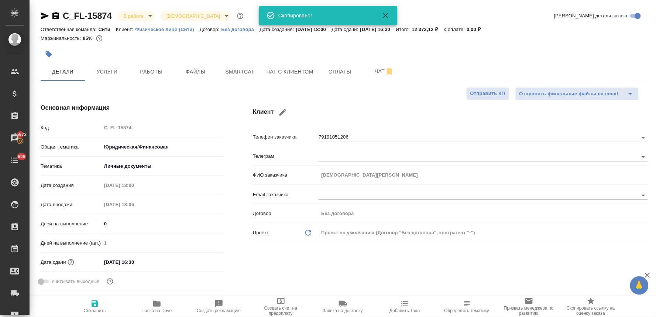
type textarea "x"
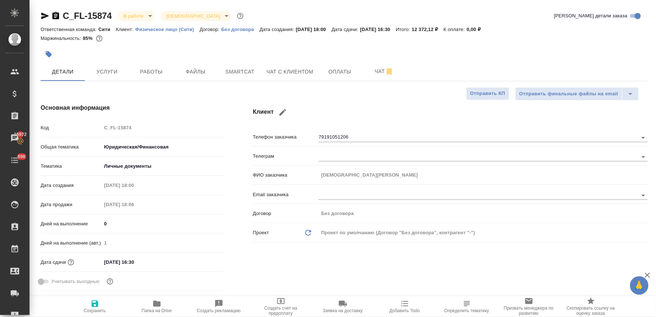
click at [271, 252] on div "Клиент Телефон заказчика 79191051206 Телеграм ФИО заказчика Русинов Владимир Em…" at bounding box center [450, 199] width 424 height 220
click at [284, 69] on span "Чат с клиентом" at bounding box center [289, 71] width 47 height 9
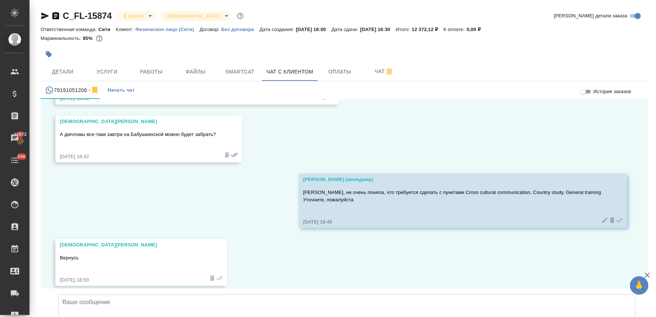
scroll to position [1993, 0]
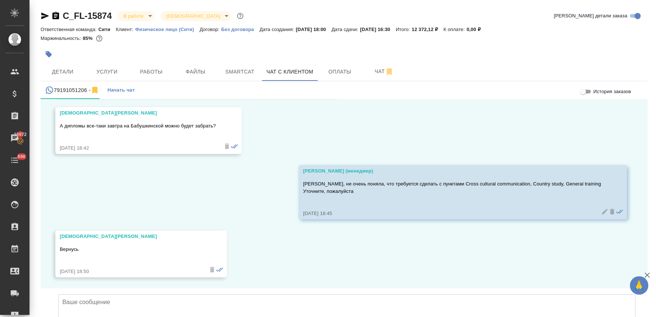
click at [222, 128] on div "04.09, четверг Лямина Надежда (менеджер) Добрый день! Направьте, пожалуйста, до…" at bounding box center [344, 193] width 607 height 189
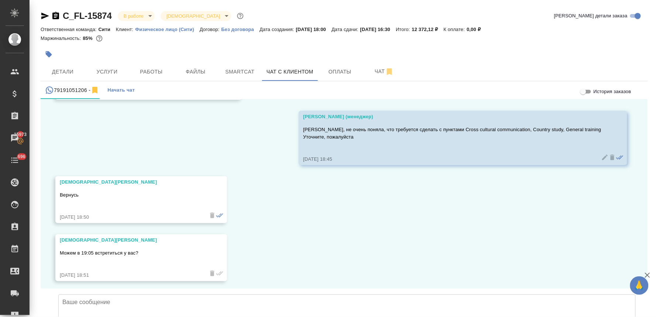
scroll to position [2050, 0]
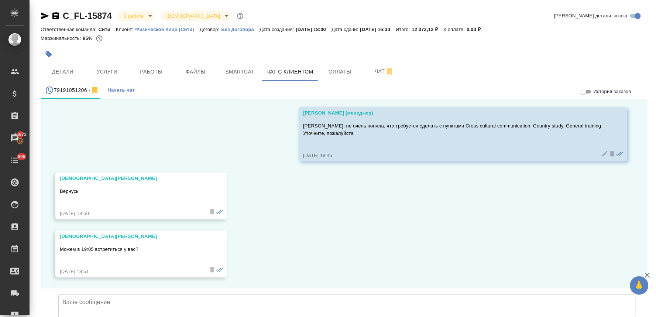
click at [255, 294] on textarea at bounding box center [346, 320] width 577 height 52
click at [140, 294] on textarea "Я подожду, но, пожалуйста, не позже" at bounding box center [346, 320] width 577 height 52
click at [164, 294] on textarea "Я подожду, но, пожалуйста, не позже" at bounding box center [346, 320] width 577 height 52
drag, startPoint x: 164, startPoint y: 246, endPoint x: 92, endPoint y: 248, distance: 72.3
click at [92, 294] on textarea "Я подожду, но, пожалуйста, не позже" at bounding box center [346, 320] width 577 height 52
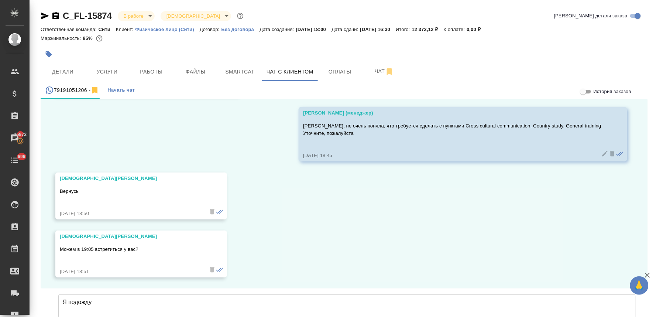
type textarea "Я подожду"
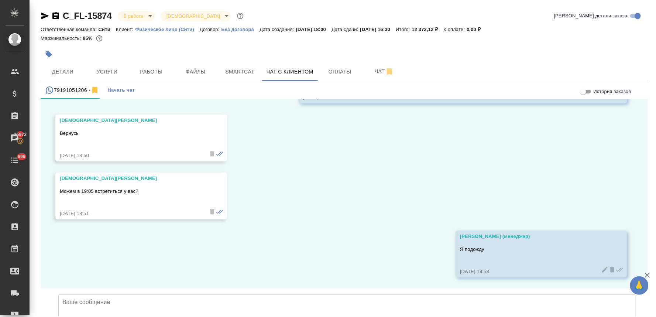
scroll to position [2109, 0]
click at [530, 48] on div at bounding box center [344, 54] width 607 height 16
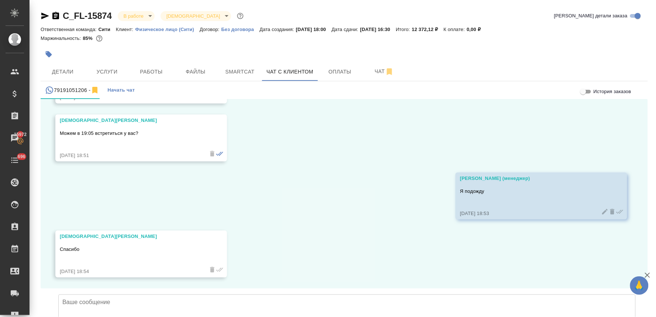
scroll to position [2167, 0]
click at [266, 294] on textarea at bounding box center [346, 320] width 577 height 52
click at [66, 72] on span "Детали" at bounding box center [62, 71] width 35 height 9
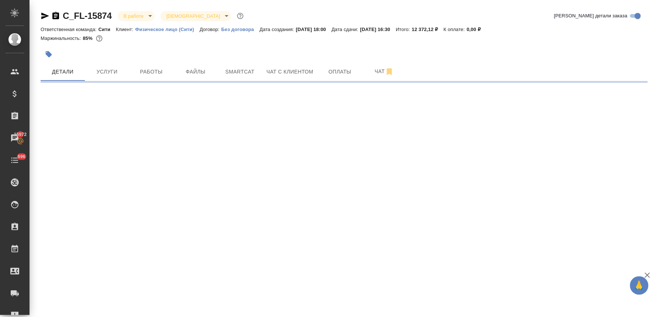
click at [43, 16] on icon "button" at bounding box center [45, 16] width 8 height 7
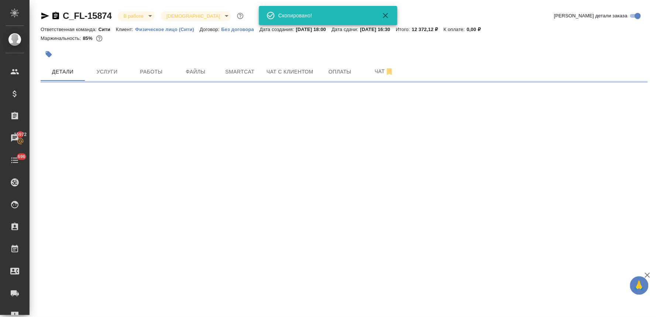
select select "RU"
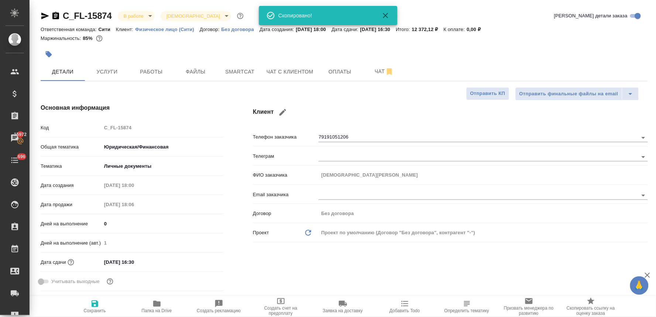
type textarea "x"
click at [316, 266] on div "Клиент Телефон заказчика 79191051206 Телеграм ФИО заказчика Русинов Владимир Em…" at bounding box center [450, 199] width 424 height 220
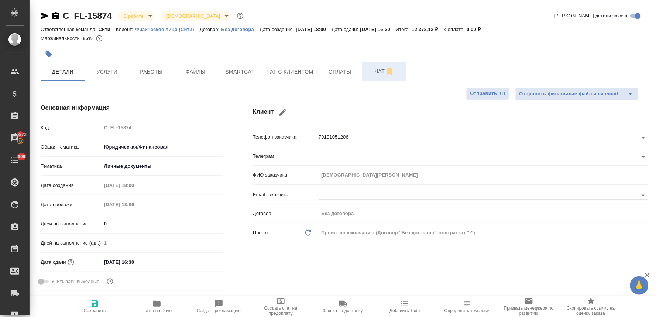
click at [376, 71] on span "Чат" at bounding box center [383, 71] width 35 height 9
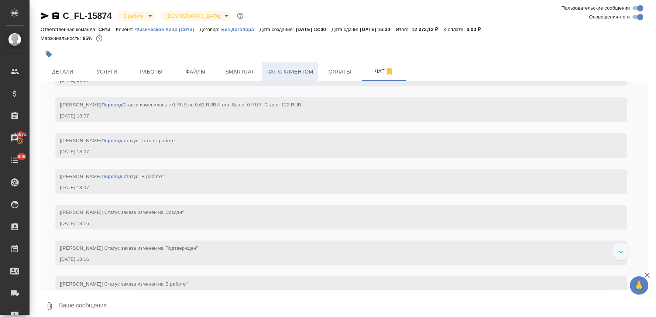
click at [310, 76] on span "Чат с клиентом" at bounding box center [289, 71] width 47 height 9
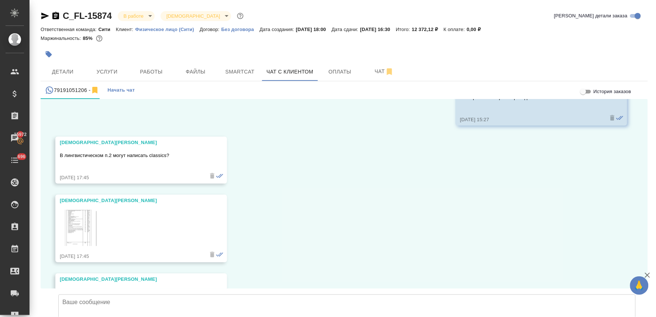
scroll to position [855, 0]
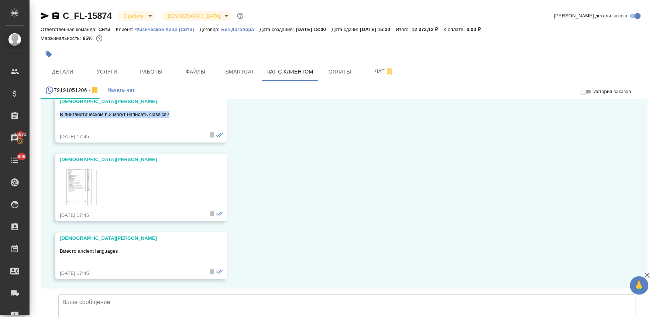
drag, startPoint x: 169, startPoint y: 114, endPoint x: 59, endPoint y: 110, distance: 109.3
click at [60, 111] on p "В лингвистическом п.2 могут написать classics?" at bounding box center [130, 114] width 141 height 7
copy p "В лингвистическом п.2 могут написать classics?"
click at [314, 218] on div "04.09, четверг Лямина Надежда (менеджер) Добрый день! Направьте, пожалуйста, до…" at bounding box center [344, 193] width 607 height 189
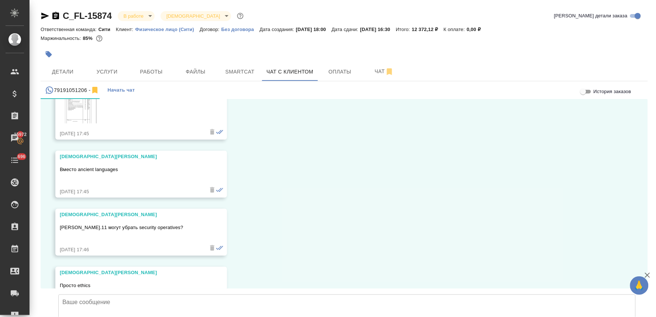
scroll to position [936, 0]
drag, startPoint x: 123, startPoint y: 168, endPoint x: 56, endPoint y: 168, distance: 67.2
click at [56, 168] on div "Русинов Владимир Вместо ancient languages 05.09.25, 17:45" at bounding box center [141, 173] width 172 height 47
copy p "Вместо ancient languages"
click at [334, 226] on div "04.09, четверг Лямина Надежда (менеджер) Добрый день! Направьте, пожалуйста, до…" at bounding box center [344, 193] width 607 height 189
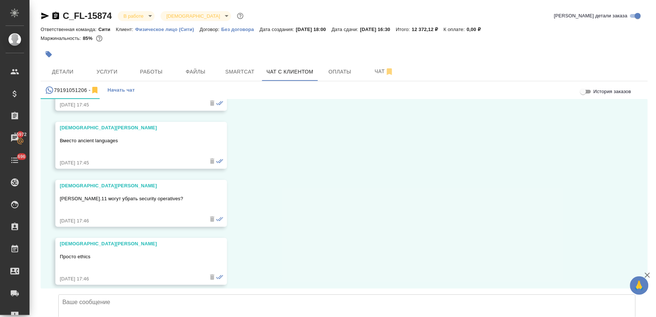
scroll to position [1019, 0]
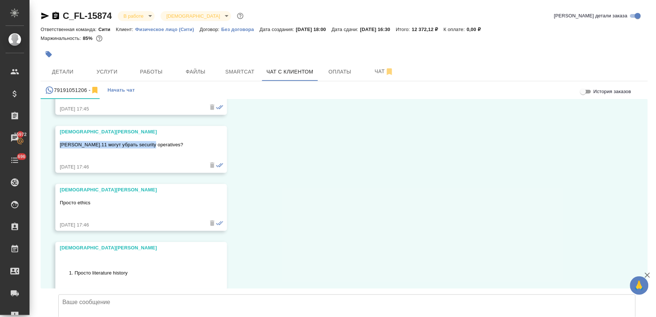
drag, startPoint x: 141, startPoint y: 145, endPoint x: 58, endPoint y: 146, distance: 83.4
click at [58, 146] on div "Русинов Владимир П.11 могут убрать security operatives? 05.09.25, 17:46" at bounding box center [141, 149] width 172 height 47
copy p "П.11 могут убрать security operatives?"
click at [307, 220] on div "04.09, четверг Лямина Надежда (менеджер) Добрый день! Направьте, пожалуйста, до…" at bounding box center [344, 193] width 607 height 189
drag, startPoint x: 97, startPoint y: 203, endPoint x: 56, endPoint y: 202, distance: 40.2
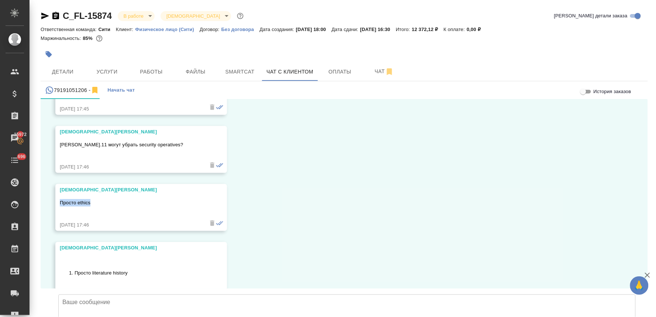
click at [56, 202] on div "Русинов Владимир Просто ethics 05.09.25, 17:46" at bounding box center [141, 207] width 172 height 47
copy p "Просто ethics"
click at [253, 214] on div "04.09, четверг Лямина Надежда (менеджер) Добрый день! Направьте, пожалуйста, до…" at bounding box center [344, 193] width 607 height 189
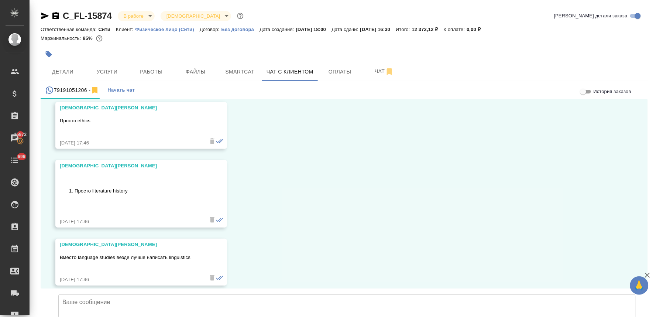
scroll to position [1142, 0]
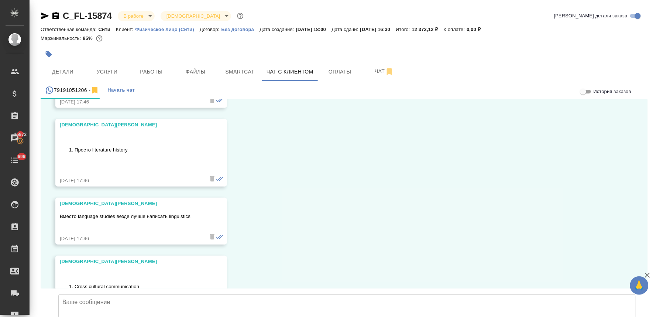
click at [271, 223] on div "04.09, четверг Лямина Надежда (менеджер) Добрый день! Направьте, пожалуйста, до…" at bounding box center [344, 193] width 607 height 189
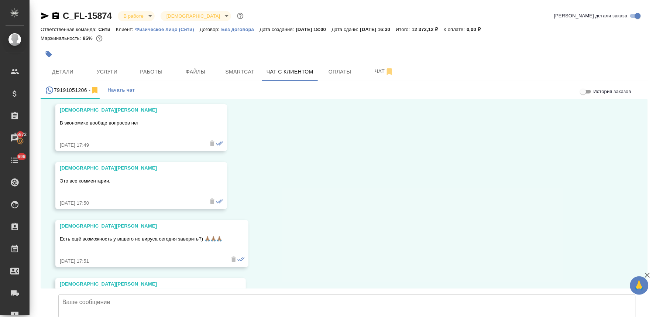
scroll to position [1551, 0]
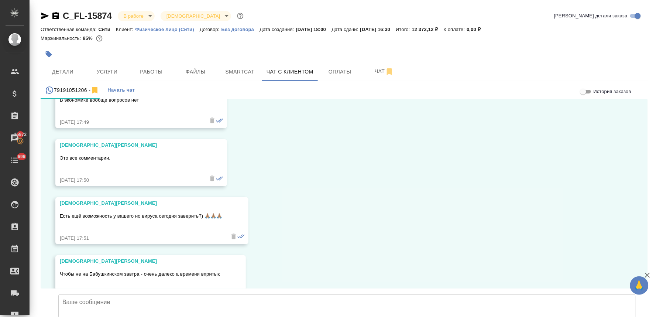
click at [346, 218] on div "04.09, четверг Лямина Надежда (менеджер) Добрый день! Направьте, пожалуйста, до…" at bounding box center [344, 193] width 607 height 189
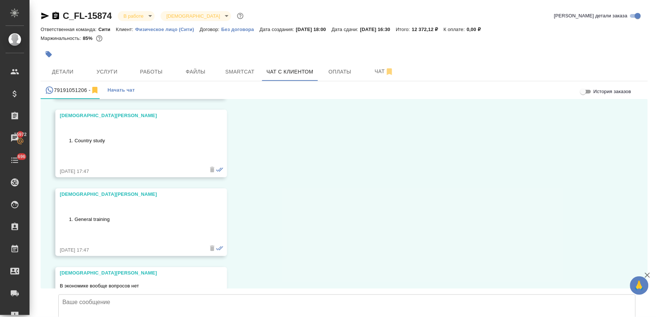
scroll to position [1347, 0]
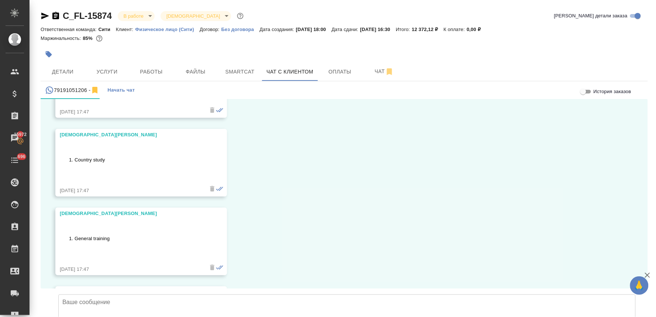
click at [327, 222] on div "04.09, четверг Лямина Надежда (менеджер) Добрый день! Направьте, пожалуйста, до…" at bounding box center [344, 193] width 607 height 189
click at [248, 294] on textarea at bounding box center [346, 320] width 577 height 52
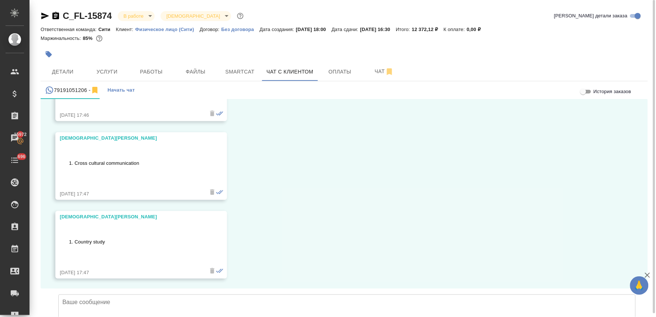
scroll to position [1306, 0]
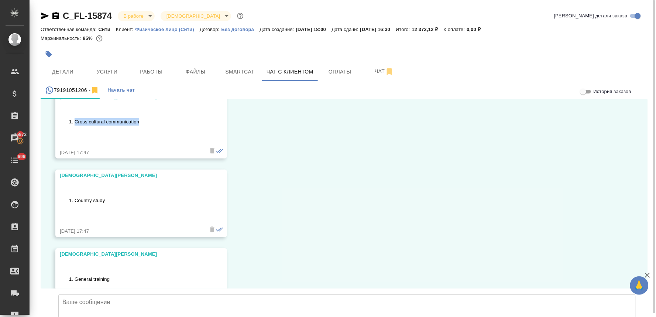
drag, startPoint x: 131, startPoint y: 121, endPoint x: 74, endPoint y: 120, distance: 56.5
click at [75, 120] on li "Cross cultural communication" at bounding box center [138, 121] width 127 height 7
copy li "Cross cultural communication"
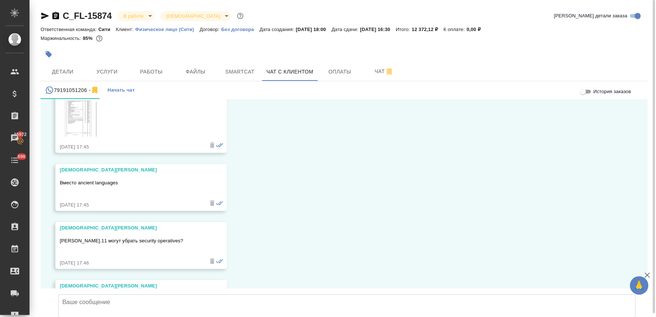
scroll to position [937, 0]
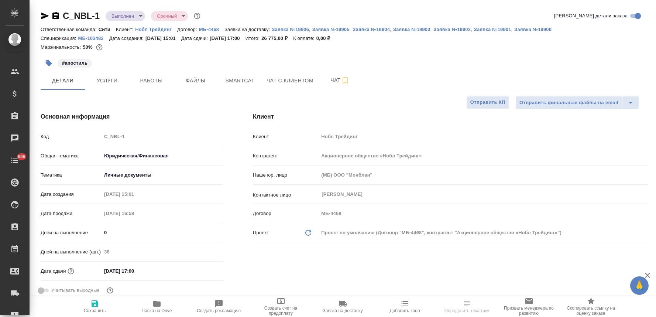
select select "RU"
click at [299, 80] on span "Чат с клиентом" at bounding box center [289, 80] width 47 height 9
type input "[PERSON_NAME]"
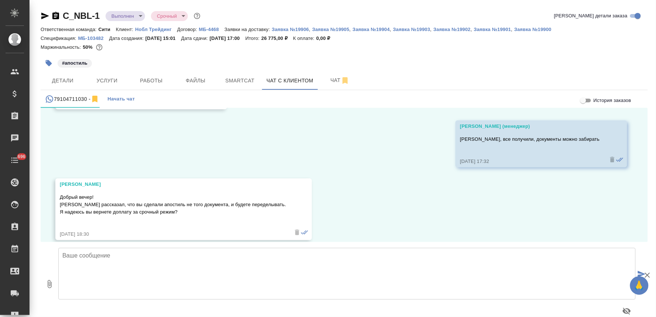
scroll to position [7156, 0]
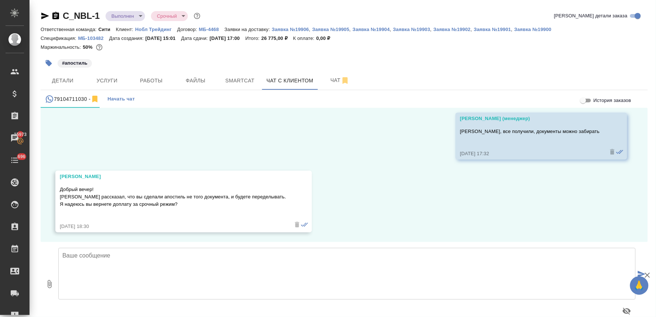
click at [194, 263] on textarea at bounding box center [346, 274] width 577 height 52
click at [224, 256] on textarea "Яна, документ уже переделали, его можно забирать. Скан направила" at bounding box center [346, 274] width 577 height 52
click at [298, 257] on textarea "Яна, документ уже переделали, его можно забирать. [PERSON_NAME] также направила" at bounding box center [346, 274] width 577 height 52
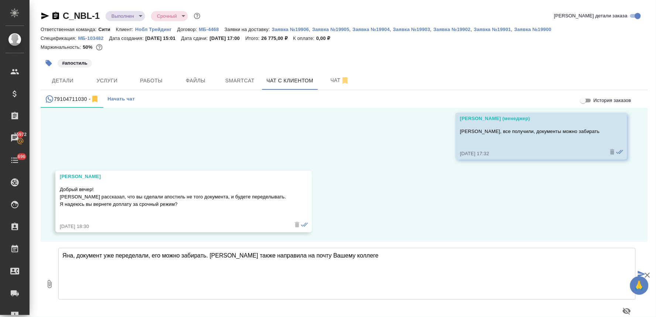
type textarea "Яна, документ уже переделали, его можно забирать. [PERSON_NAME] также направила…"
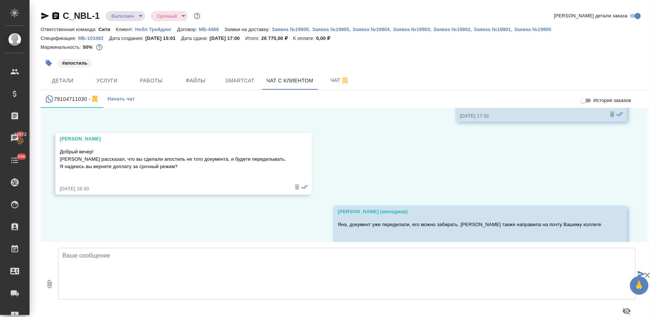
scroll to position [7214, 0]
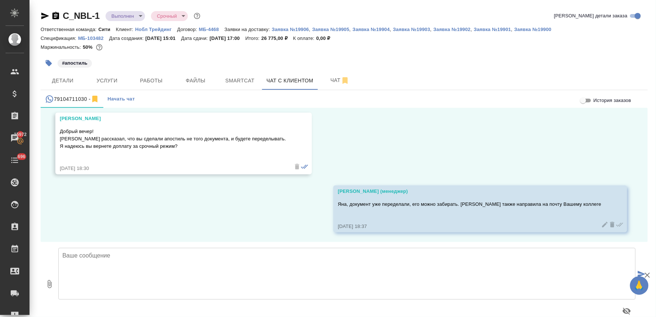
click at [298, 262] on textarea at bounding box center [346, 274] width 577 height 52
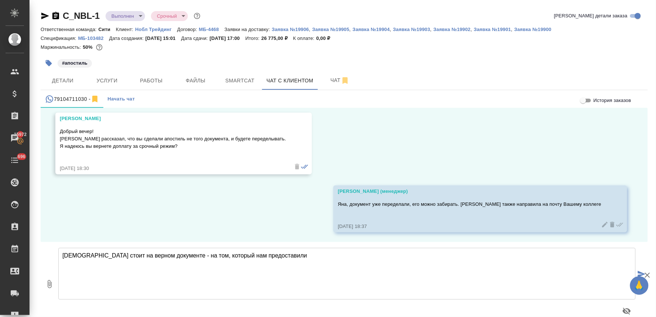
type textarea "[DEMOGRAPHIC_DATA] стоит на верном документе - на том, который нам предоставили"
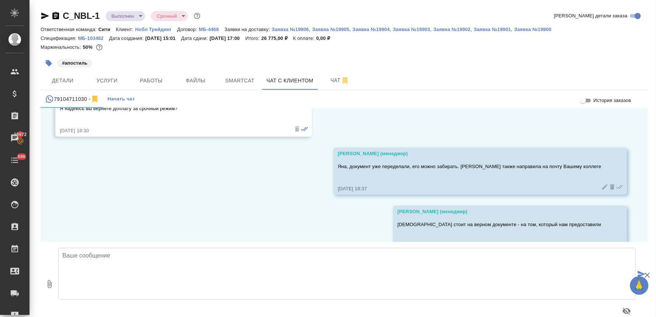
scroll to position [7271, 0]
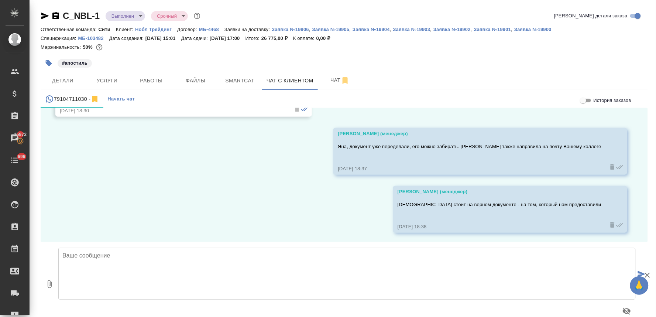
click at [598, 65] on div "#апостиль" at bounding box center [344, 63] width 607 height 16
click at [61, 79] on span "Детали" at bounding box center [62, 80] width 35 height 9
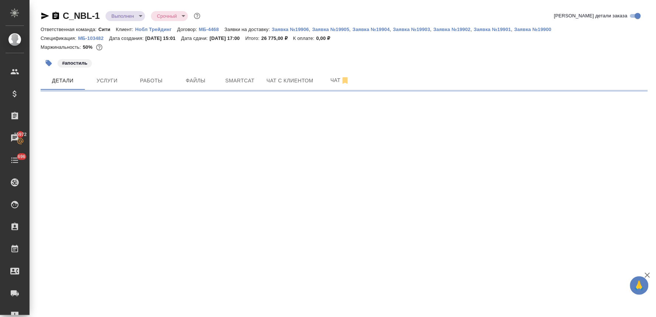
select select "RU"
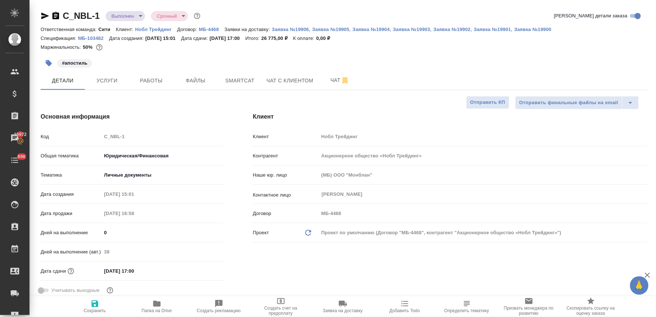
type textarea "x"
click at [153, 84] on span "Работы" at bounding box center [151, 80] width 35 height 9
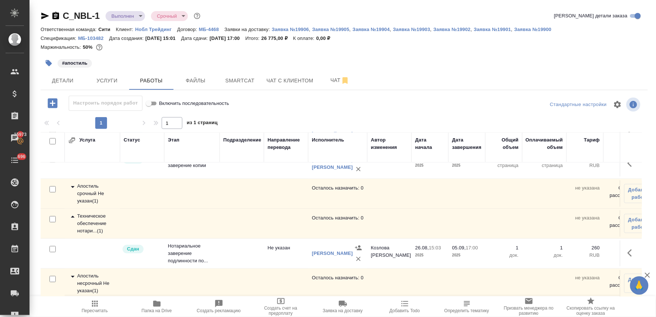
scroll to position [227, 0]
click at [91, 187] on div "Апостиль срочный Не указан ( 1 )" at bounding box center [92, 193] width 48 height 22
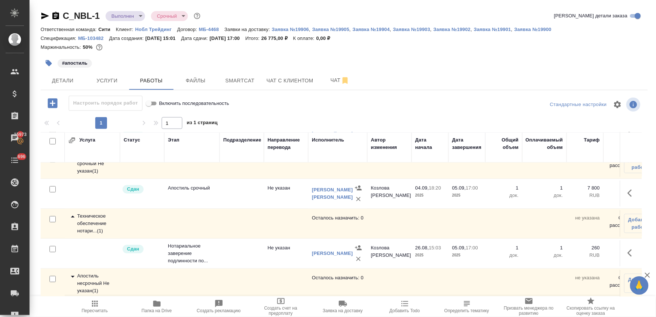
scroll to position [264, 0]
click at [86, 273] on div "Апостиль несрочный Не указан ( 1 )" at bounding box center [92, 283] width 48 height 22
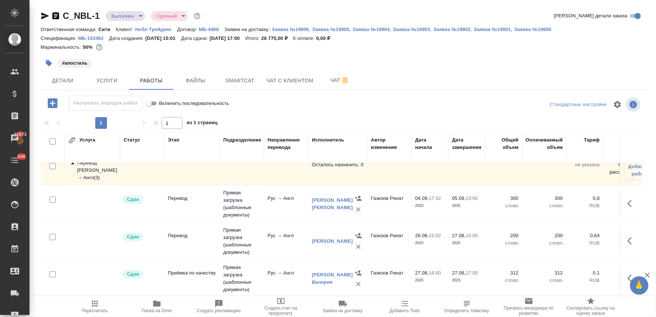
scroll to position [7, 0]
click at [61, 85] on span "Детали" at bounding box center [62, 80] width 35 height 9
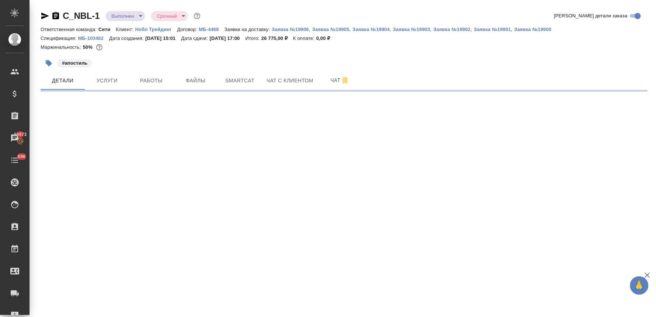
select select "RU"
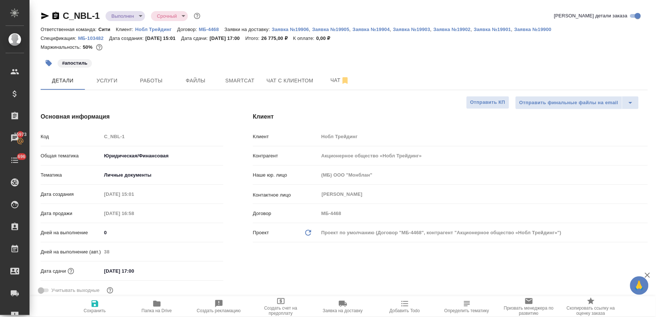
type textarea "x"
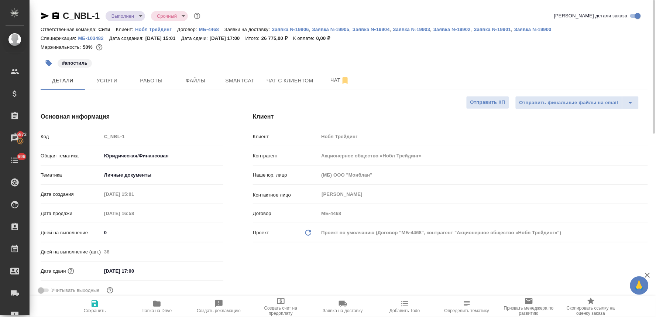
type textarea "x"
click at [290, 82] on span "Чат с клиентом" at bounding box center [289, 80] width 47 height 9
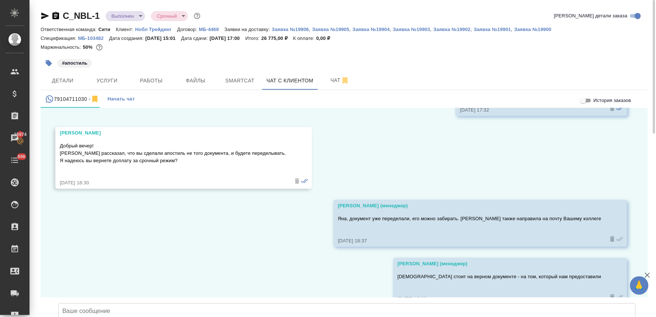
scroll to position [7271, 0]
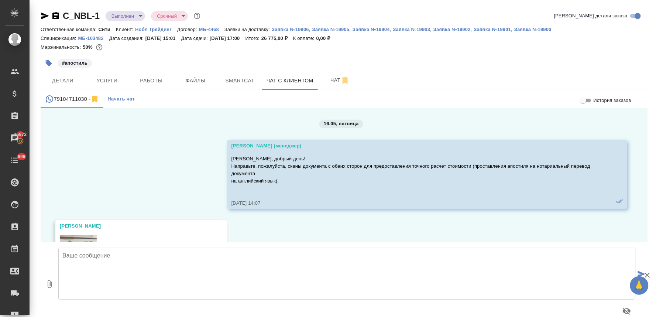
scroll to position [7271, 0]
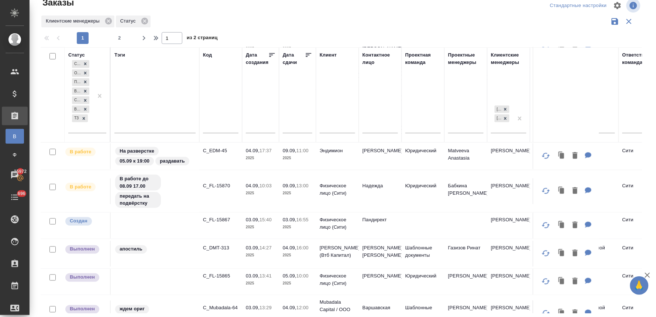
scroll to position [287, 0]
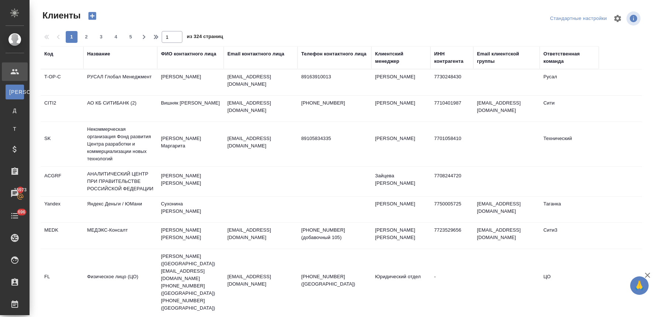
select select "RU"
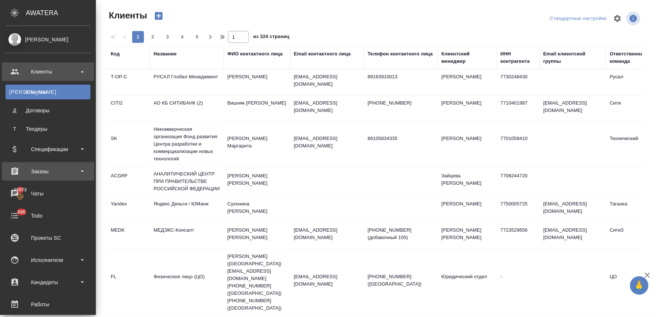
click at [55, 167] on div "Заказы" at bounding box center [48, 171] width 85 height 11
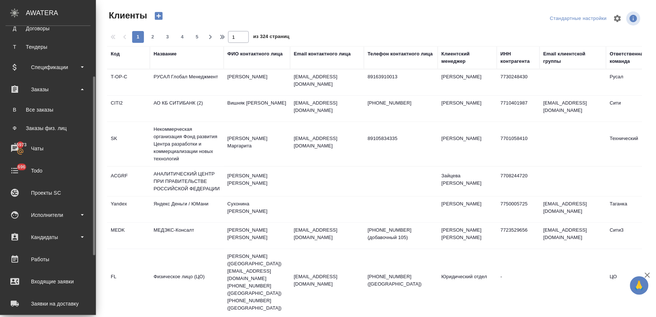
scroll to position [123, 0]
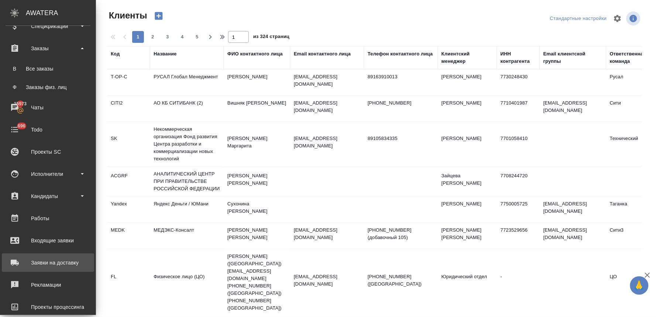
click at [56, 262] on div "Заявки на доставку" at bounding box center [48, 262] width 85 height 11
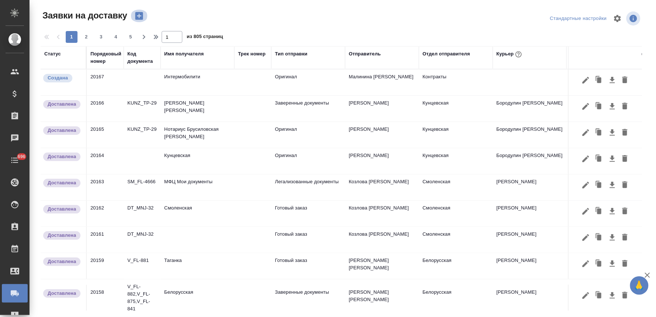
click at [139, 15] on icon "button" at bounding box center [139, 16] width 10 height 10
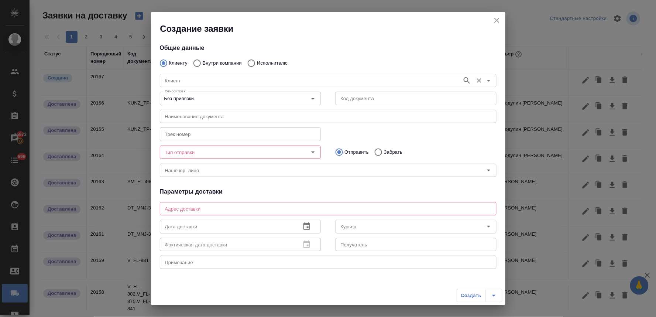
click at [212, 80] on input "Клиент" at bounding box center [310, 80] width 296 height 9
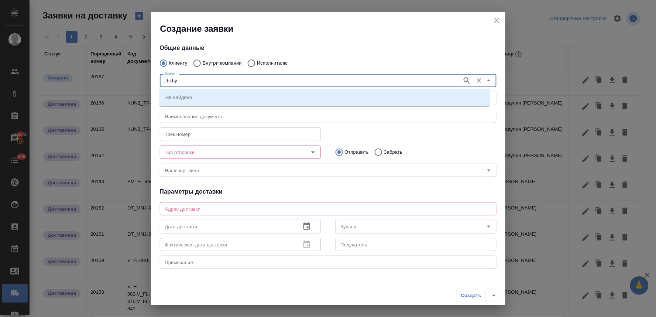
type input ",thkby"
type input "[GEOGRAPHIC_DATA]"
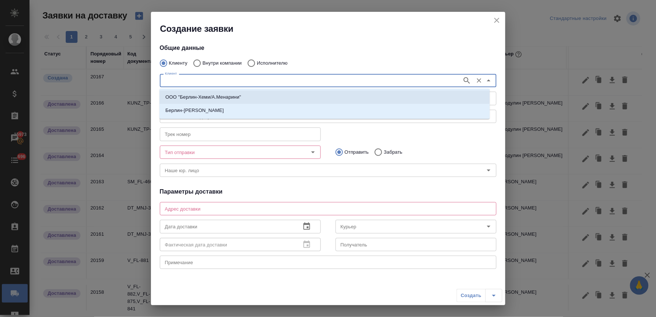
click at [212, 98] on p "ООО "Берлин-Хеми/А.Менарини"" at bounding box center [203, 96] width 76 height 7
type input "ООО "Берлин-Хеми/А.Менарини""
type textarea "Пресненская наб. [STREET_ADDRESS]"
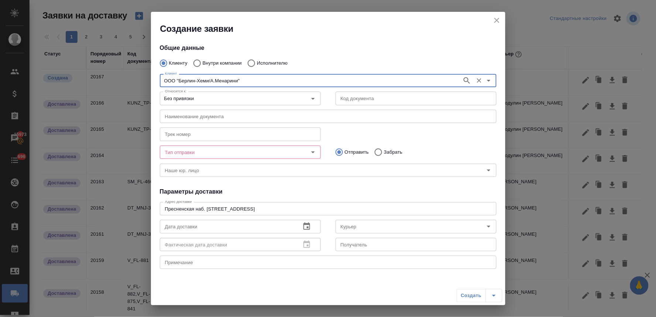
click at [209, 152] on input "Тип отправки" at bounding box center [228, 152] width 132 height 9
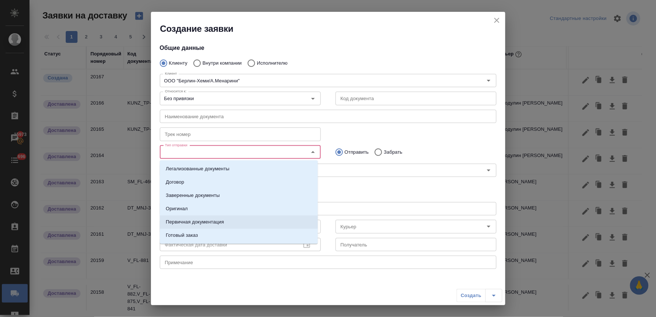
click at [207, 220] on p "Первичная документация" at bounding box center [195, 221] width 58 height 7
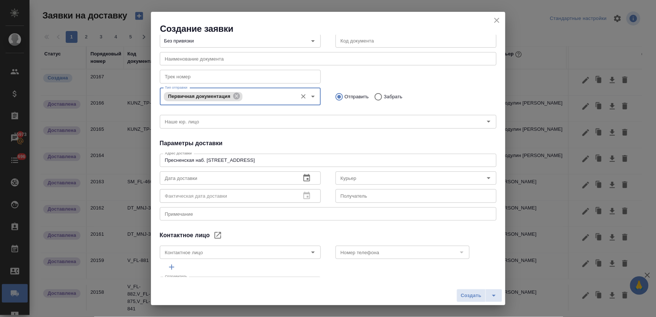
scroll to position [79, 0]
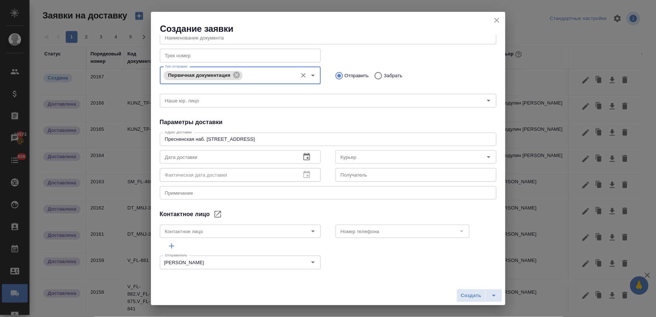
click at [303, 157] on icon "button" at bounding box center [306, 156] width 9 height 9
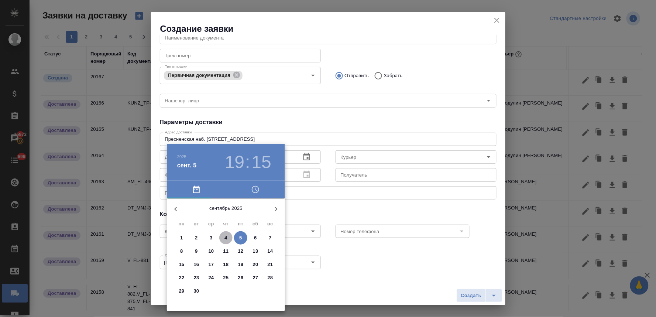
click at [224, 237] on p "4" at bounding box center [225, 237] width 3 height 7
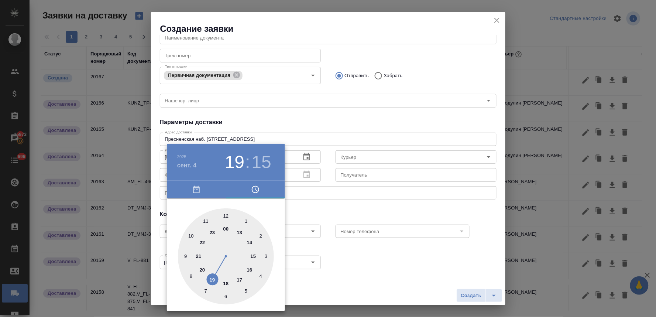
click at [192, 238] on div at bounding box center [226, 256] width 96 height 96
type input "04.09.2025 10:15"
click at [351, 209] on div at bounding box center [328, 158] width 656 height 317
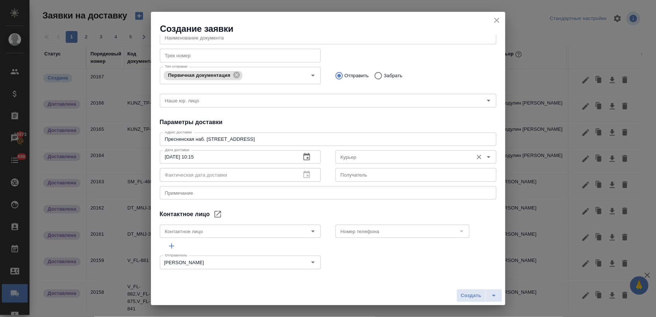
click at [366, 155] on input "Курьер" at bounding box center [404, 156] width 132 height 9
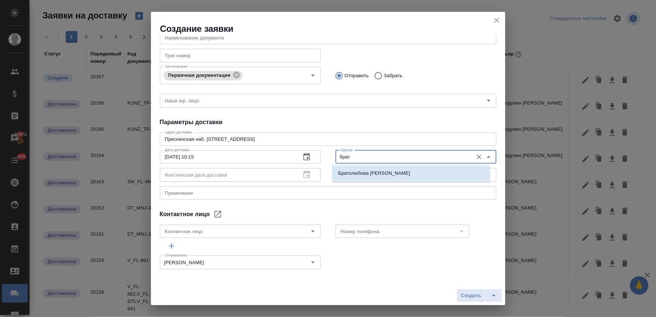
click at [371, 170] on p "Братолюбова Наталья" at bounding box center [374, 172] width 72 height 7
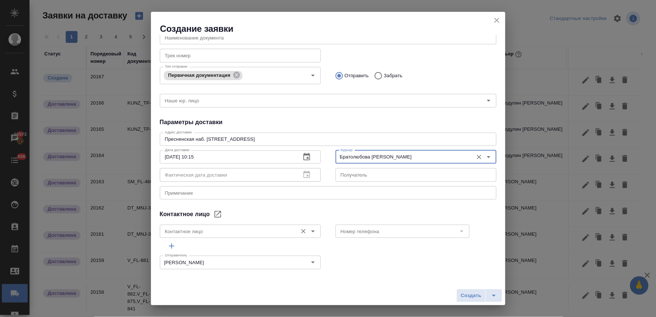
type input "Братолюбова Наталья"
click at [232, 231] on input "Контактное лицо" at bounding box center [228, 231] width 132 height 9
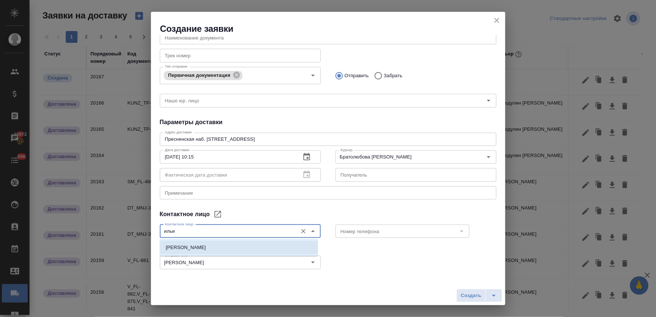
click at [231, 247] on li "Ильина Анна" at bounding box center [239, 247] width 158 height 13
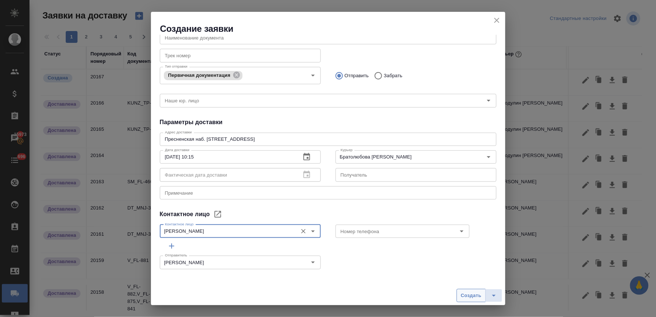
type input "Ильина Анна"
click at [460, 292] on span "Создать" at bounding box center [470, 295] width 21 height 8
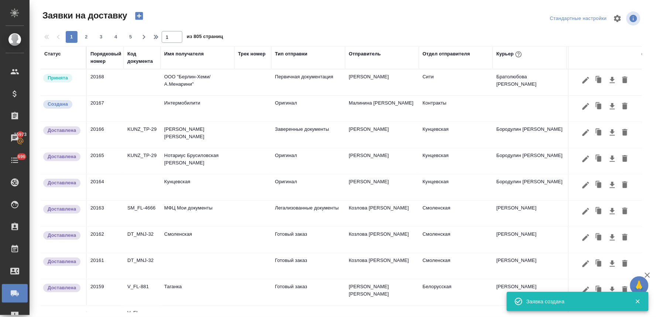
click at [191, 79] on td "ООО "Берлин-Хеми/А.Менарини"" at bounding box center [197, 82] width 74 height 26
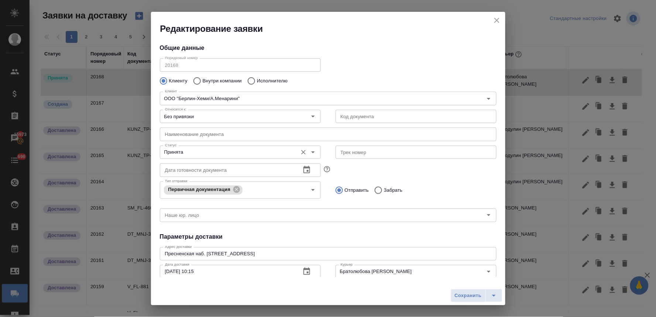
click at [189, 154] on input "Принята" at bounding box center [228, 152] width 132 height 9
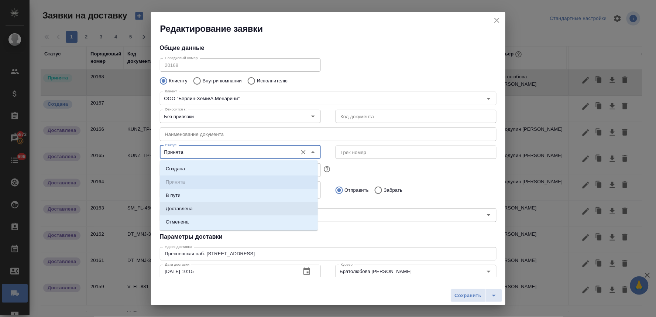
click at [187, 208] on p "Доставлена" at bounding box center [179, 208] width 27 height 7
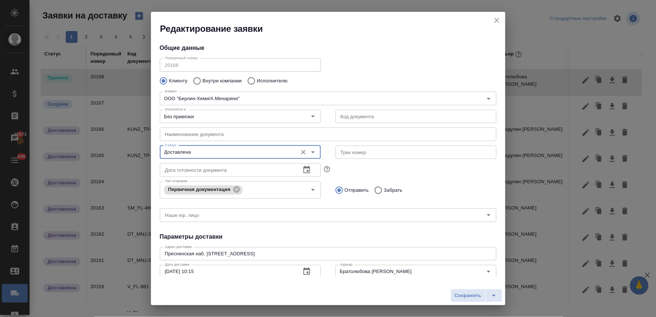
click at [459, 294] on span "Сохранить" at bounding box center [468, 295] width 27 height 8
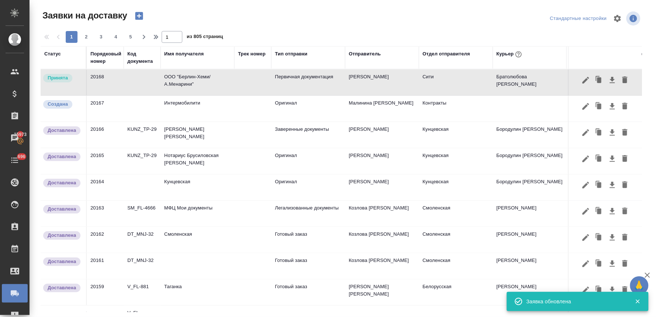
type input "Принята"
click at [139, 17] on icon "button" at bounding box center [139, 16] width 10 height 10
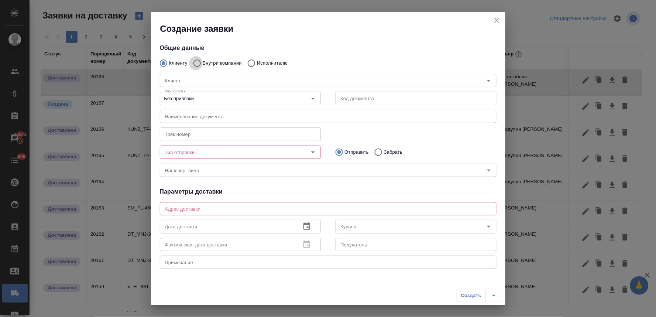
click at [194, 64] on input "Внутри компании" at bounding box center [195, 62] width 13 height 15
radio input "true"
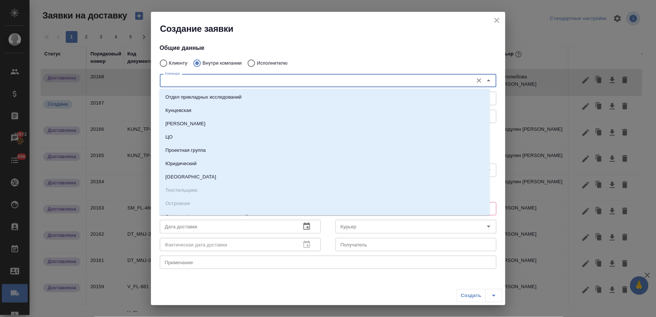
click at [198, 84] on input "Команда" at bounding box center [315, 80] width 307 height 9
type input "си"
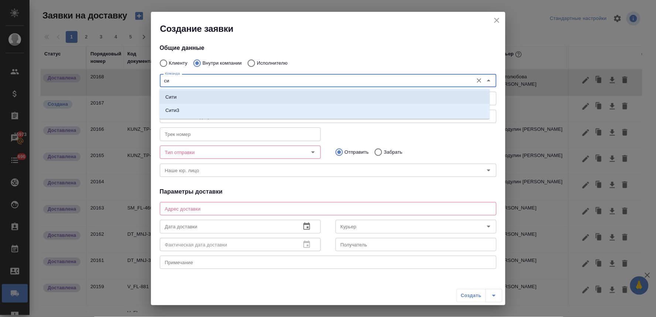
click at [198, 94] on li "Сити" at bounding box center [324, 96] width 330 height 13
type textarea "Пресненская набережная, д. 10, Башня на Набережной, блок С, -1 этаж, зона ритей…"
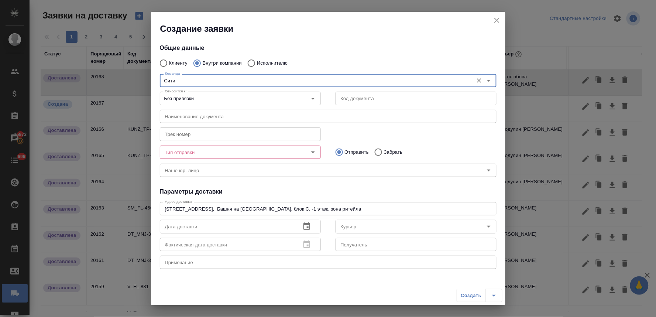
type input "Сити"
click at [191, 154] on input "Тип отправки" at bounding box center [228, 152] width 132 height 9
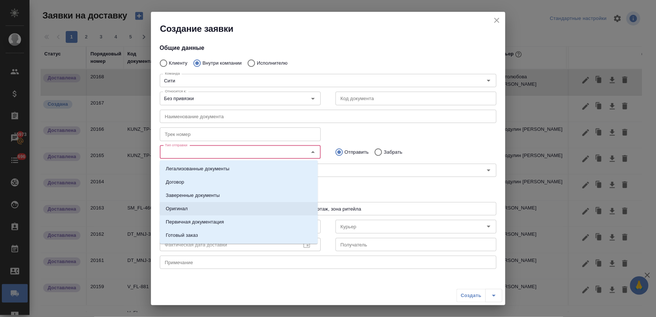
click at [197, 207] on li "Оригинал" at bounding box center [239, 208] width 158 height 13
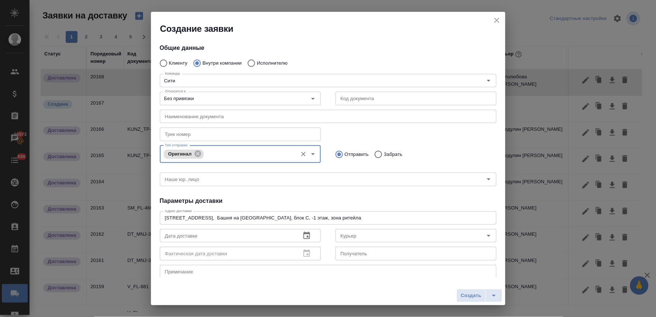
click at [377, 153] on input "Забрать" at bounding box center [376, 153] width 13 height 15
radio input "true"
click at [367, 205] on div "Общие данные Клиенту Внутри компании Исполнителю Команда Сити Команда Относится…" at bounding box center [328, 156] width 354 height 242
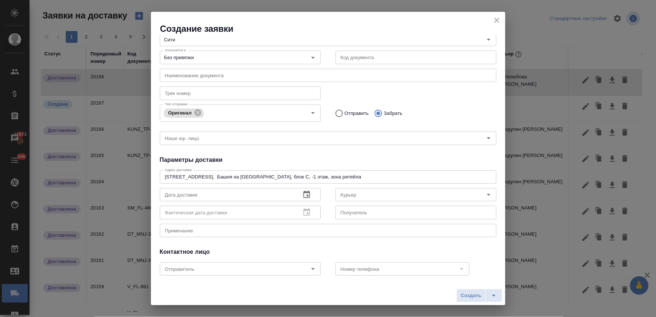
click at [307, 195] on icon "button" at bounding box center [306, 194] width 9 height 9
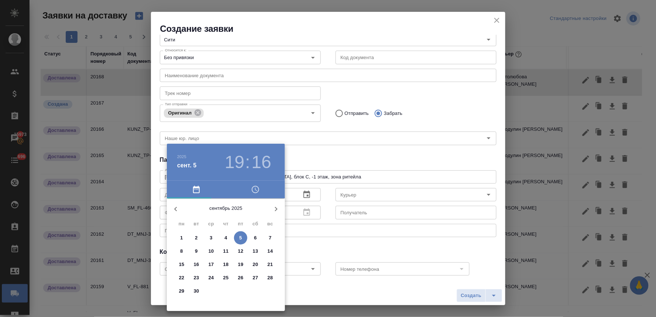
click at [252, 189] on icon "button" at bounding box center [255, 189] width 7 height 7
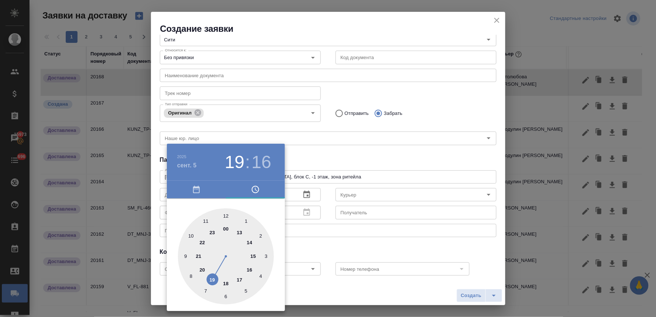
click at [191, 235] on div at bounding box center [226, 256] width 96 height 96
click at [227, 297] on div at bounding box center [226, 256] width 96 height 96
type input "05.09.2025 10:30"
click at [336, 248] on div at bounding box center [328, 158] width 656 height 317
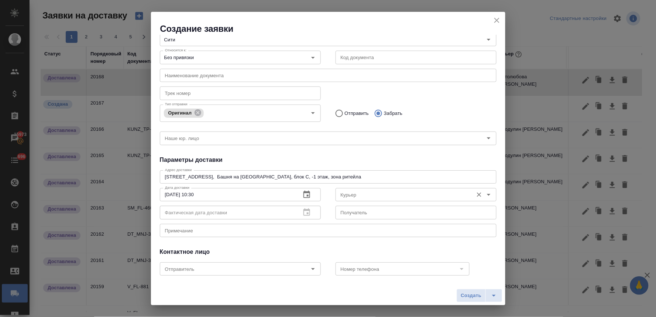
click at [360, 194] on input "Курьер" at bounding box center [404, 194] width 132 height 9
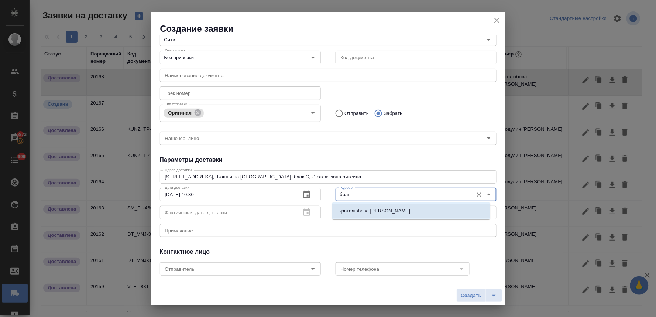
click at [379, 215] on li "Братолюбова Наталья" at bounding box center [411, 210] width 158 height 13
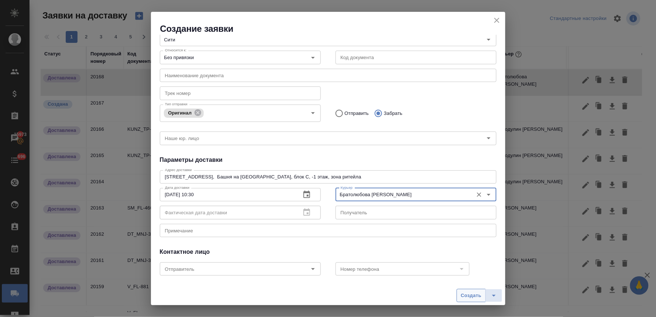
type input "Братолюбова Наталья"
click at [467, 291] on span "Создать" at bounding box center [470, 295] width 21 height 8
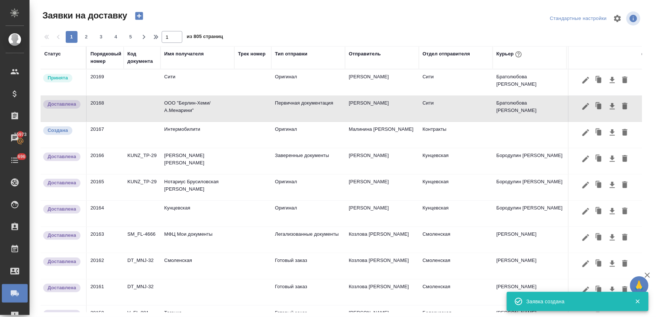
click at [191, 83] on td "Сити" at bounding box center [197, 82] width 74 height 26
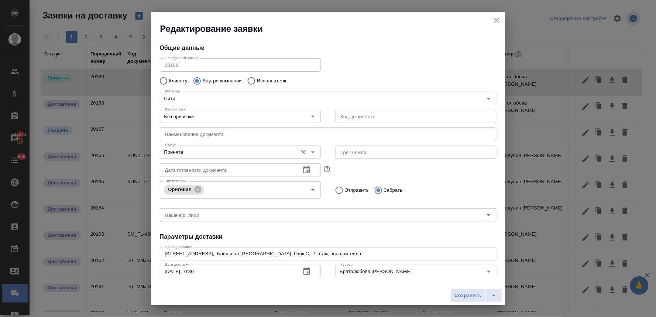
click at [197, 153] on input "Принята" at bounding box center [228, 152] width 132 height 9
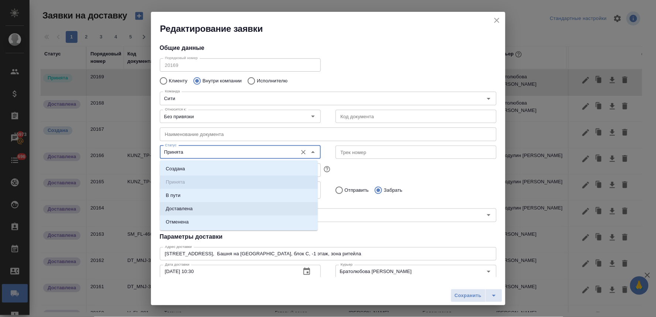
click at [210, 208] on li "Доставлена" at bounding box center [239, 208] width 158 height 13
type input "Доставлена"
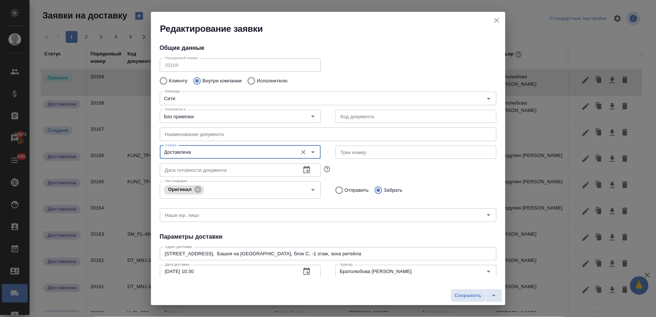
click at [403, 231] on div "Общие данные Порядковый номер 20169 Порядковый номер Клиенту Внутри компании Ис…" at bounding box center [328, 156] width 354 height 242
click at [466, 291] on span "Сохранить" at bounding box center [468, 295] width 27 height 8
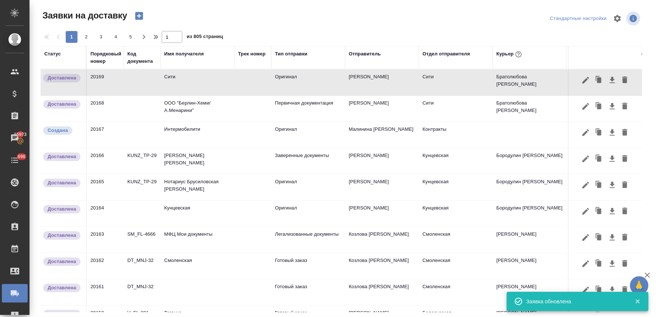
click at [138, 17] on icon "button" at bounding box center [139, 16] width 10 height 10
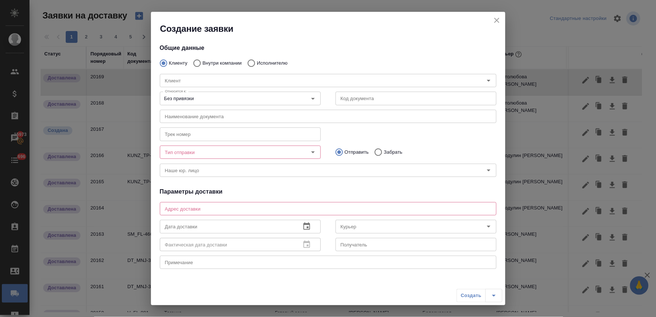
click at [206, 63] on div "Клиент Клиент" at bounding box center [327, 79] width 351 height 32
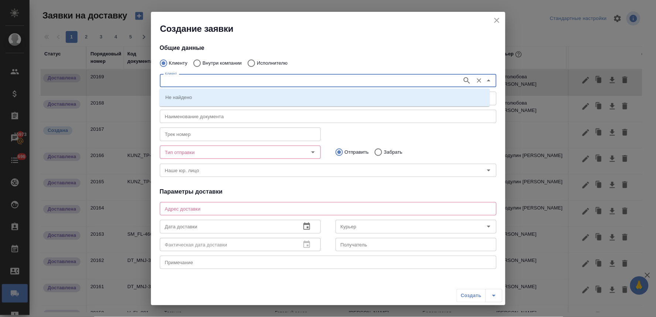
click at [205, 80] on input "Клиент" at bounding box center [310, 80] width 296 height 9
drag, startPoint x: 198, startPoint y: 63, endPoint x: 201, endPoint y: 70, distance: 7.4
click at [198, 63] on input "Внутри компании" at bounding box center [195, 62] width 13 height 15
radio input "true"
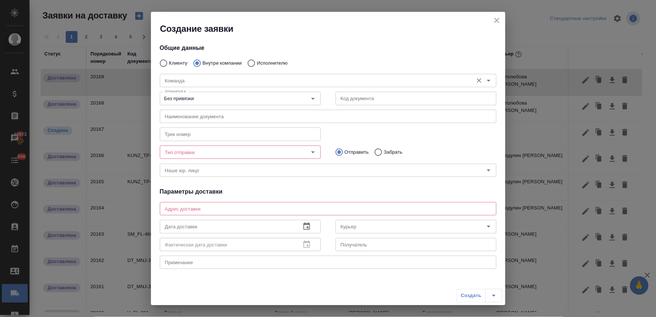
click at [200, 85] on div "Команда" at bounding box center [328, 80] width 336 height 13
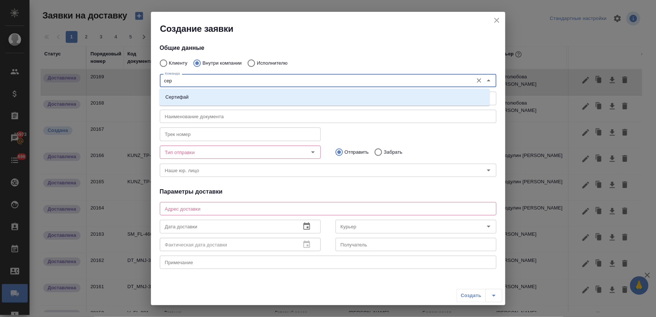
type input "серт"
click at [208, 97] on li "Сертифай" at bounding box center [324, 96] width 330 height 13
type textarea "Кузнецкий мост, д.7"
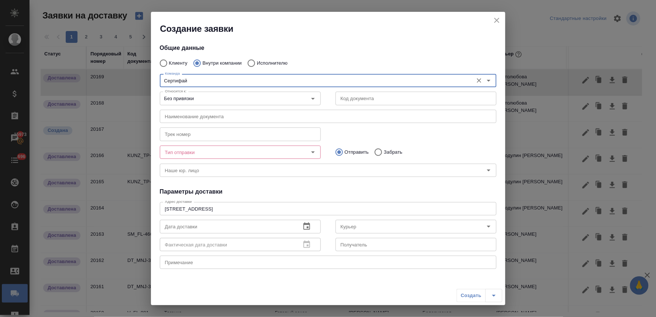
type input "Сертифай"
click at [245, 150] on input "Тип отправки" at bounding box center [228, 152] width 132 height 9
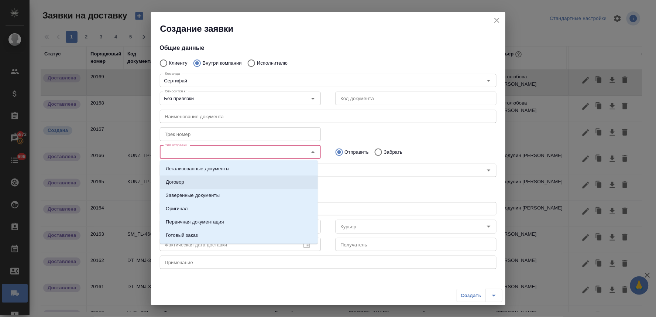
click at [229, 188] on li "Договор" at bounding box center [239, 181] width 158 height 13
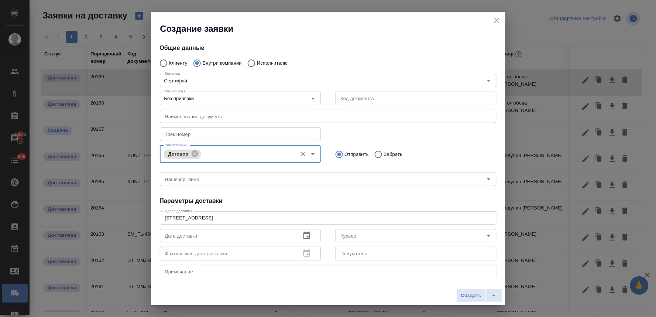
click at [220, 155] on input "Тип отправки" at bounding box center [248, 153] width 91 height 9
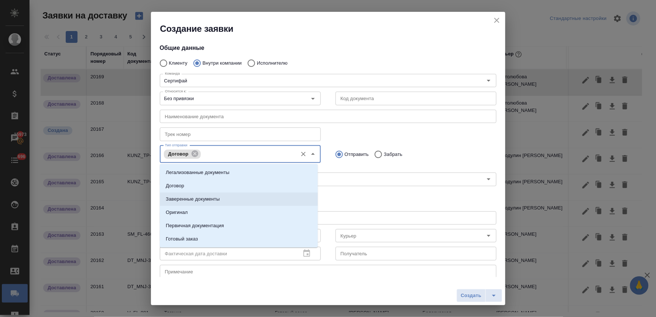
click at [194, 201] on p "Заверенные документы" at bounding box center [193, 198] width 54 height 7
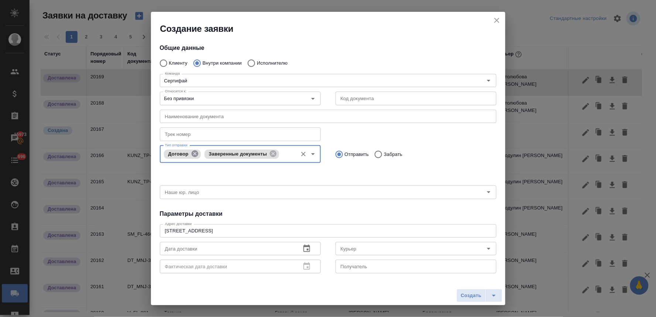
click at [192, 153] on icon at bounding box center [194, 153] width 7 height 7
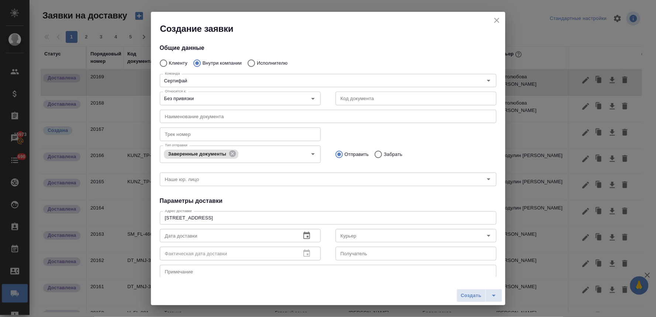
click at [358, 201] on h4 "Параметры доставки" at bounding box center [328, 200] width 336 height 9
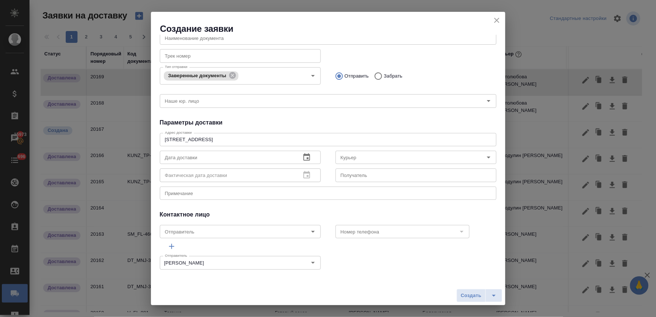
scroll to position [79, 0]
click at [302, 156] on icon "button" at bounding box center [306, 156] width 9 height 9
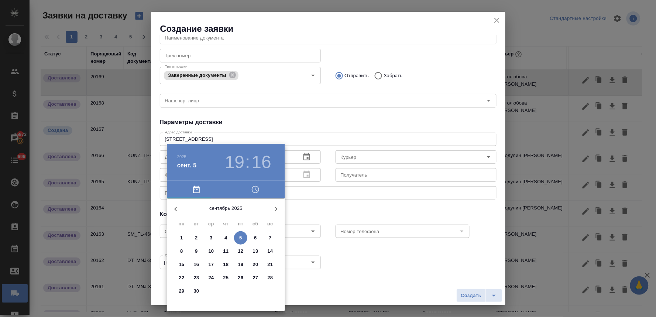
click at [227, 237] on p "4" at bounding box center [225, 237] width 3 height 7
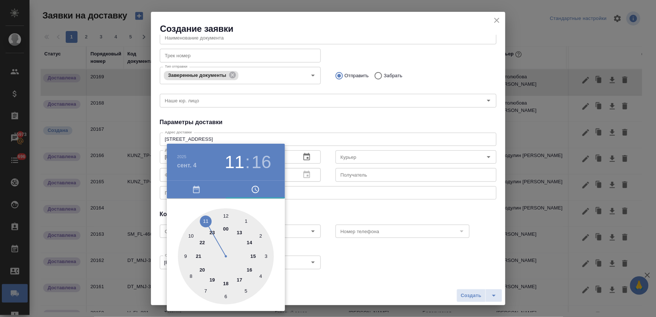
click at [206, 219] on div at bounding box center [226, 256] width 96 height 96
click at [227, 296] on div at bounding box center [226, 256] width 96 height 96
type input "04.09.2025 11:30"
click at [334, 222] on div at bounding box center [328, 158] width 656 height 317
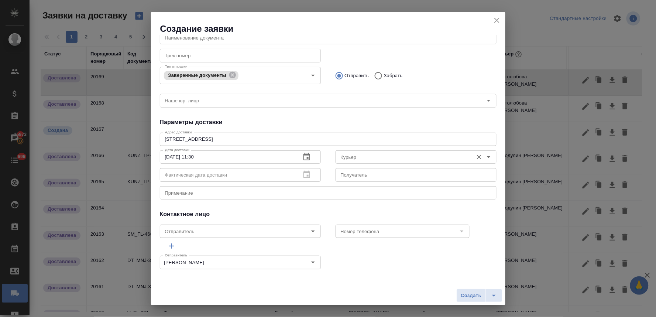
click at [353, 156] on input "Курьер" at bounding box center [404, 156] width 132 height 9
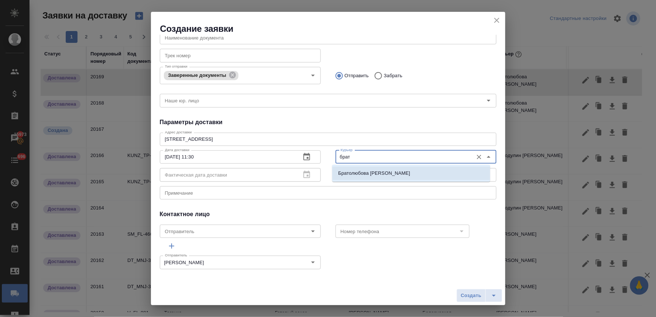
click at [377, 173] on p "Братолюбова Наталья" at bounding box center [374, 172] width 72 height 7
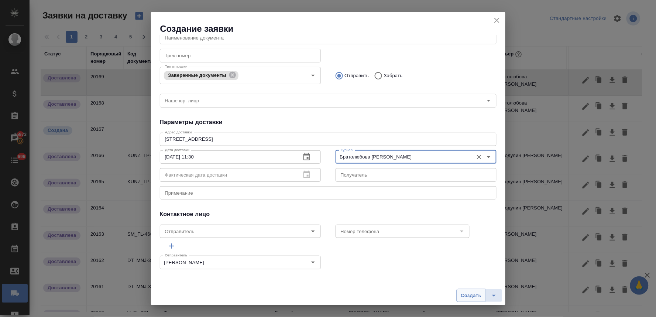
type input "Братолюбова Наталья"
click at [458, 297] on button "Создать" at bounding box center [470, 295] width 29 height 13
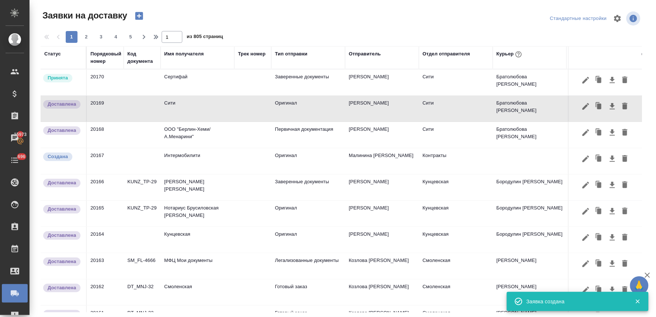
click at [186, 76] on td "Сертифай" at bounding box center [197, 82] width 74 height 26
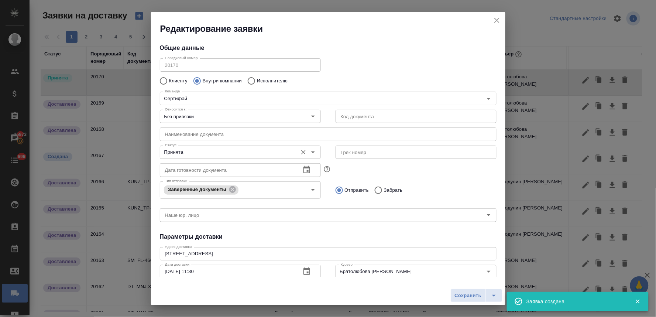
click at [189, 152] on input "Принята" at bounding box center [228, 152] width 132 height 9
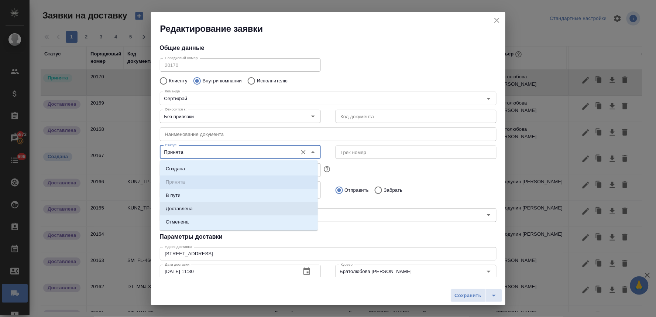
click at [200, 210] on li "Доставлена" at bounding box center [239, 208] width 158 height 13
type input "Доставлена"
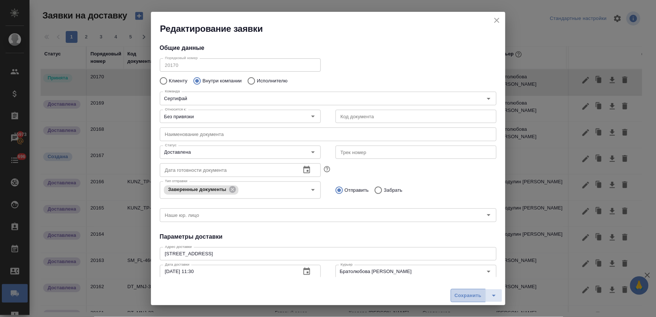
click at [460, 298] on span "Сохранить" at bounding box center [468, 295] width 27 height 8
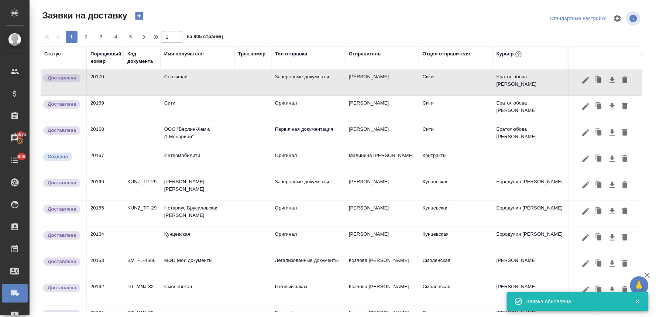
click at [137, 17] on icon "button" at bounding box center [139, 16] width 8 height 8
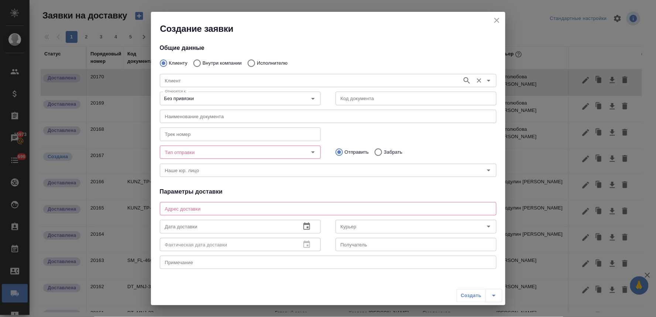
click at [193, 80] on input "Клиент" at bounding box center [310, 80] width 296 height 9
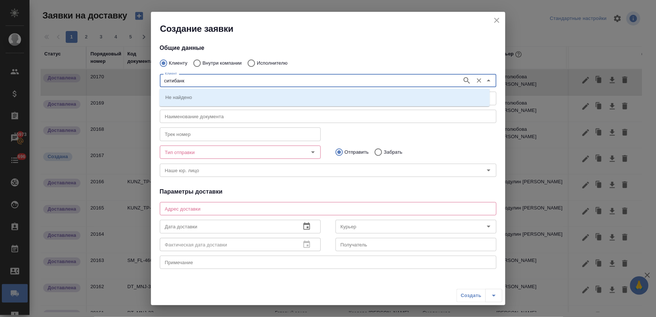
type input "ситибанк"
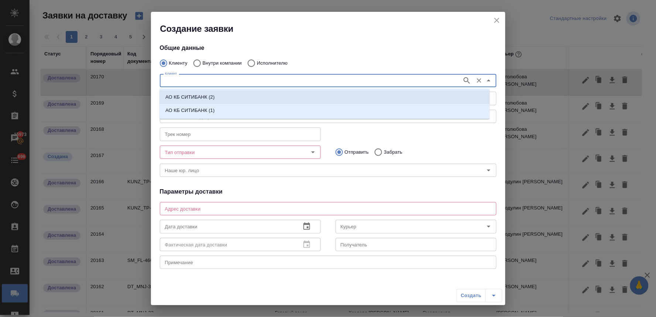
click at [198, 98] on p "АО КБ СИТИБАНК (2)" at bounding box center [189, 96] width 49 height 7
type input "АО КБ СИТИБАНК (2)"
type textarea "Пресненская наб, 10, С, филиал Сити-1"
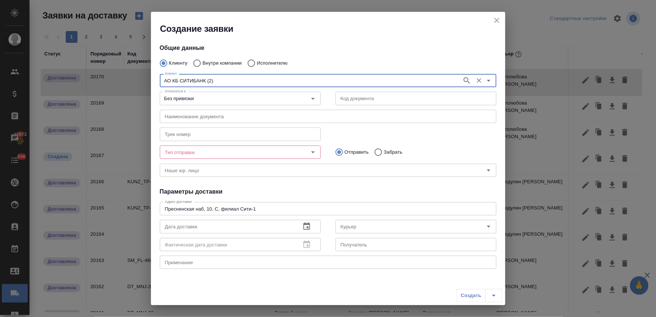
click at [368, 138] on div "Тип отправки Тип отправки Отправить Забрать" at bounding box center [327, 151] width 351 height 32
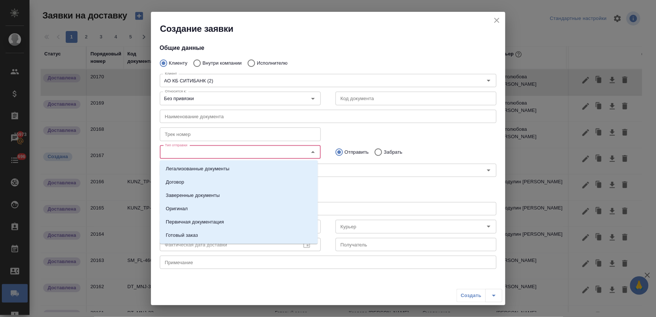
click at [222, 150] on input "Тип отправки" at bounding box center [228, 152] width 132 height 9
click at [223, 220] on p "Первичная документация" at bounding box center [195, 221] width 58 height 7
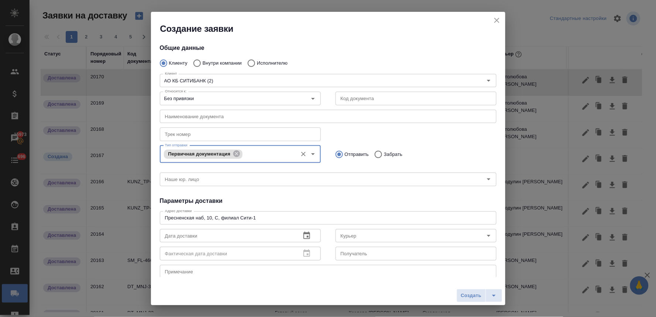
click at [375, 200] on h4 "Параметры доставки" at bounding box center [328, 200] width 336 height 9
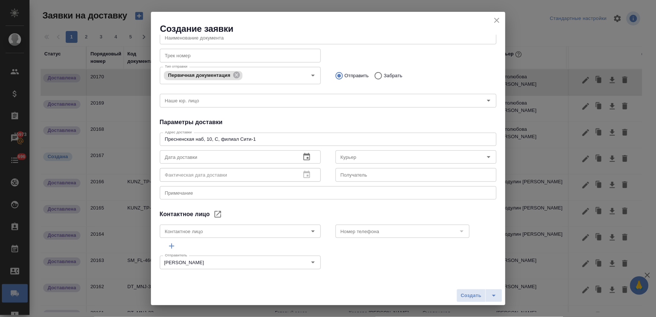
click at [305, 155] on icon "button" at bounding box center [306, 156] width 7 height 7
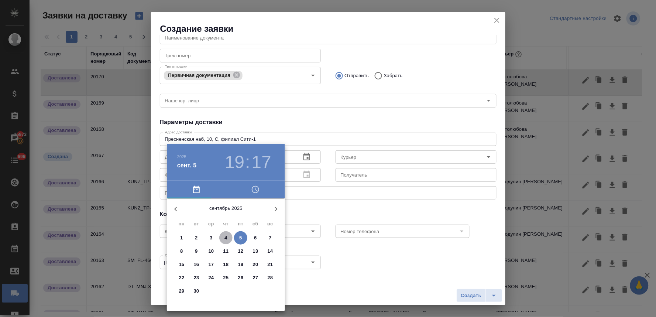
click at [224, 240] on span "4" at bounding box center [225, 237] width 13 height 7
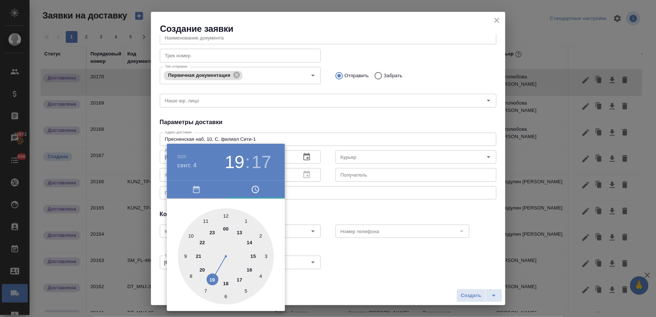
click at [225, 217] on div at bounding box center [226, 256] width 96 height 96
type input "04.09.2025 12:17"
click at [371, 200] on div at bounding box center [328, 158] width 656 height 317
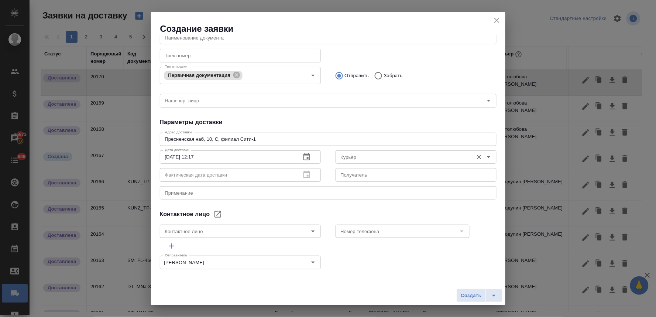
click at [374, 157] on input "Курьер" at bounding box center [404, 156] width 132 height 9
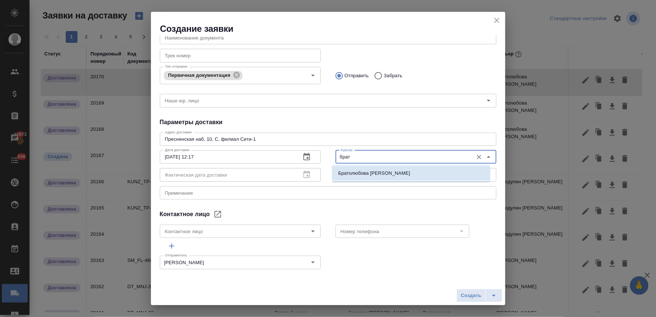
click at [364, 170] on p "Братолюбова Наталья" at bounding box center [374, 172] width 72 height 7
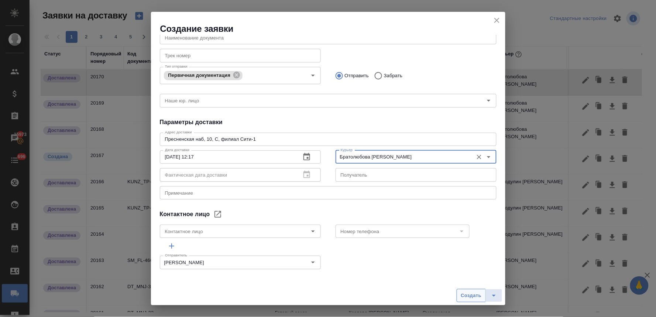
type input "Братолюбова Наталья"
click at [462, 293] on span "Создать" at bounding box center [470, 295] width 21 height 8
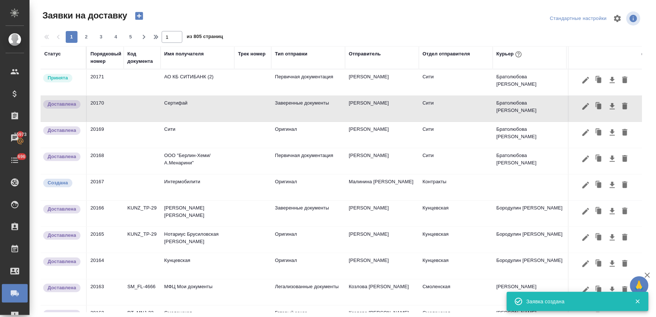
click at [186, 77] on td "АО КБ СИТИБАНК (2)" at bounding box center [197, 82] width 74 height 26
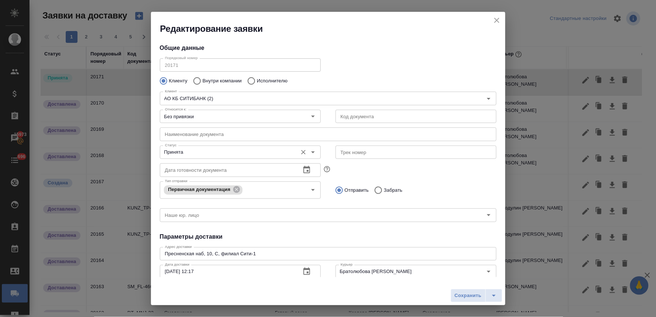
click at [197, 152] on input "Принята" at bounding box center [228, 152] width 132 height 9
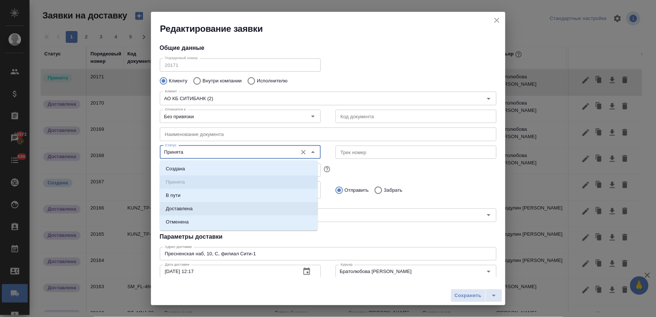
click at [197, 206] on li "Доставлена" at bounding box center [239, 208] width 158 height 13
type input "Доставлена"
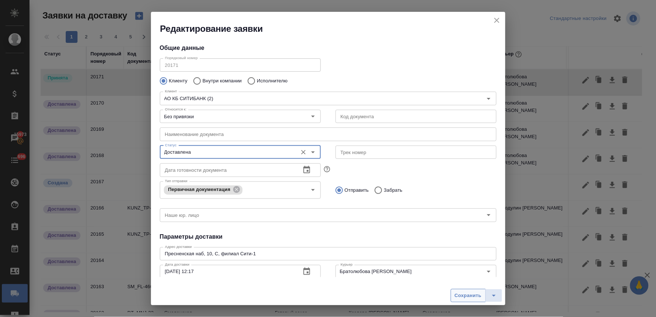
click at [463, 292] on span "Сохранить" at bounding box center [468, 295] width 27 height 8
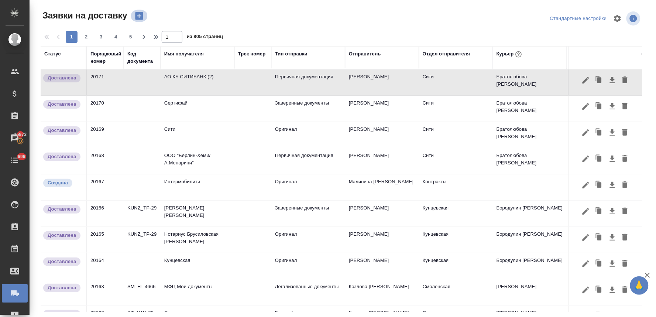
click at [139, 15] on icon "button" at bounding box center [139, 16] width 10 height 10
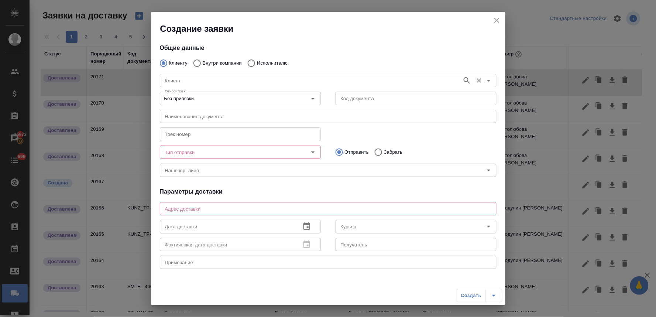
click at [198, 86] on div "Клиент" at bounding box center [328, 80] width 336 height 13
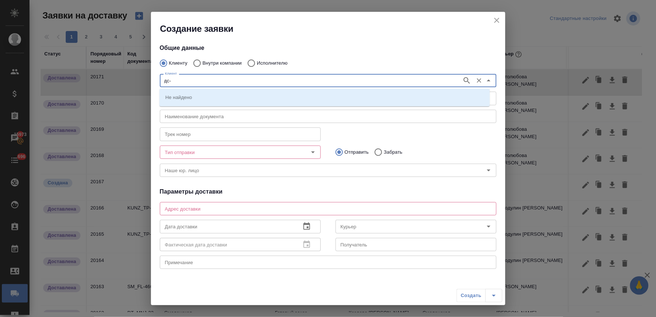
type input "дс-"
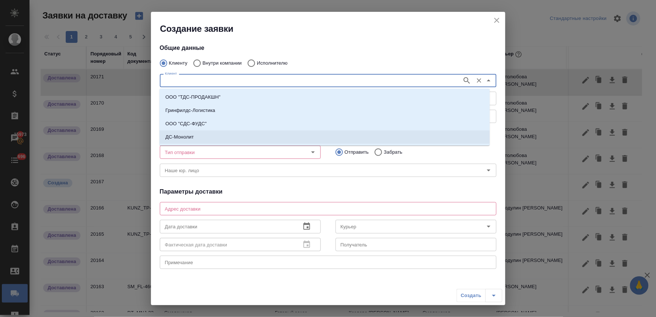
click at [193, 136] on p "ДС-Монолит" at bounding box center [179, 136] width 28 height 7
type input "ДС-Монолит"
type textarea "Сити1"
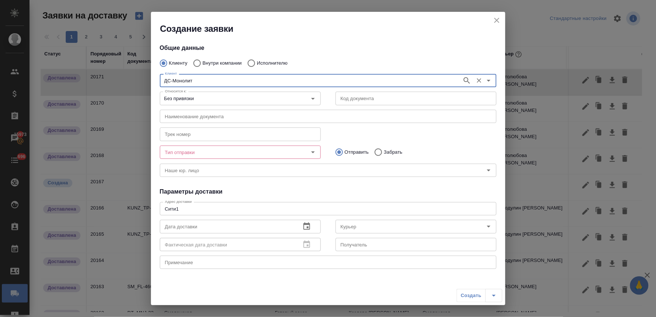
click at [182, 153] on input "Тип отправки" at bounding box center [228, 152] width 132 height 9
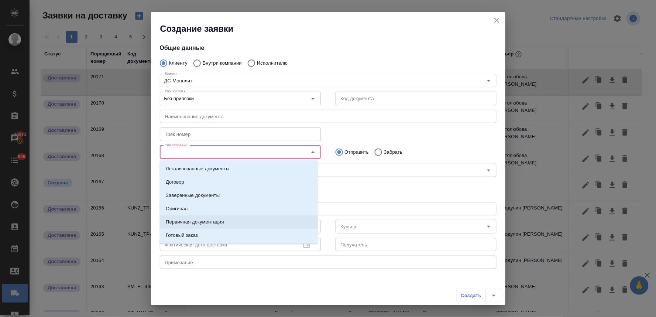
click at [193, 219] on p "Первичная документация" at bounding box center [195, 221] width 58 height 7
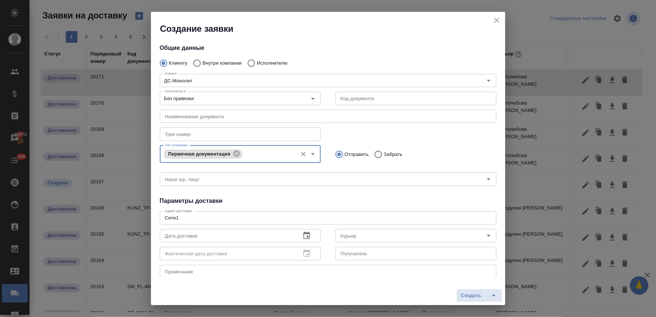
click at [335, 196] on div "Общие данные Клиенту Внутри компании Исполнителю Клиент ДС-Монолит Клиент Относ…" at bounding box center [328, 156] width 354 height 242
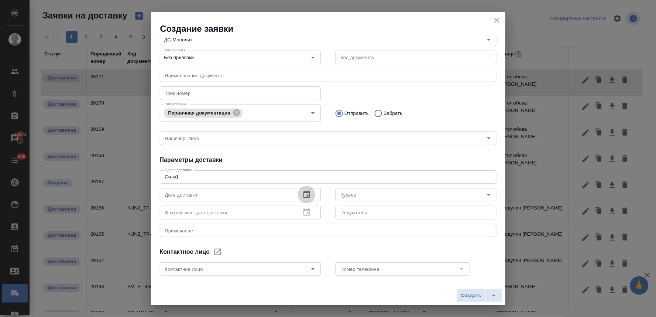
click at [303, 196] on icon "button" at bounding box center [306, 194] width 9 height 9
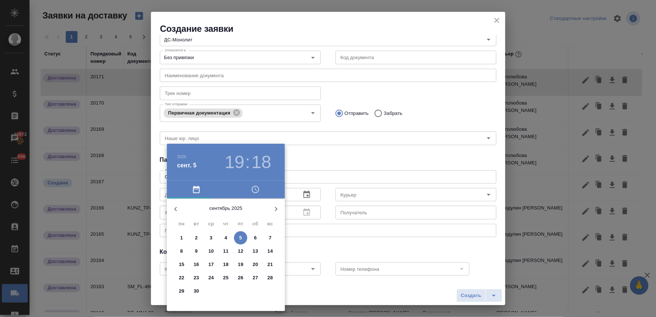
click at [226, 235] on p "4" at bounding box center [225, 237] width 3 height 7
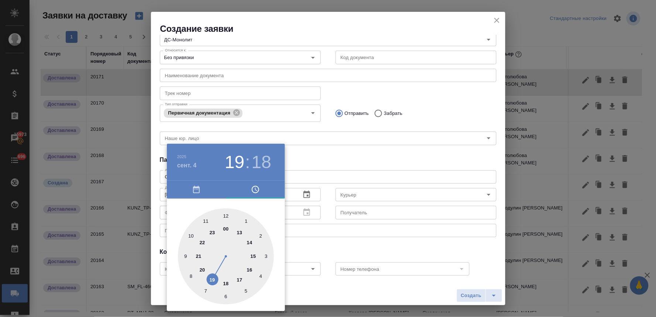
drag, startPoint x: 252, startPoint y: 244, endPoint x: 246, endPoint y: 251, distance: 9.7
click at [252, 244] on div at bounding box center [226, 256] width 96 height 96
type input "04.09.2025 14:18"
click at [340, 157] on div at bounding box center [328, 158] width 656 height 317
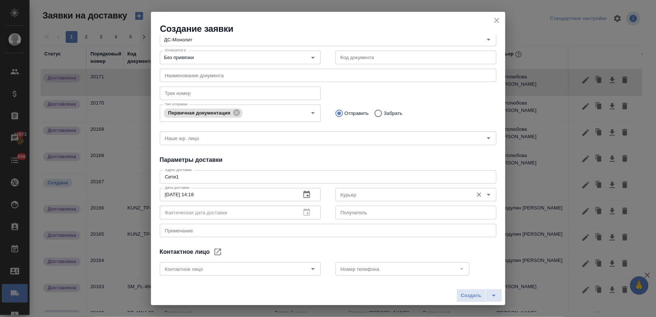
click at [345, 192] on input "Курьер" at bounding box center [404, 194] width 132 height 9
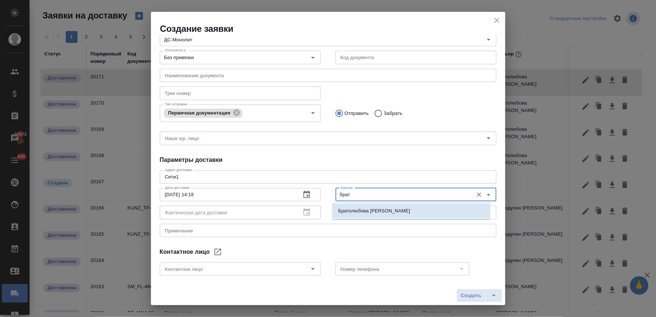
click at [345, 211] on p "Братолюбова Наталья" at bounding box center [374, 210] width 72 height 7
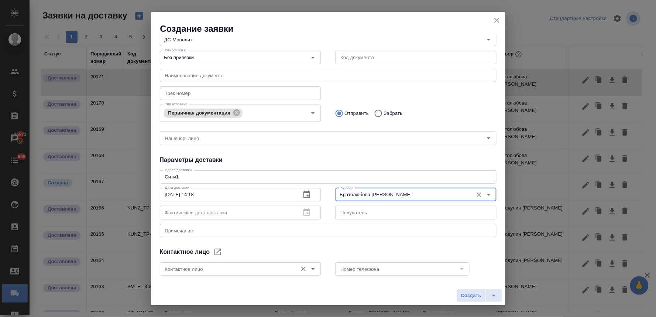
type input "Братолюбова Наталья"
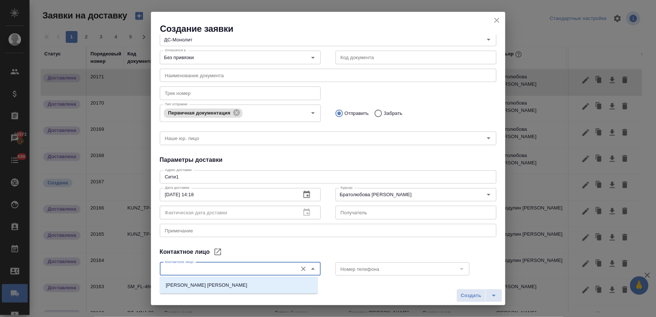
click at [255, 267] on input "Контактное лицо" at bounding box center [228, 268] width 132 height 9
click at [234, 286] on li "Трофимов Олег" at bounding box center [239, 284] width 158 height 13
type input "Трофимов Олег"
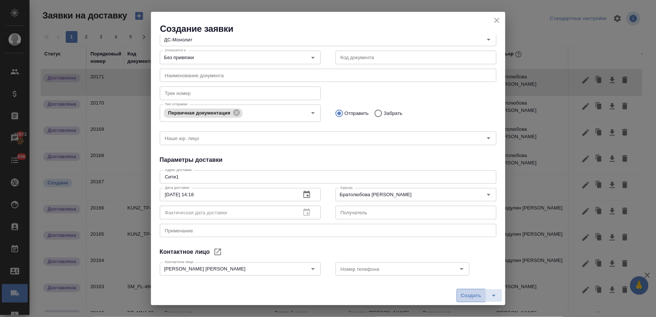
click at [470, 296] on span "Создать" at bounding box center [470, 295] width 21 height 8
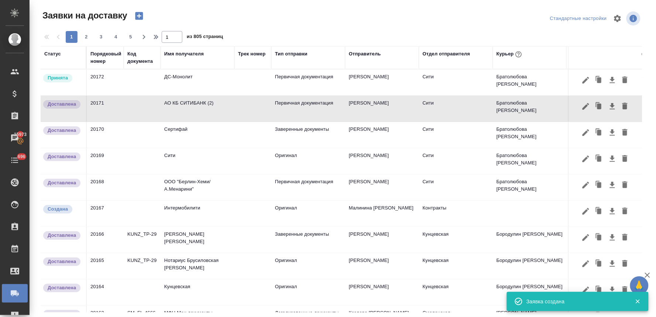
click at [188, 74] on td "ДС-Монолит" at bounding box center [197, 82] width 74 height 26
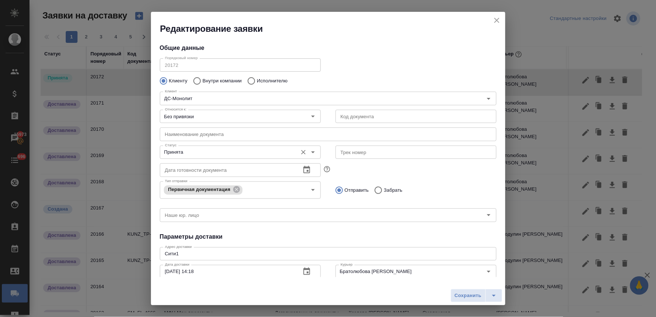
click at [190, 150] on input "Принята" at bounding box center [228, 152] width 132 height 9
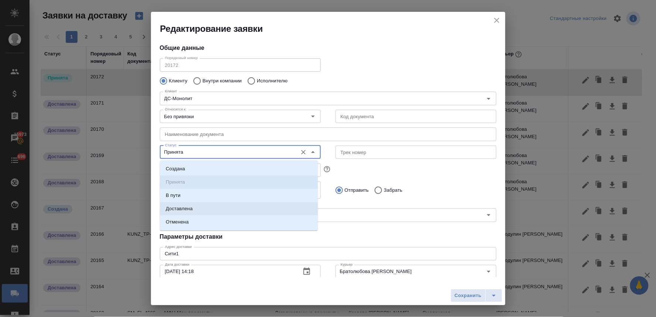
click at [190, 205] on p "Доставлена" at bounding box center [179, 208] width 27 height 7
type input "Доставлена"
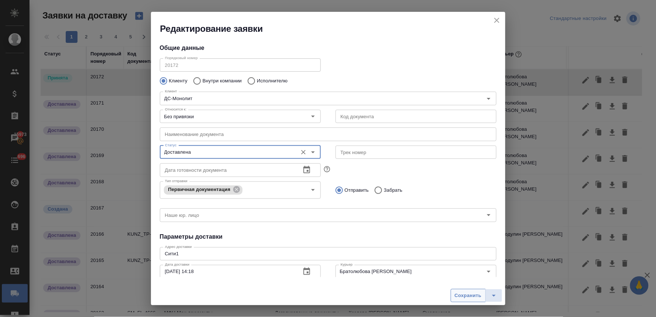
click at [470, 295] on span "Сохранить" at bounding box center [468, 295] width 27 height 8
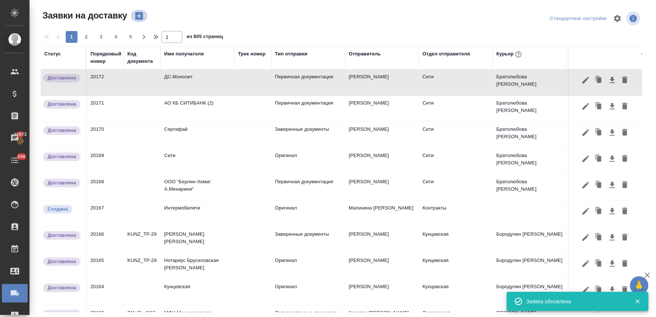
click at [137, 17] on icon "button" at bounding box center [139, 16] width 8 height 8
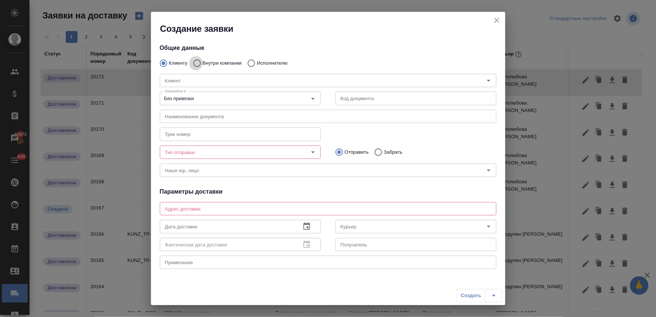
click at [194, 63] on input "Внутри компании" at bounding box center [195, 62] width 13 height 15
radio input "true"
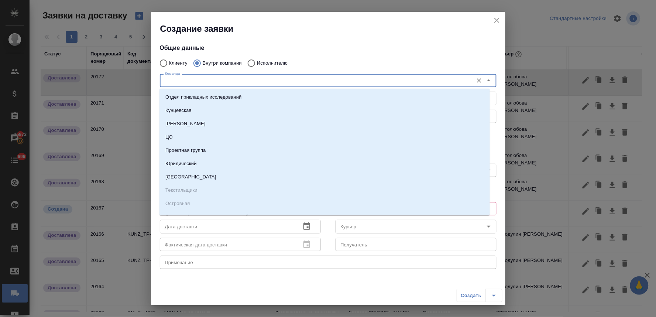
click at [198, 80] on input "Команда" at bounding box center [315, 80] width 307 height 9
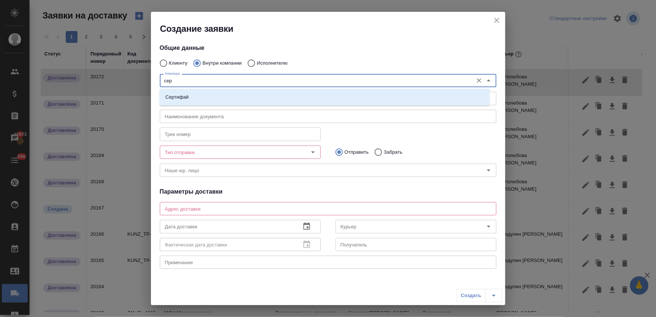
type input "серт"
click at [196, 97] on li "Сертифай" at bounding box center [324, 96] width 330 height 13
type textarea "Кузнецкий мост, д.7"
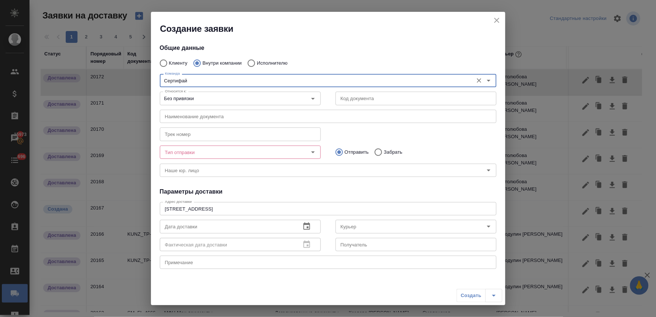
type input "Сертифай"
click at [204, 153] on input "Тип отправки" at bounding box center [228, 152] width 132 height 9
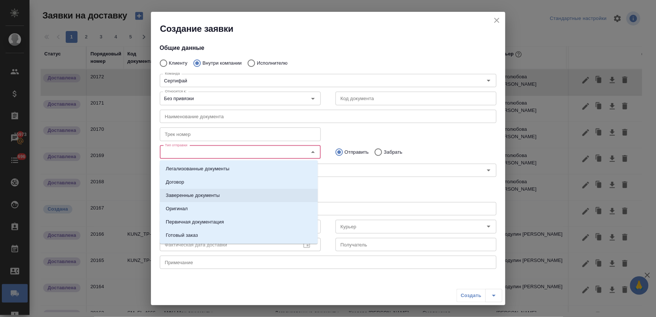
click at [207, 191] on li "Заверенные документы" at bounding box center [239, 195] width 158 height 13
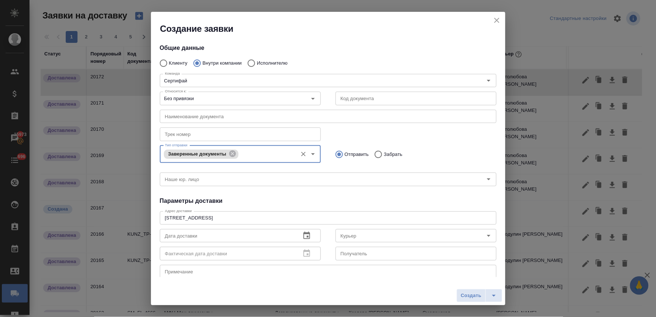
click at [374, 153] on input "Забрать" at bounding box center [376, 153] width 13 height 15
radio input "true"
click at [294, 190] on div "Общие данные Клиенту Внутри компании Исполнителю Команда Сертифай Команда Относ…" at bounding box center [328, 156] width 354 height 242
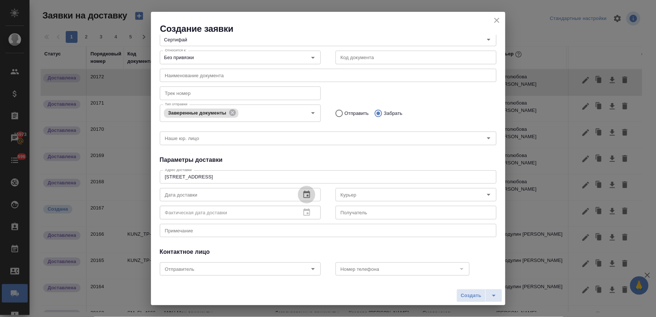
click at [308, 196] on button "button" at bounding box center [307, 195] width 18 height 18
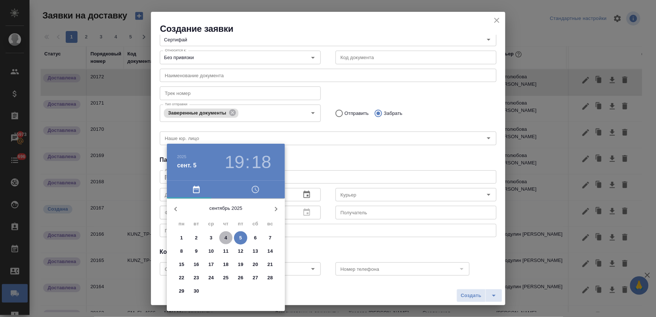
click at [226, 241] on p "4" at bounding box center [225, 237] width 3 height 7
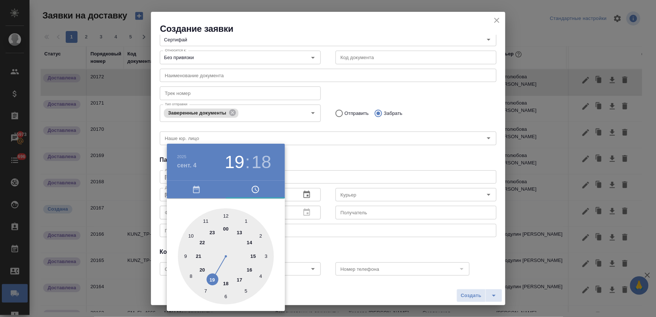
click at [253, 256] on div at bounding box center [226, 256] width 96 height 96
click at [190, 235] on div at bounding box center [226, 256] width 96 height 96
type input "04.09.2025 15:50"
click at [336, 156] on div at bounding box center [328, 158] width 656 height 317
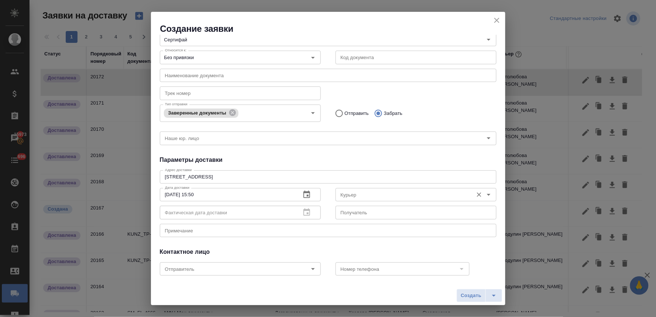
click at [347, 194] on input "Курьер" at bounding box center [404, 194] width 132 height 9
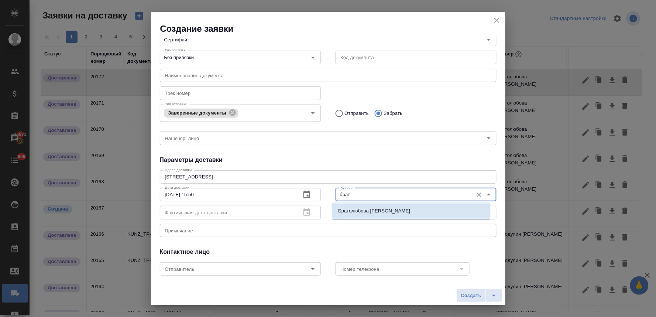
click at [351, 212] on p "Братолюбова Наталья" at bounding box center [374, 210] width 72 height 7
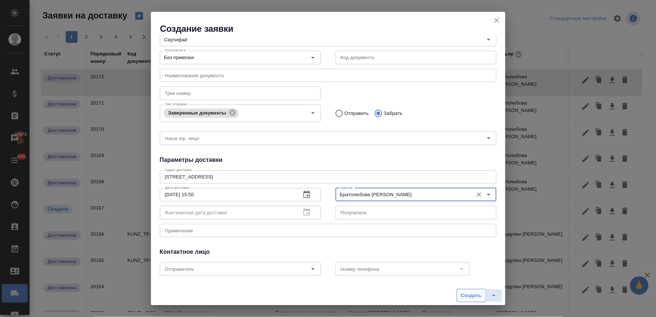
type input "Братолюбова Наталья"
click at [470, 295] on span "Создать" at bounding box center [470, 295] width 21 height 8
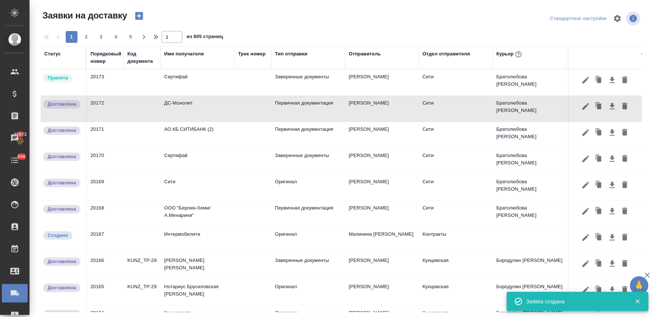
click at [176, 75] on td "Сертифай" at bounding box center [197, 82] width 74 height 26
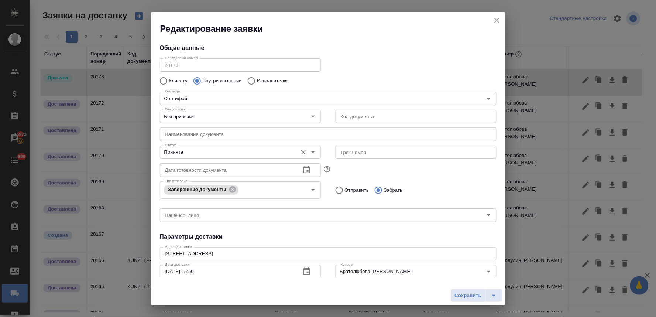
click at [187, 152] on input "Принята" at bounding box center [228, 152] width 132 height 9
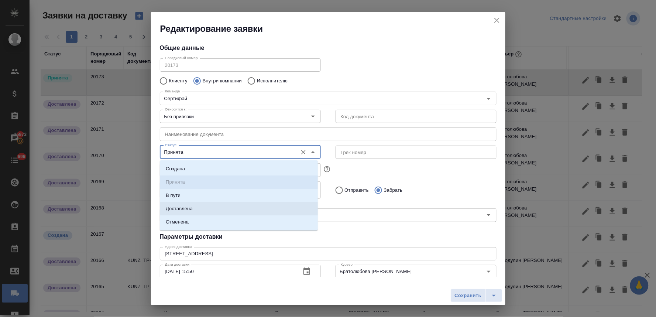
click at [190, 210] on p "Доставлена" at bounding box center [179, 208] width 27 height 7
type input "Доставлена"
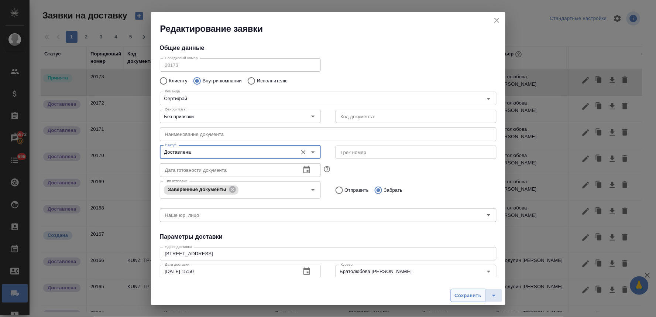
click at [465, 301] on button "Сохранить" at bounding box center [467, 295] width 35 height 13
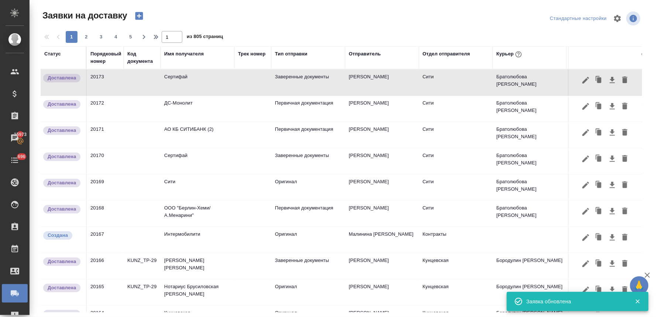
click at [140, 15] on icon "button" at bounding box center [139, 16] width 8 height 8
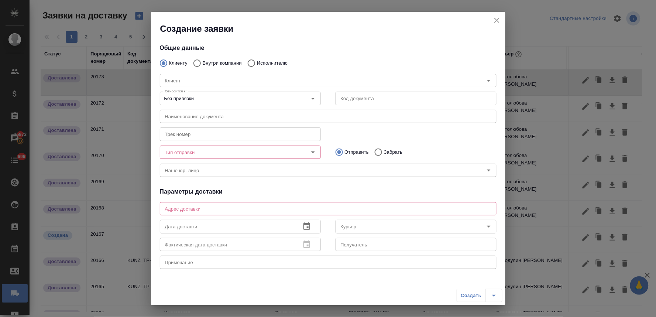
click at [194, 62] on input "Внутри компании" at bounding box center [195, 62] width 13 height 15
radio input "true"
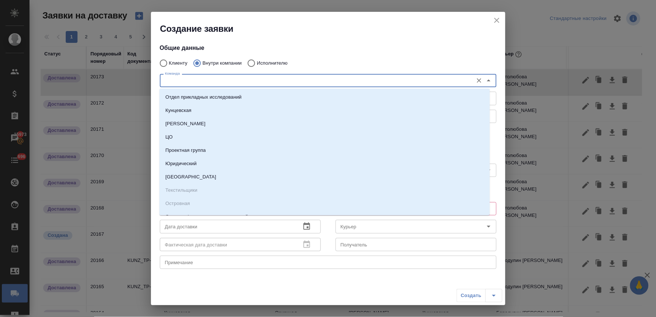
click at [198, 82] on input "Команда" at bounding box center [315, 80] width 307 height 9
type input "си"
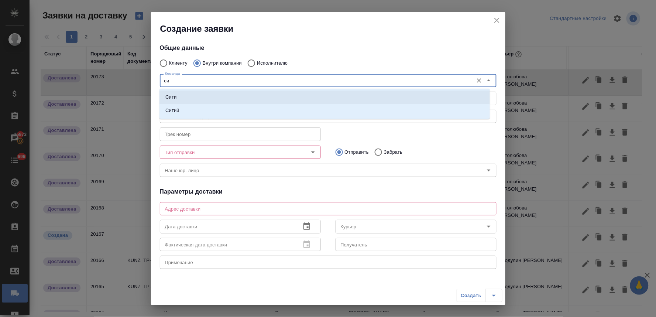
click at [194, 101] on li "Сити" at bounding box center [324, 96] width 330 height 13
type textarea "Пресненская набережная, д. 10, Башня на Набережной, блок С, -1 этаж, зона ритей…"
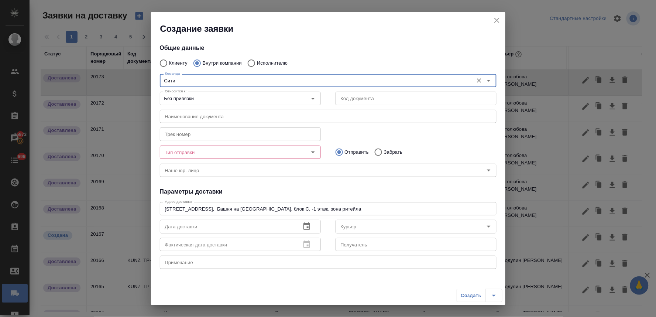
type input "Сити"
click at [201, 152] on input "Тип отправки" at bounding box center [228, 152] width 132 height 9
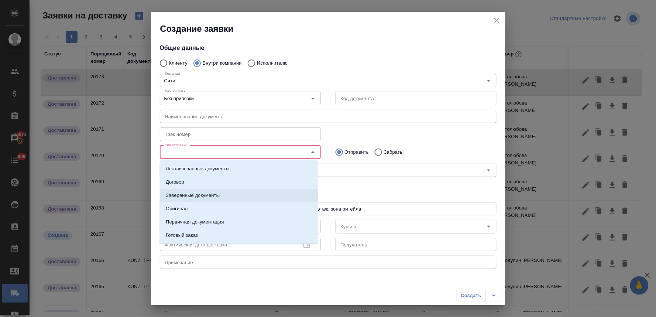
click at [198, 191] on p "Заверенные документы" at bounding box center [193, 194] width 54 height 7
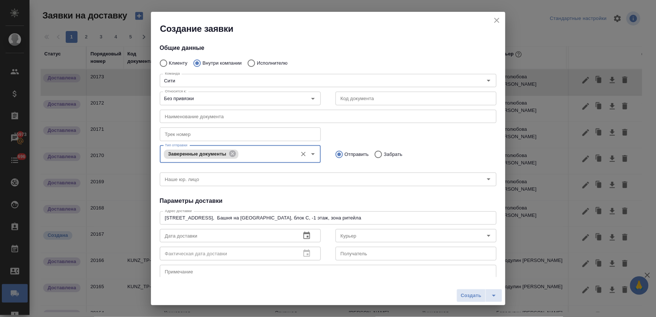
click at [362, 193] on div "Общие данные Клиенту Внутри компании Исполнителю Команда Сити Команда Относится…" at bounding box center [328, 156] width 354 height 242
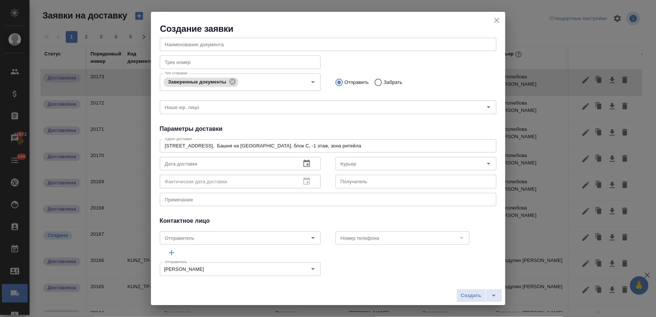
scroll to position [79, 0]
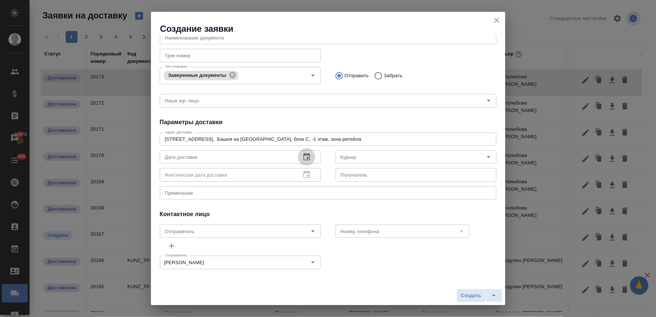
click at [307, 158] on icon "button" at bounding box center [306, 156] width 7 height 7
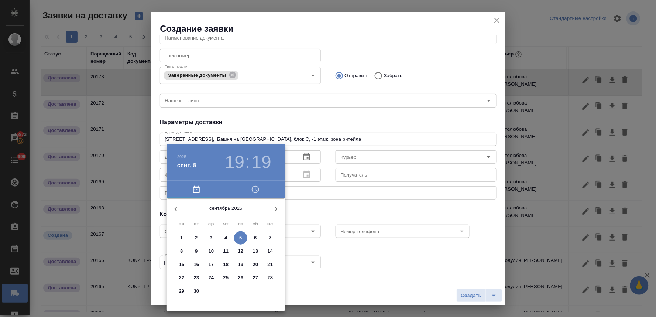
click at [259, 191] on icon "button" at bounding box center [255, 189] width 9 height 9
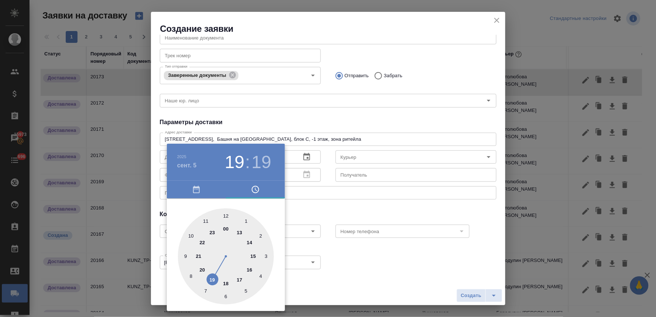
click at [240, 278] on div at bounding box center [226, 256] width 96 height 96
click at [246, 222] on div at bounding box center [226, 256] width 96 height 96
type input "05.09.2025 17:05"
click at [331, 208] on div at bounding box center [328, 158] width 656 height 317
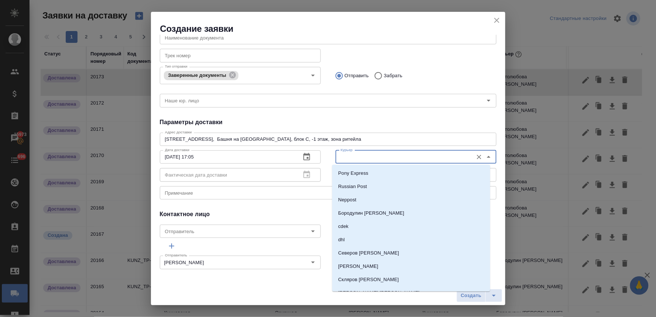
click at [356, 159] on input "Курьер" at bounding box center [404, 156] width 132 height 9
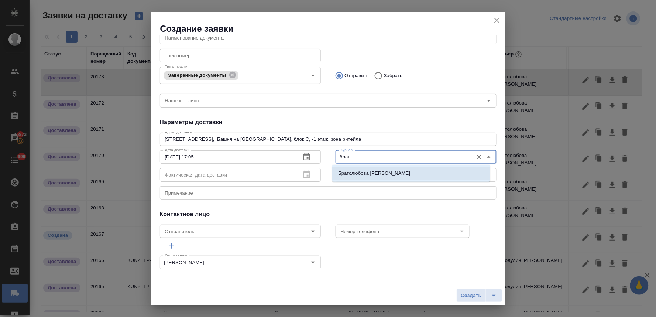
click at [357, 171] on p "Братолюбова Наталья" at bounding box center [374, 172] width 72 height 7
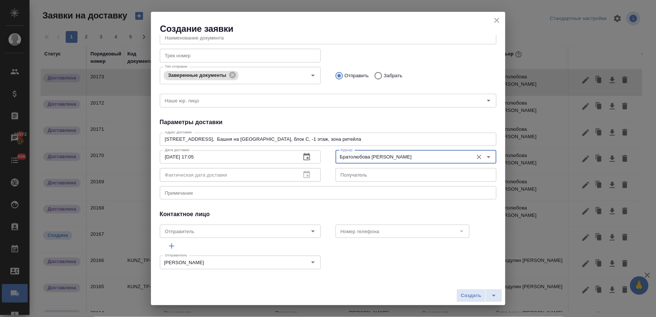
type input "Братолюбова Наталья"
click at [170, 155] on input "05.09.2025 17:05" at bounding box center [227, 156] width 135 height 13
type input "04.09.2025 17:05"
click at [476, 293] on span "Создать" at bounding box center [470, 295] width 21 height 8
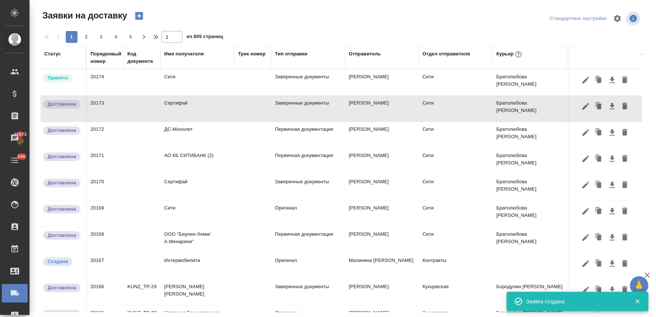
click at [170, 76] on td "Сити" at bounding box center [197, 82] width 74 height 26
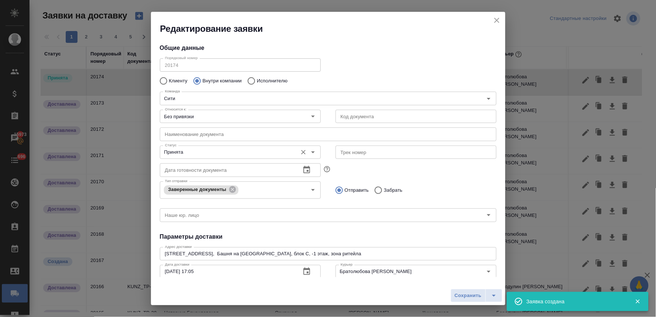
click at [186, 154] on input "Принята" at bounding box center [228, 152] width 132 height 9
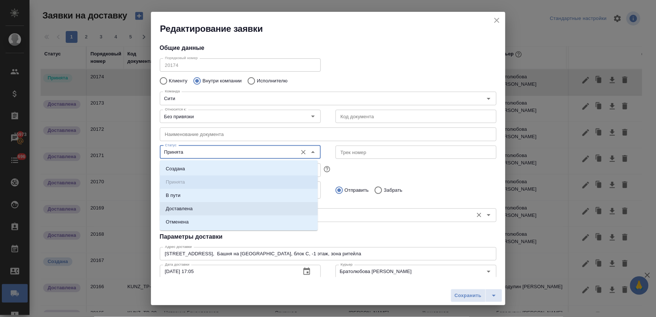
drag, startPoint x: 187, startPoint y: 206, endPoint x: 192, endPoint y: 206, distance: 5.2
click at [187, 206] on p "Доставлена" at bounding box center [179, 208] width 27 height 7
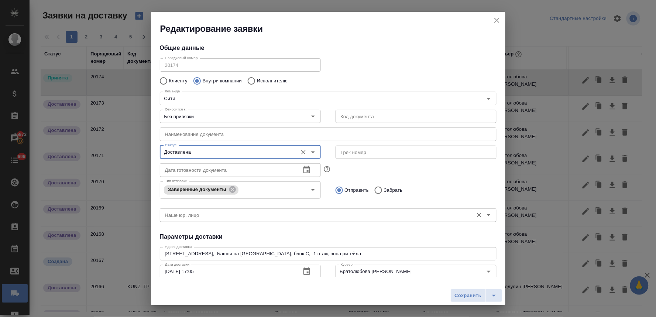
type input "Доставлена"
click at [465, 295] on span "Сохранить" at bounding box center [468, 295] width 27 height 8
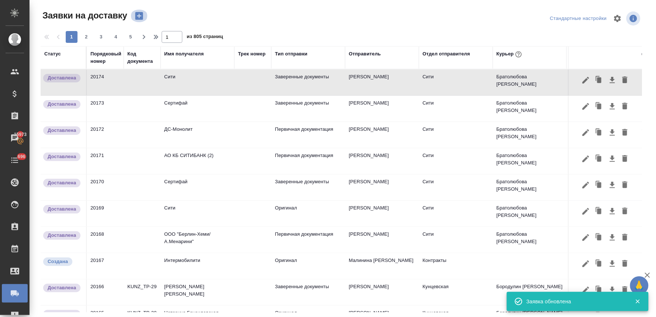
click at [139, 13] on icon "button" at bounding box center [139, 16] width 8 height 8
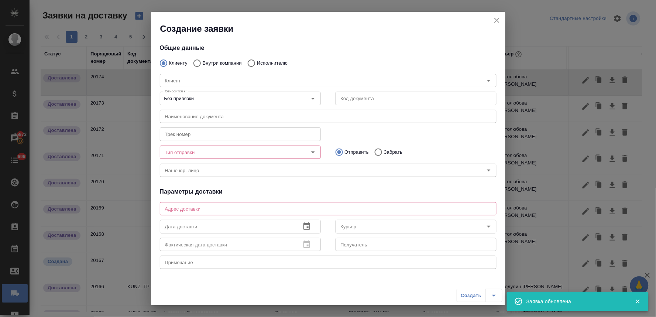
click at [249, 65] on input "Исполнителю" at bounding box center [250, 62] width 13 height 15
radio input "true"
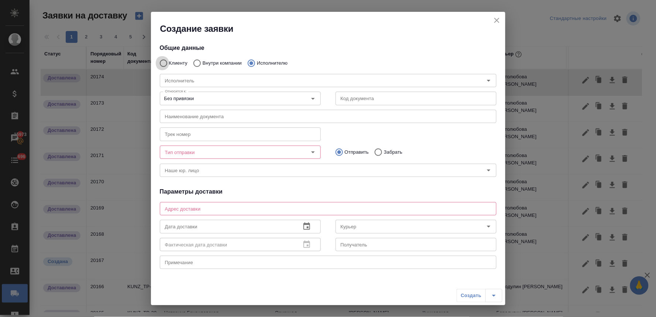
click at [164, 62] on input "Клиенту" at bounding box center [162, 62] width 13 height 15
radio input "true"
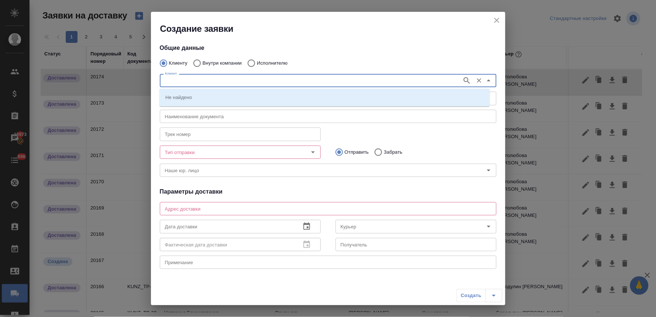
click at [182, 79] on input "Клиент" at bounding box center [310, 80] width 296 height 9
type input "втб"
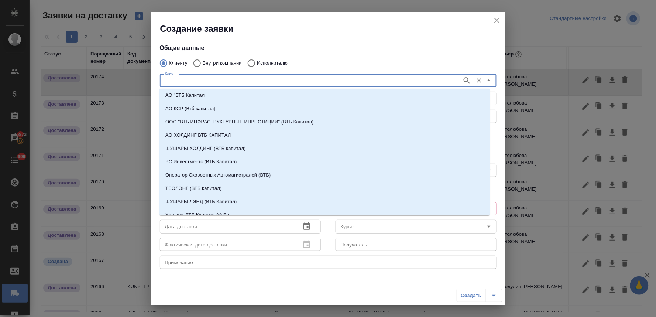
scroll to position [0, 0]
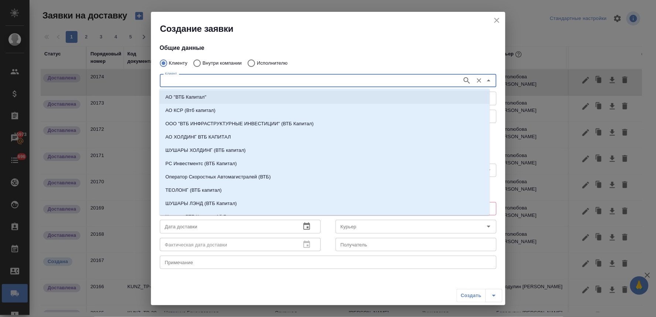
click at [198, 97] on p "АО "ВТБ Капитал"" at bounding box center [185, 96] width 41 height 7
type input "АО "ВТБ Капитал""
type textarea "Пресненская наб.10, Офис сити1"
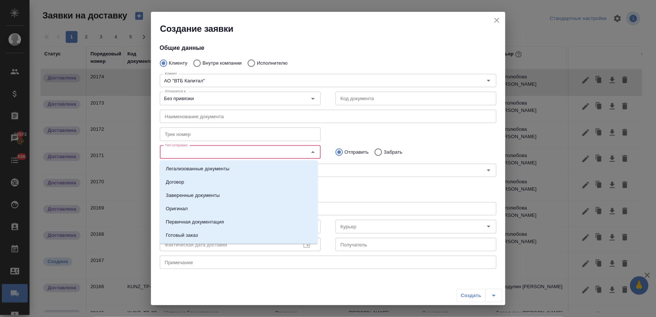
click at [198, 151] on input "Тип отправки" at bounding box center [228, 152] width 132 height 9
click at [216, 220] on p "Первичная документация" at bounding box center [195, 221] width 58 height 7
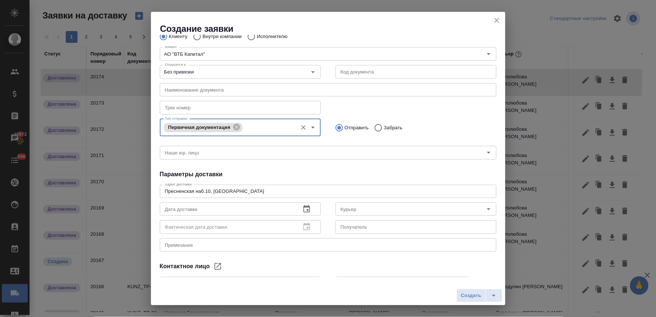
scroll to position [41, 0]
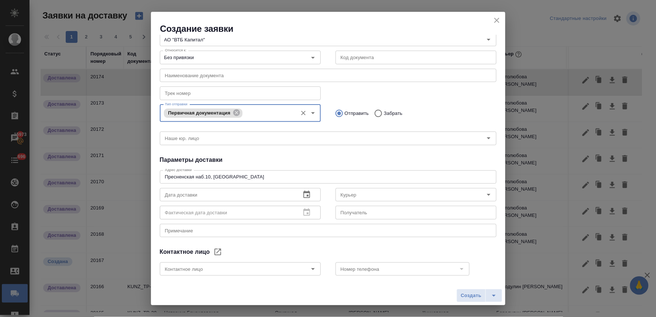
click at [304, 196] on icon "button" at bounding box center [306, 193] width 7 height 7
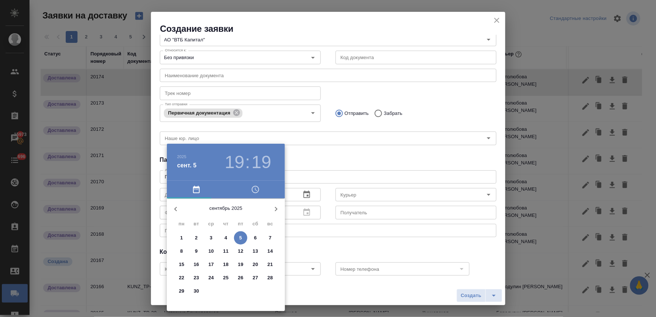
click at [227, 235] on p "4" at bounding box center [225, 237] width 3 height 7
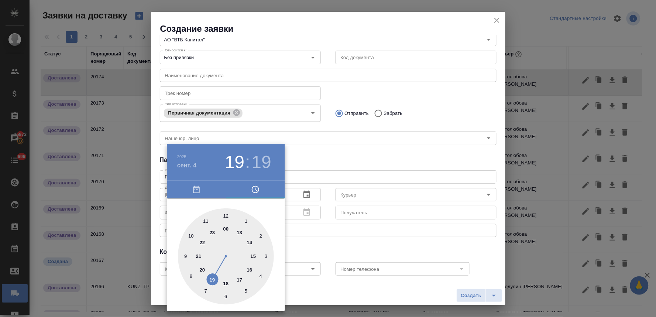
click at [239, 279] on div at bounding box center [226, 256] width 96 height 96
click at [206, 291] on div at bounding box center [226, 256] width 96 height 96
type input "04.09.2025 17:35"
click at [331, 244] on div at bounding box center [328, 158] width 656 height 317
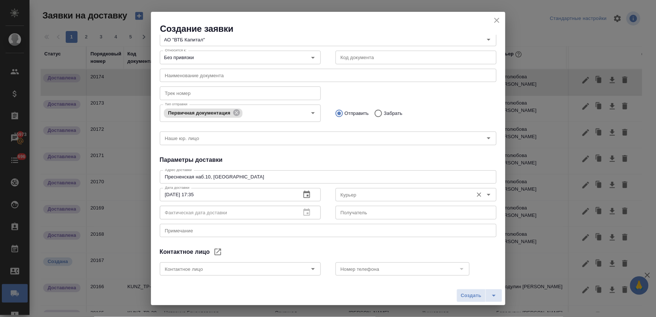
click at [373, 190] on input "Курьер" at bounding box center [404, 194] width 132 height 9
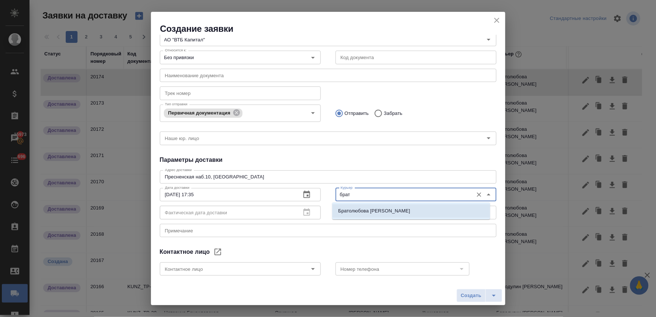
click at [377, 210] on p "Братолюбова Наталья" at bounding box center [374, 210] width 72 height 7
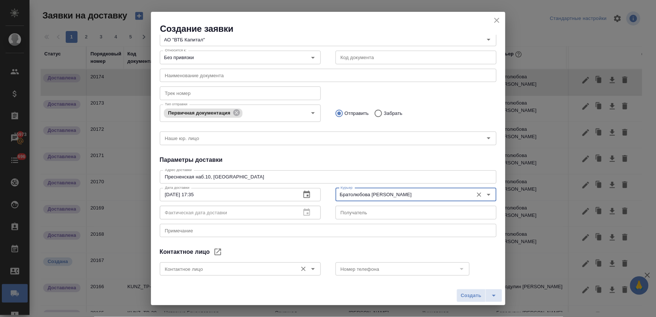
type input "Братолюбова Наталья"
click at [277, 270] on input "Контактное лицо" at bounding box center [228, 268] width 132 height 9
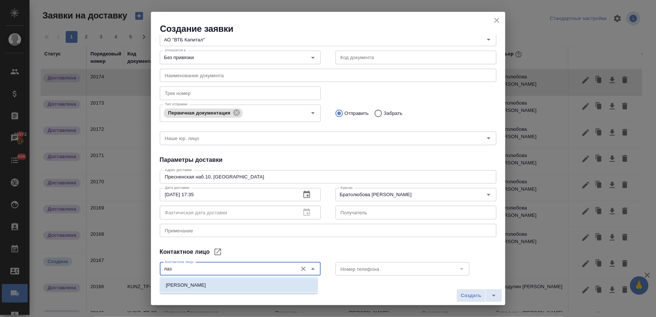
click at [267, 282] on li "Лазарева Зарина" at bounding box center [239, 284] width 158 height 13
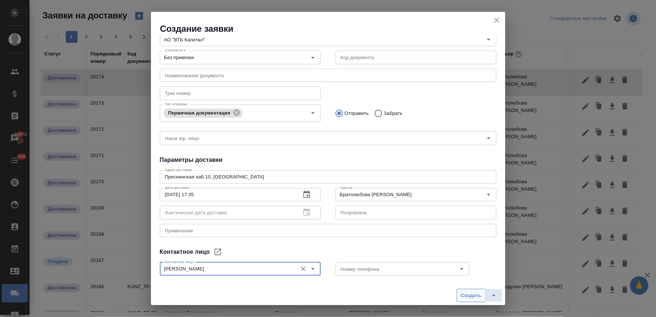
type input "Лазарева Зарина"
click at [469, 293] on span "Создать" at bounding box center [470, 295] width 21 height 8
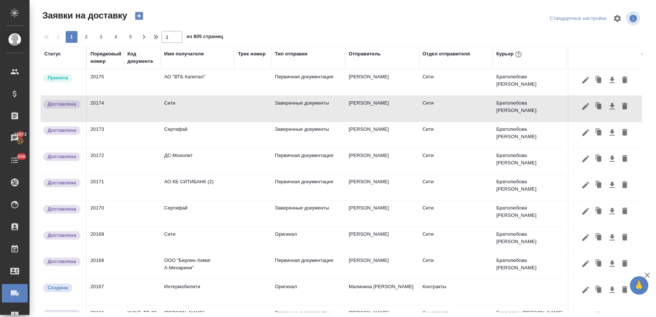
click at [187, 72] on td "АО "ВТБ Капитал"" at bounding box center [197, 82] width 74 height 26
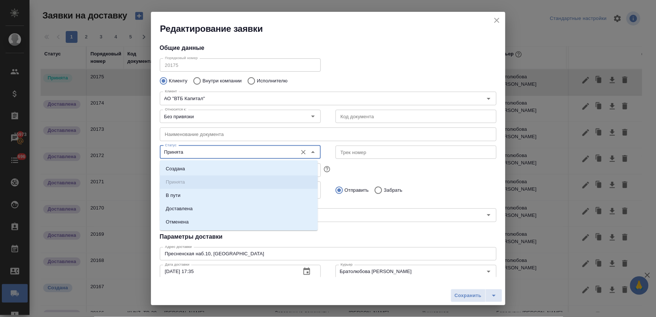
click at [187, 155] on input "Принята" at bounding box center [228, 152] width 132 height 9
click at [187, 206] on p "Доставлена" at bounding box center [179, 208] width 27 height 7
type input "Доставлена"
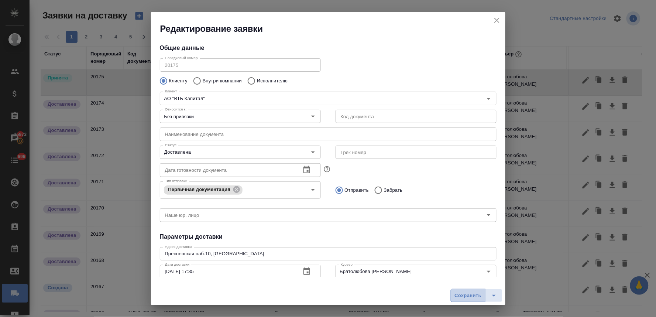
click at [462, 297] on span "Сохранить" at bounding box center [468, 295] width 27 height 8
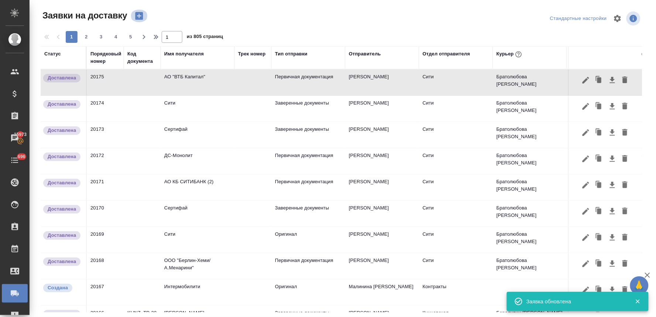
click at [141, 15] on icon "button" at bounding box center [139, 16] width 8 height 8
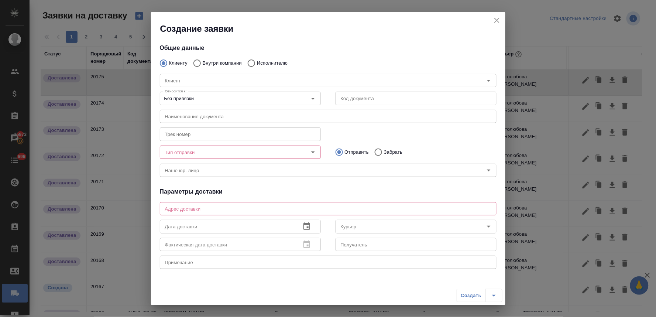
click at [198, 62] on input "Внутри компании" at bounding box center [195, 62] width 13 height 15
radio input "true"
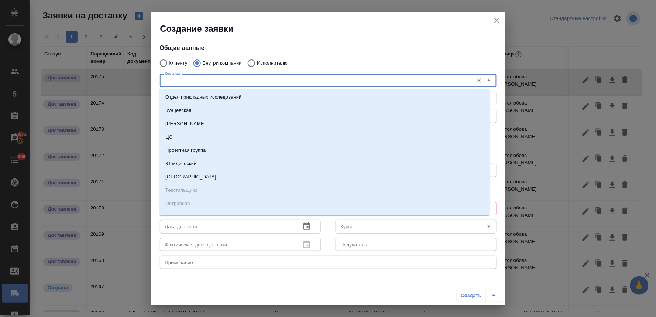
click at [204, 81] on input "Команда" at bounding box center [315, 80] width 307 height 9
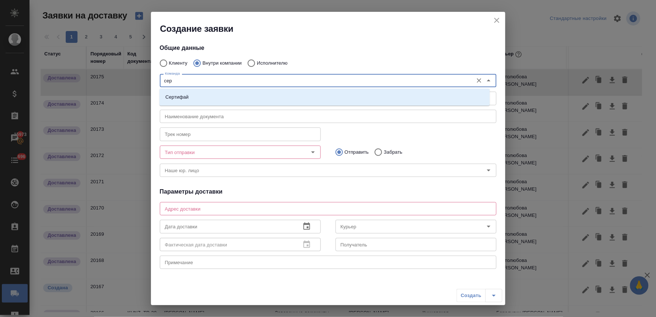
type input "серт"
click at [204, 97] on li "Сертифай" at bounding box center [324, 96] width 330 height 13
type textarea "Кузнецкий мост, д.7"
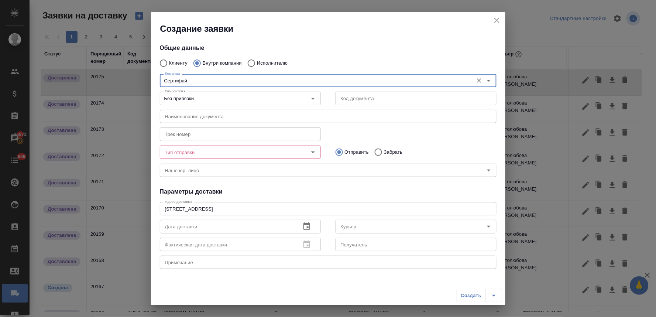
type input "Сертифай"
click at [210, 152] on input "Тип отправки" at bounding box center [228, 152] width 132 height 9
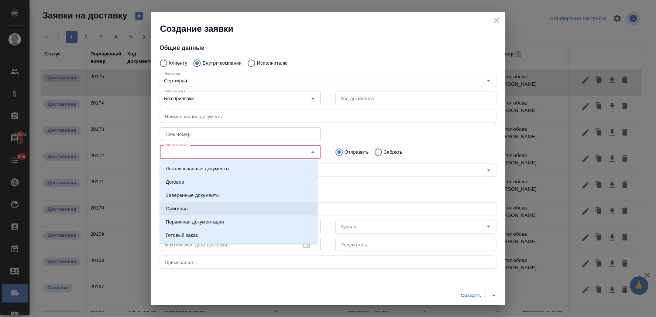
click at [207, 207] on li "Оригинал" at bounding box center [239, 208] width 158 height 13
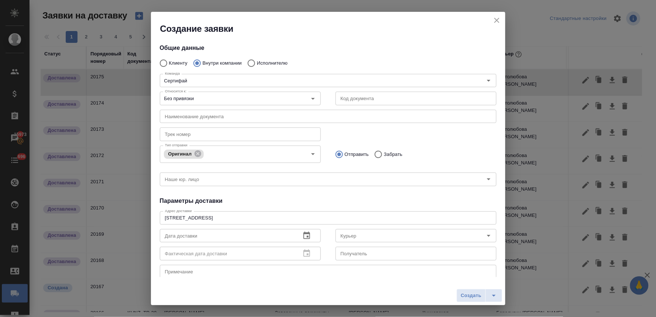
click at [366, 194] on div "Общие данные Клиенту Внутри компании Исполнителю Команда Сертифай Команда Относ…" at bounding box center [328, 156] width 354 height 242
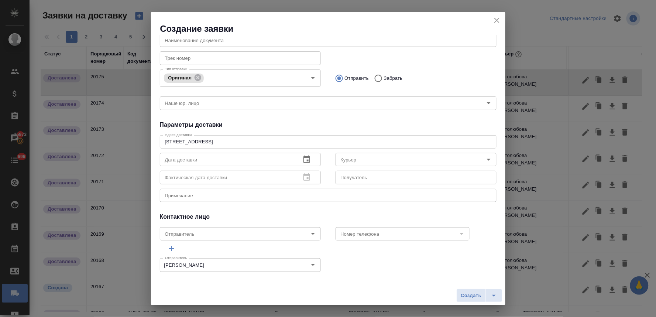
scroll to position [79, 0]
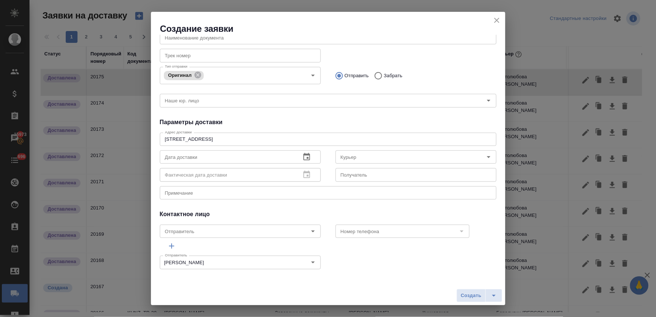
click at [305, 156] on icon "button" at bounding box center [306, 156] width 9 height 9
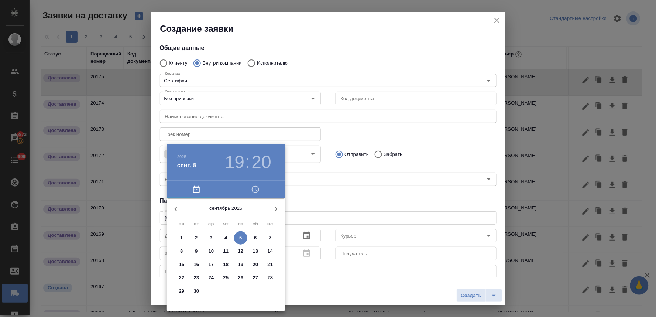
scroll to position [79, 0]
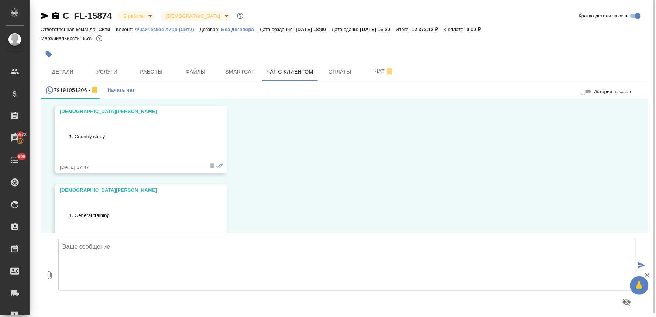
scroll to position [1388, 0]
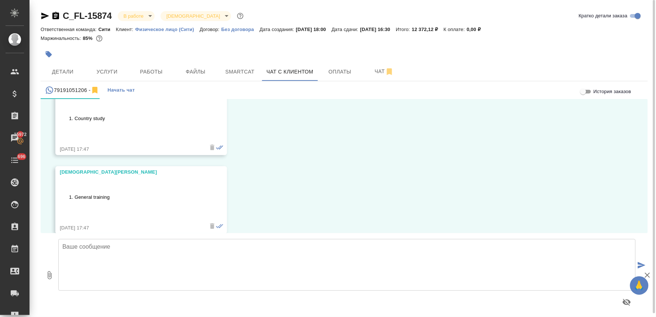
click at [159, 246] on textarea at bounding box center [346, 265] width 577 height 52
click at [472, 218] on div "04.09, [DATE] [PERSON_NAME] (менеджер) Добрый день! Направьте, пожалуйста, доку…" at bounding box center [344, 166] width 607 height 134
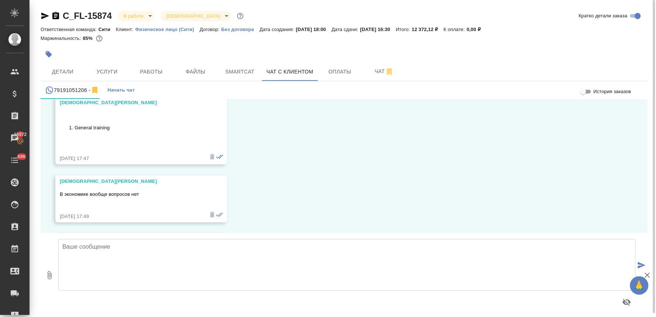
scroll to position [1511, 0]
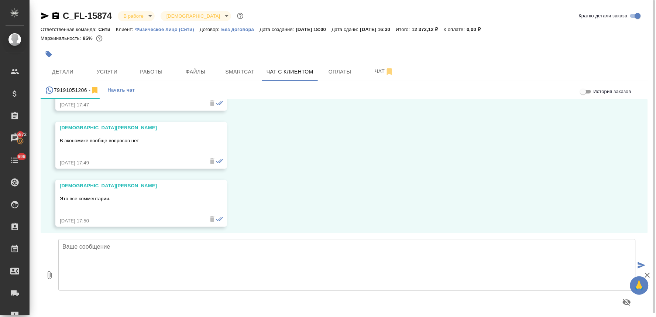
click at [166, 244] on textarea at bounding box center [346, 265] width 577 height 52
paste textarea "[PHONE_NUMBER] [STREET_ADDRESS][PERSON_NAME][PERSON_NAME] Режим работы: пн-чт –…"
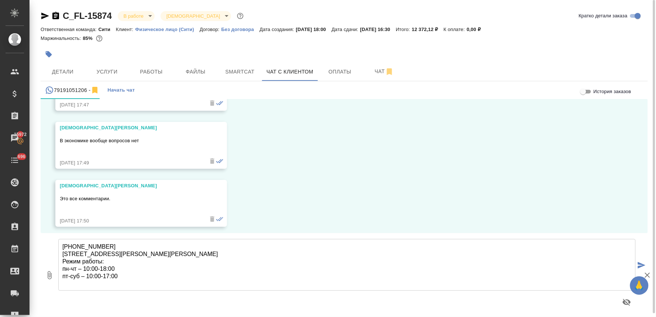
type textarea "[PHONE_NUMBER] [STREET_ADDRESS][PERSON_NAME][PERSON_NAME] Режим работы: пн-чт –…"
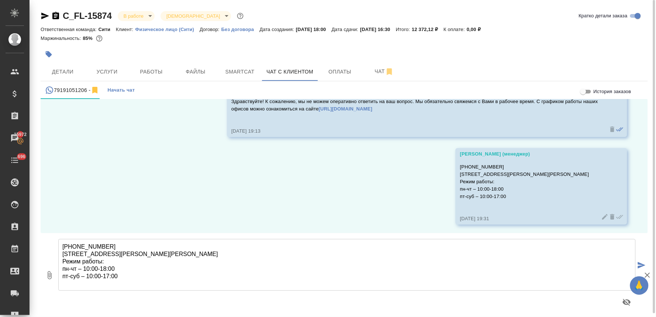
scroll to position [2500, 0]
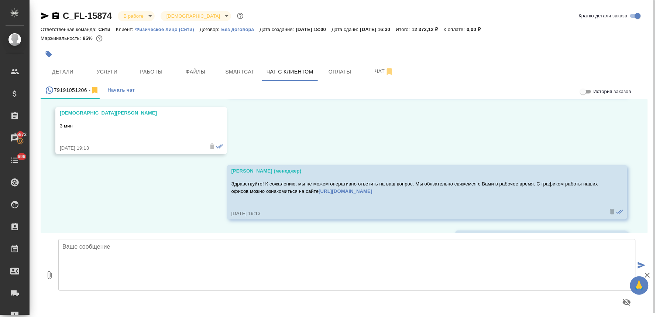
scroll to position [2500, 0]
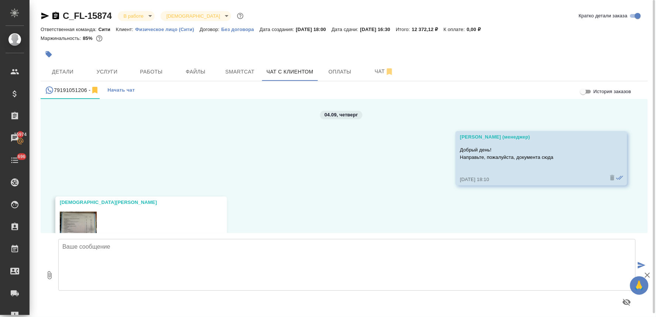
scroll to position [2500, 0]
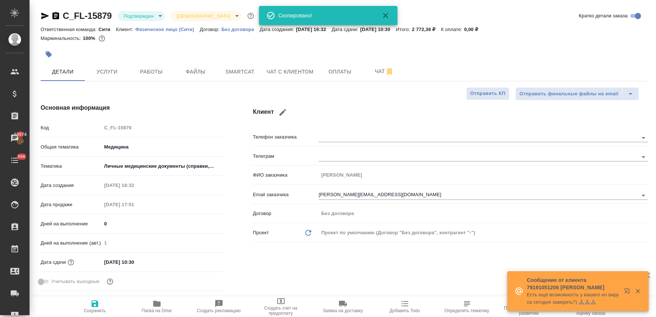
select select "RU"
